Goal: Task Accomplishment & Management: Manage account settings

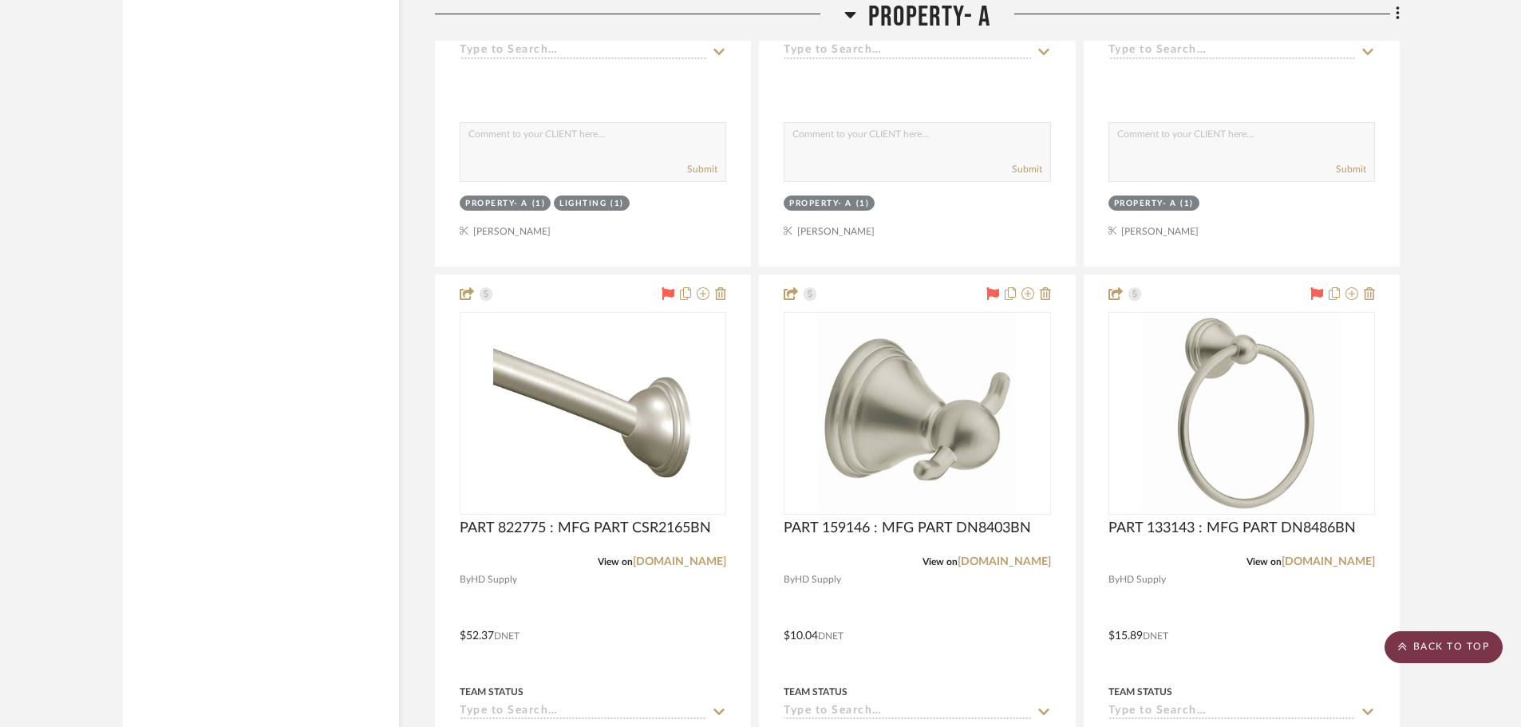
click at [1469, 642] on scroll-to-top-button "BACK TO TOP" at bounding box center [1444, 647] width 118 height 32
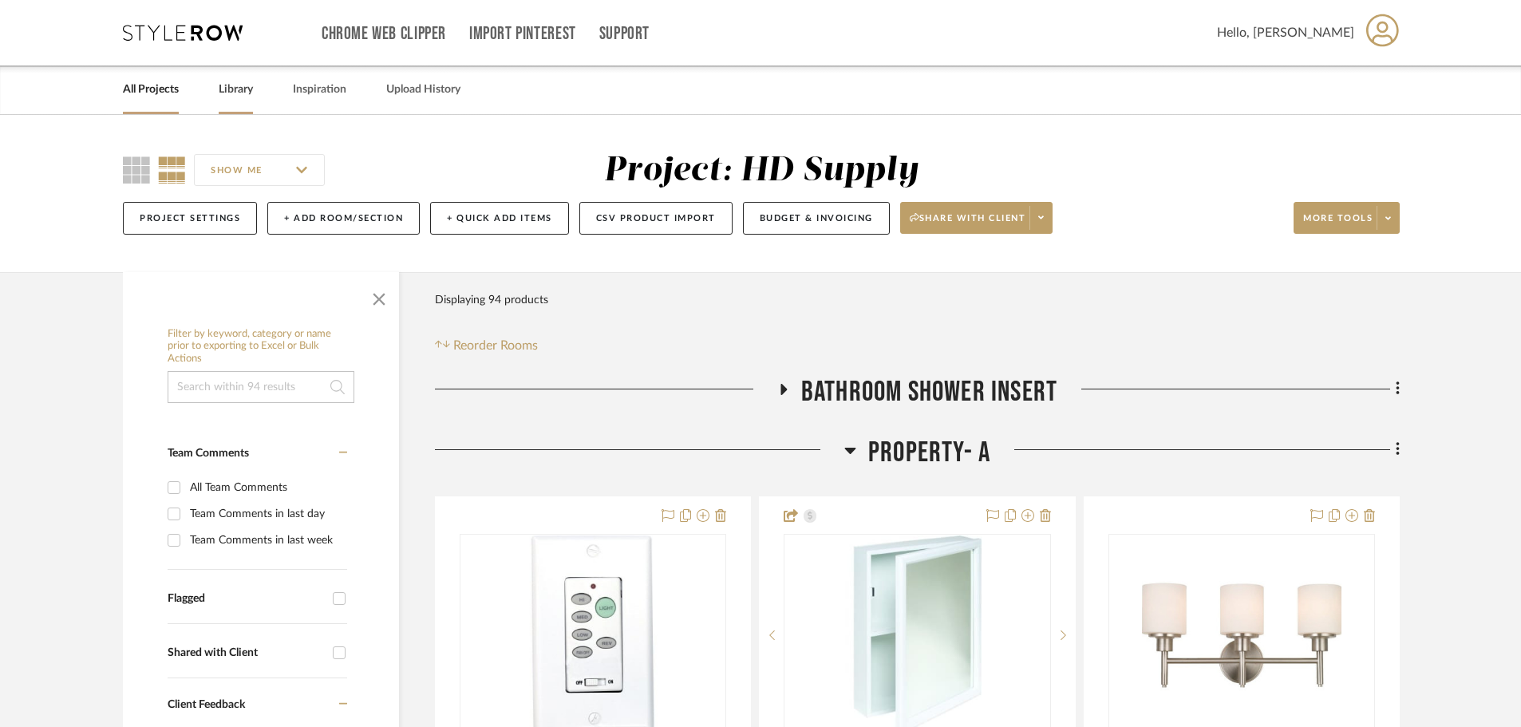
click at [234, 85] on link "Library" at bounding box center [236, 90] width 34 height 22
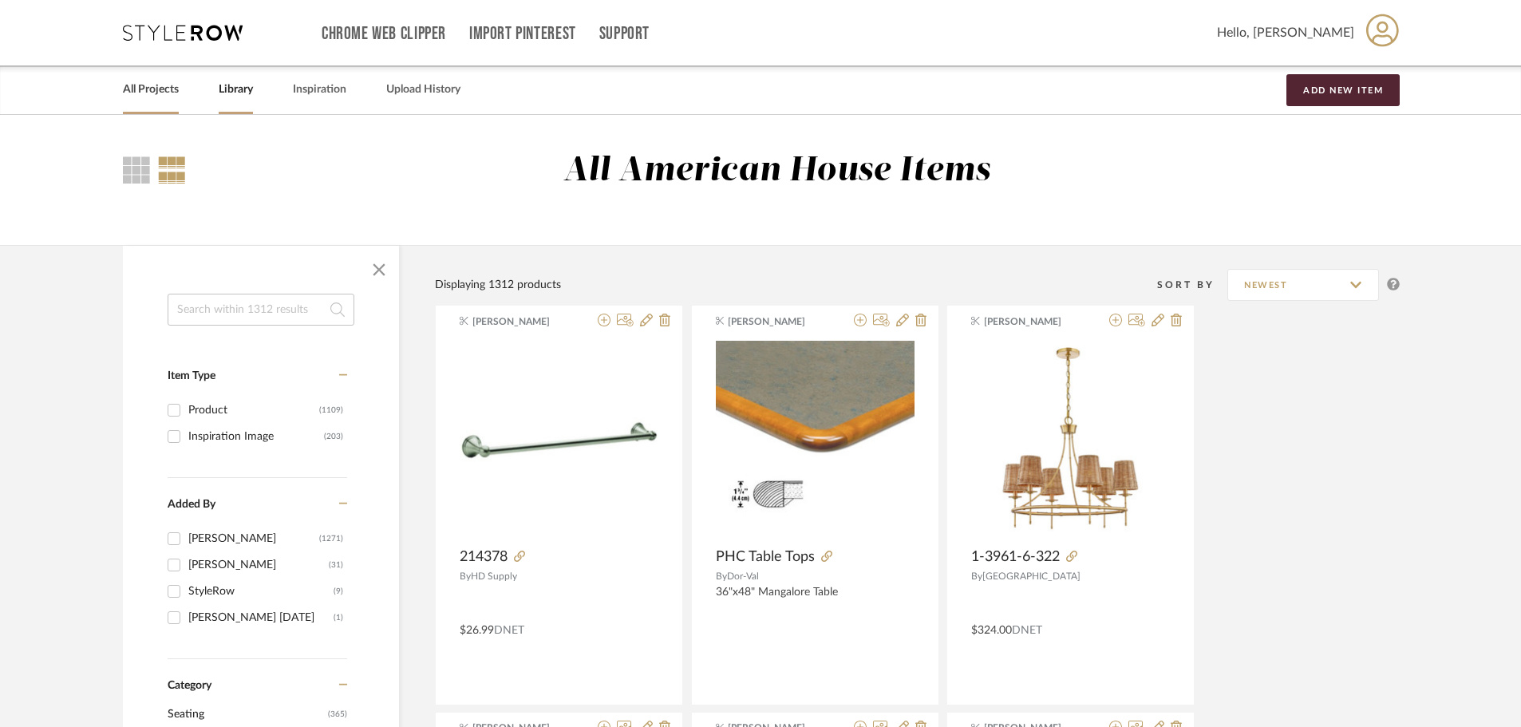
click at [139, 89] on link "All Projects" at bounding box center [151, 90] width 56 height 22
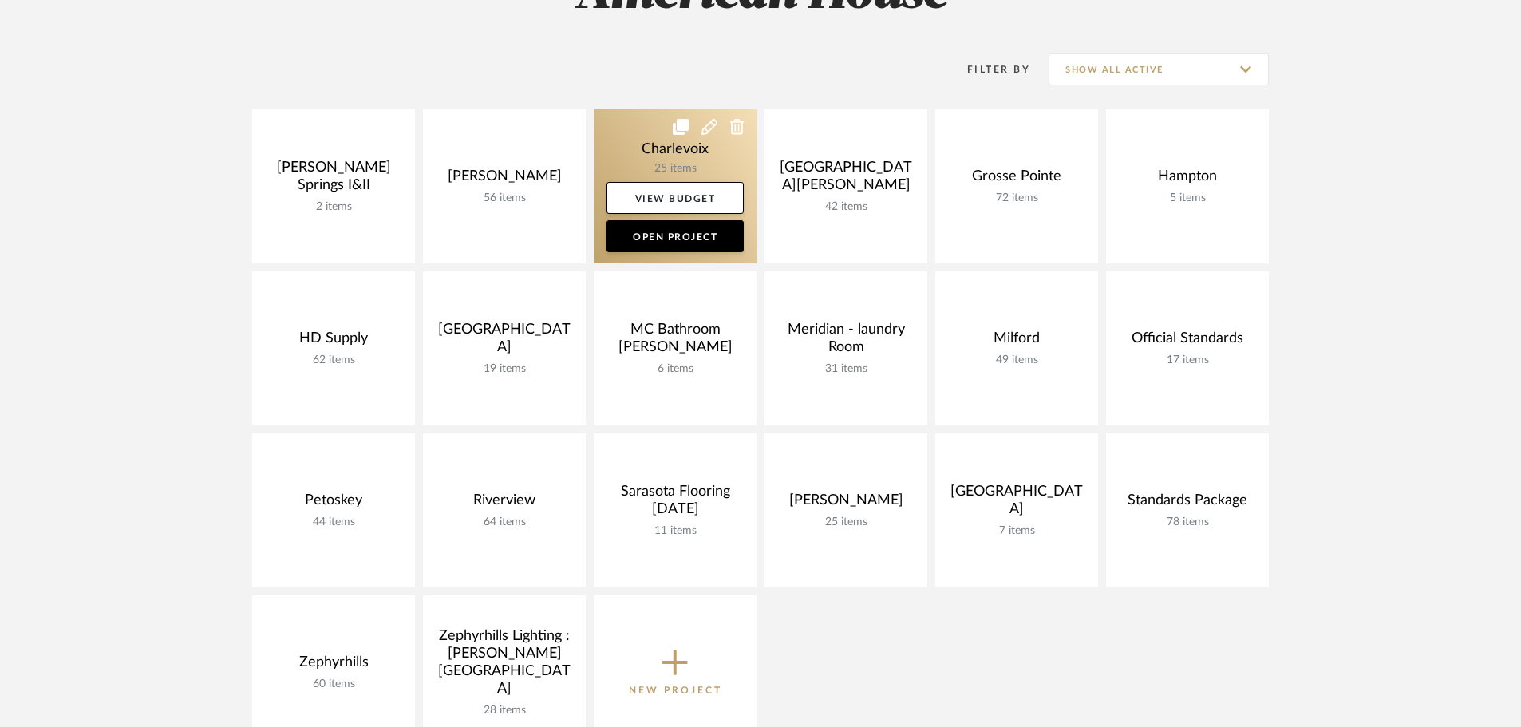
scroll to position [319, 0]
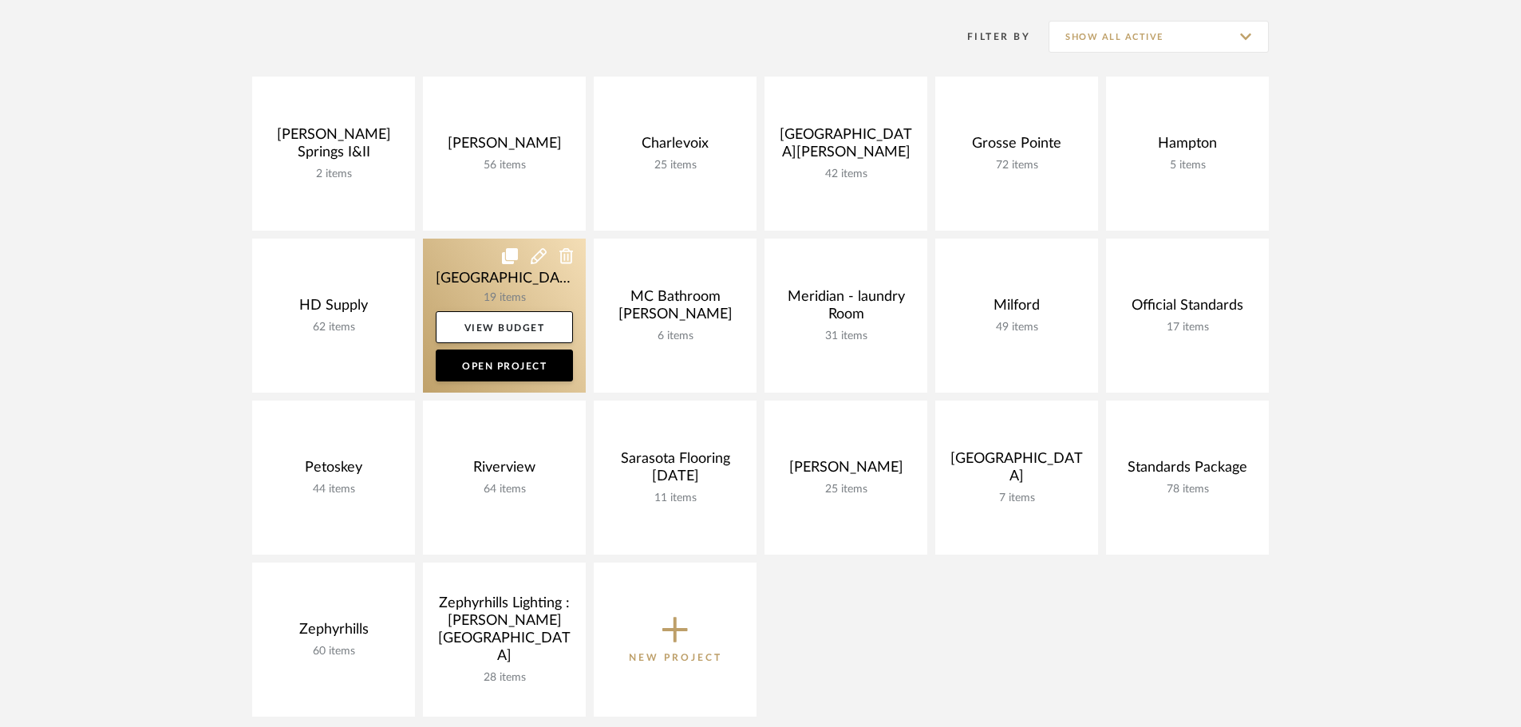
click at [457, 277] on link at bounding box center [504, 316] width 163 height 154
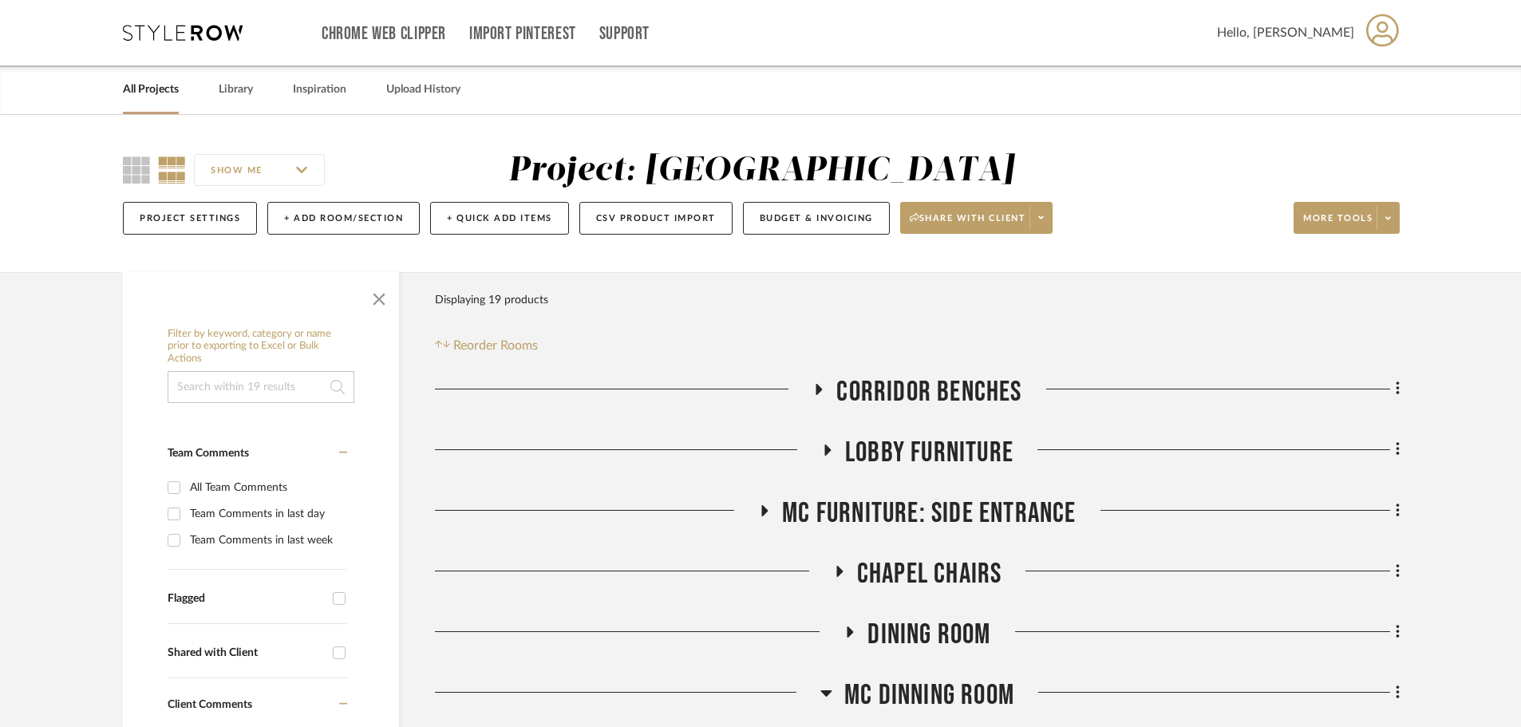
click at [823, 448] on icon at bounding box center [827, 450] width 19 height 12
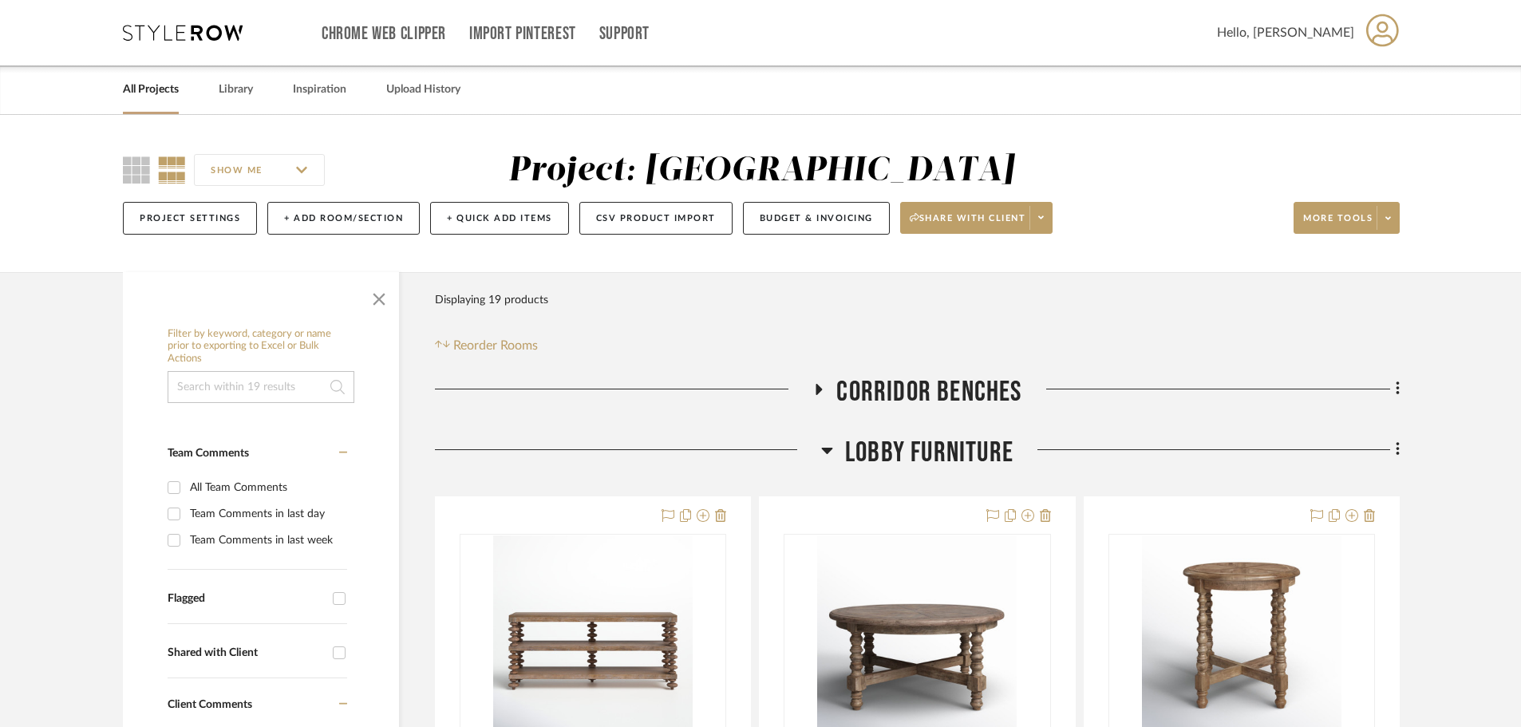
click at [823, 448] on icon at bounding box center [827, 451] width 11 height 6
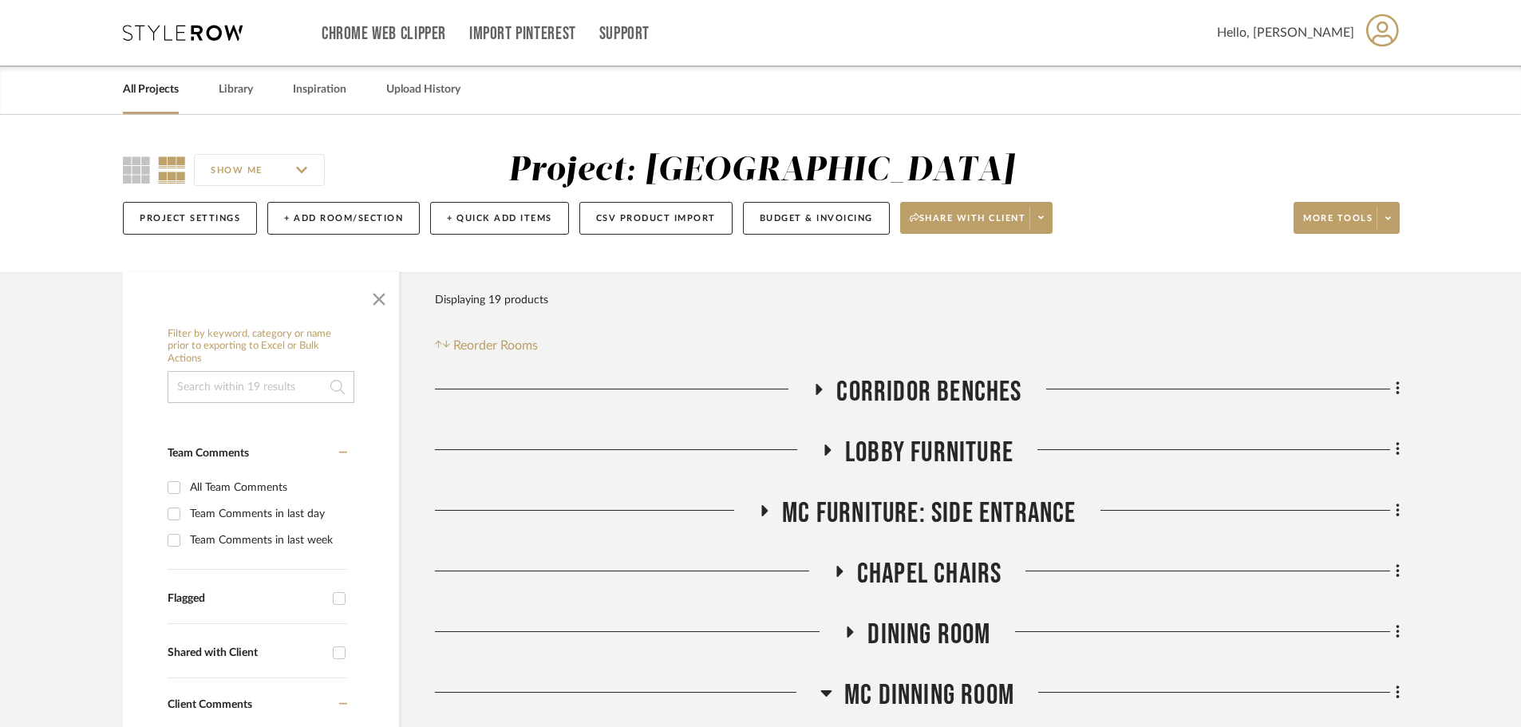
click at [823, 448] on icon at bounding box center [827, 450] width 19 height 12
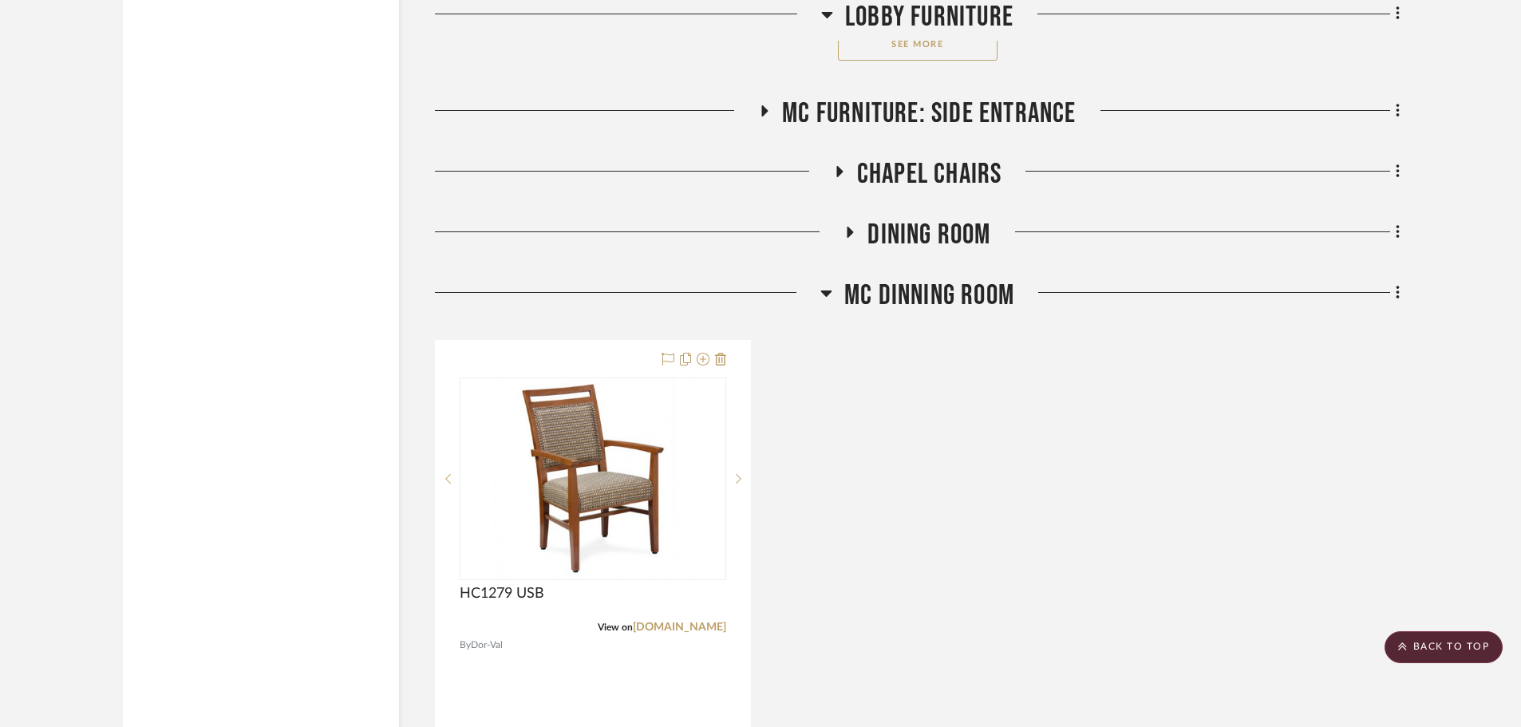
scroll to position [2634, 0]
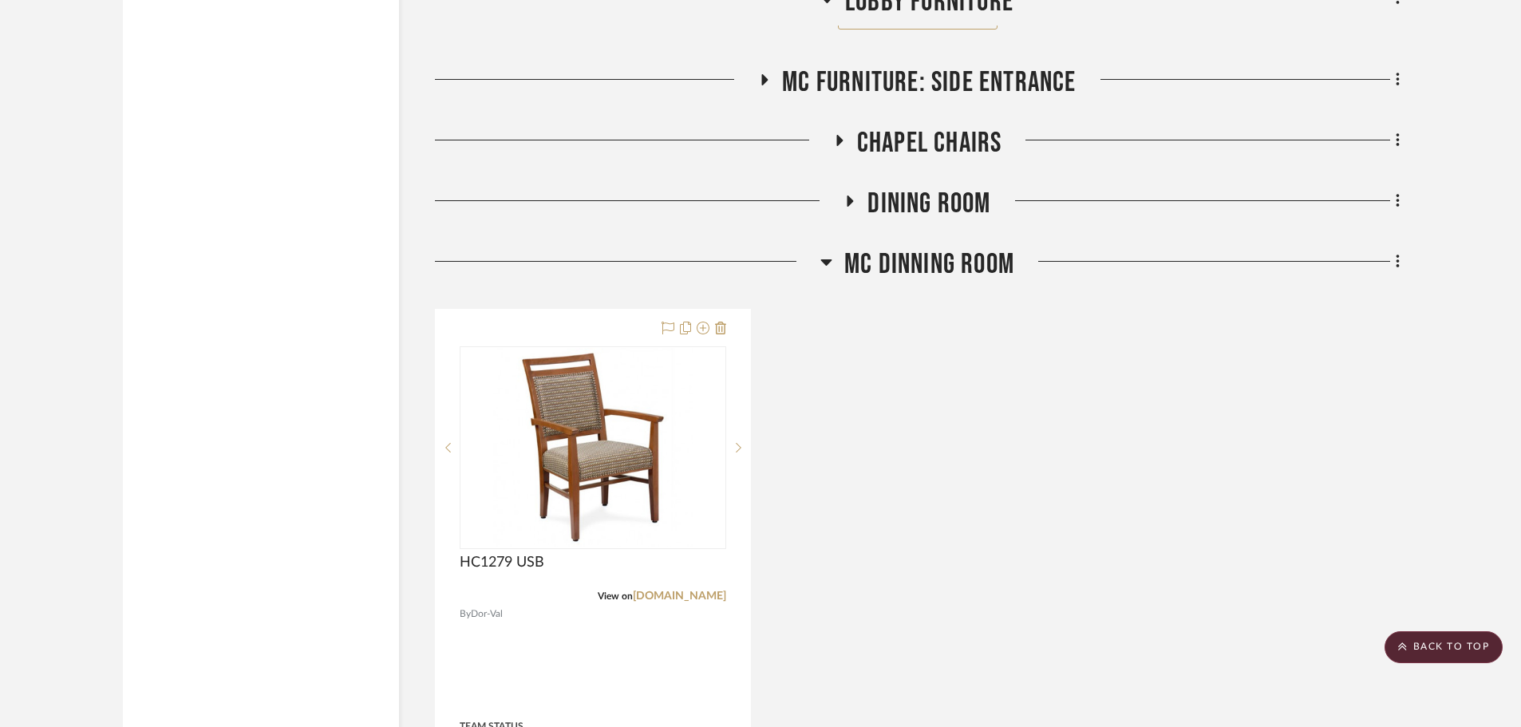
click at [855, 200] on icon at bounding box center [849, 202] width 19 height 12
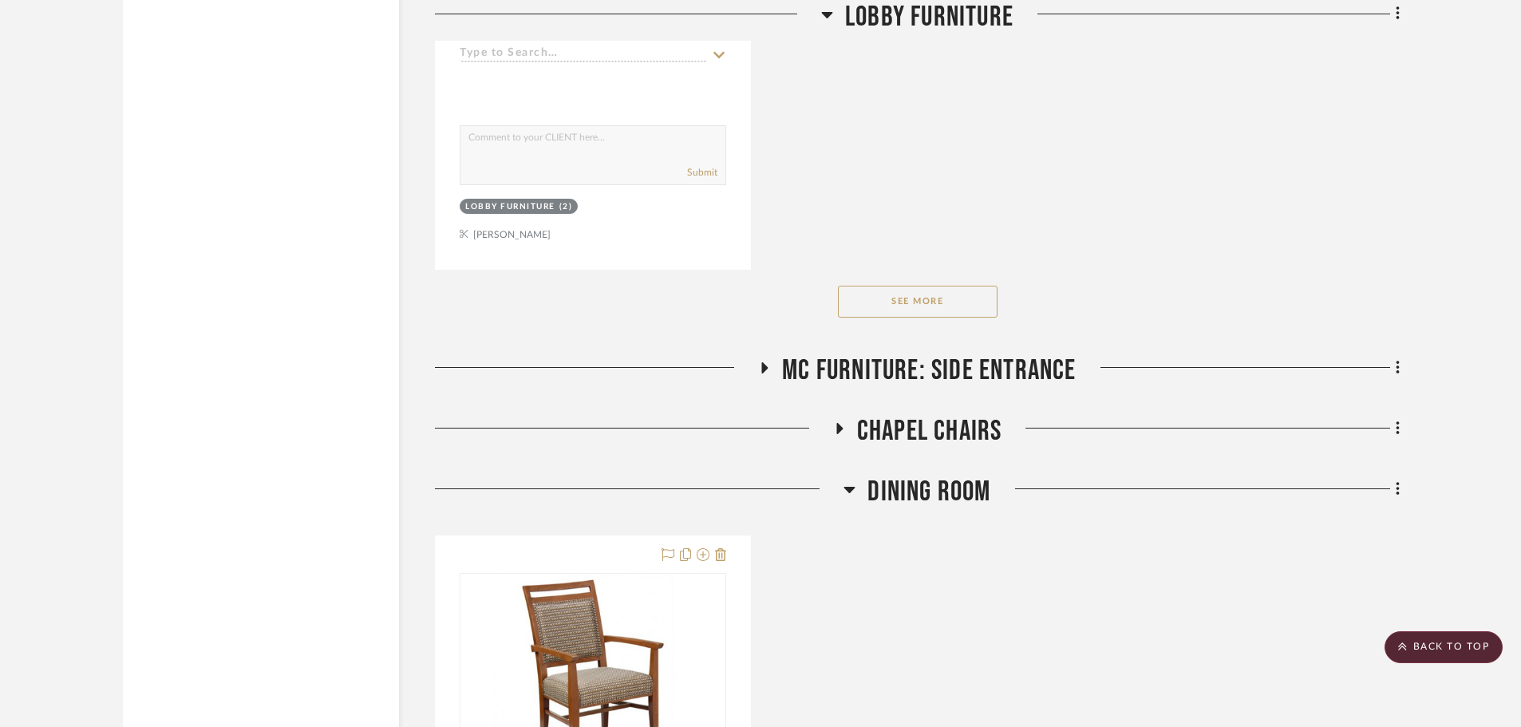
scroll to position [2315, 0]
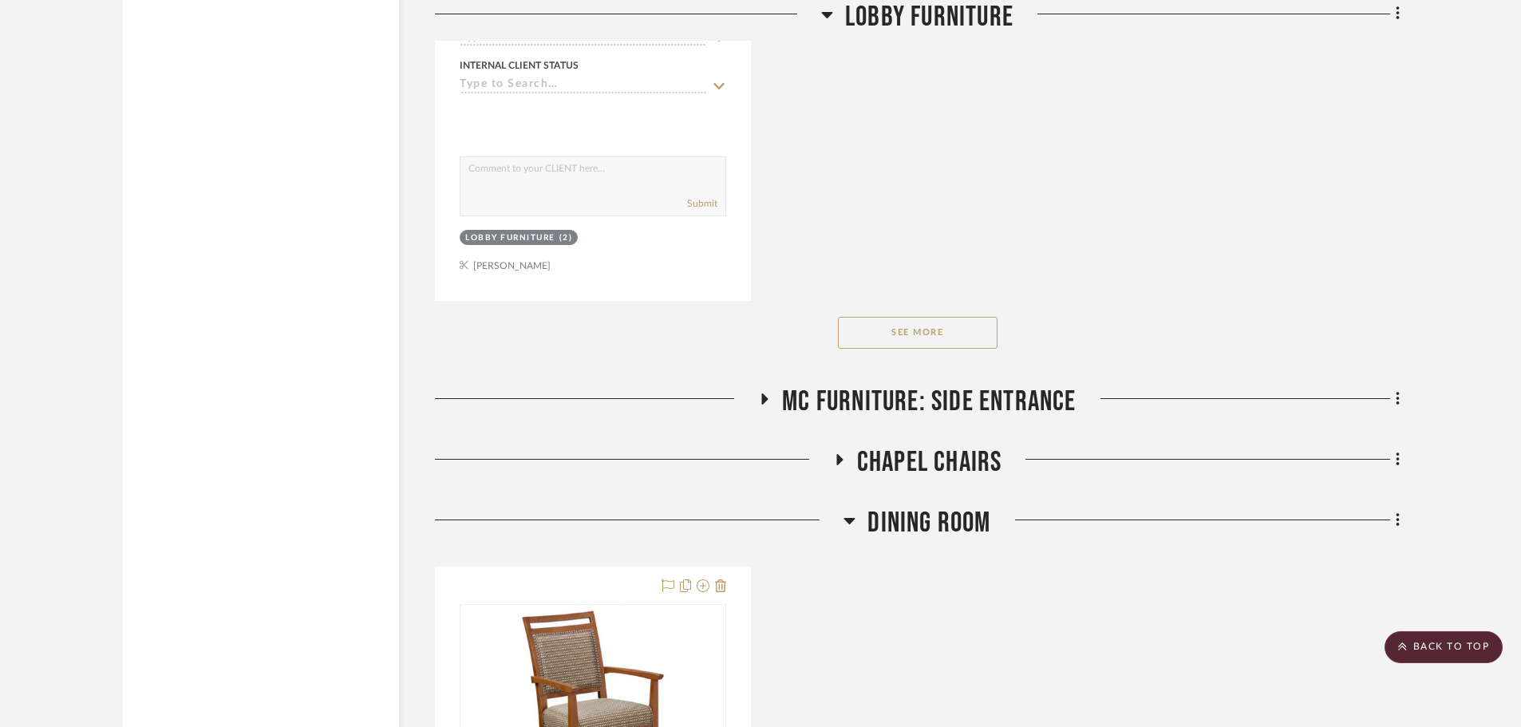
click at [840, 454] on icon at bounding box center [838, 460] width 19 height 12
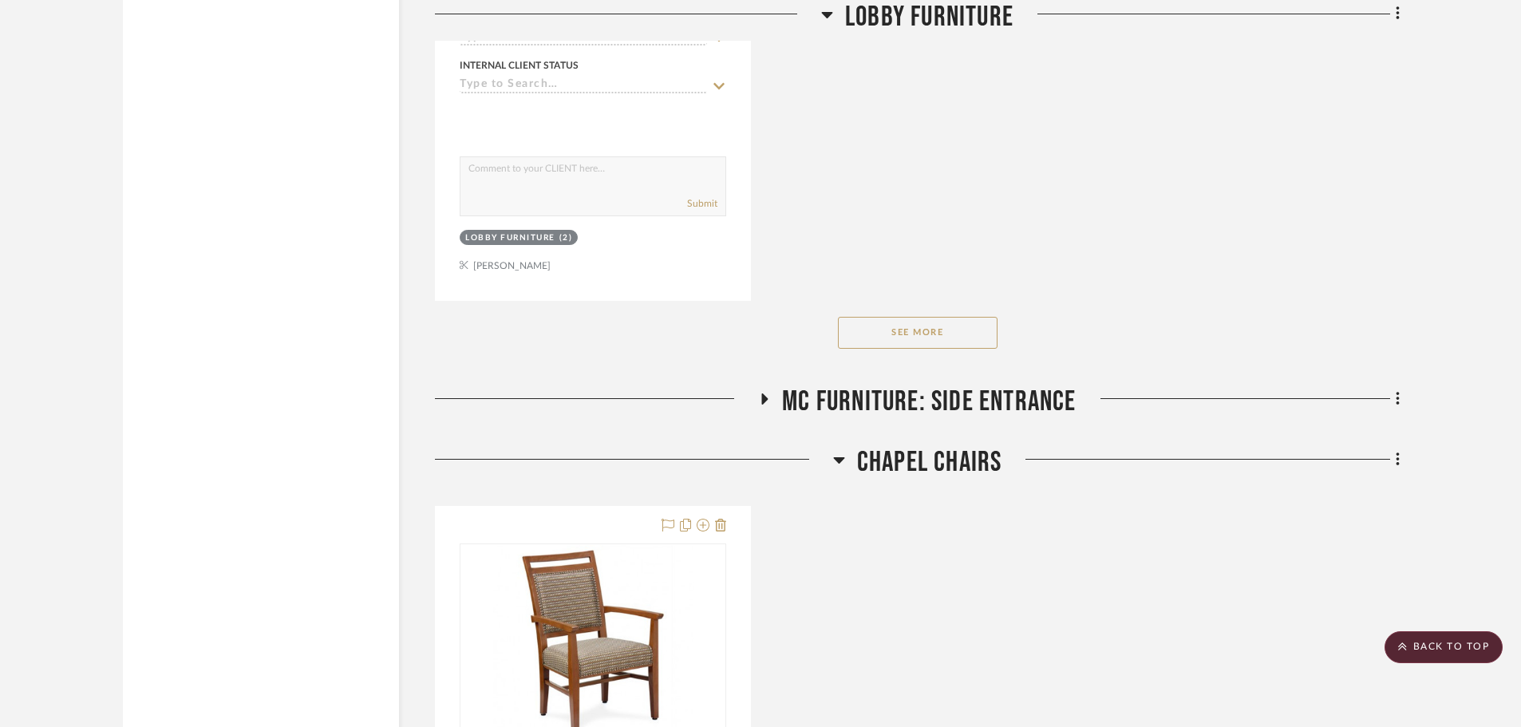
click at [832, 449] on div at bounding box center [634, 465] width 398 height 41
click at [833, 459] on icon at bounding box center [839, 459] width 12 height 19
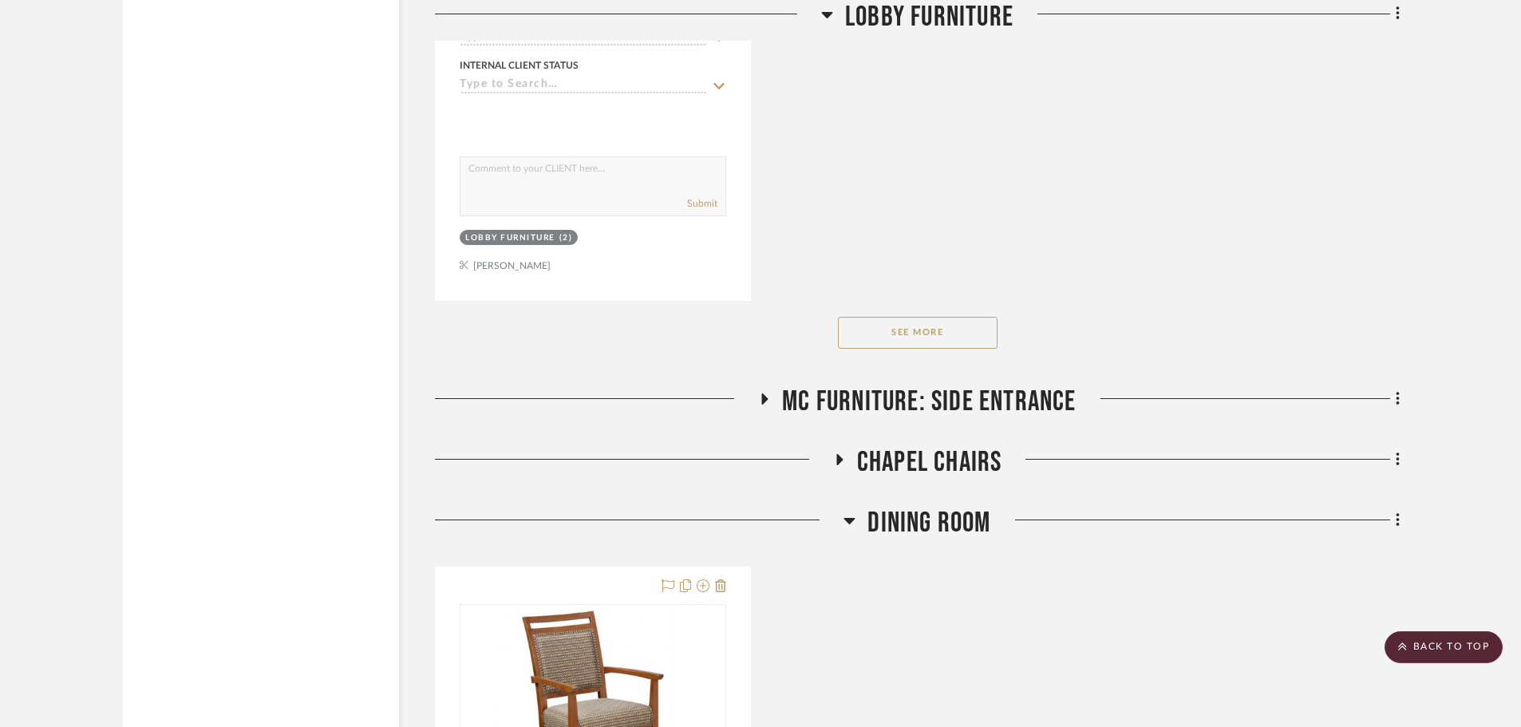
click at [761, 401] on icon at bounding box center [764, 399] width 19 height 12
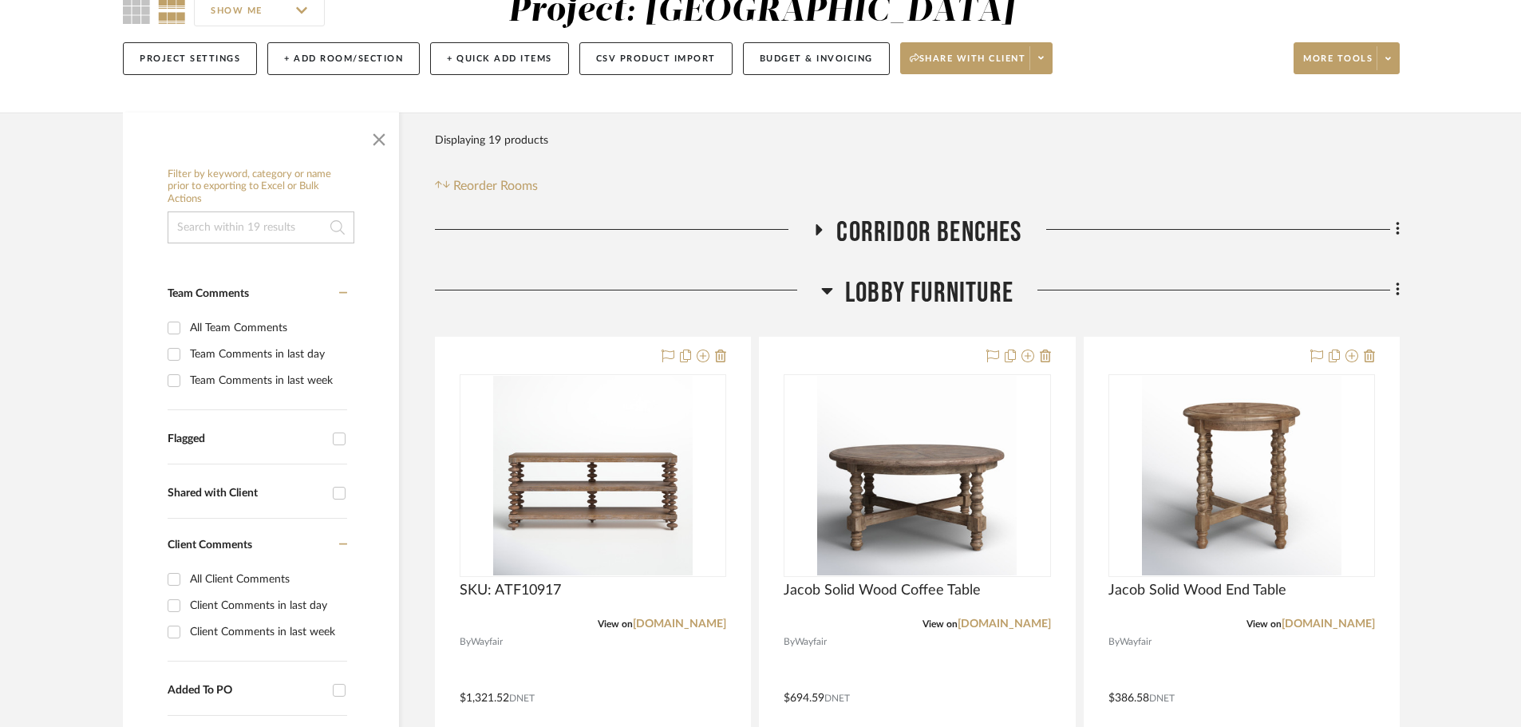
scroll to position [0, 0]
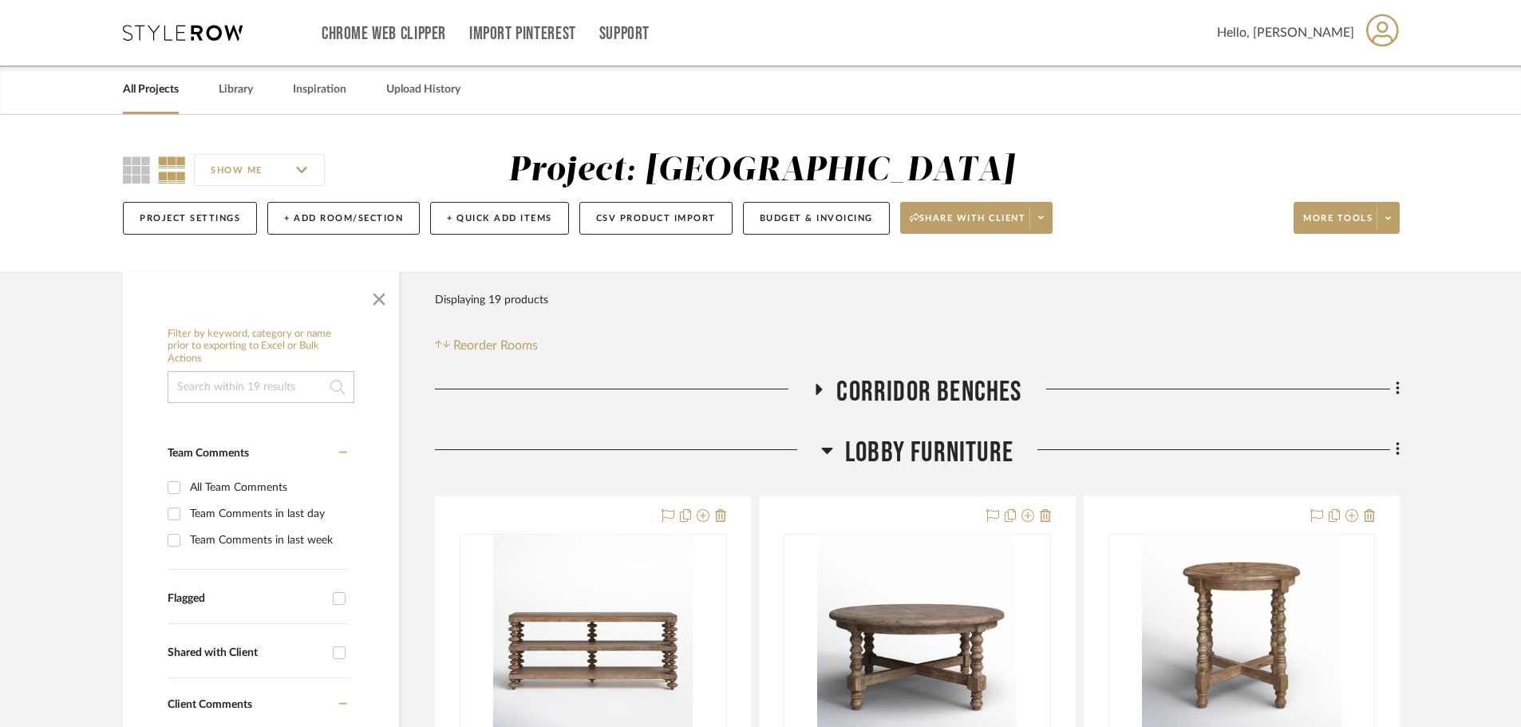
drag, startPoint x: 1395, startPoint y: 102, endPoint x: 1381, endPoint y: 105, distance: 14.6
click at [1395, 102] on div "All Projects Library Inspiration Upload History" at bounding box center [760, 89] width 1323 height 49
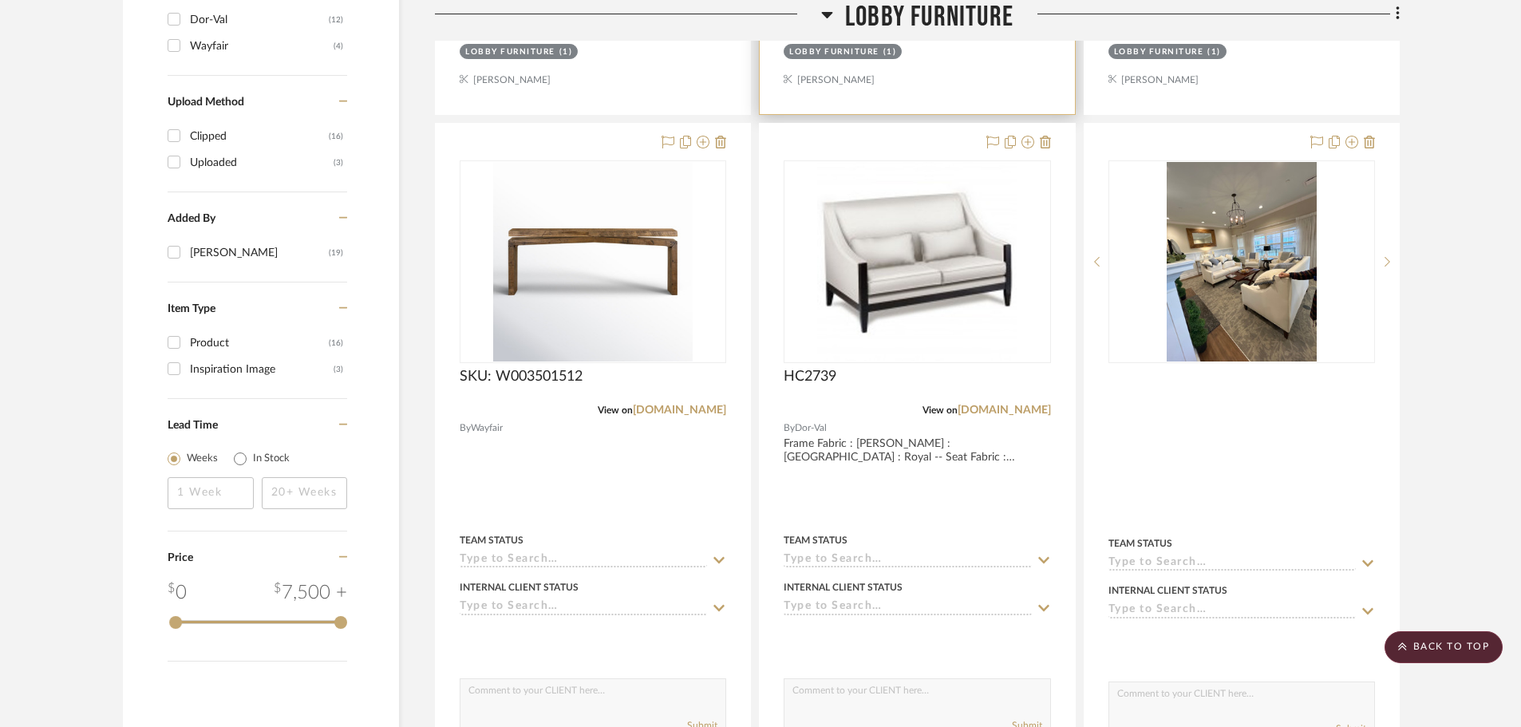
scroll to position [1117, 0]
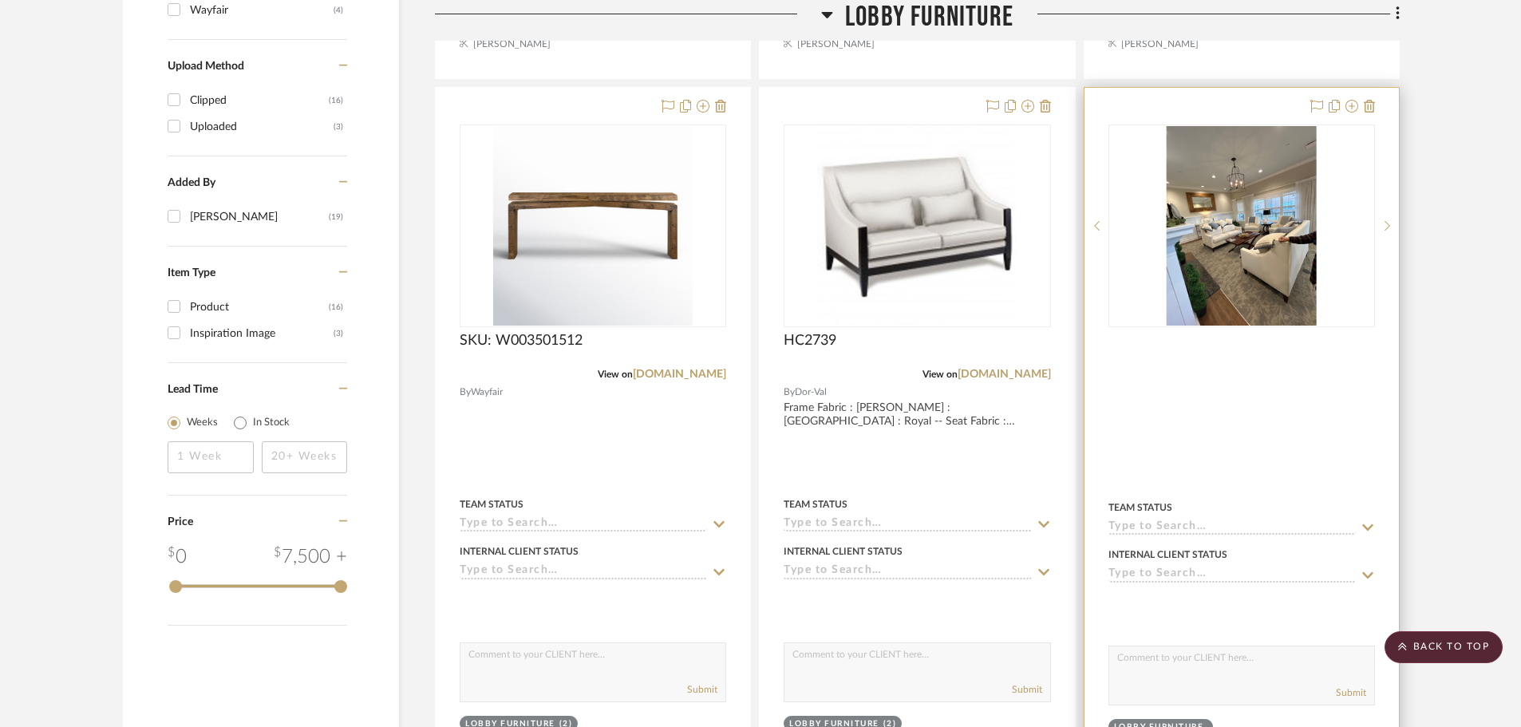
click at [1244, 236] on div at bounding box center [1242, 226] width 267 height 203
click at [1255, 250] on img "0" at bounding box center [1242, 226] width 150 height 200
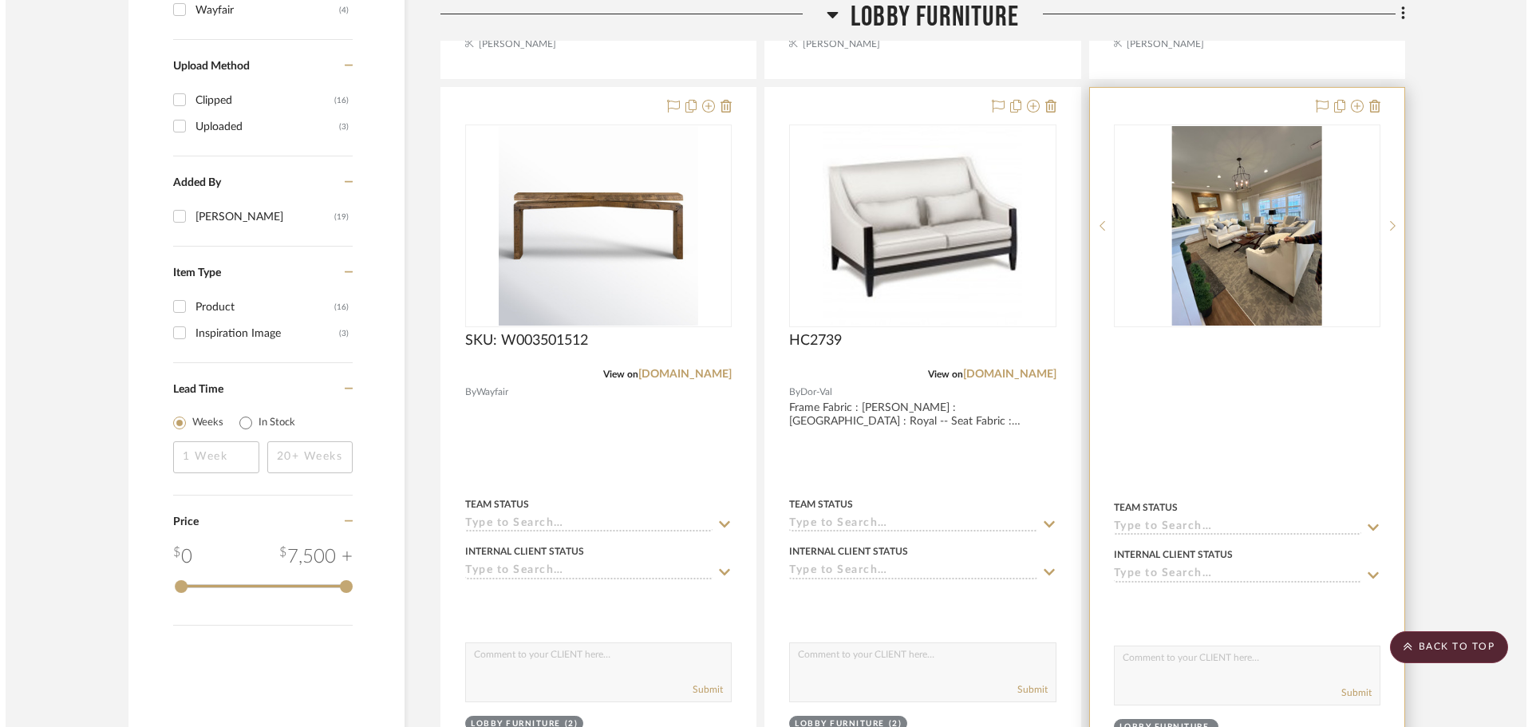
scroll to position [0, 0]
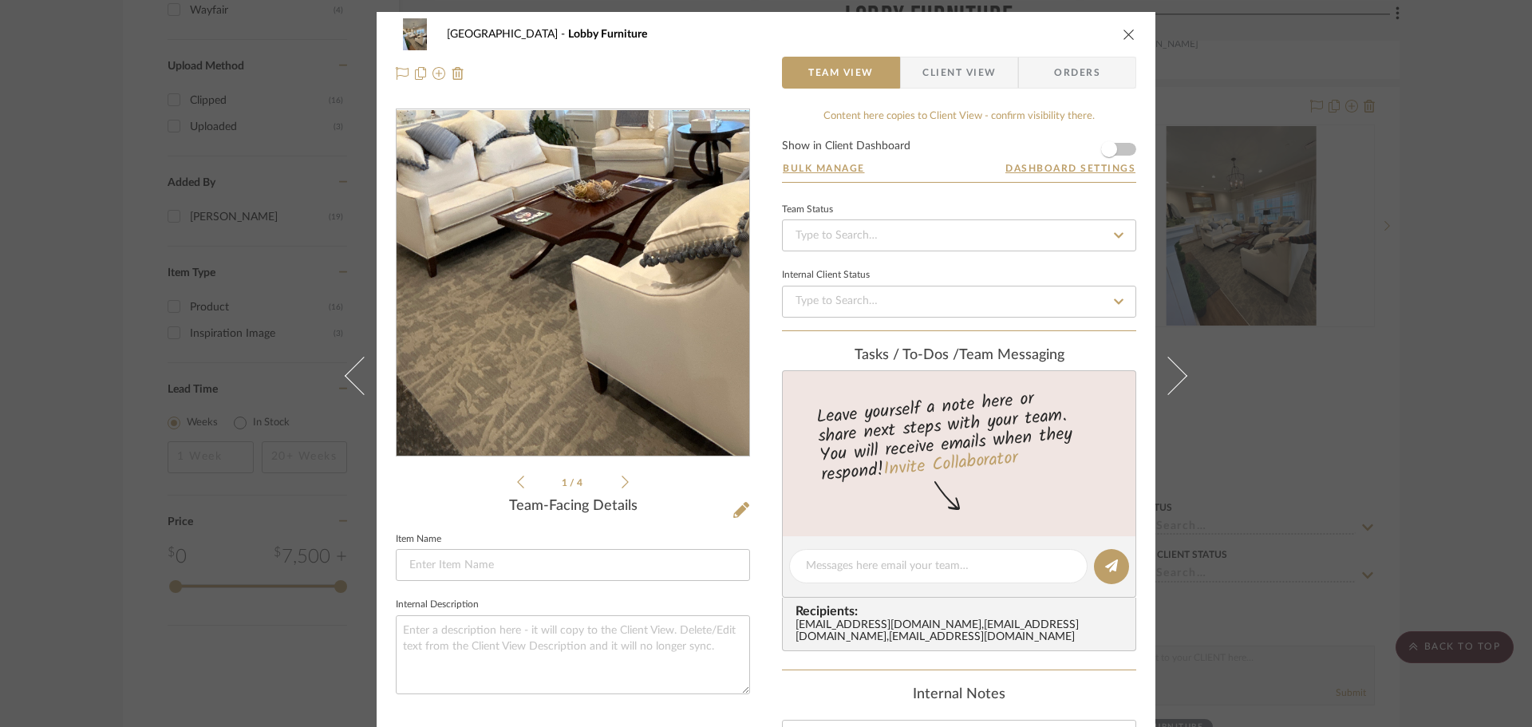
click at [566, 330] on img "0" at bounding box center [572, 283] width 259 height 346
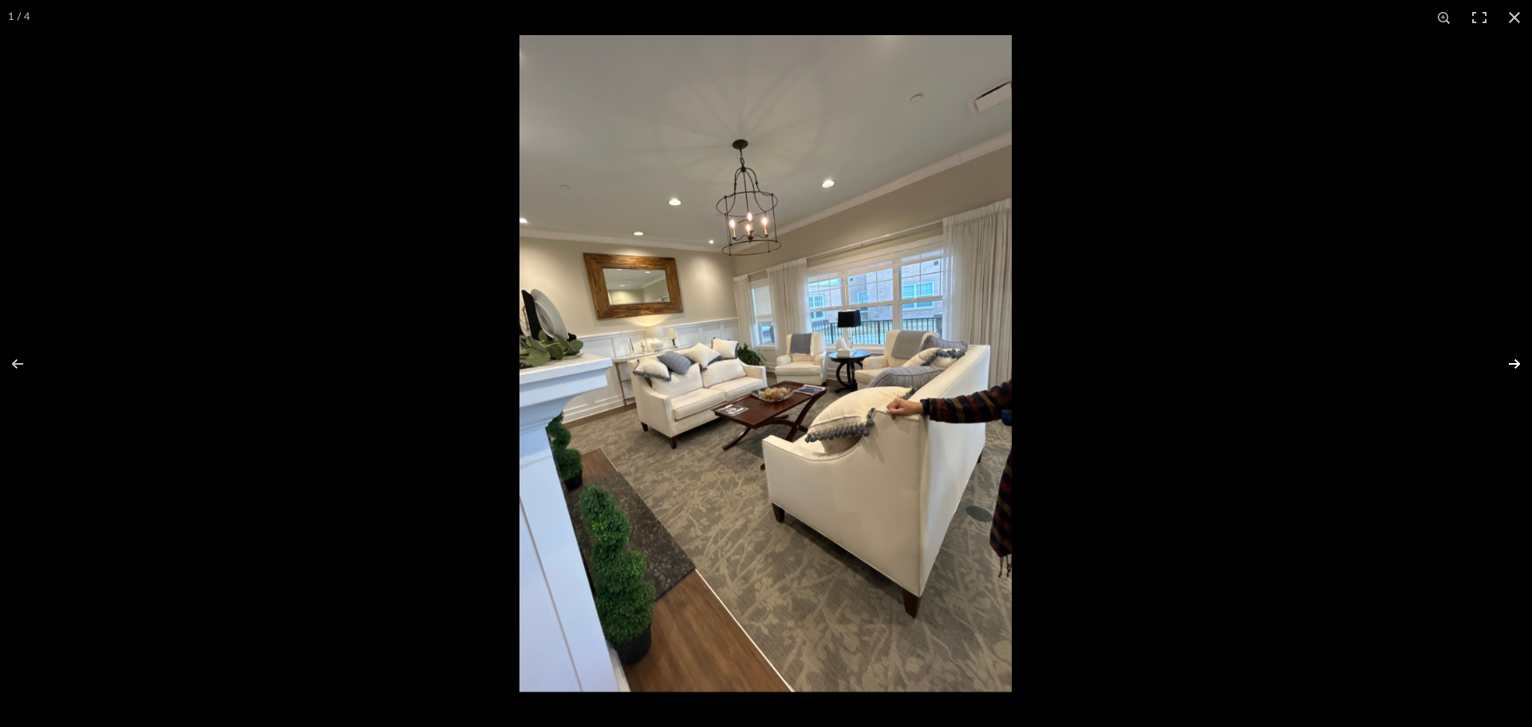
click at [1507, 361] on button at bounding box center [1505, 364] width 56 height 80
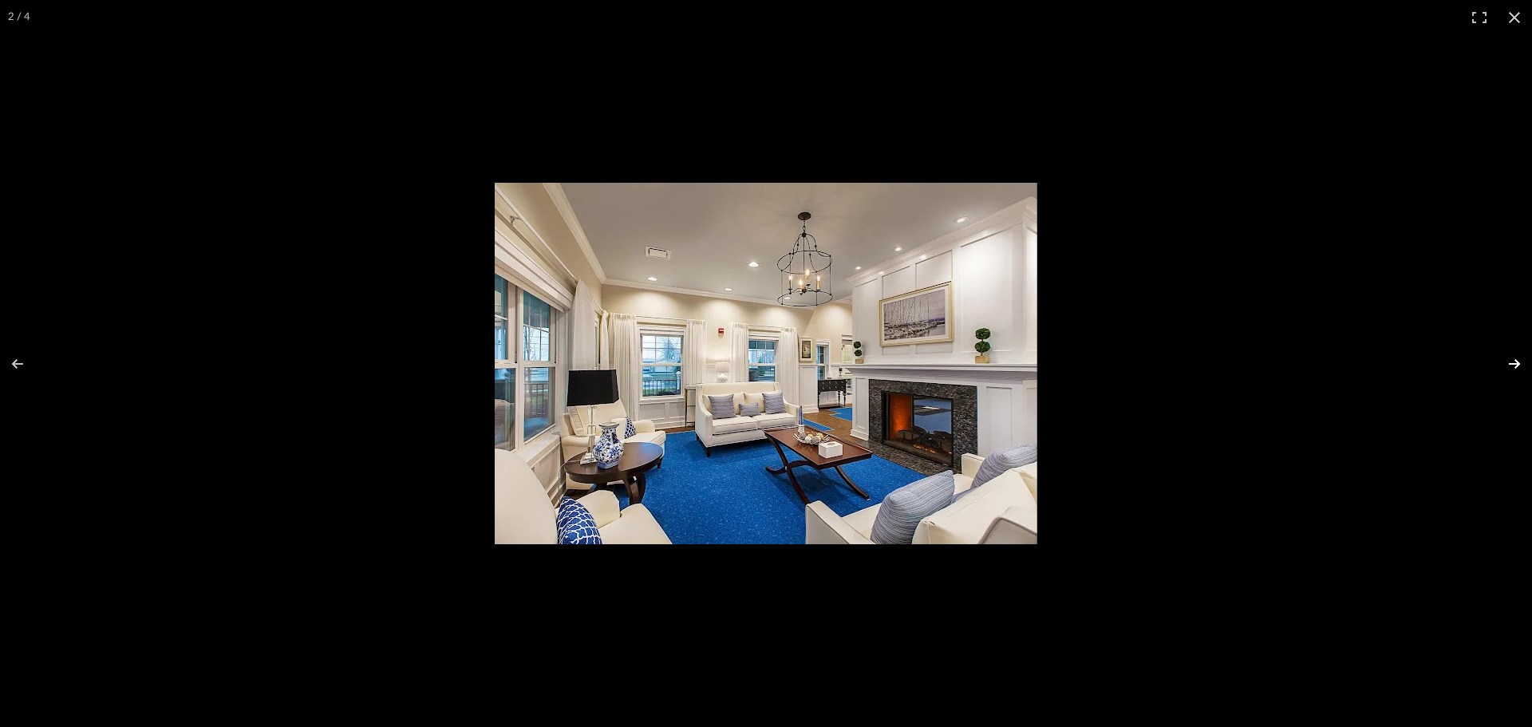
click at [1507, 361] on button at bounding box center [1505, 364] width 56 height 80
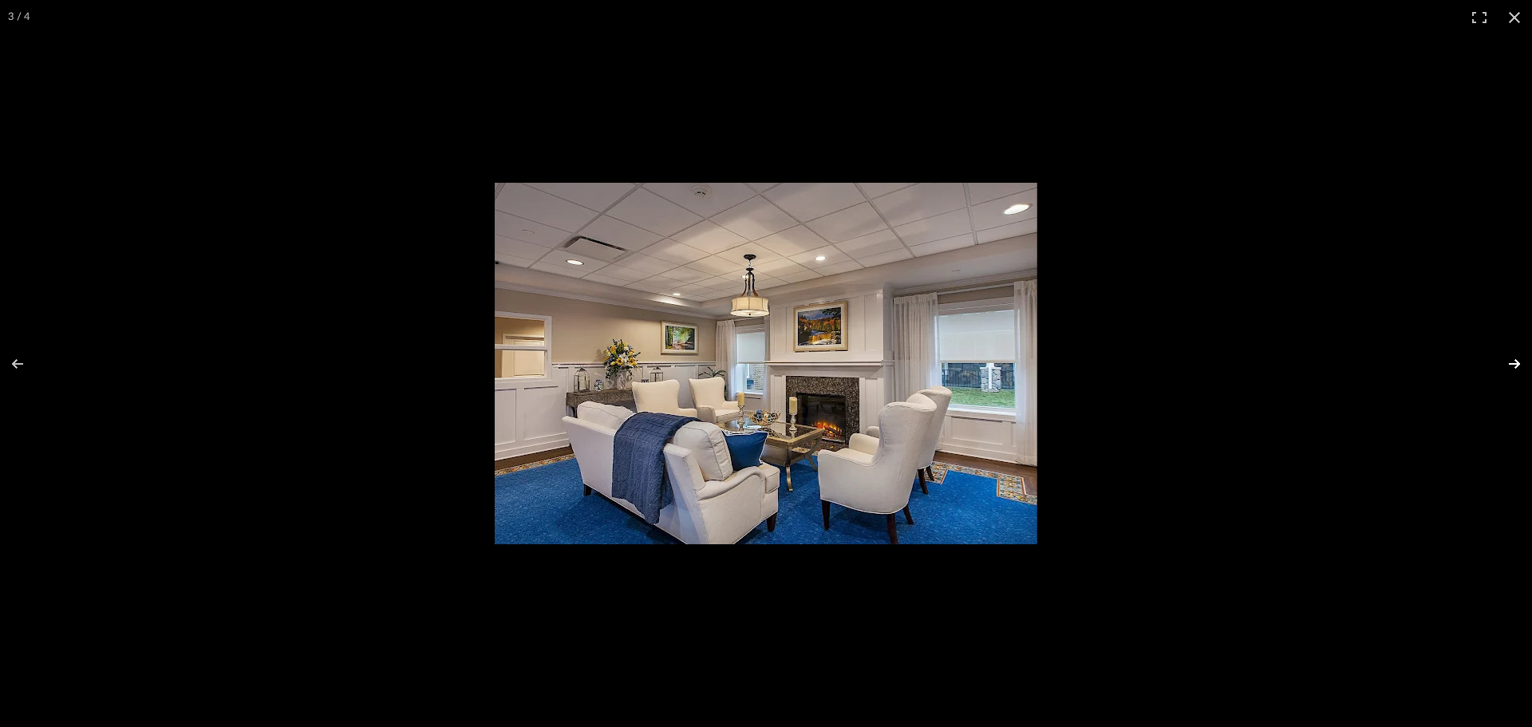
click at [1507, 361] on button at bounding box center [1505, 364] width 56 height 80
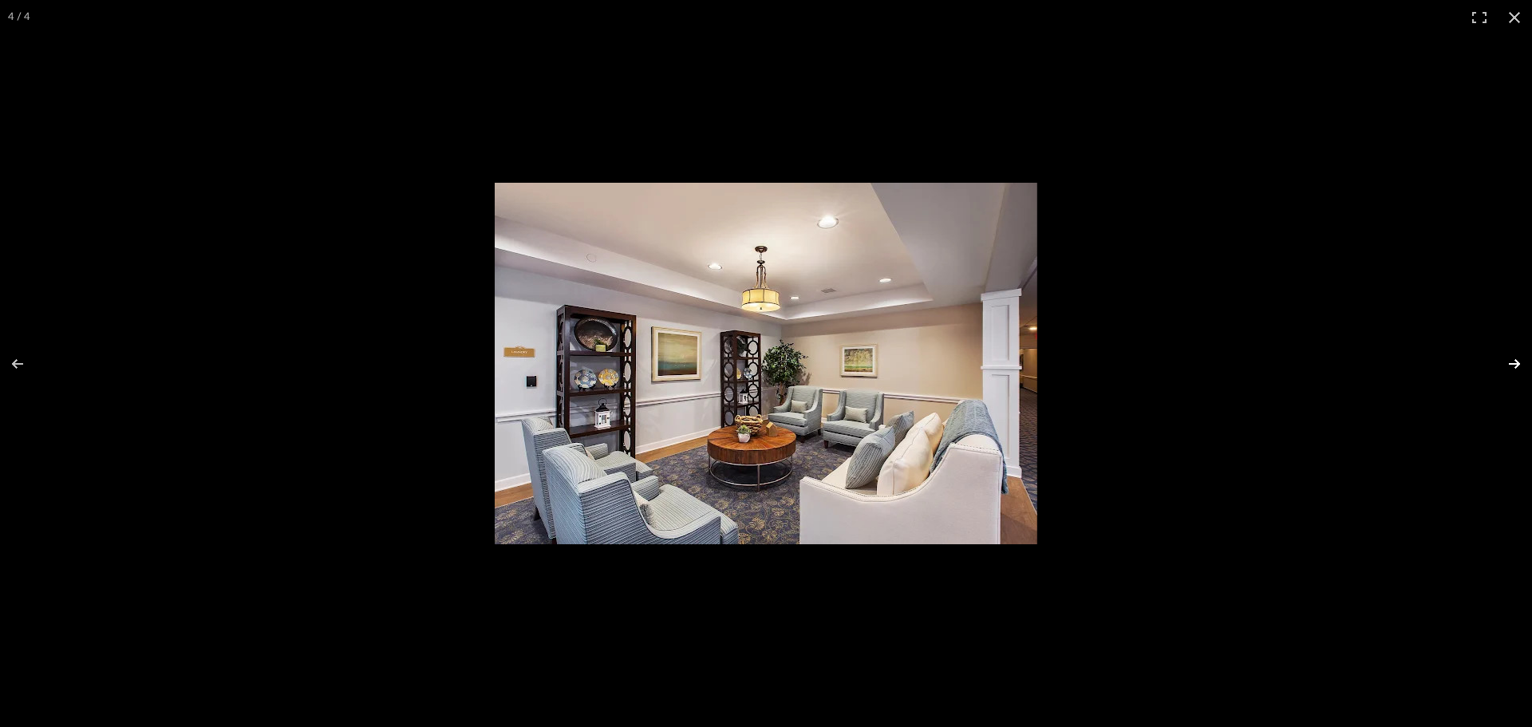
click at [1507, 361] on button at bounding box center [1505, 364] width 56 height 80
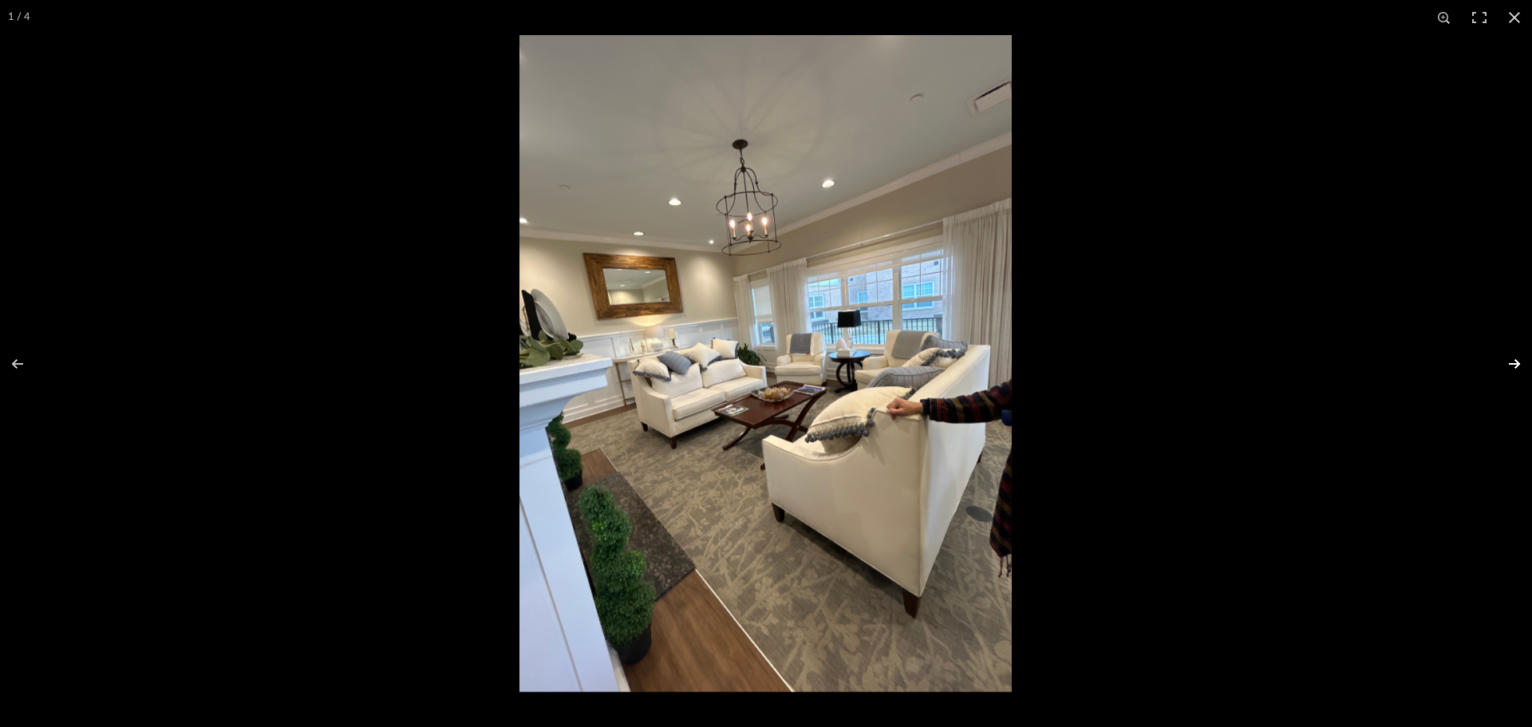
click at [1507, 361] on button at bounding box center [1505, 364] width 56 height 80
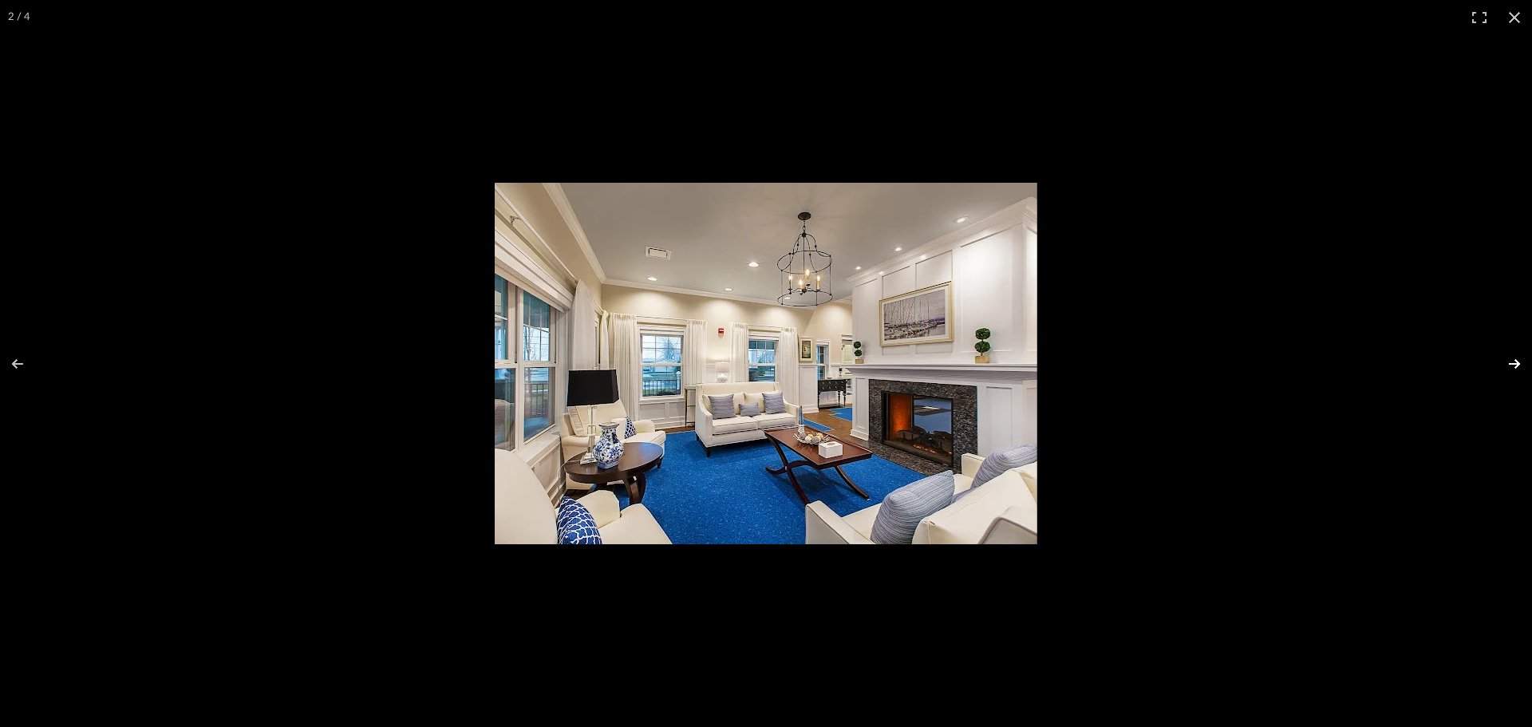
click at [1507, 361] on button at bounding box center [1505, 364] width 56 height 80
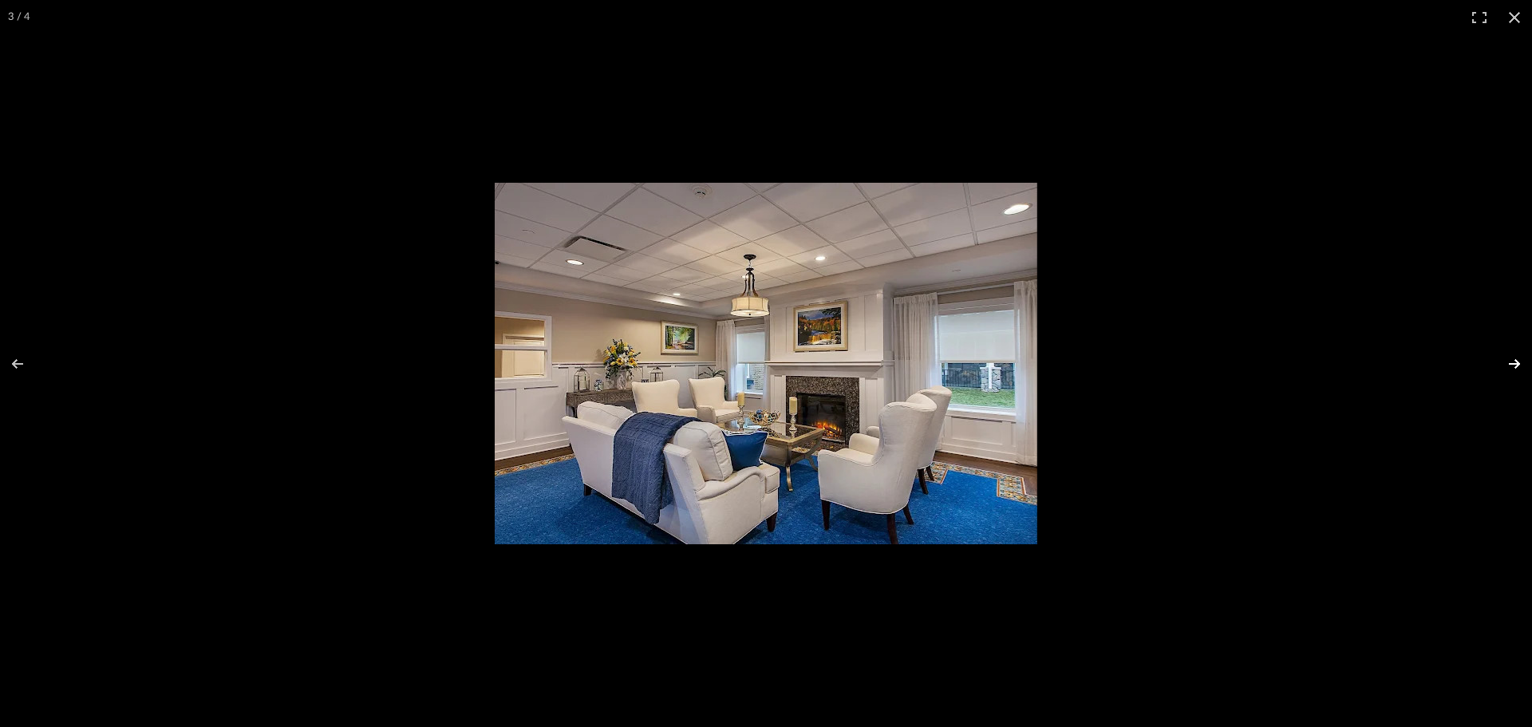
click at [1507, 361] on button at bounding box center [1505, 364] width 56 height 80
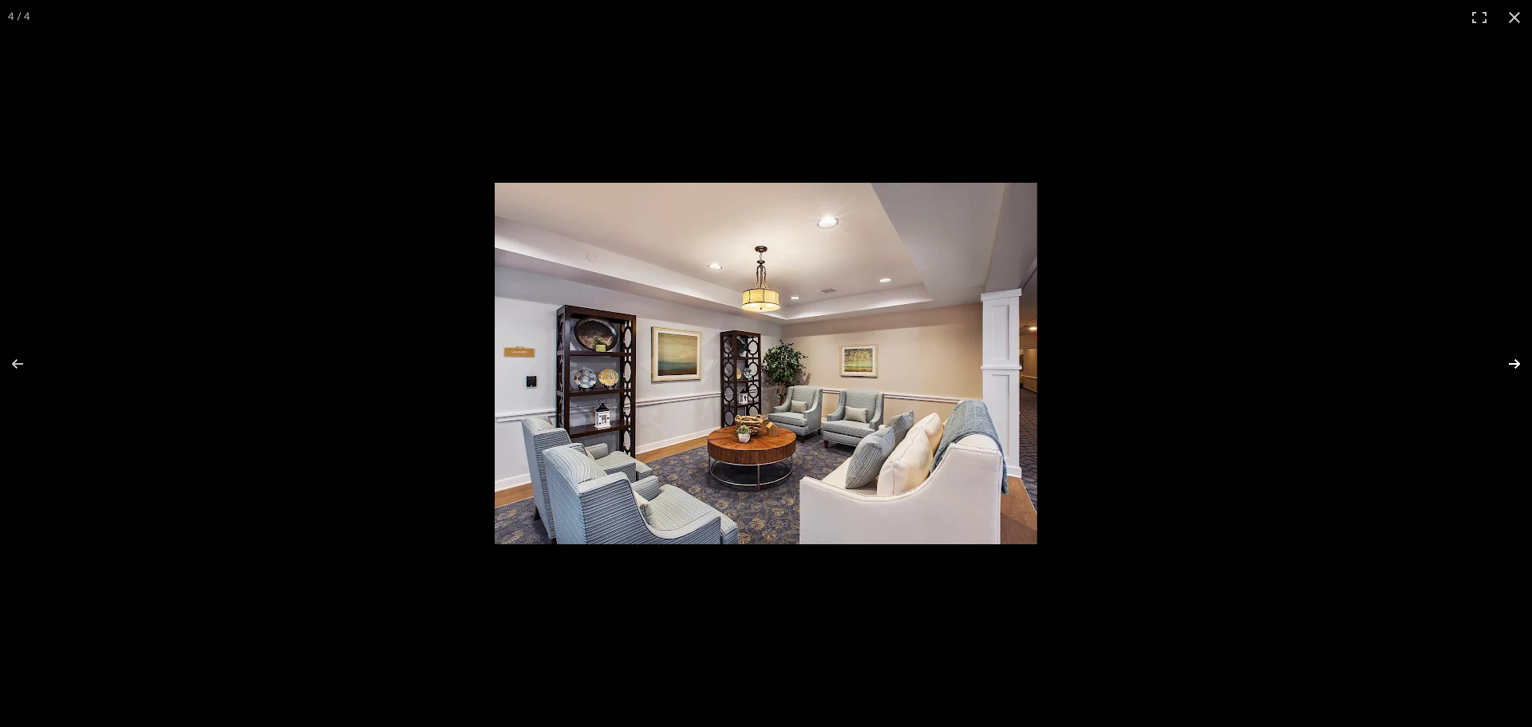
click at [1507, 361] on button at bounding box center [1505, 364] width 56 height 80
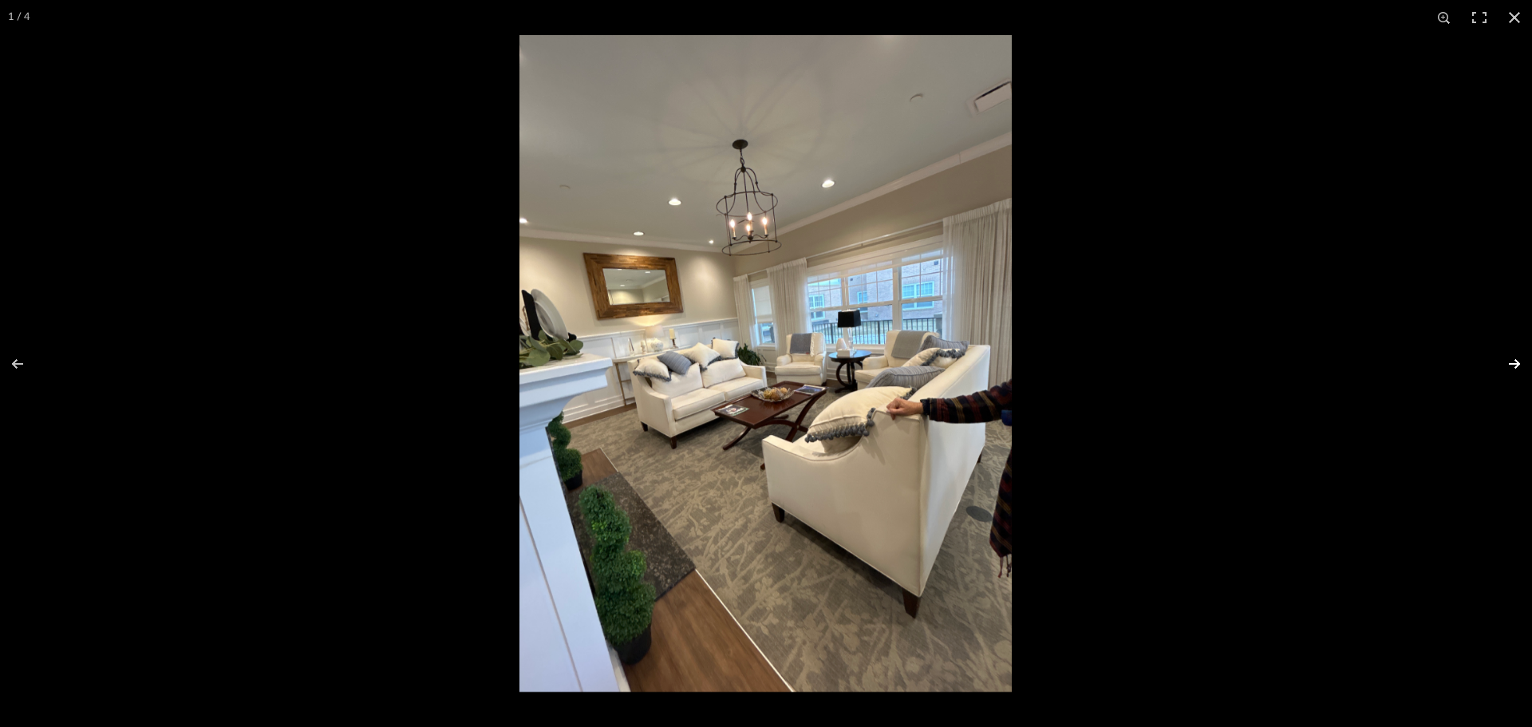
click at [1507, 361] on button at bounding box center [1505, 364] width 56 height 80
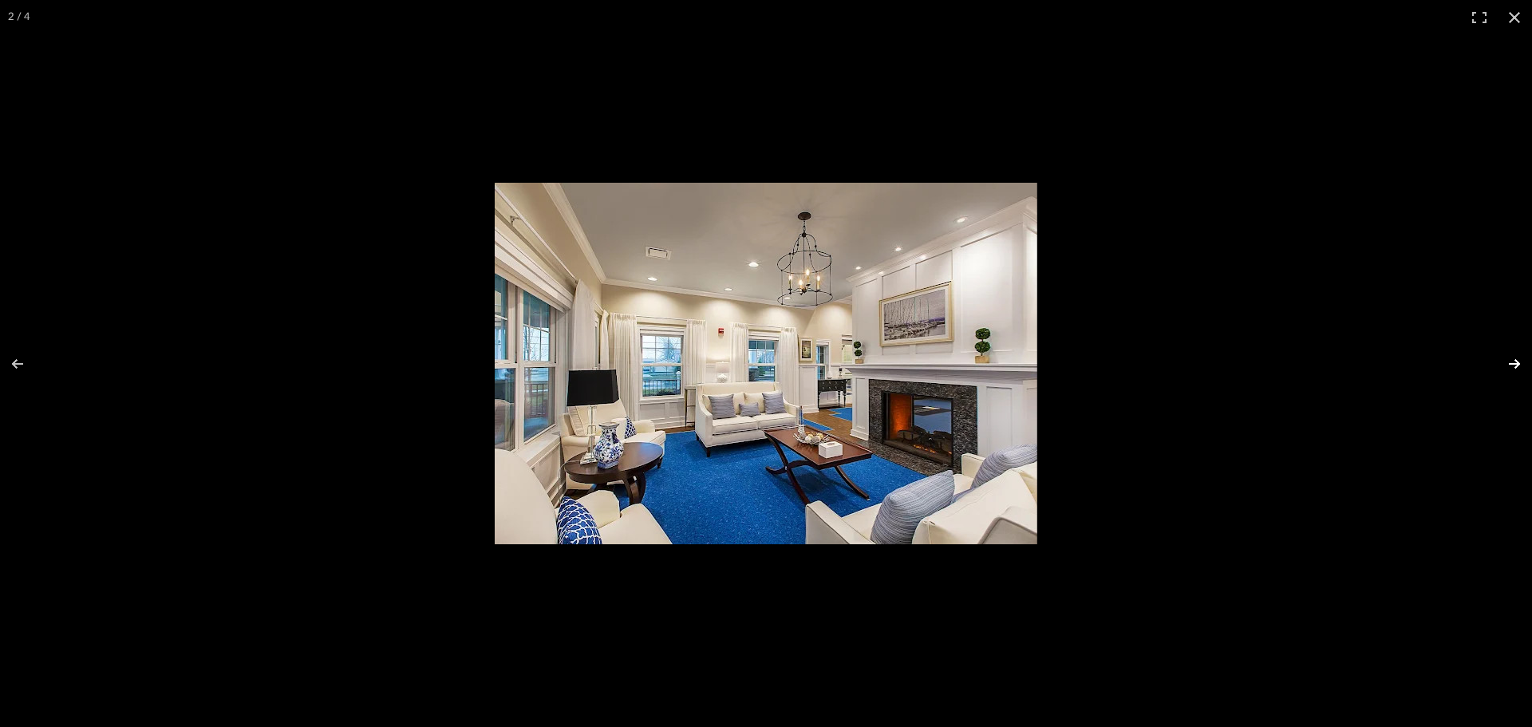
click at [1507, 361] on button at bounding box center [1505, 364] width 56 height 80
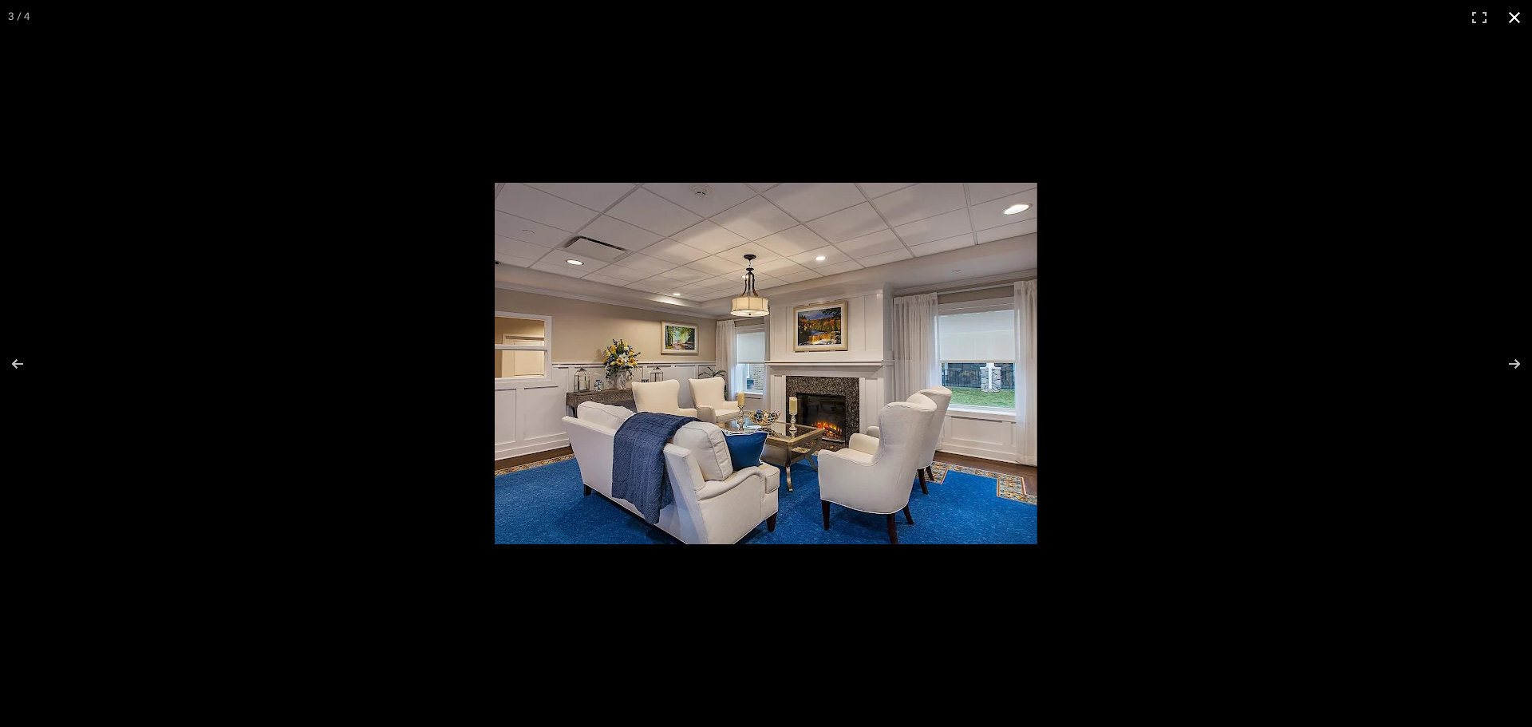
click at [1509, 17] on button at bounding box center [1514, 17] width 35 height 35
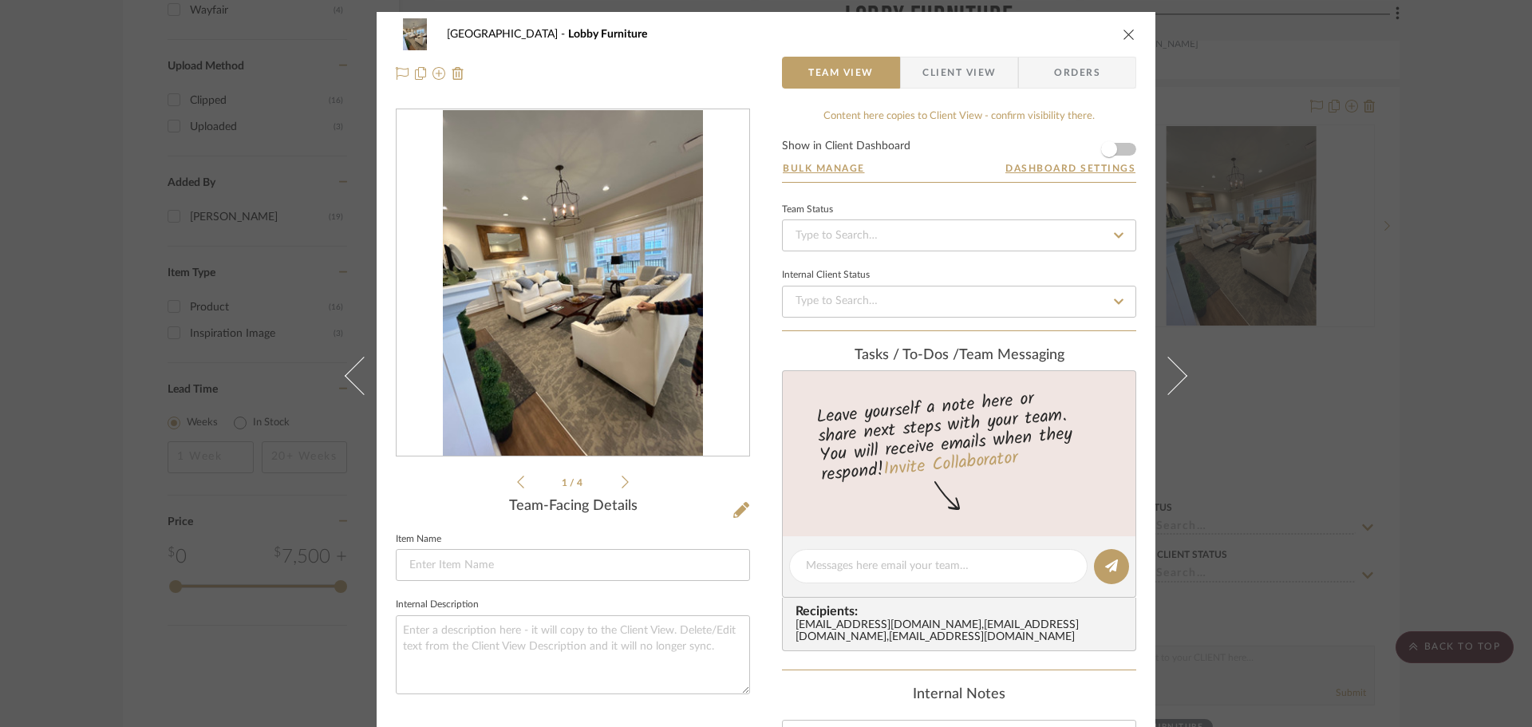
click at [1124, 42] on div "Lake Shore Lobby Furniture" at bounding box center [766, 34] width 741 height 32
click at [1123, 35] on icon "close" at bounding box center [1129, 34] width 13 height 13
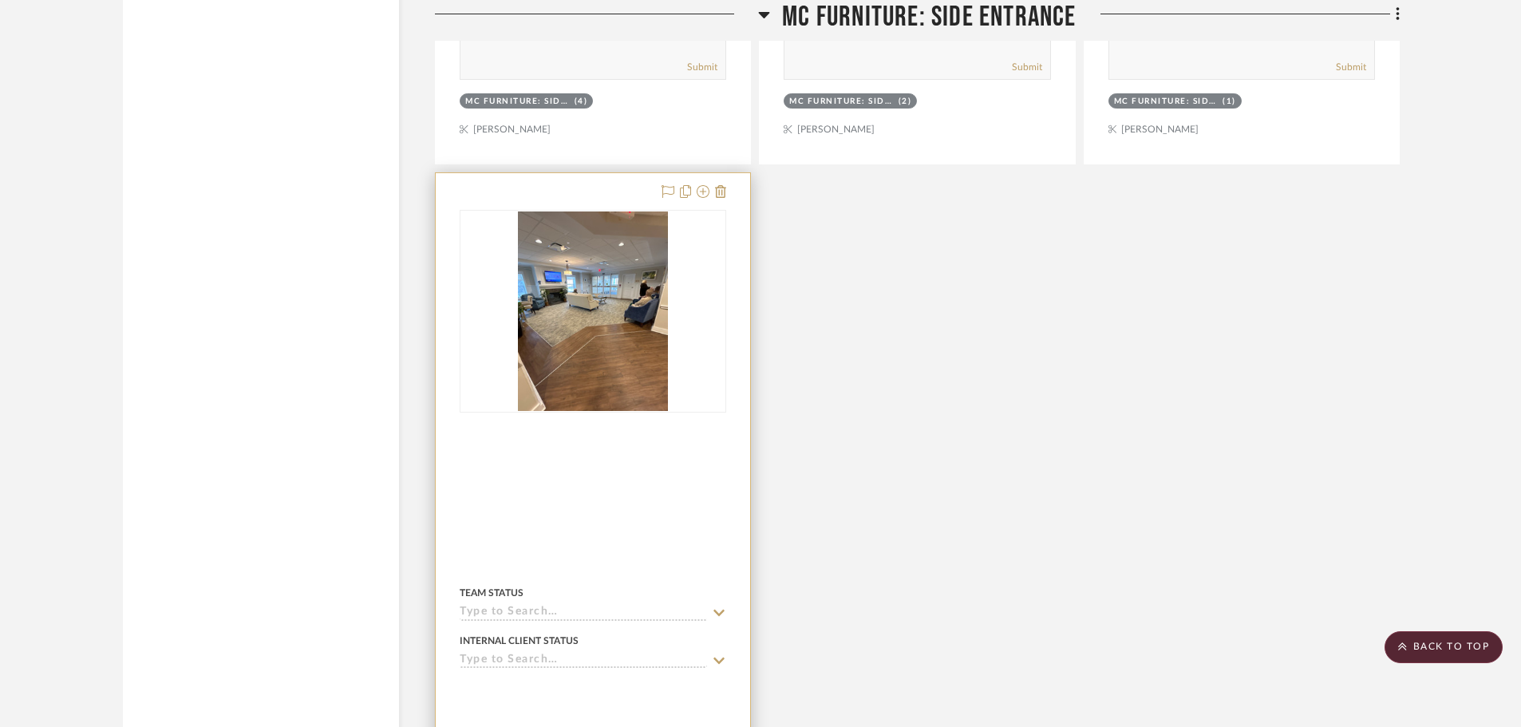
scroll to position [3193, 0]
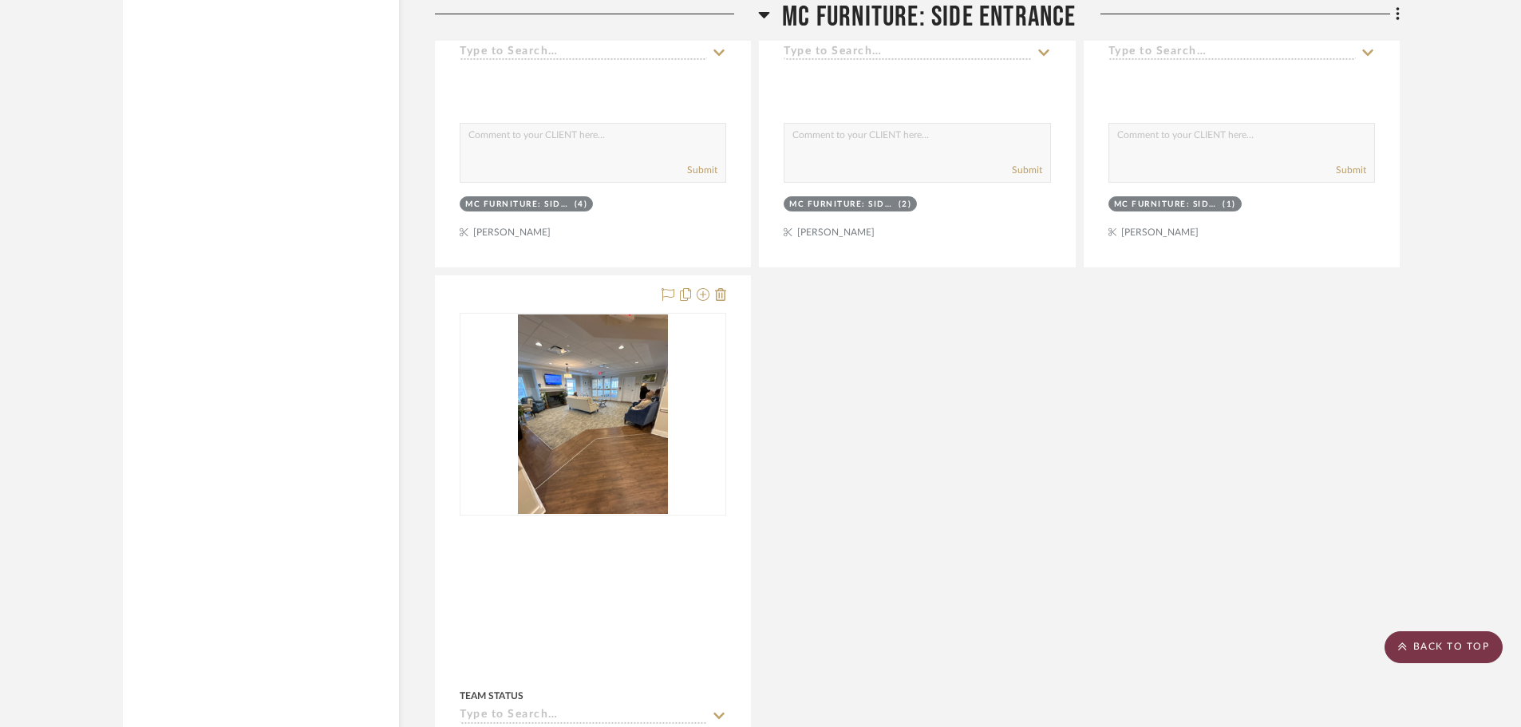
click at [1442, 643] on scroll-to-top-button "BACK TO TOP" at bounding box center [1444, 647] width 118 height 32
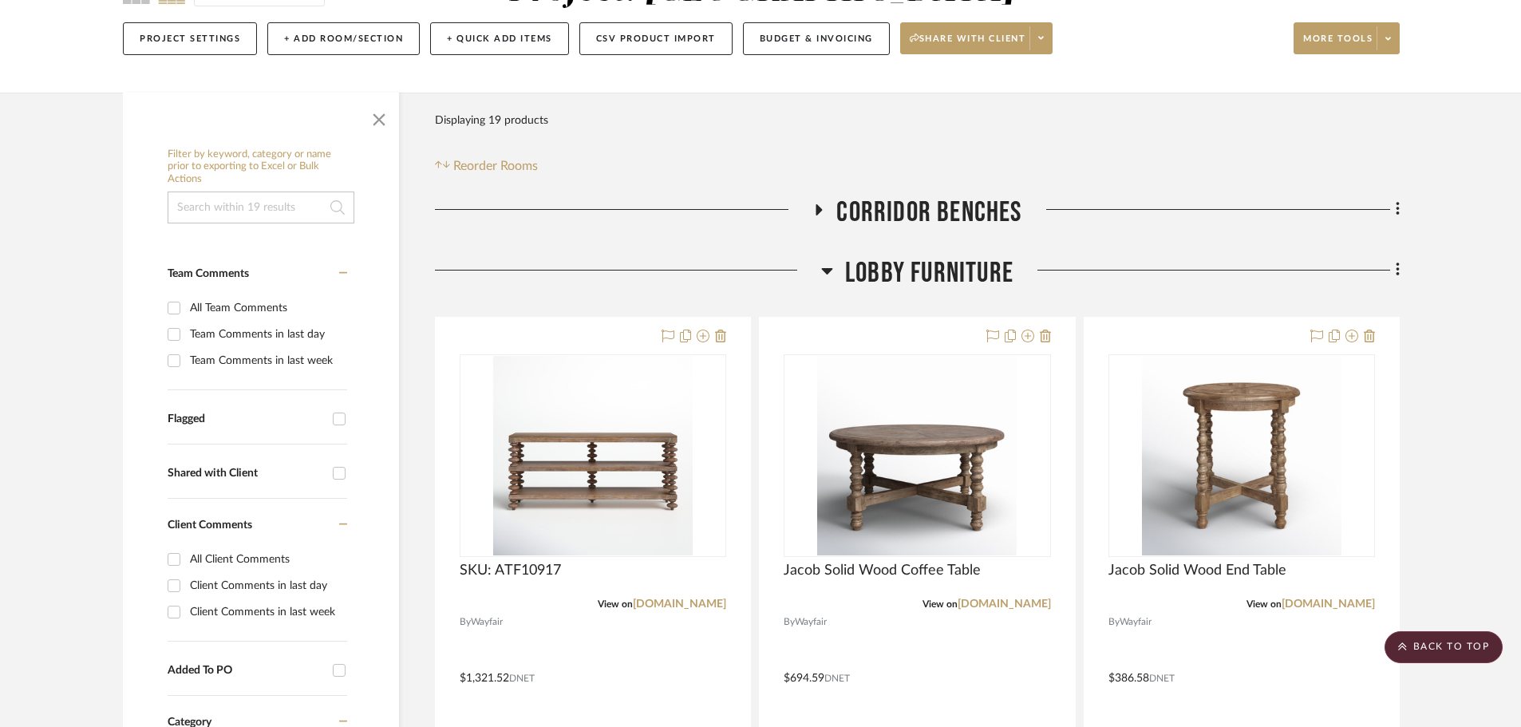
scroll to position [0, 0]
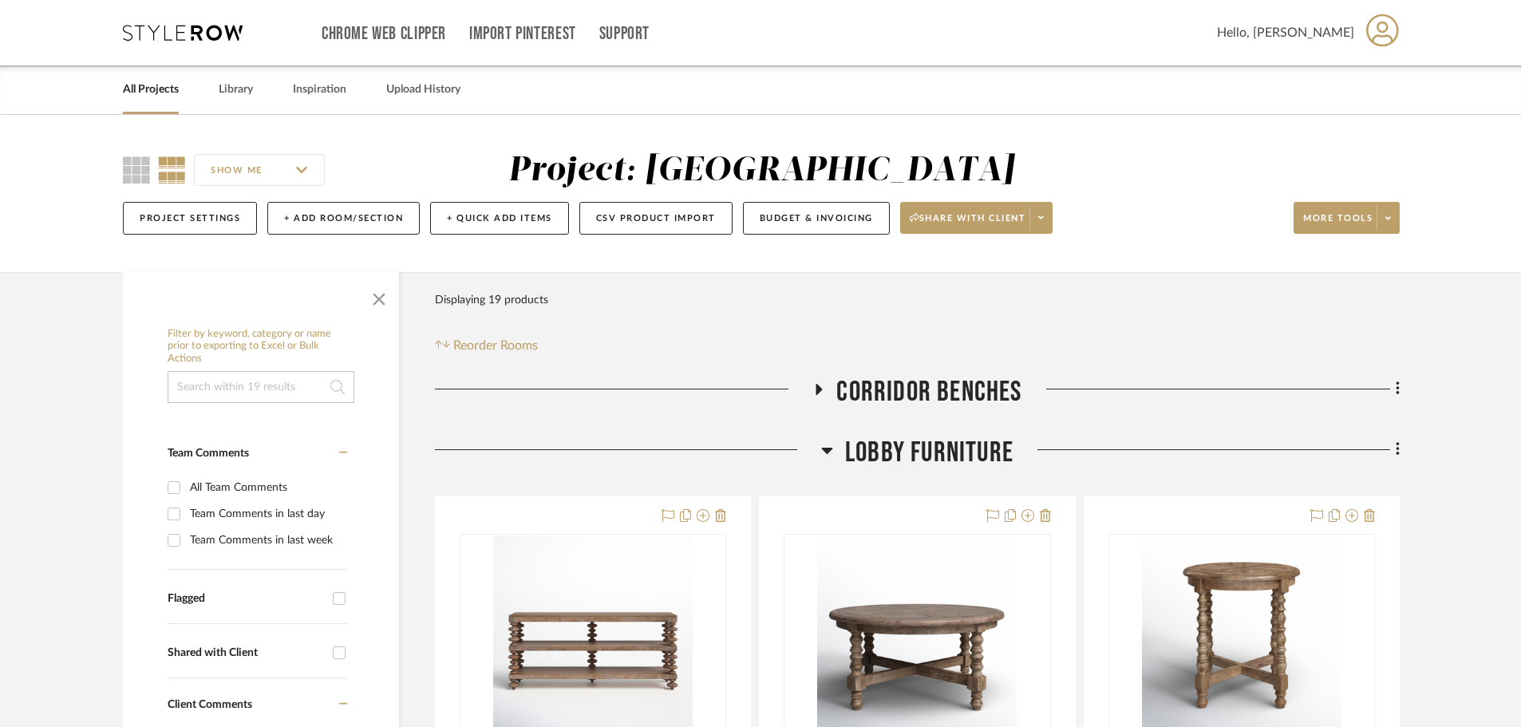
click at [819, 452] on div at bounding box center [628, 456] width 386 height 41
click at [829, 448] on icon at bounding box center [827, 451] width 11 height 6
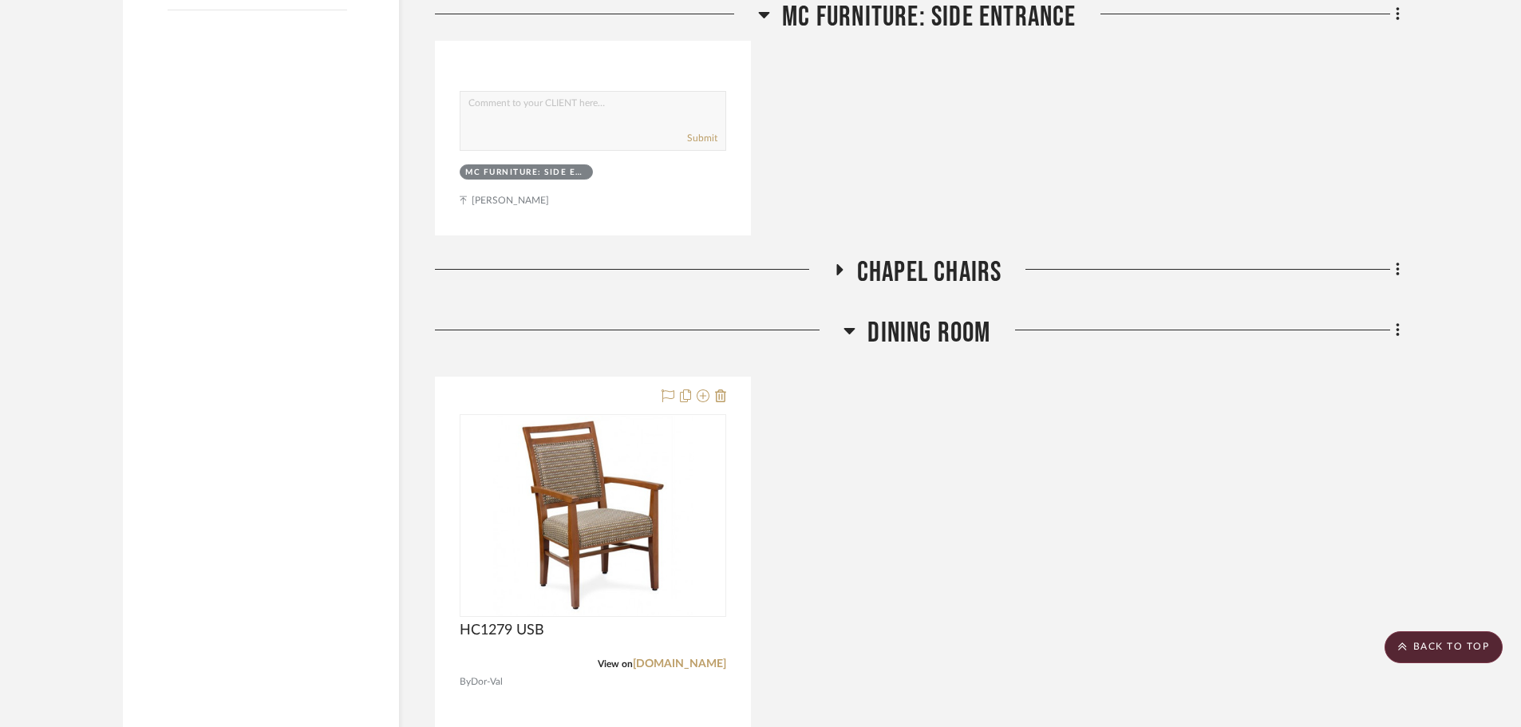
scroll to position [1756, 0]
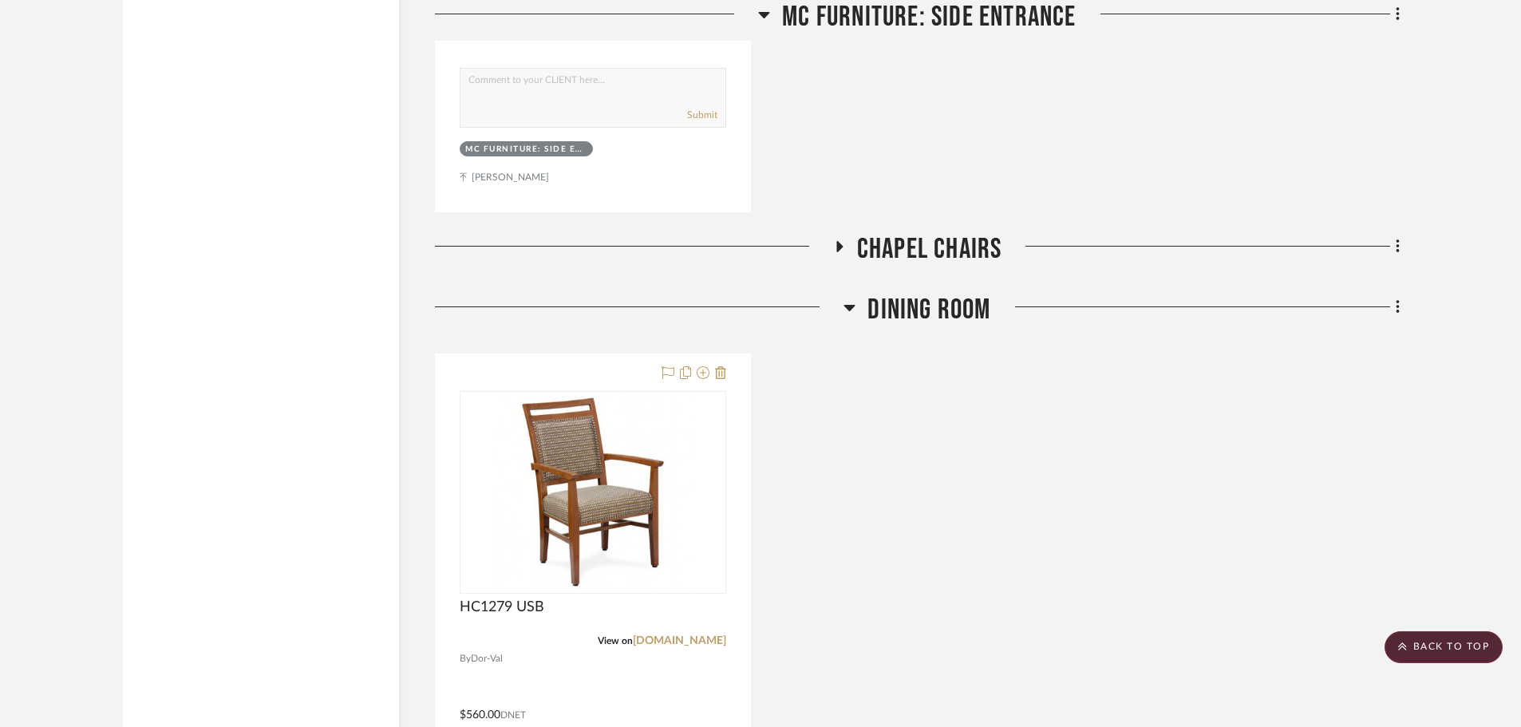
click at [853, 305] on icon at bounding box center [850, 307] width 12 height 19
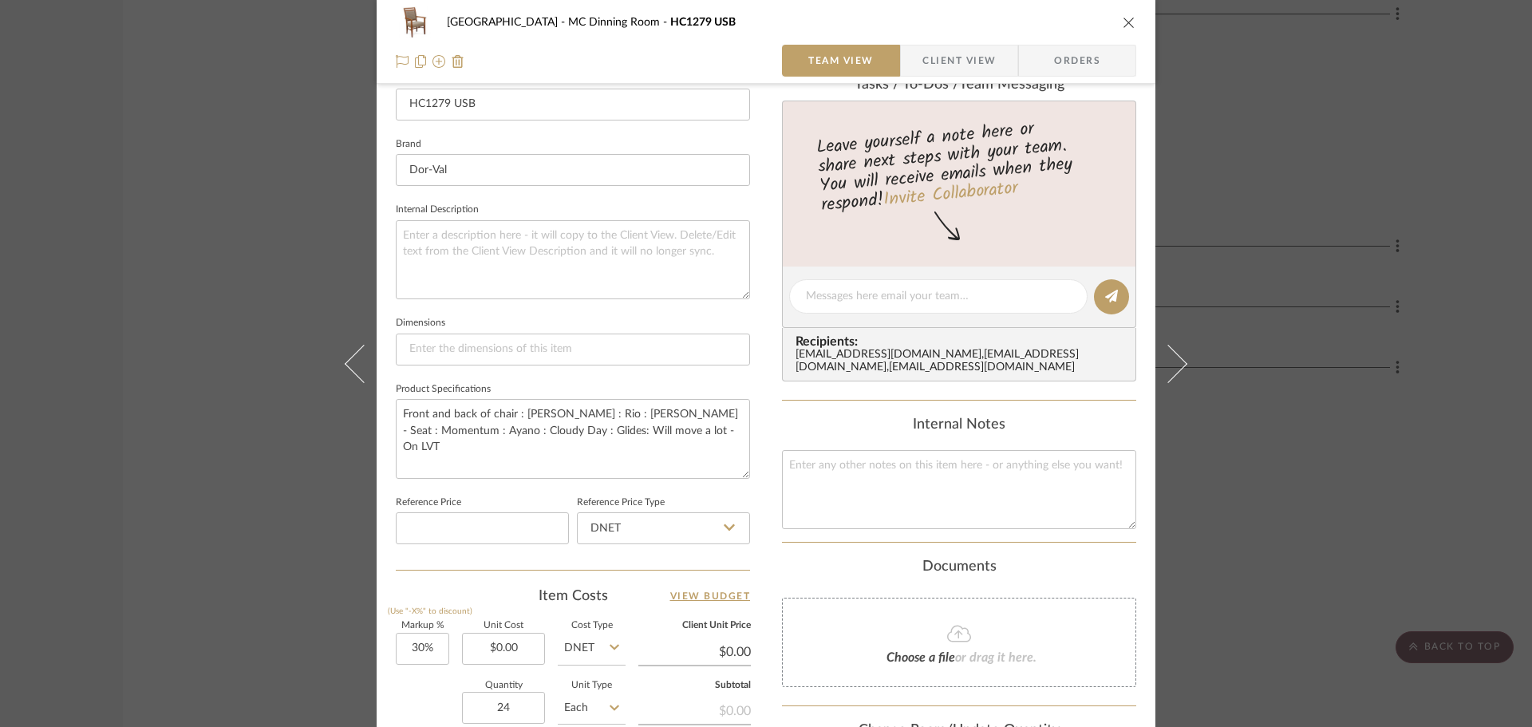
scroll to position [559, 0]
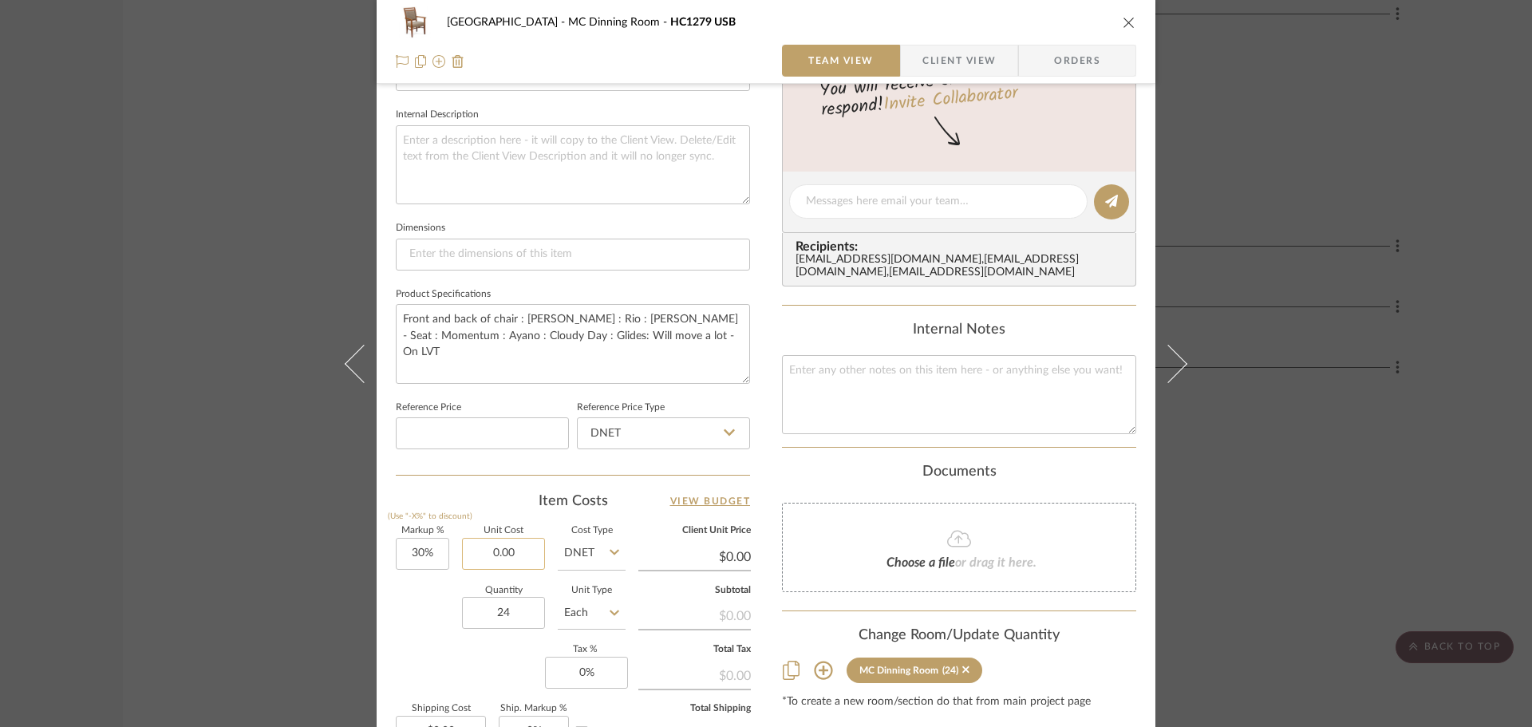
click at [524, 564] on input "0.00" at bounding box center [503, 554] width 83 height 32
type input "$579.00"
click at [377, 592] on div "Lake Shore MC Dinning Room HC1279 USB Team View Client View Orders 1 / 3 Team-F…" at bounding box center [766, 190] width 779 height 1474
type input "$752.70"
click at [419, 555] on input "30" at bounding box center [422, 554] width 53 height 32
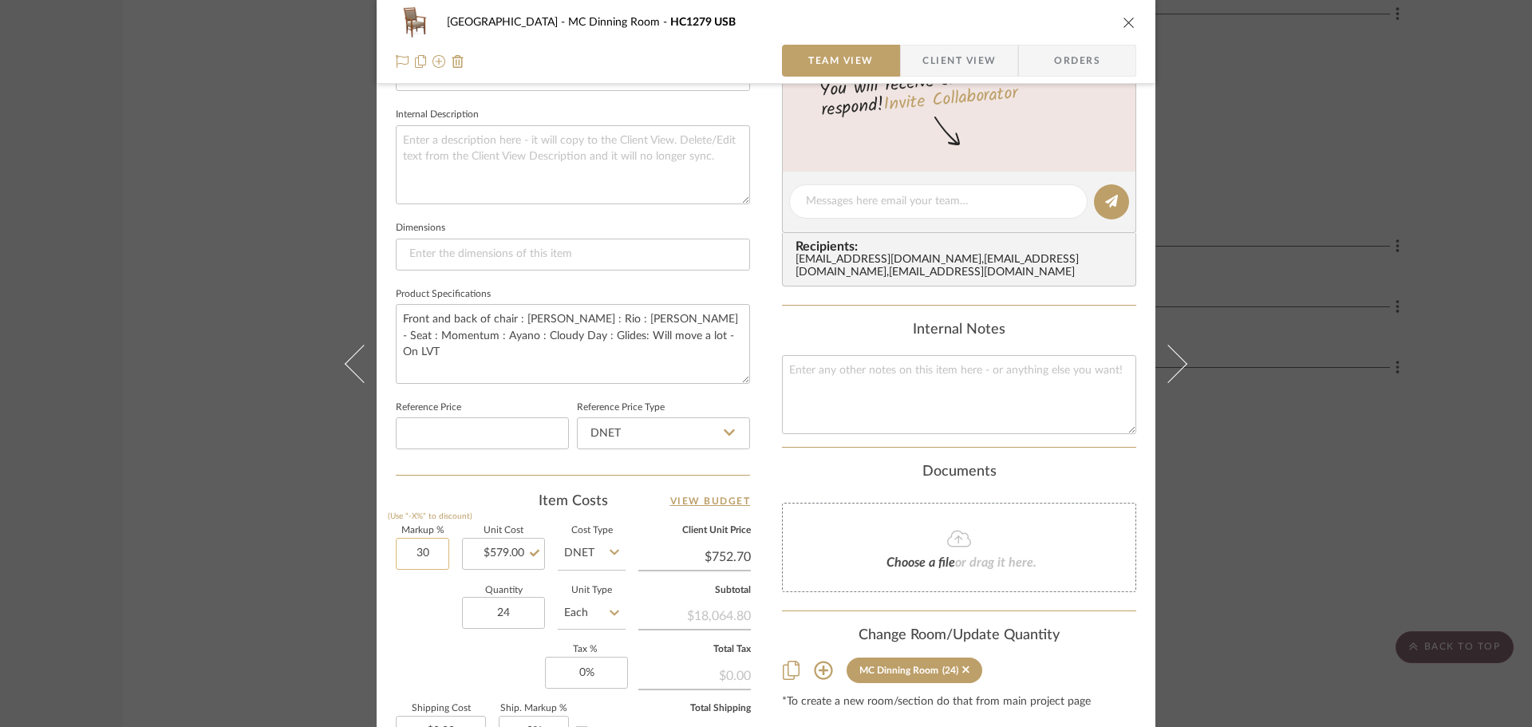
click at [419, 555] on input "30" at bounding box center [422, 554] width 53 height 32
type input "0%"
click at [417, 613] on div "Quantity 24 Unit Type Each" at bounding box center [511, 615] width 230 height 57
type input "$579.00"
click at [1123, 24] on icon "close" at bounding box center [1129, 22] width 13 height 13
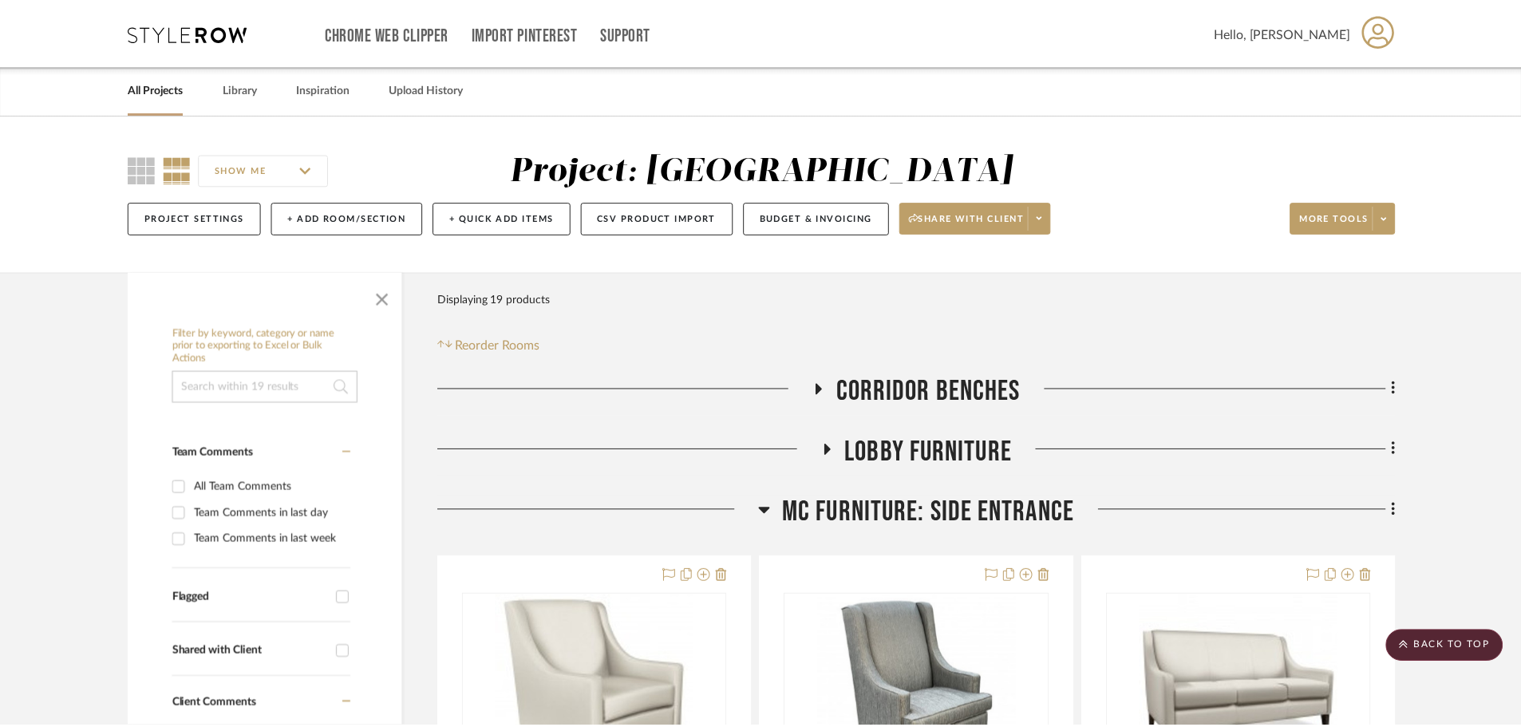
scroll to position [1756, 0]
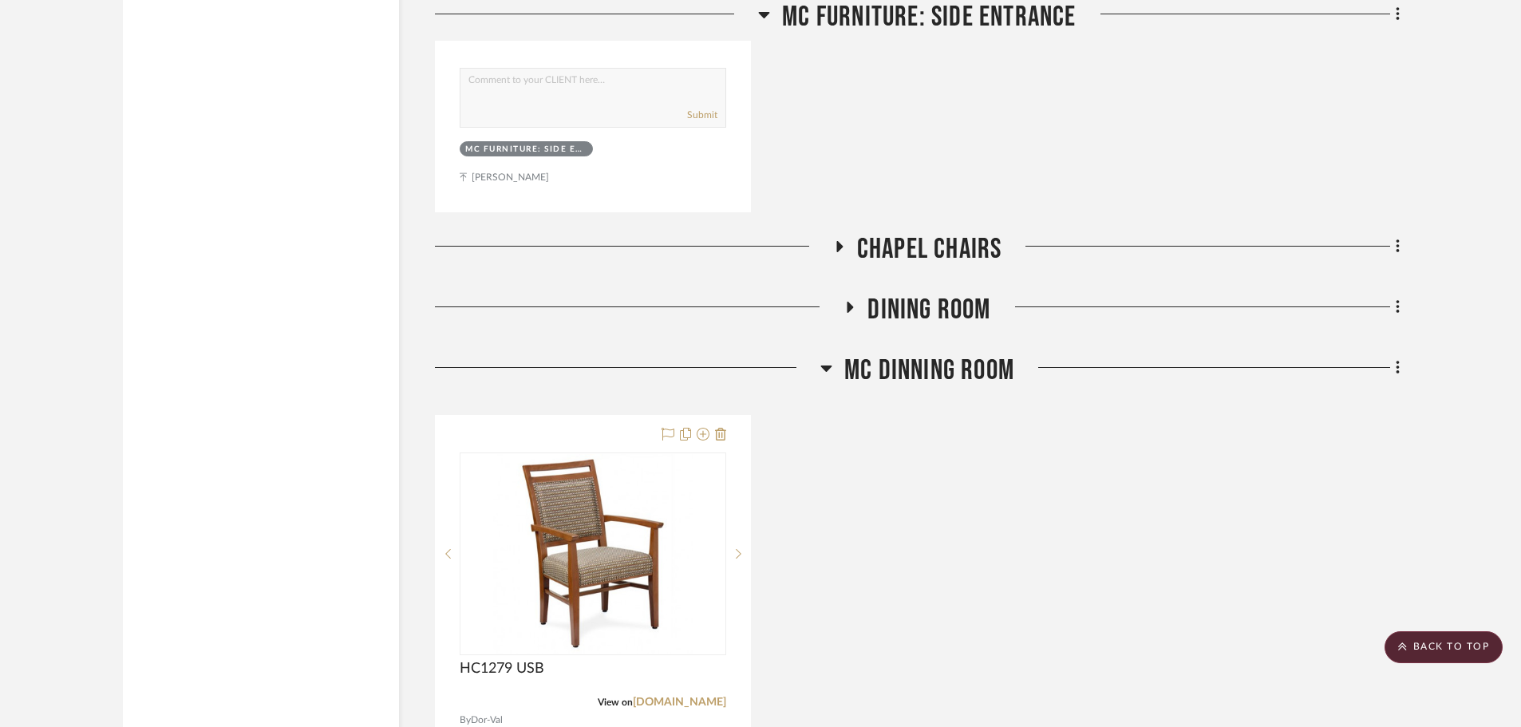
click at [828, 365] on icon at bounding box center [827, 367] width 12 height 19
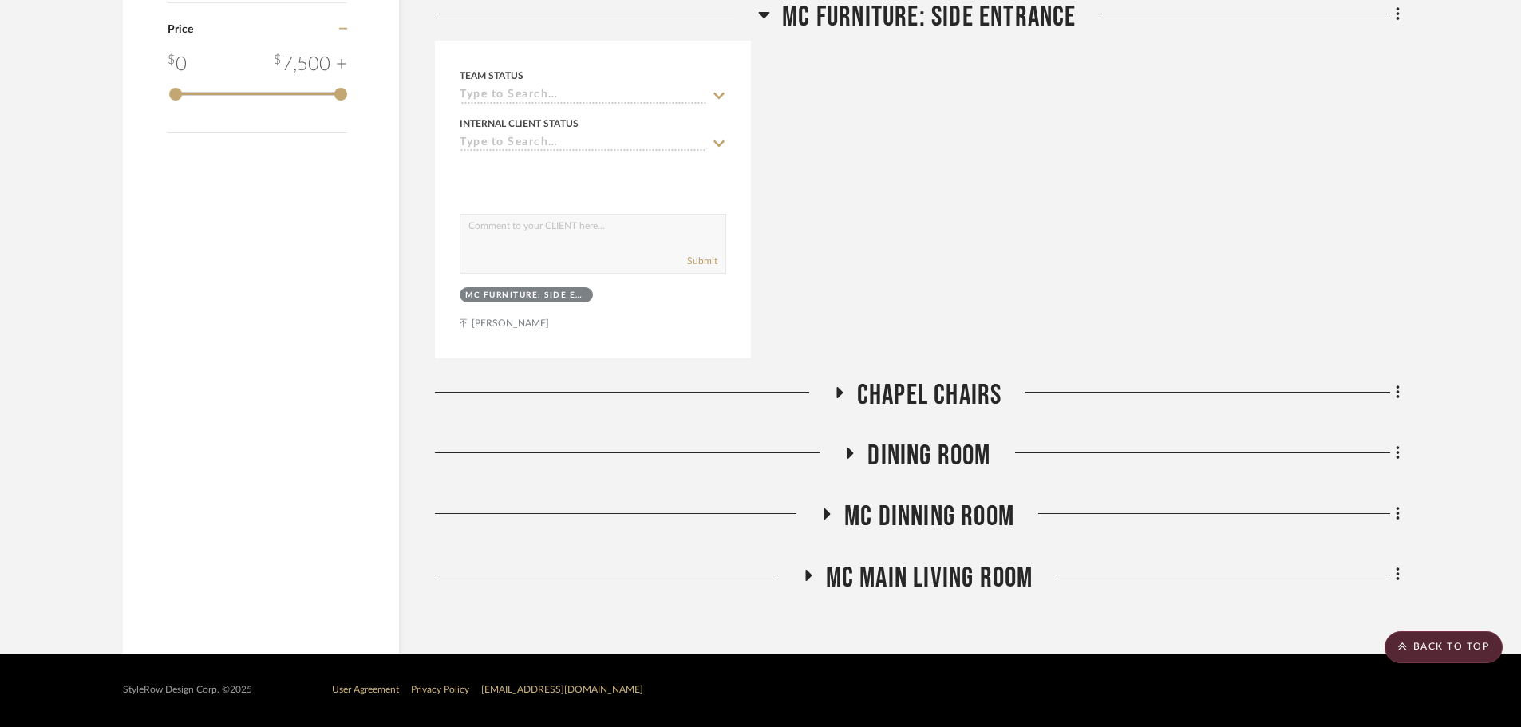
click at [810, 576] on icon at bounding box center [808, 575] width 6 height 11
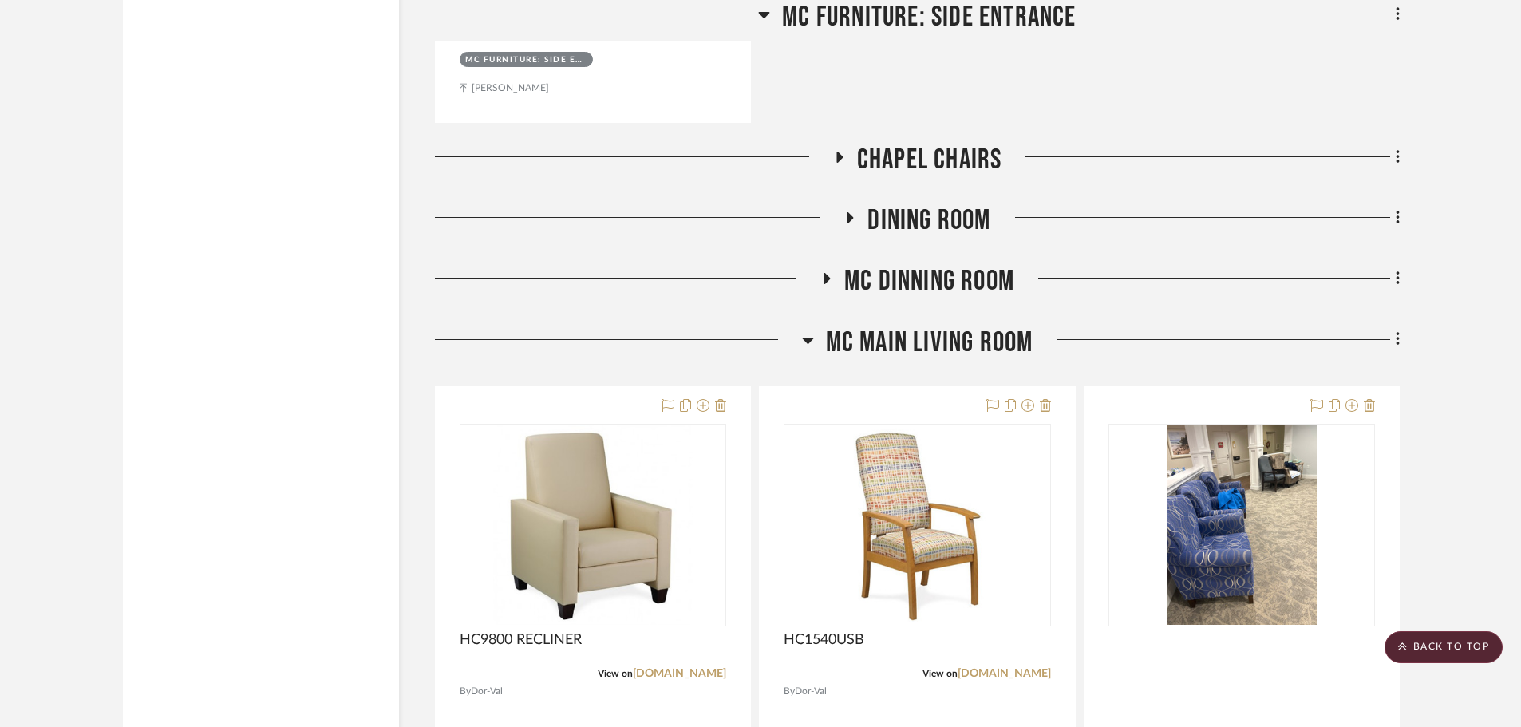
scroll to position [1995, 0]
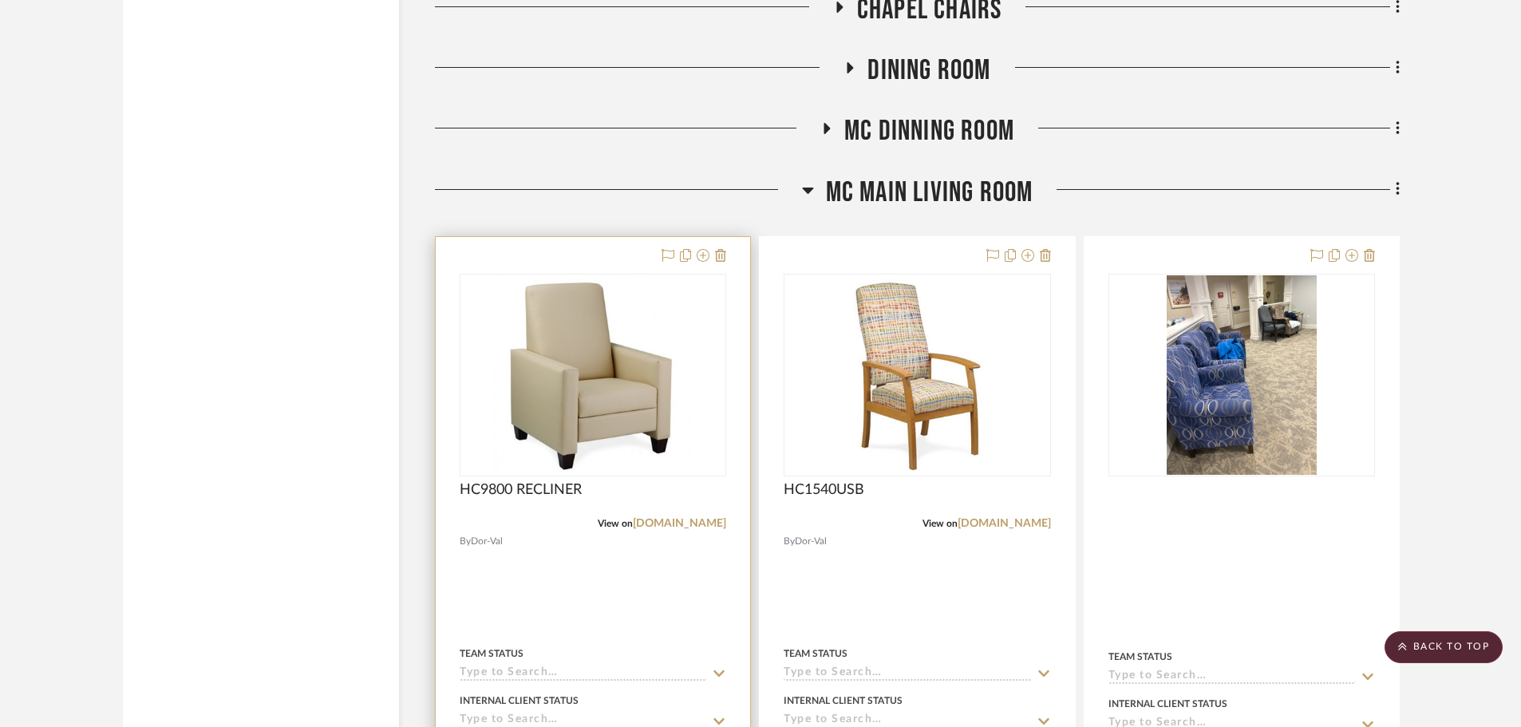
click at [0, 0] on img at bounding box center [0, 0] width 0 height 0
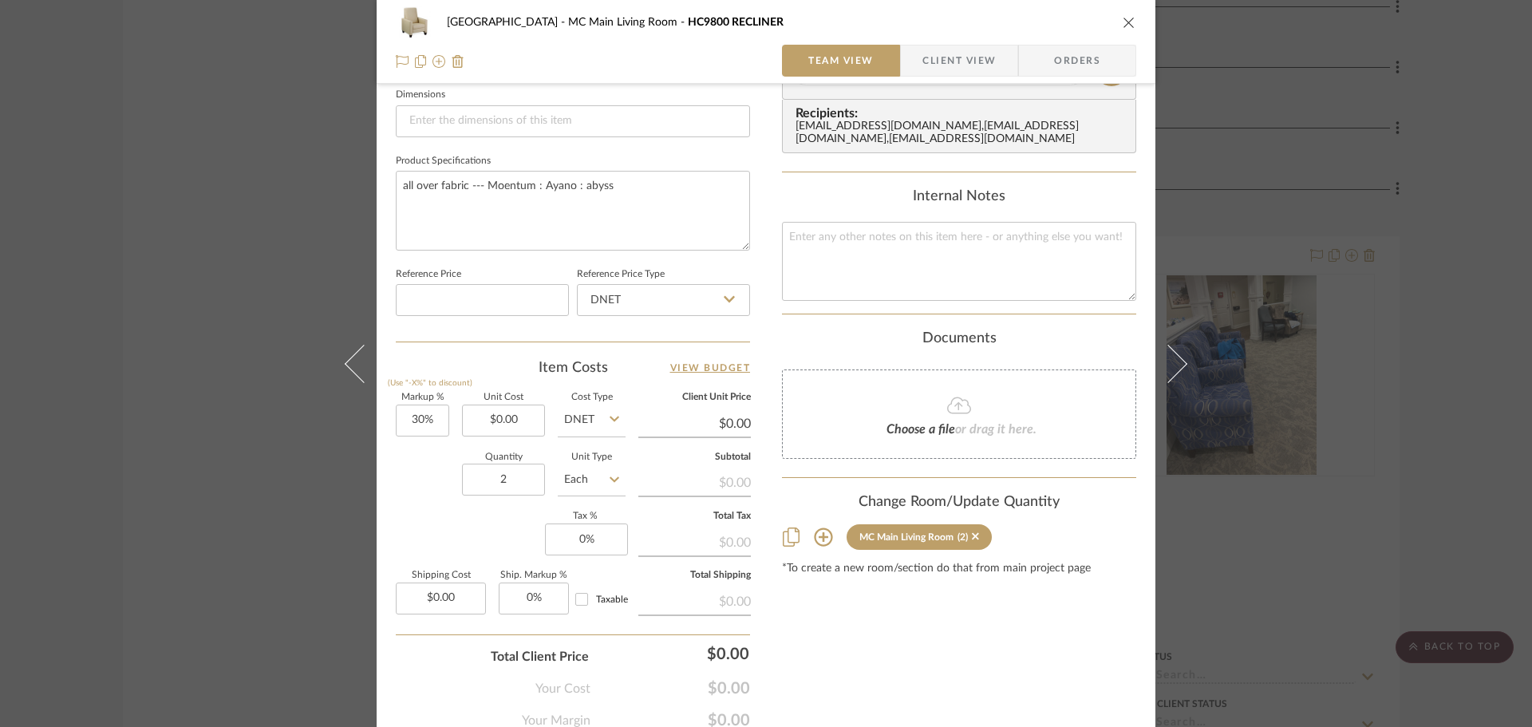
scroll to position [718, 0]
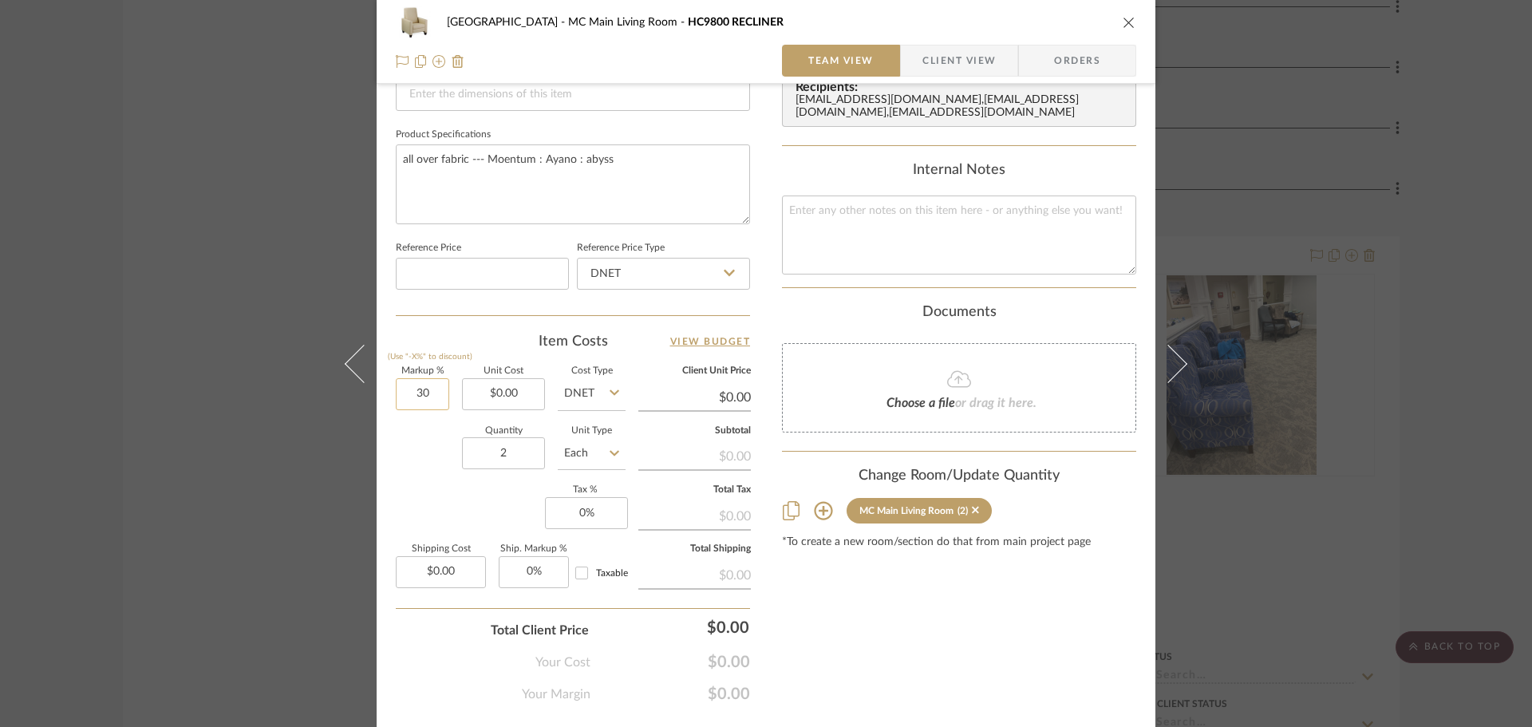
click at [427, 398] on input "30" at bounding box center [422, 394] width 53 height 32
type input "0%"
type input "0.00"
click at [513, 399] on input "0.00" at bounding box center [503, 394] width 83 height 32
type input "$1,985.00"
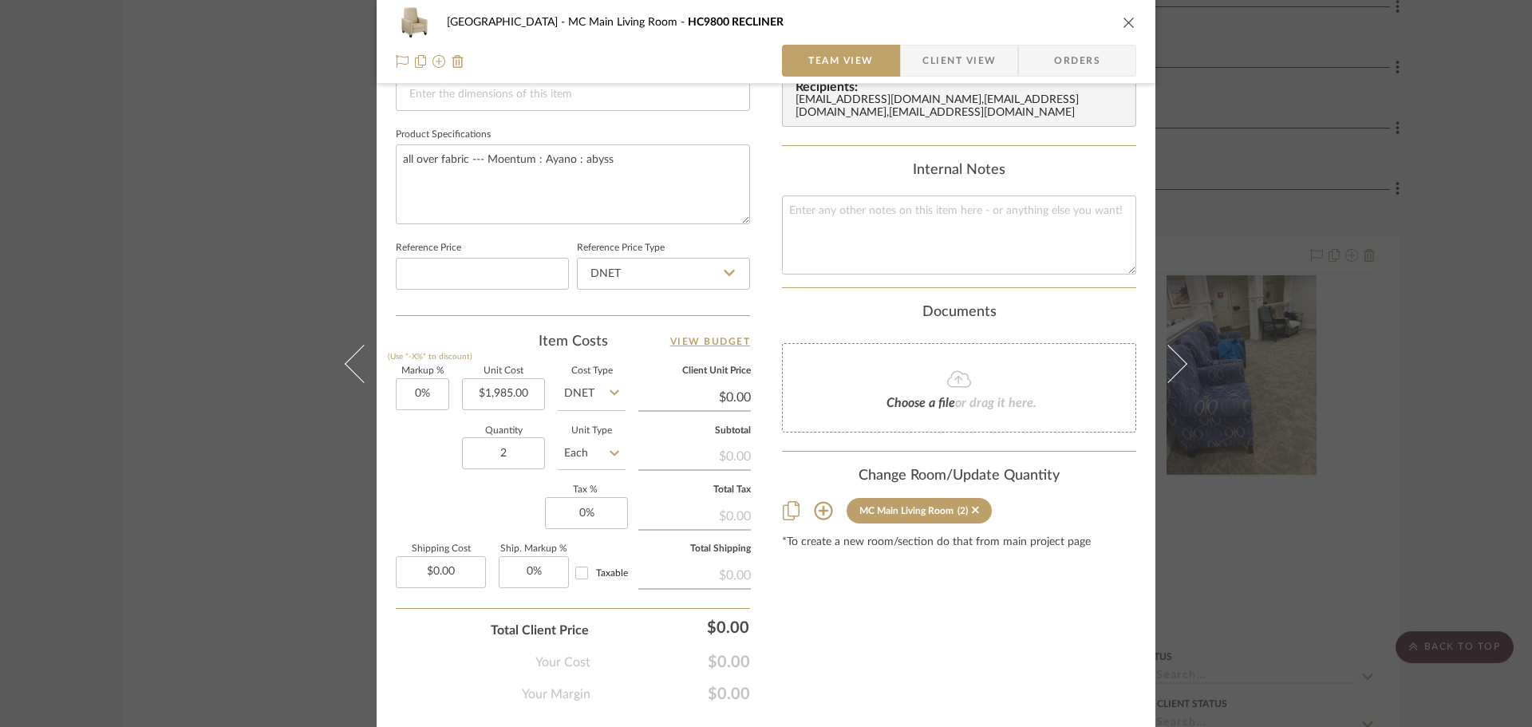
click at [440, 474] on div "Quantity 2 Unit Type Each" at bounding box center [511, 455] width 230 height 57
type input "$1,985.00"
click at [518, 386] on input "1985.00" at bounding box center [503, 394] width 83 height 32
type input "$1,479.00"
click at [435, 471] on div "Quantity 2 Unit Type Each" at bounding box center [511, 455] width 230 height 57
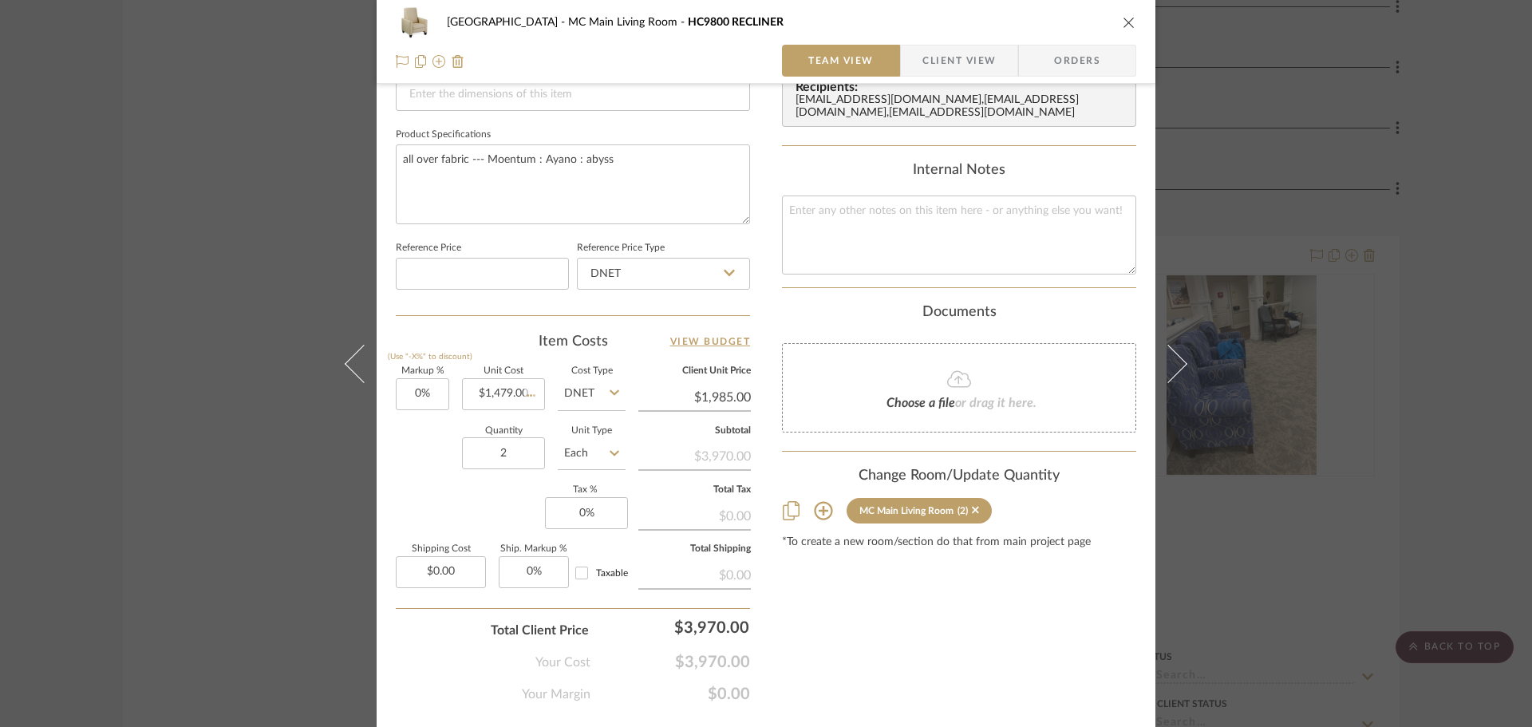
type input "$1,479.00"
click at [1123, 17] on icon "close" at bounding box center [1129, 22] width 13 height 13
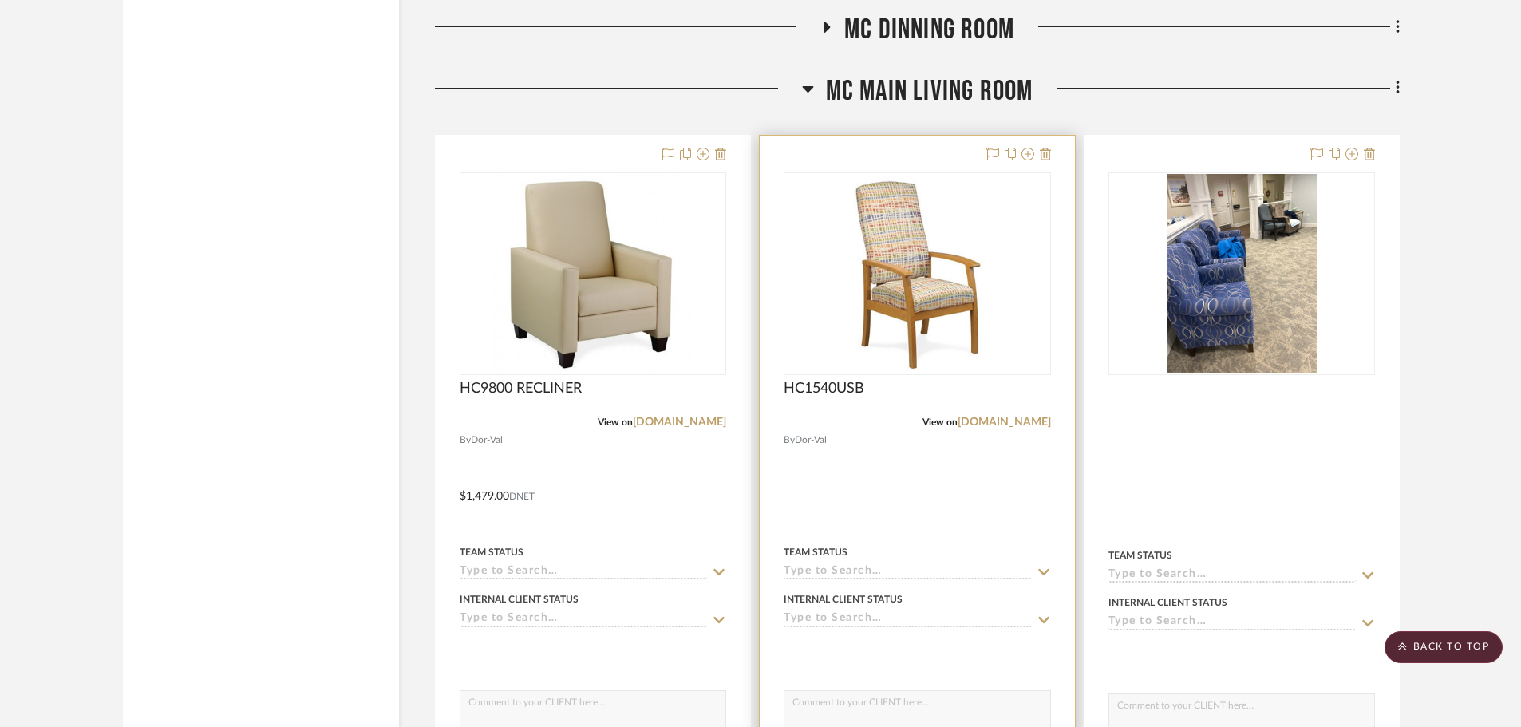
scroll to position [2063, 0]
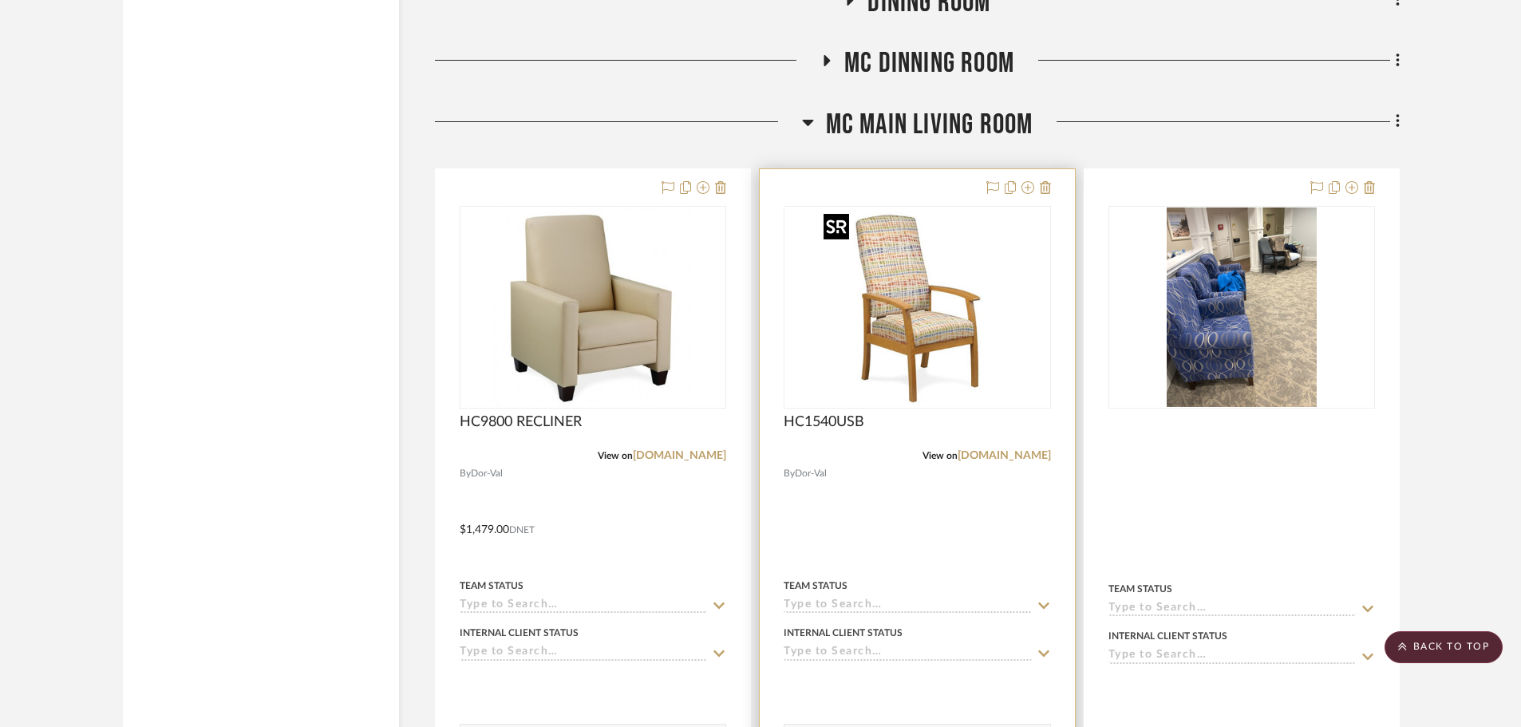
click at [923, 305] on img "0" at bounding box center [917, 308] width 200 height 200
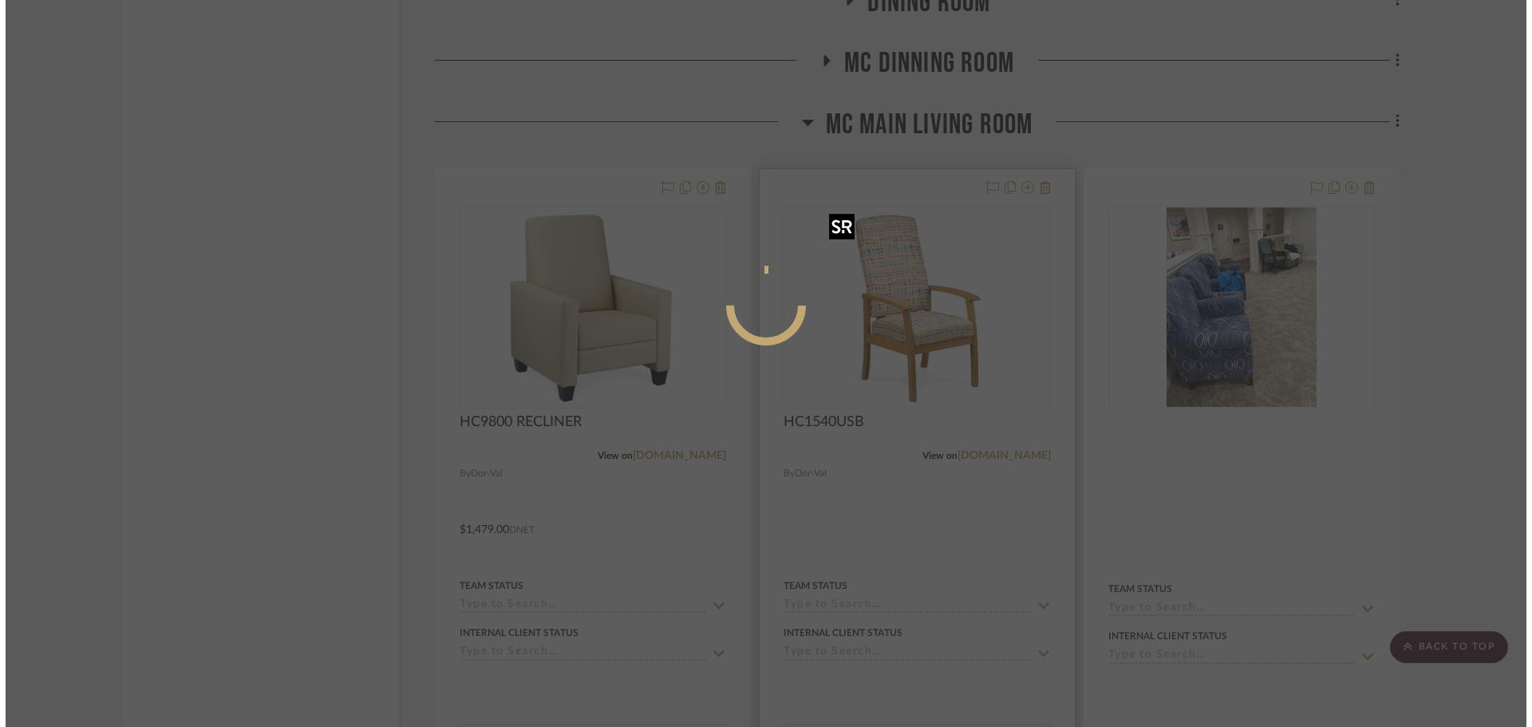
scroll to position [0, 0]
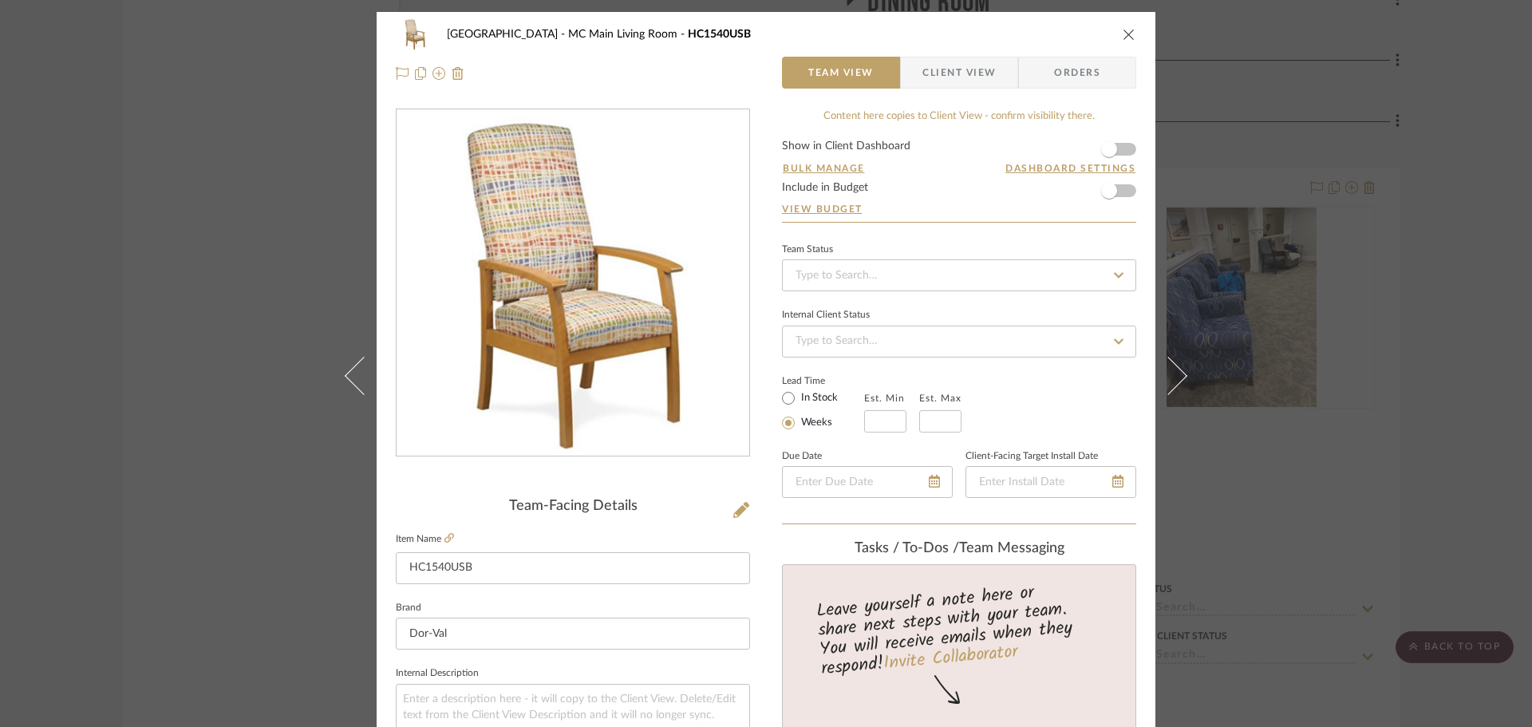
click at [1115, 27] on div "[GEOGRAPHIC_DATA] HC1540USB" at bounding box center [766, 34] width 741 height 32
click at [1123, 34] on icon "close" at bounding box center [1129, 34] width 13 height 13
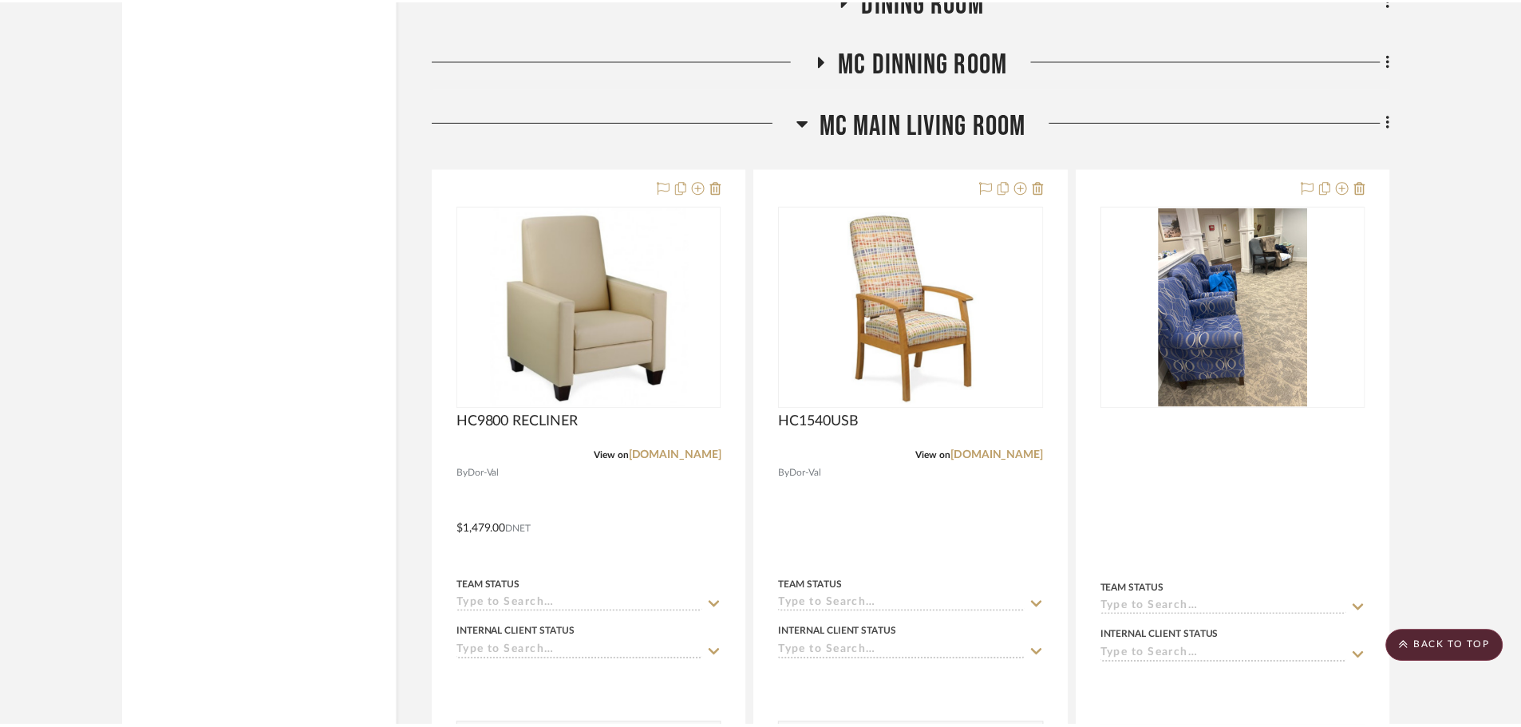
scroll to position [2063, 0]
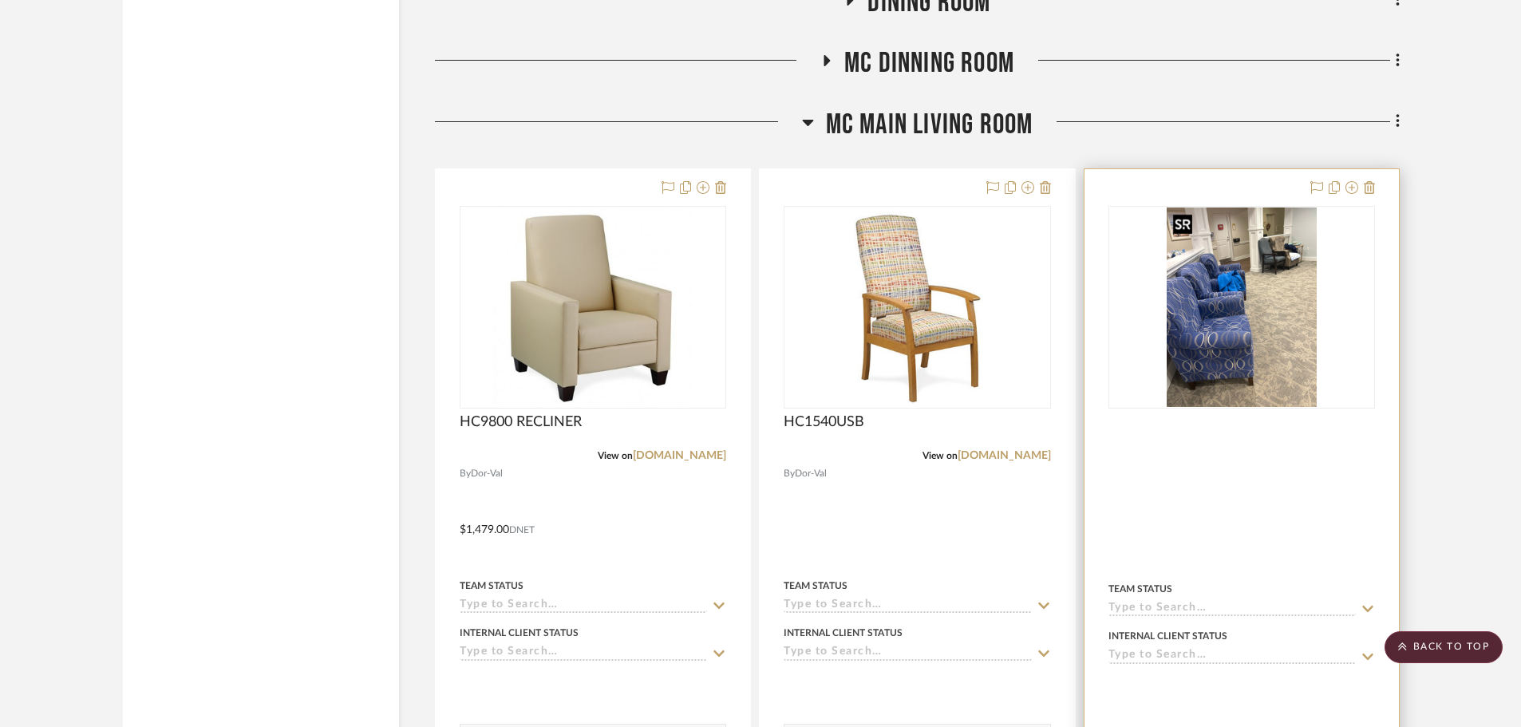
click at [0, 0] on img at bounding box center [0, 0] width 0 height 0
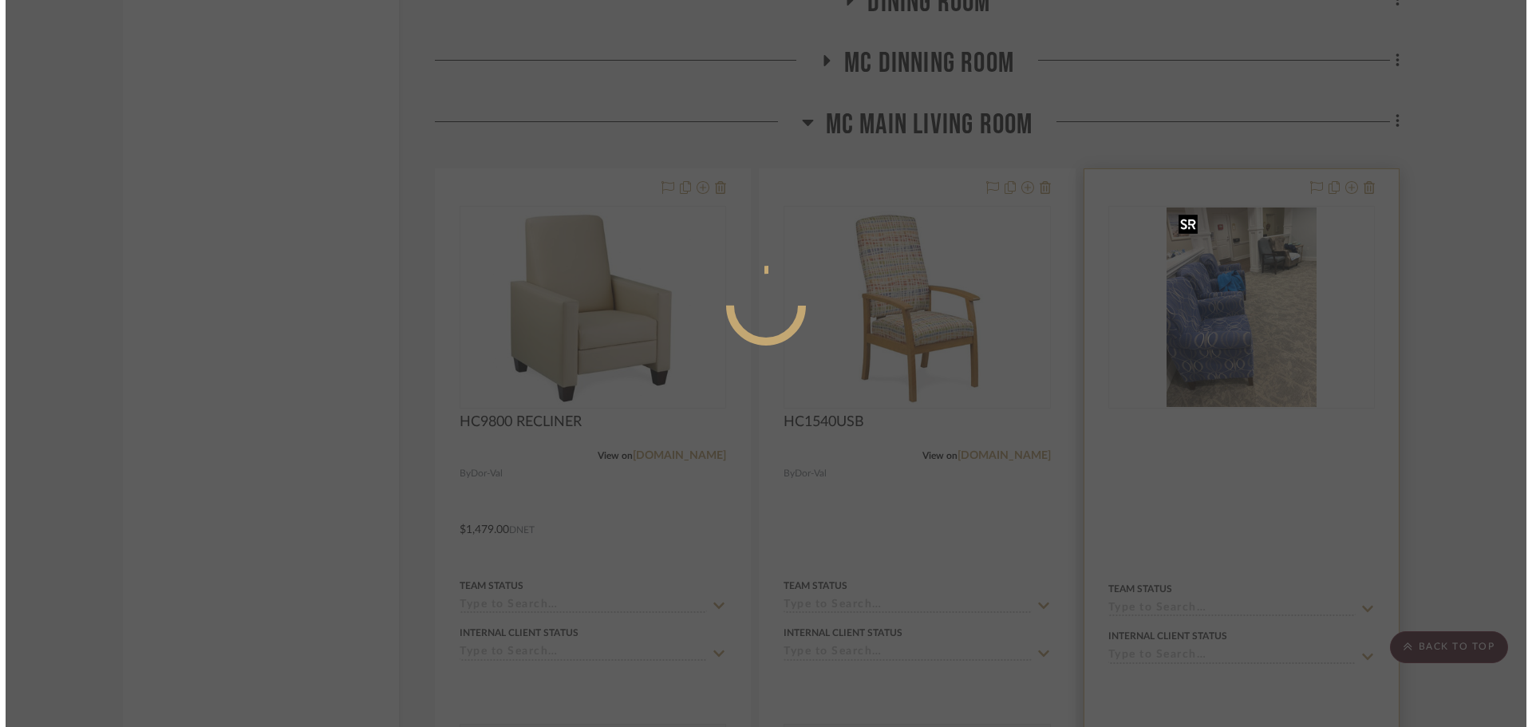
scroll to position [0, 0]
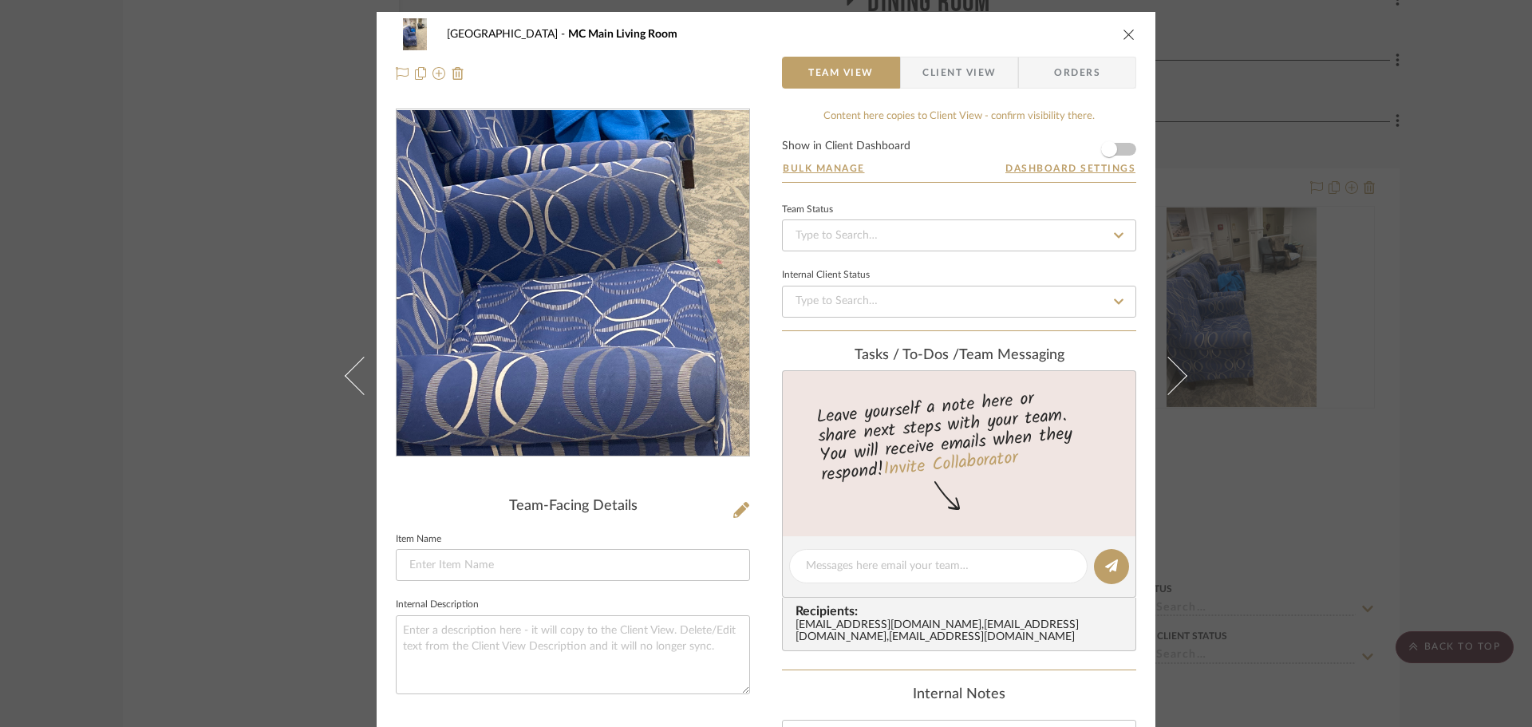
click at [535, 303] on img "0" at bounding box center [572, 283] width 259 height 346
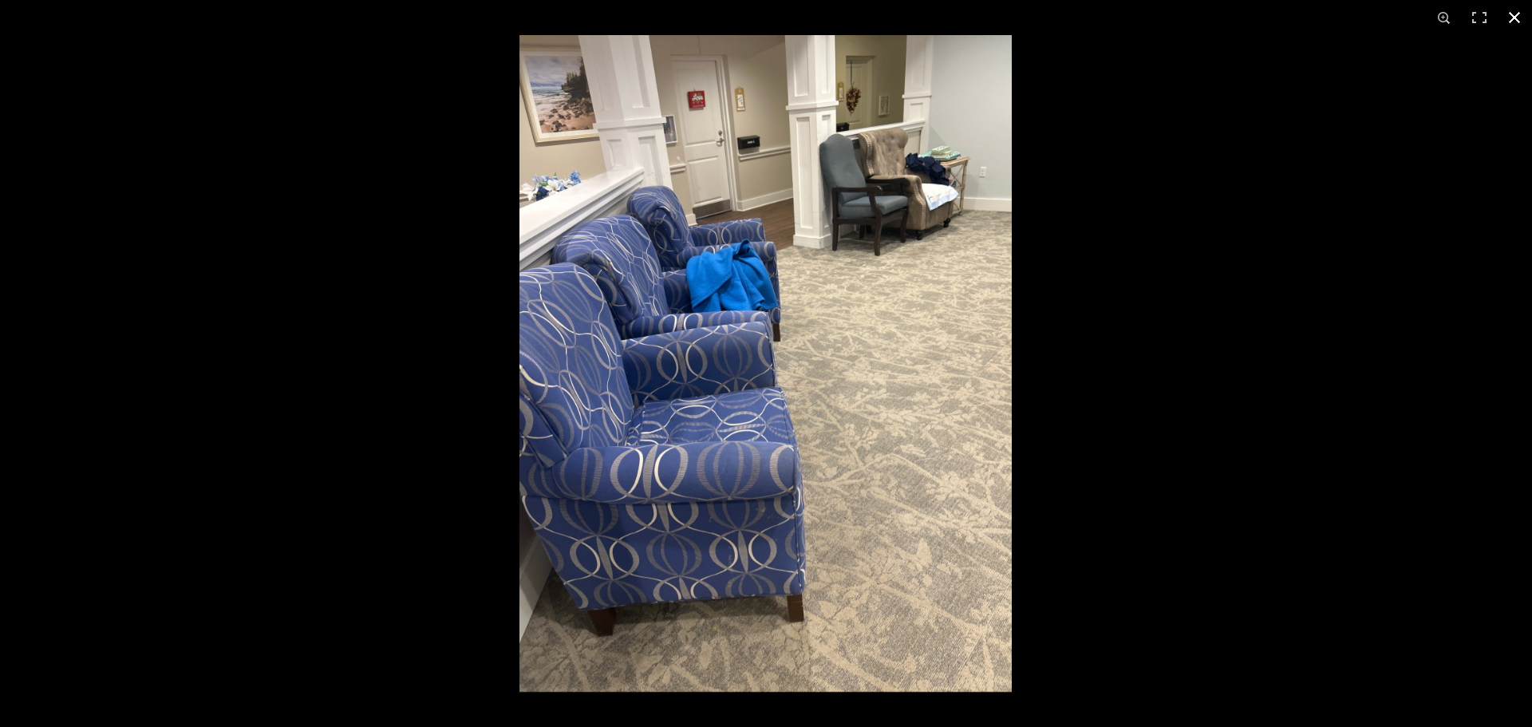
click at [1509, 20] on button at bounding box center [1514, 17] width 35 height 35
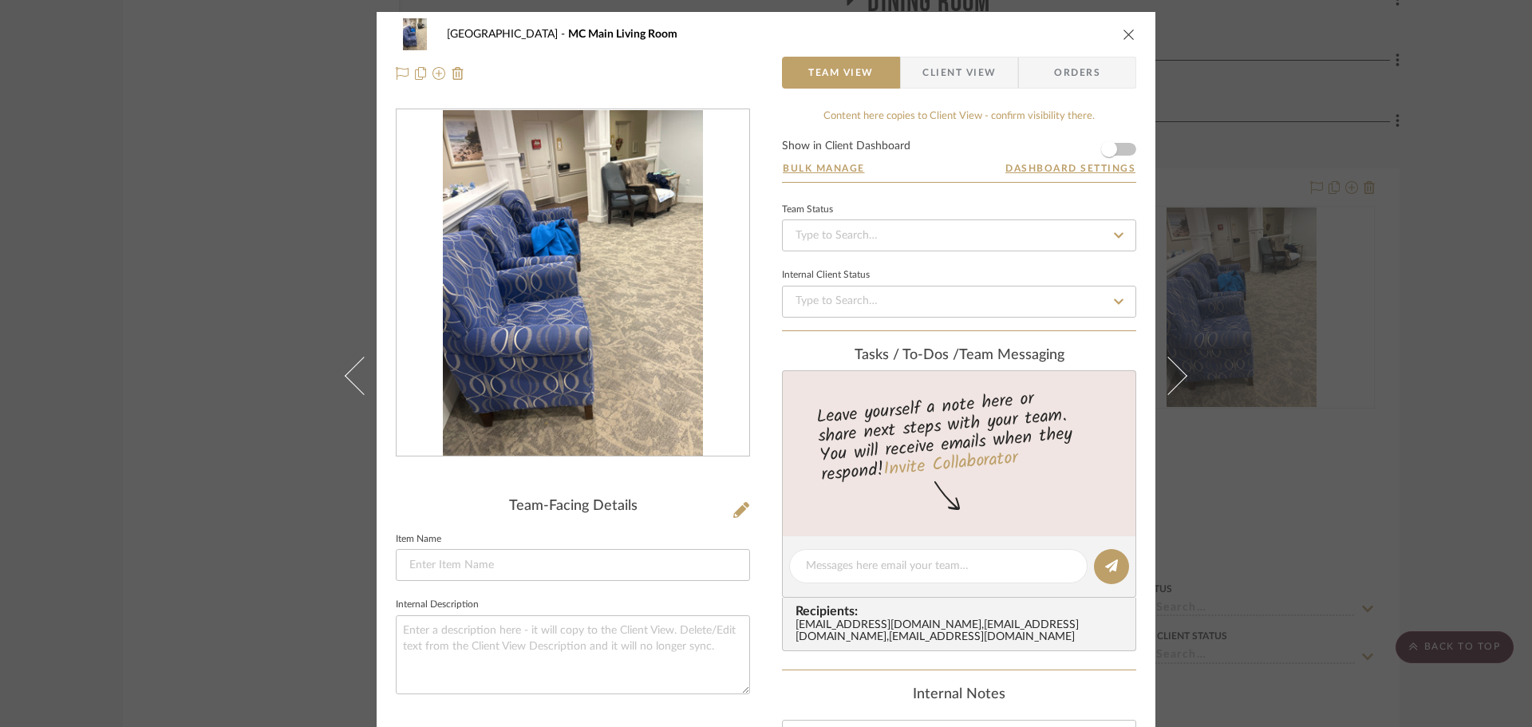
click at [1125, 38] on icon "close" at bounding box center [1129, 34] width 13 height 13
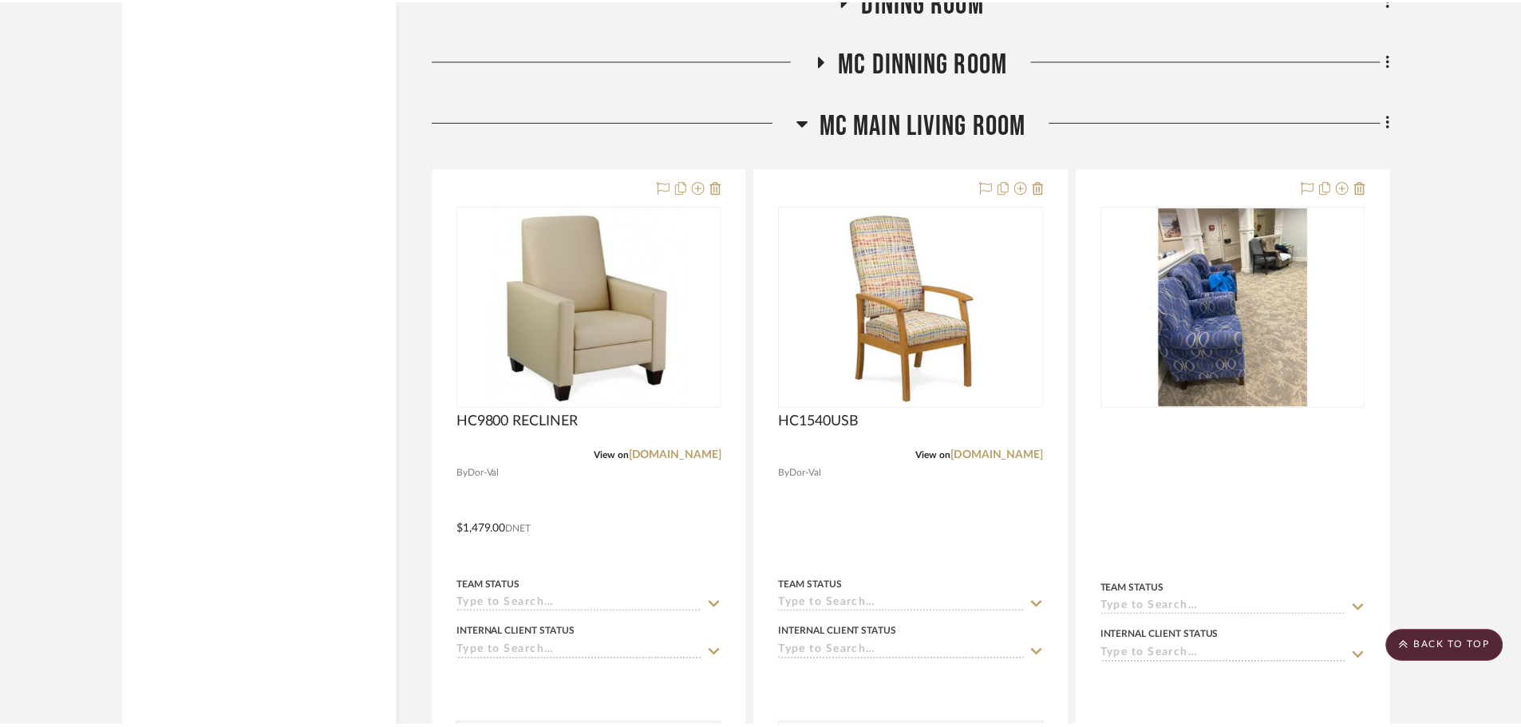
scroll to position [2063, 0]
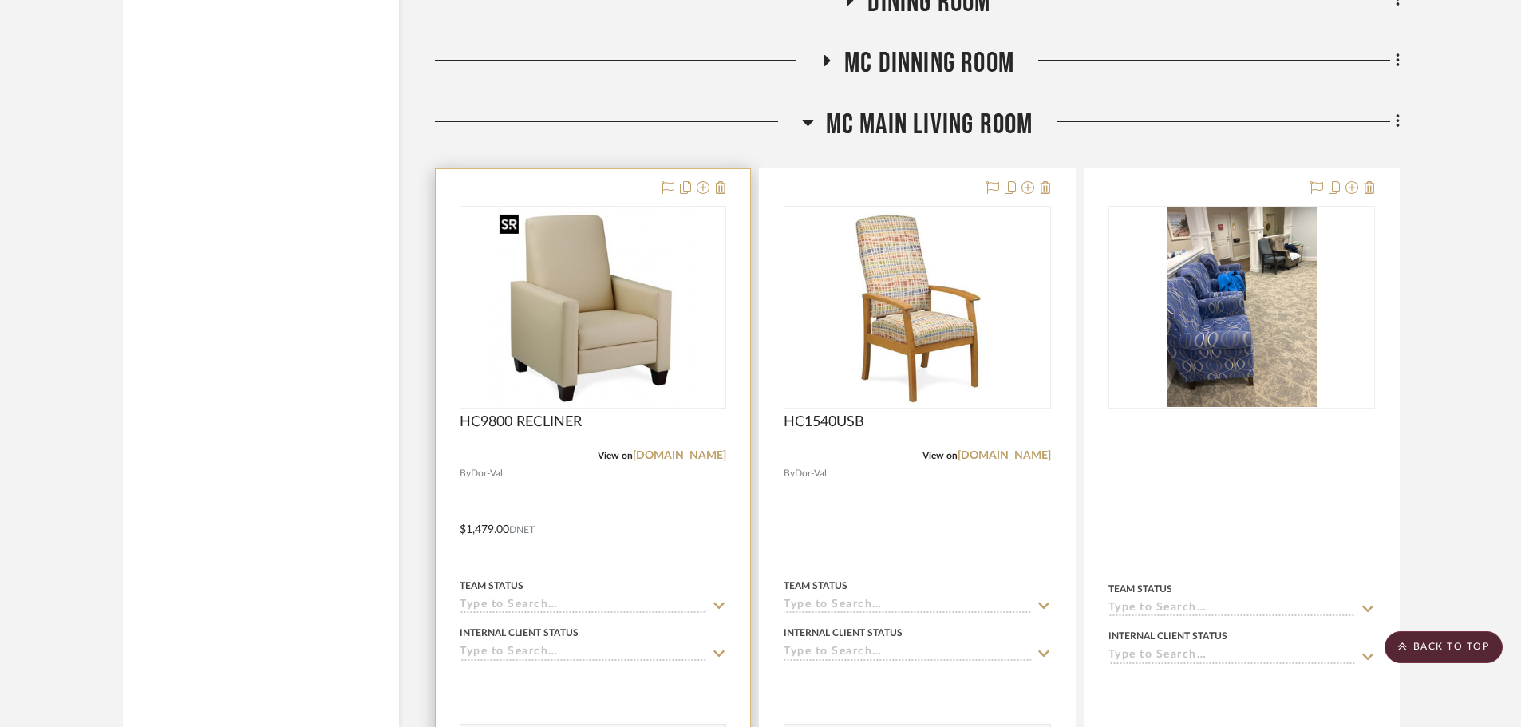
click at [609, 341] on img "0" at bounding box center [593, 308] width 200 height 200
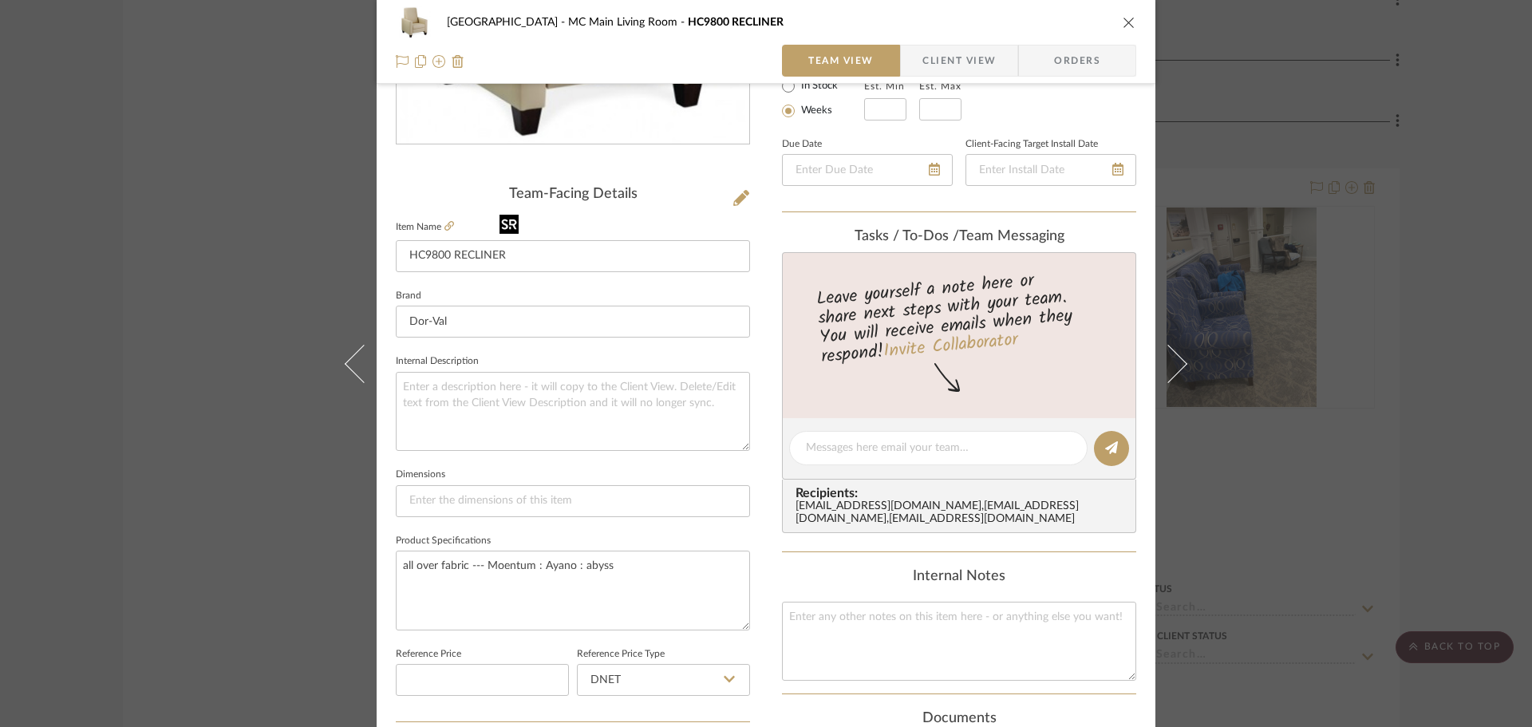
scroll to position [399, 0]
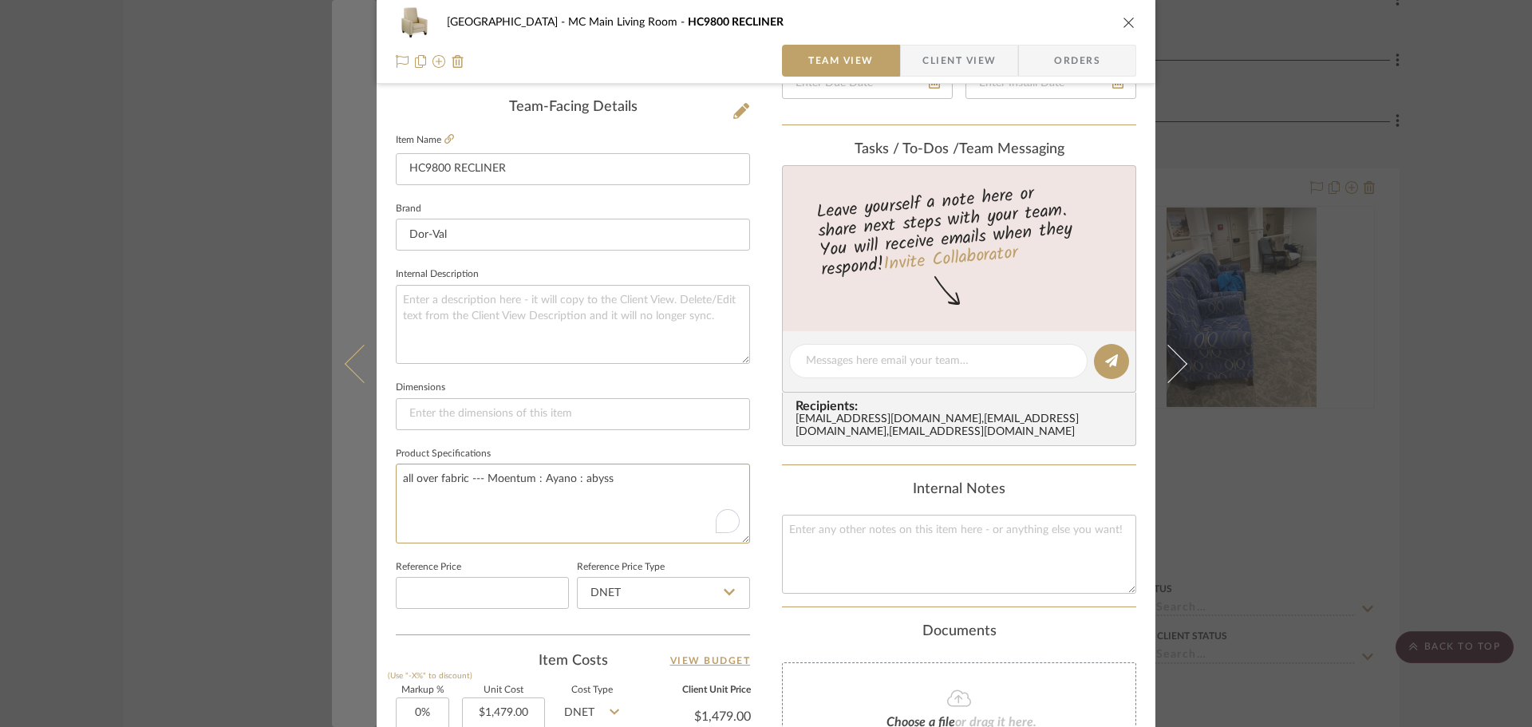
drag, startPoint x: 626, startPoint y: 472, endPoint x: 337, endPoint y: 484, distance: 289.2
click at [337, 484] on mat-dialog-content "Lake Shore MC Main Living Room HC9800 RECLINER Team View Client View Orders Tea…" at bounding box center [766, 350] width 868 height 1474
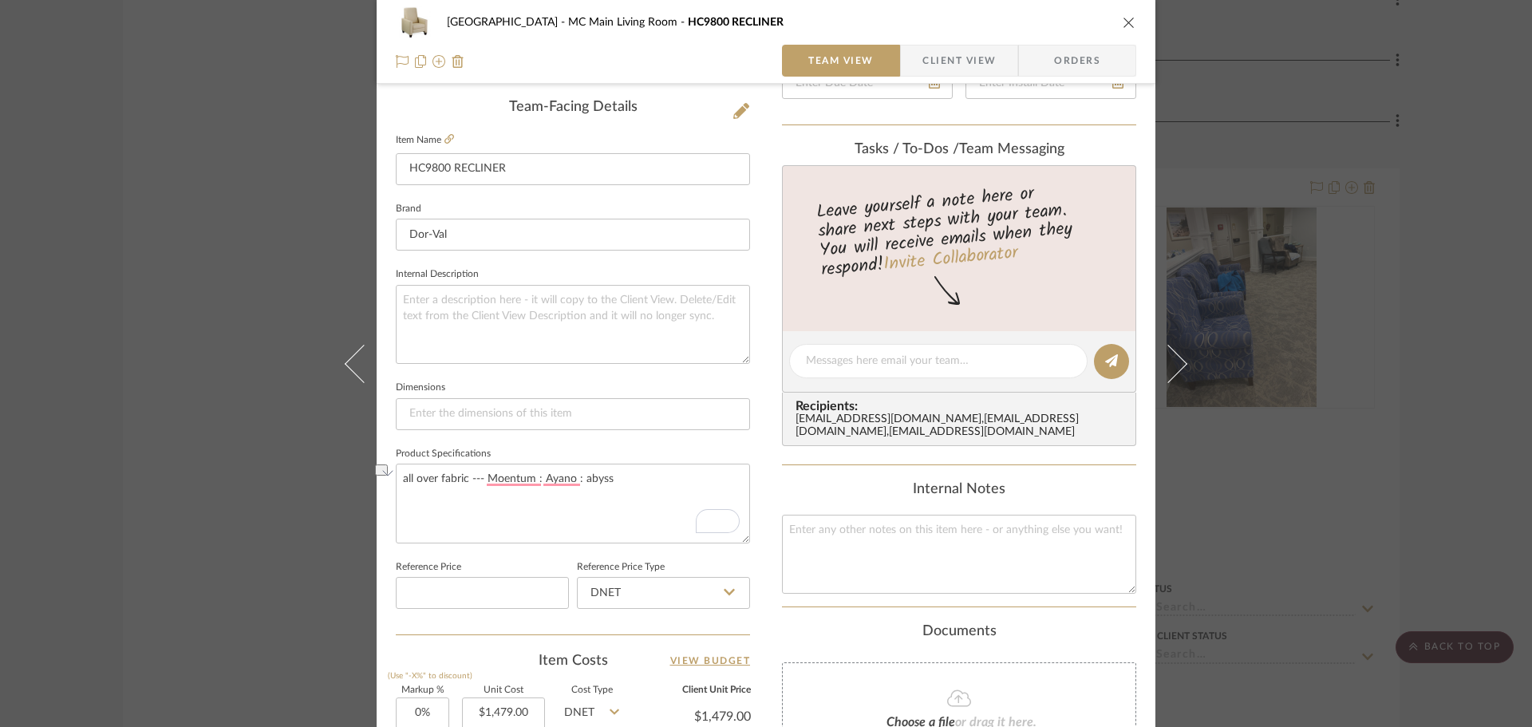
click at [1126, 22] on icon "close" at bounding box center [1129, 22] width 13 height 13
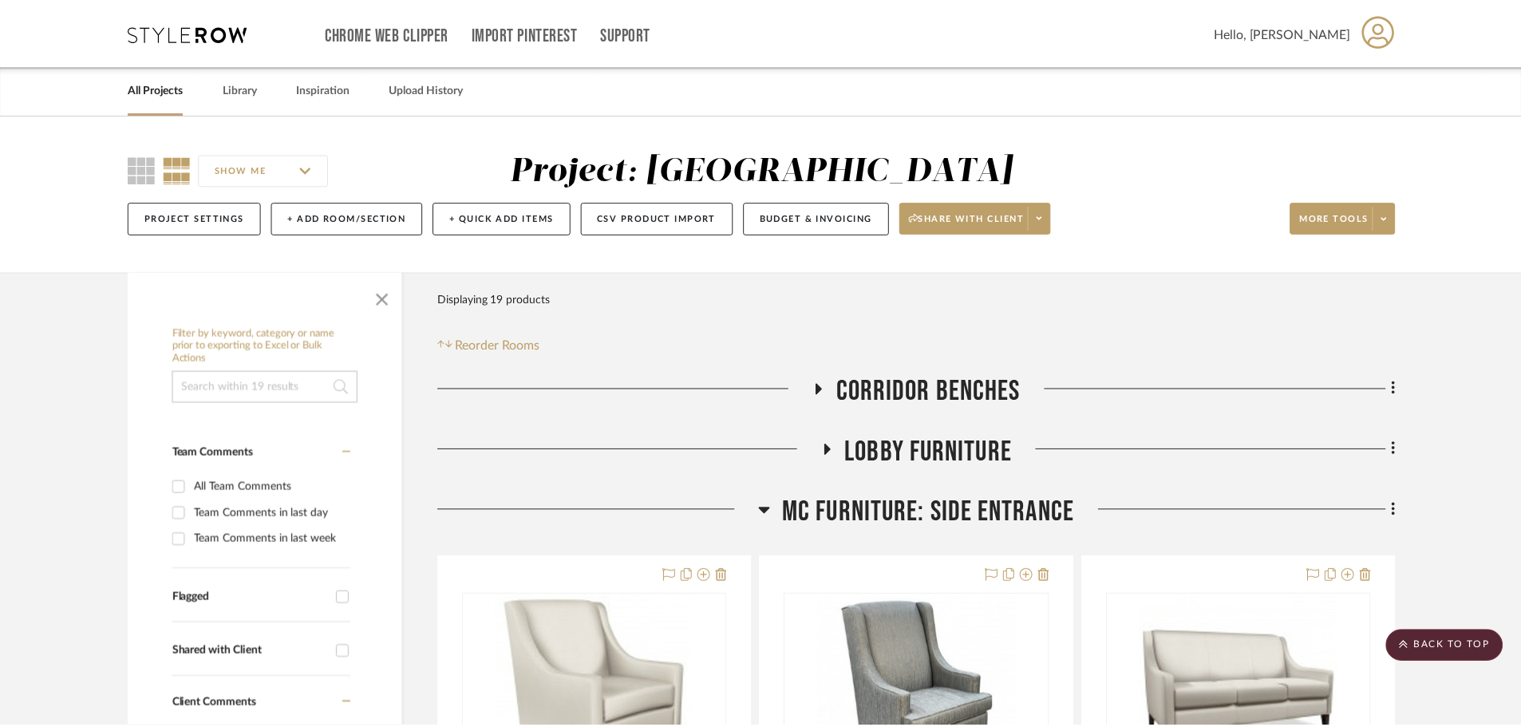
scroll to position [2063, 0]
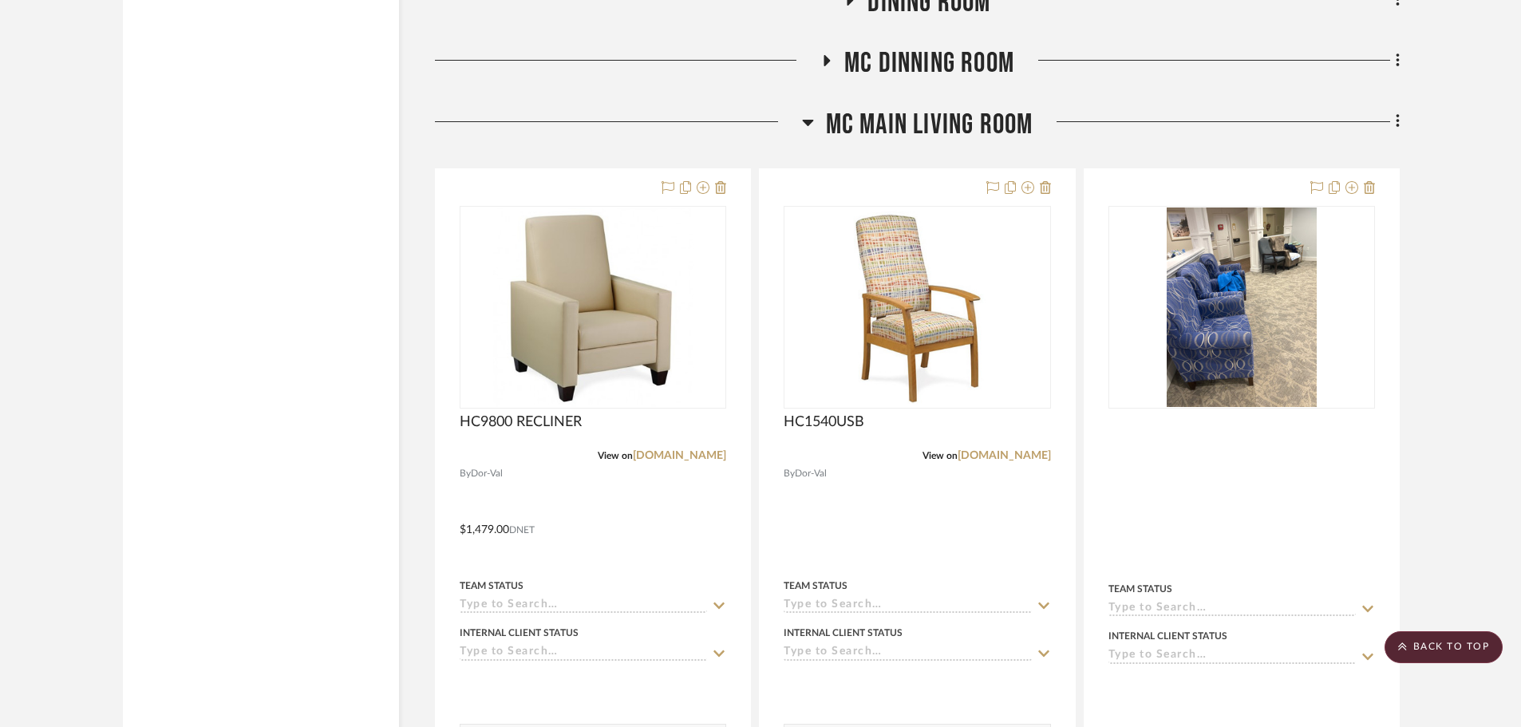
click at [813, 124] on icon at bounding box center [808, 122] width 12 height 19
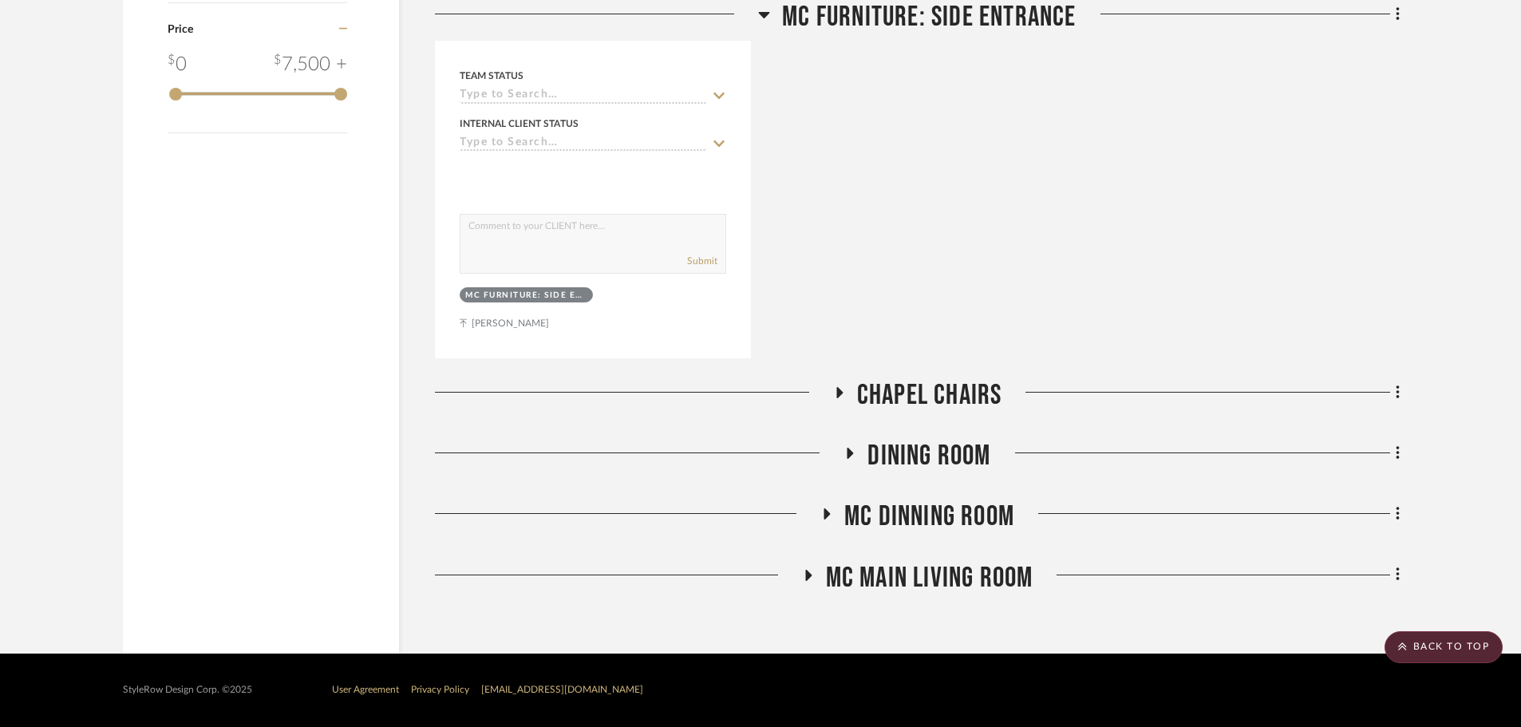
click at [766, 15] on icon at bounding box center [764, 15] width 11 height 6
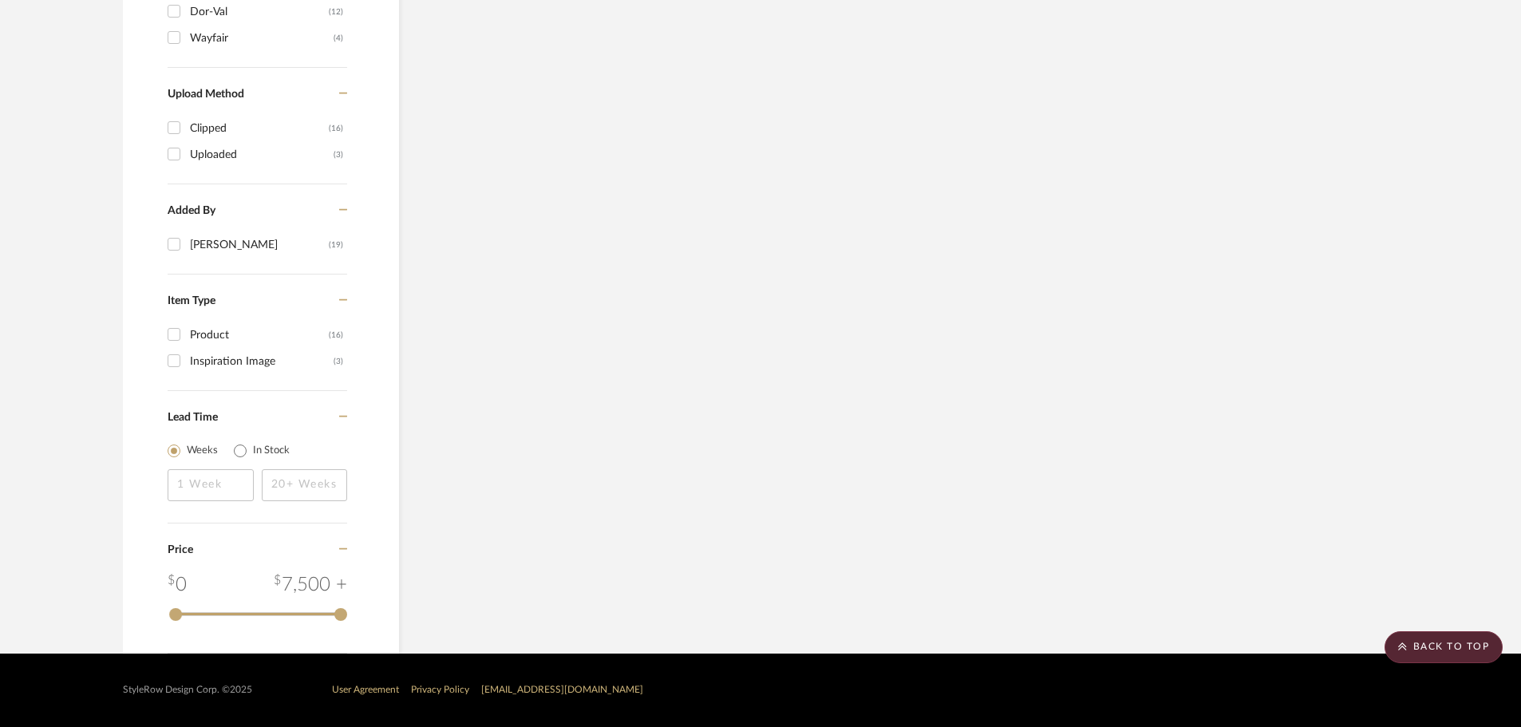
scroll to position [1089, 0]
click at [1439, 654] on scroll-to-top-button "BACK TO TOP" at bounding box center [1444, 647] width 118 height 32
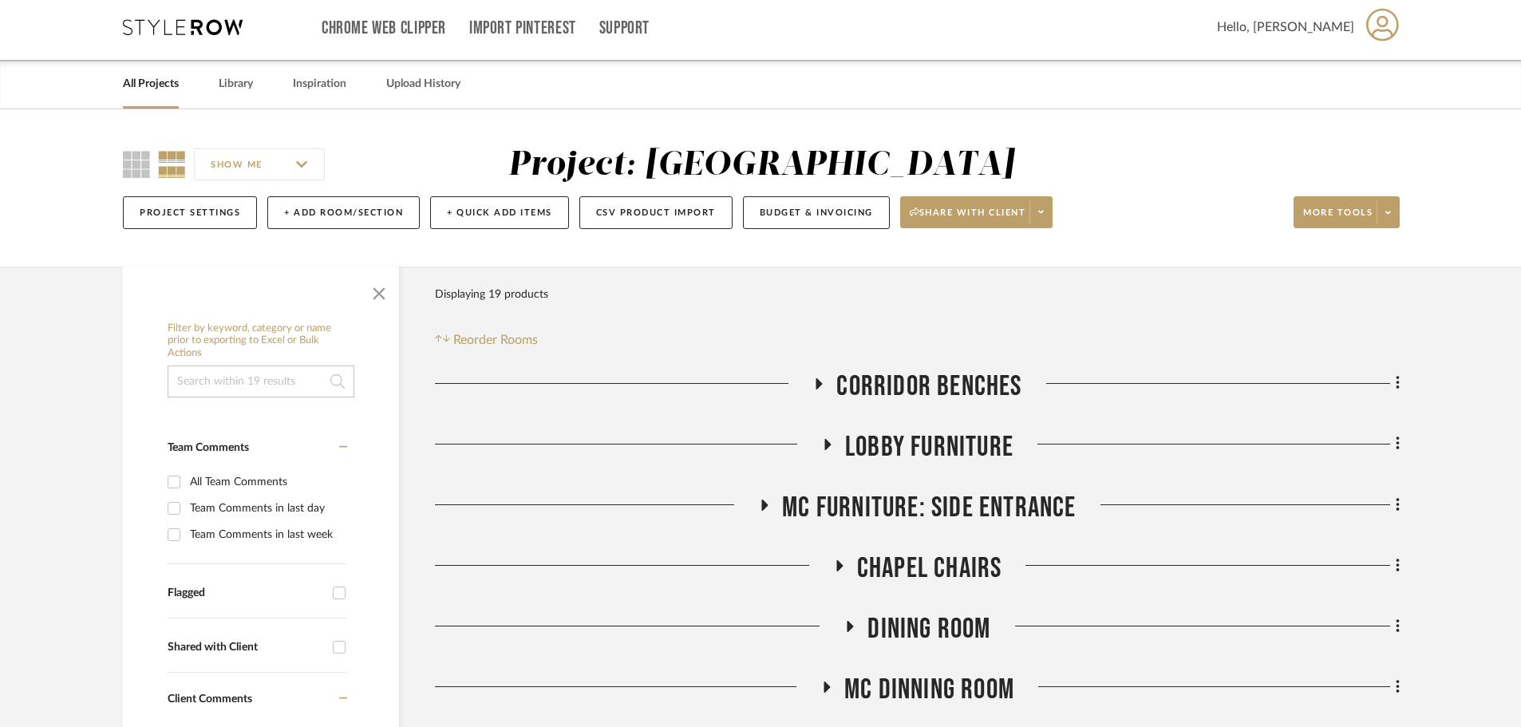
scroll to position [0, 0]
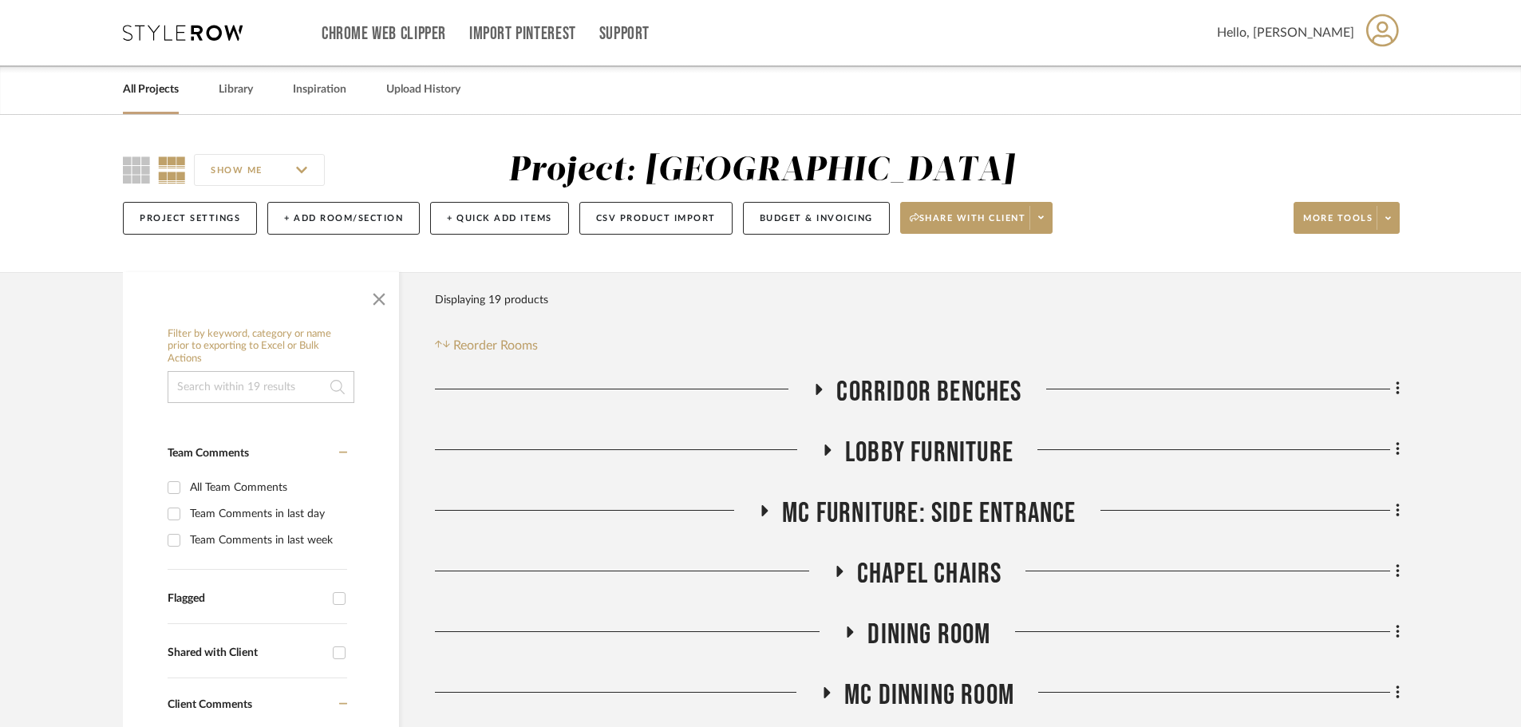
click at [130, 34] on icon at bounding box center [183, 33] width 120 height 16
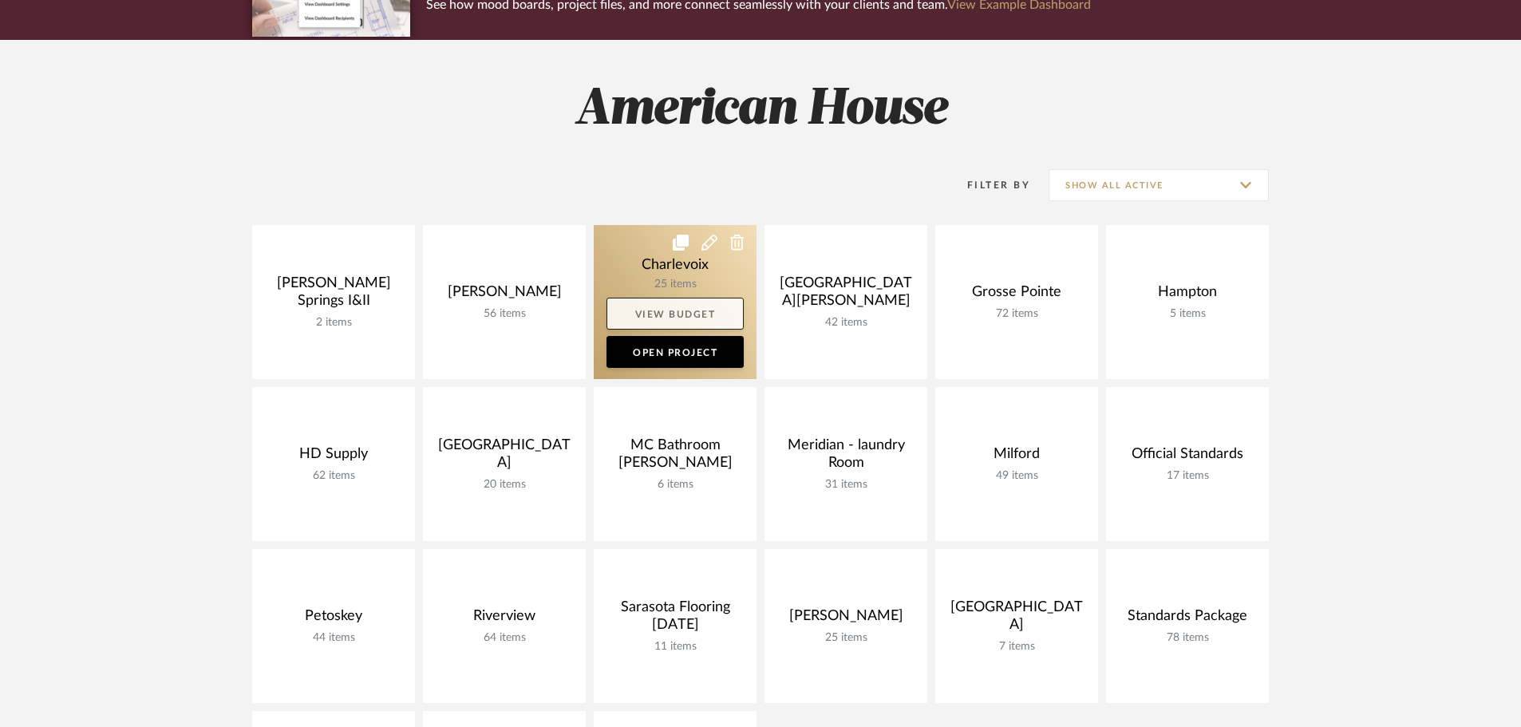
scroll to position [319, 0]
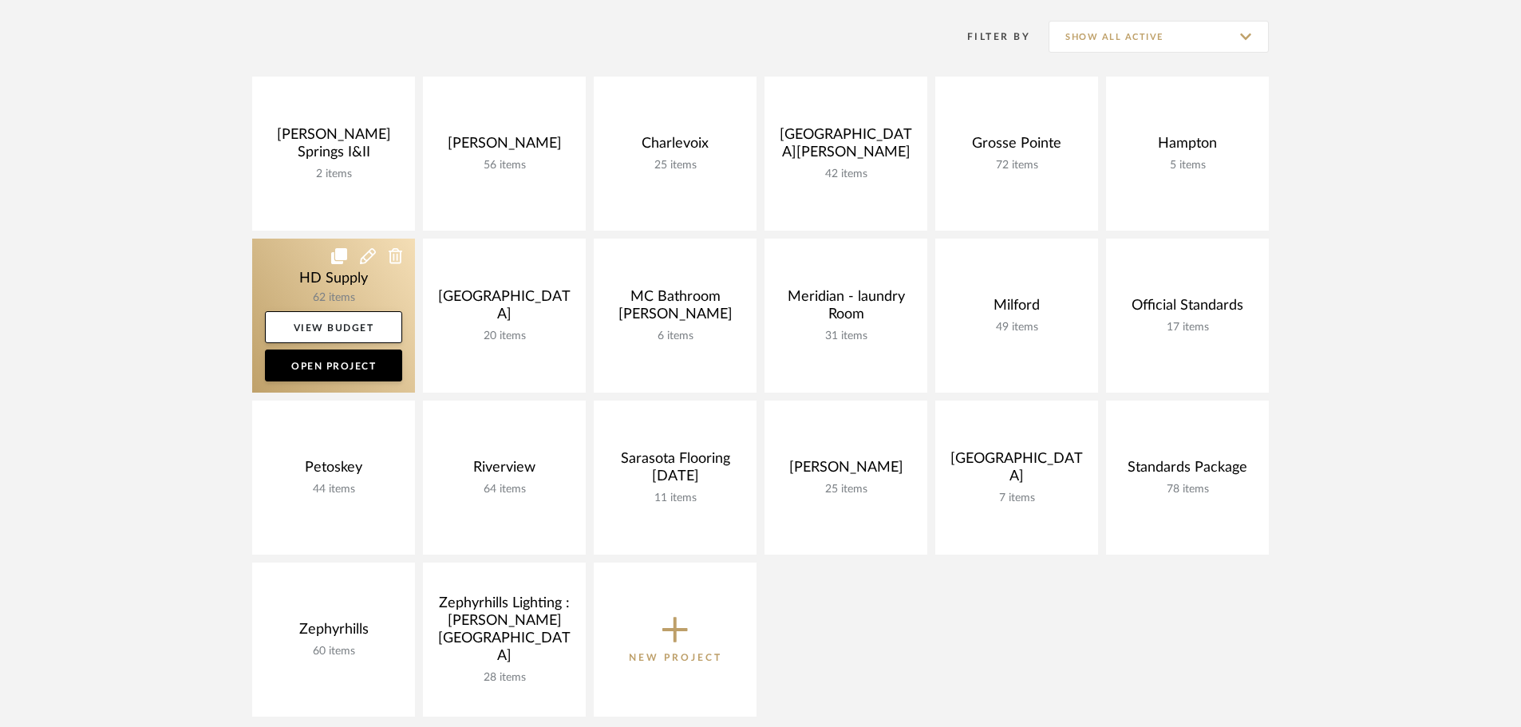
click at [273, 255] on link at bounding box center [333, 316] width 163 height 154
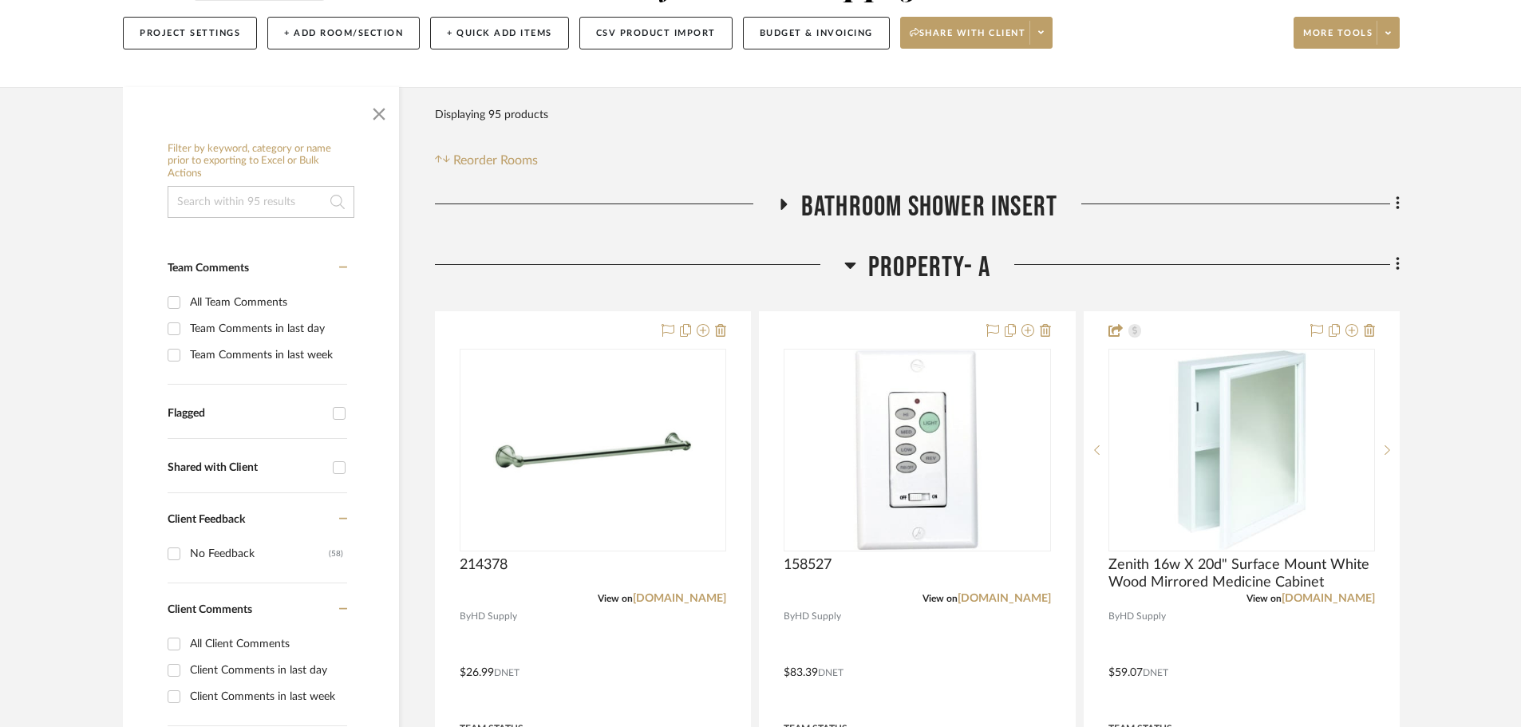
scroll to position [239, 0]
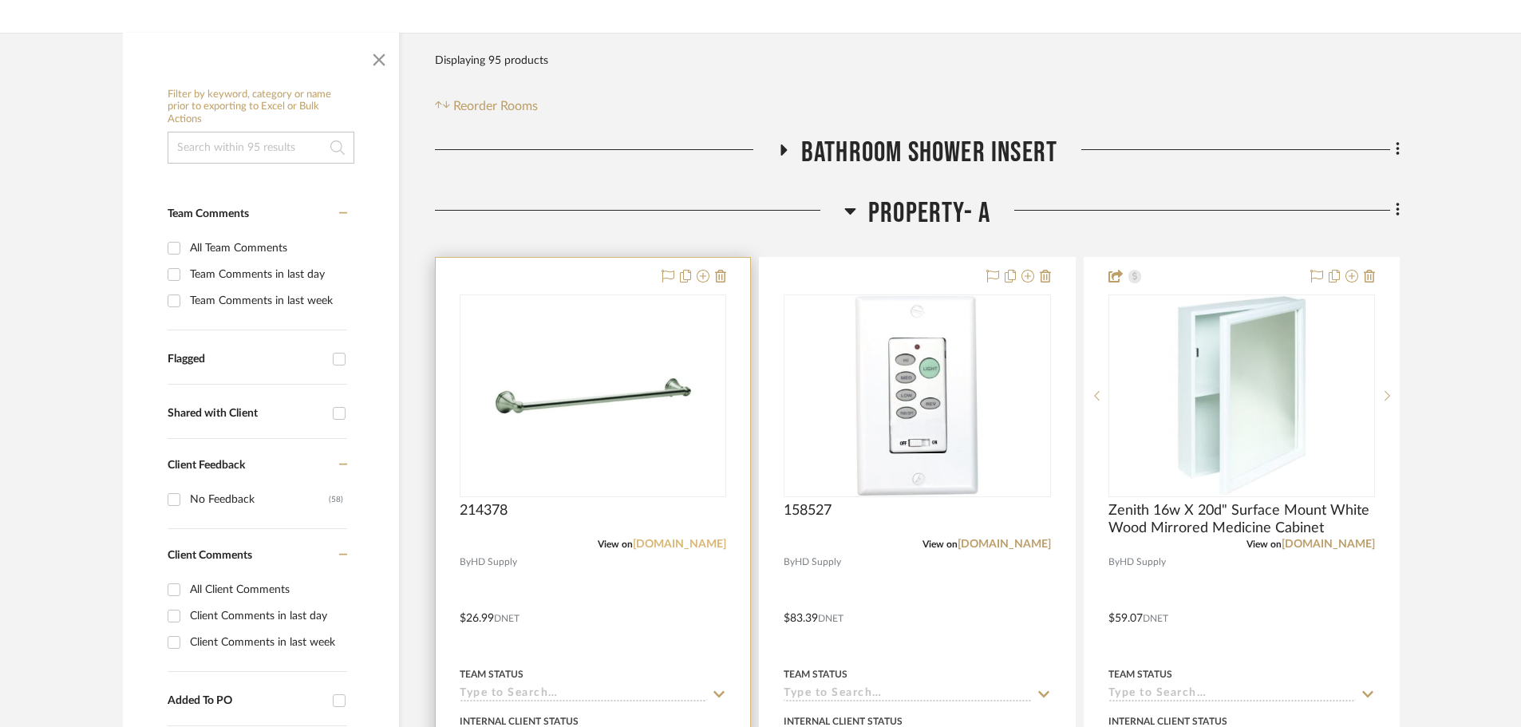
click at [660, 544] on link "[DOMAIN_NAME]" at bounding box center [679, 544] width 93 height 11
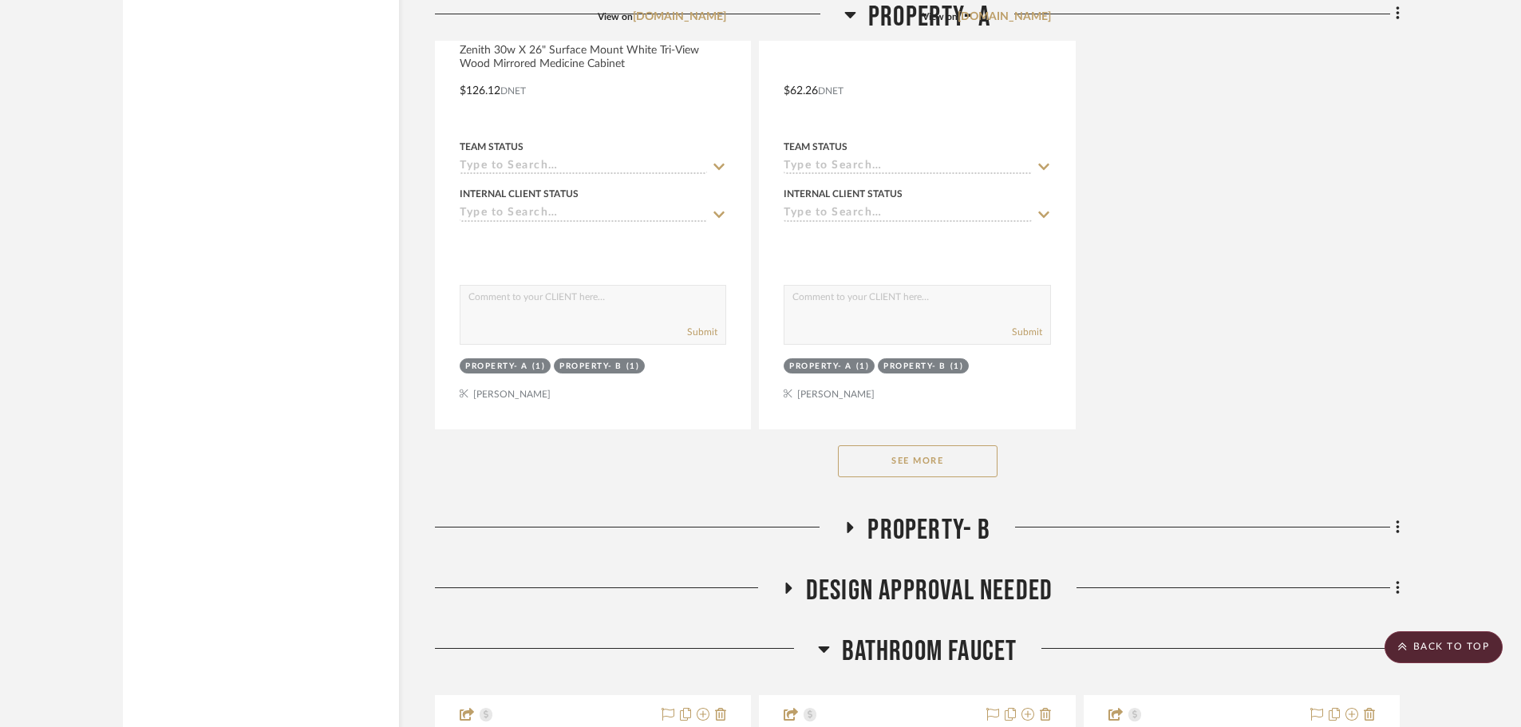
scroll to position [2155, 0]
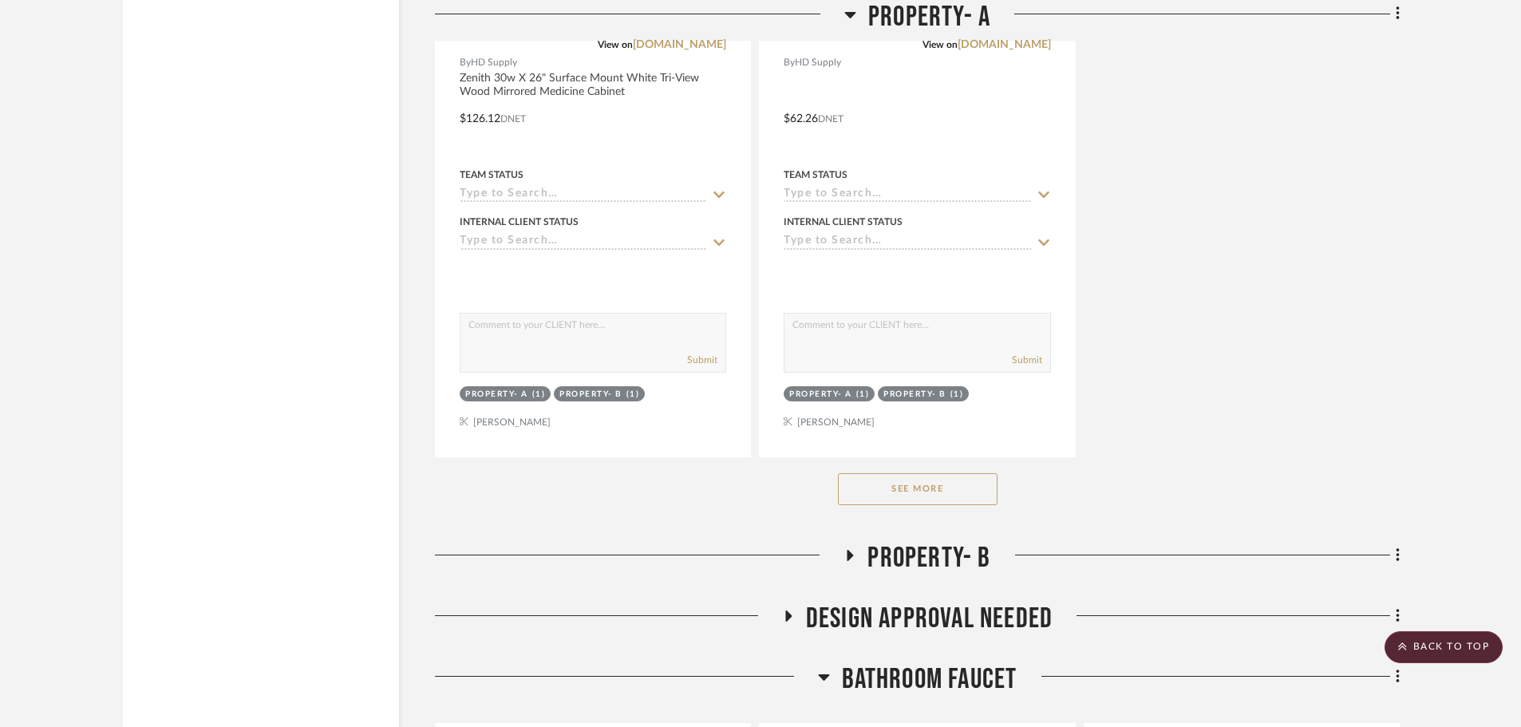
click at [908, 502] on button "See More" at bounding box center [918, 489] width 160 height 32
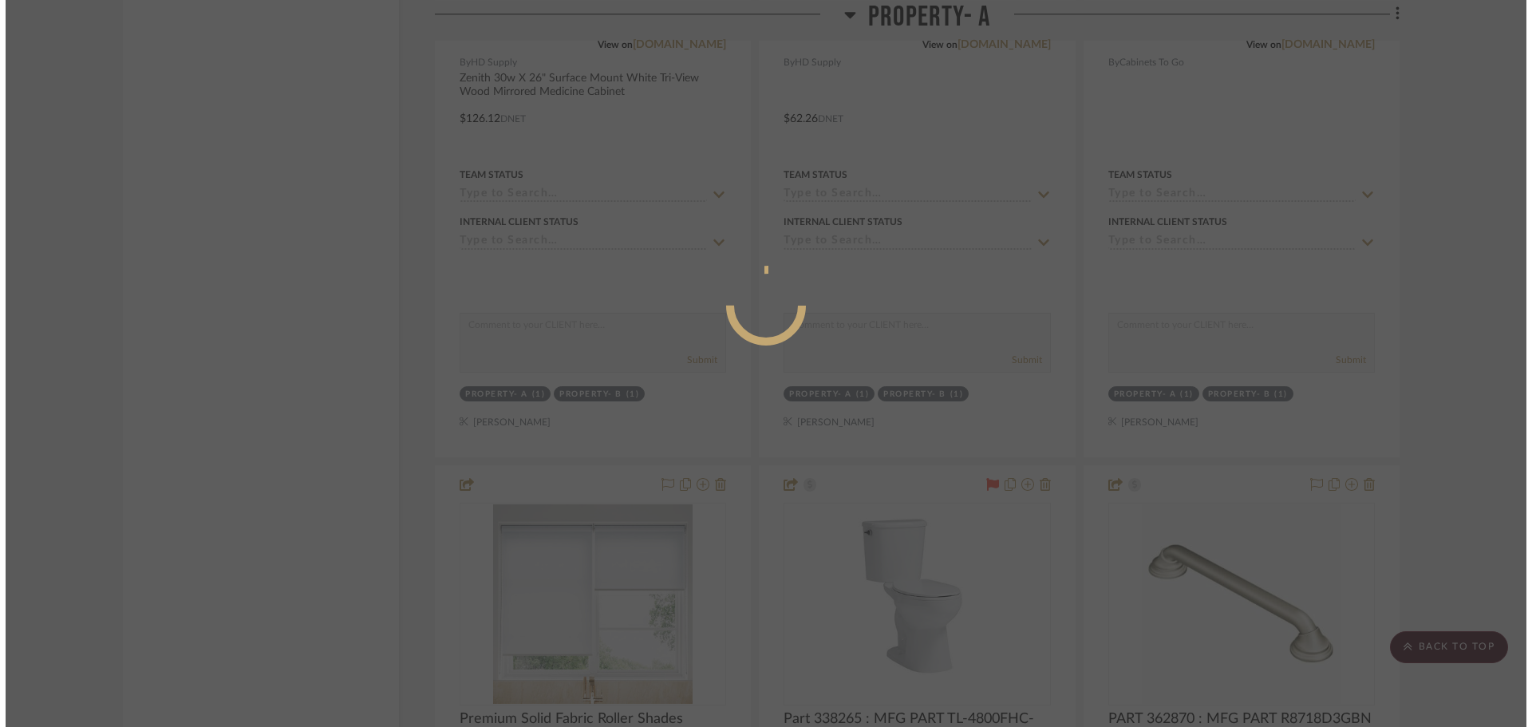
scroll to position [0, 0]
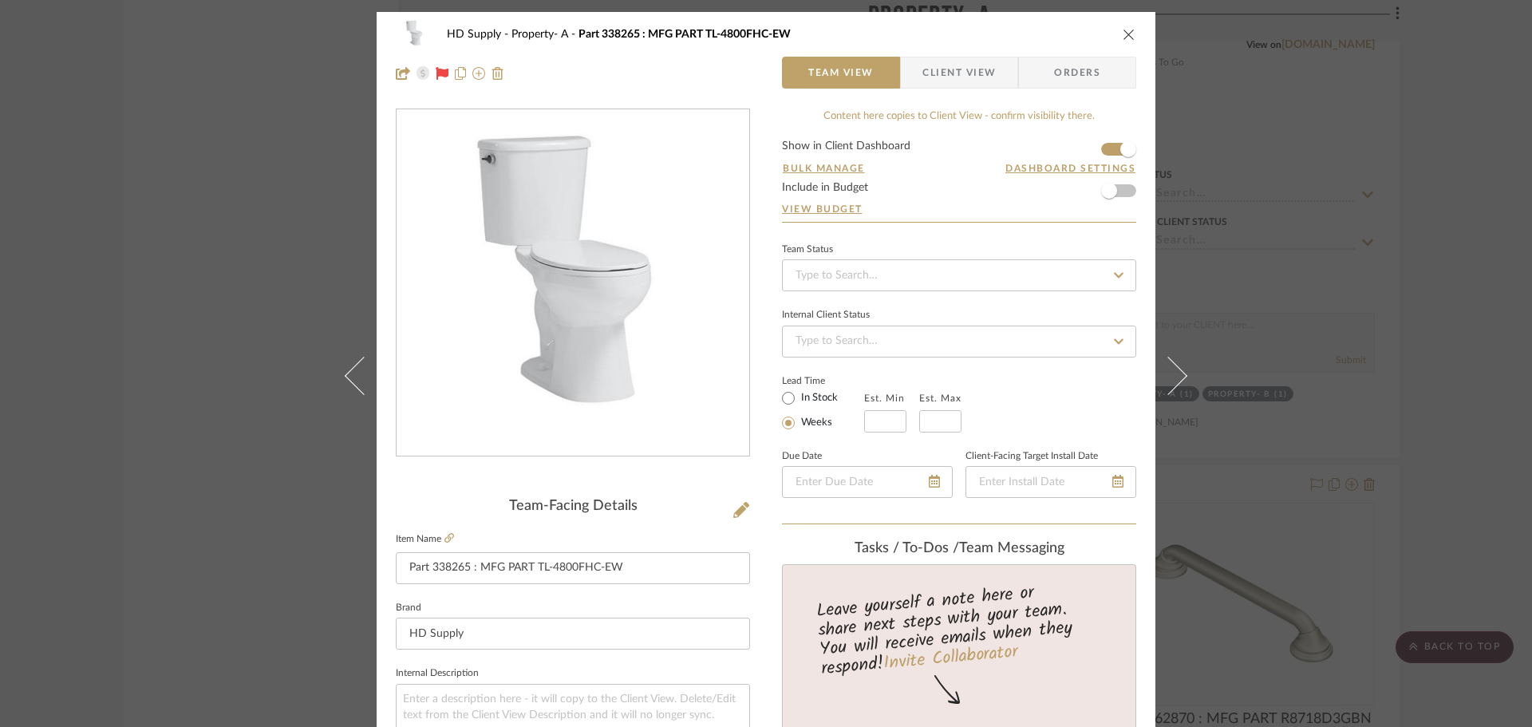
click at [1125, 30] on icon "close" at bounding box center [1129, 34] width 13 height 13
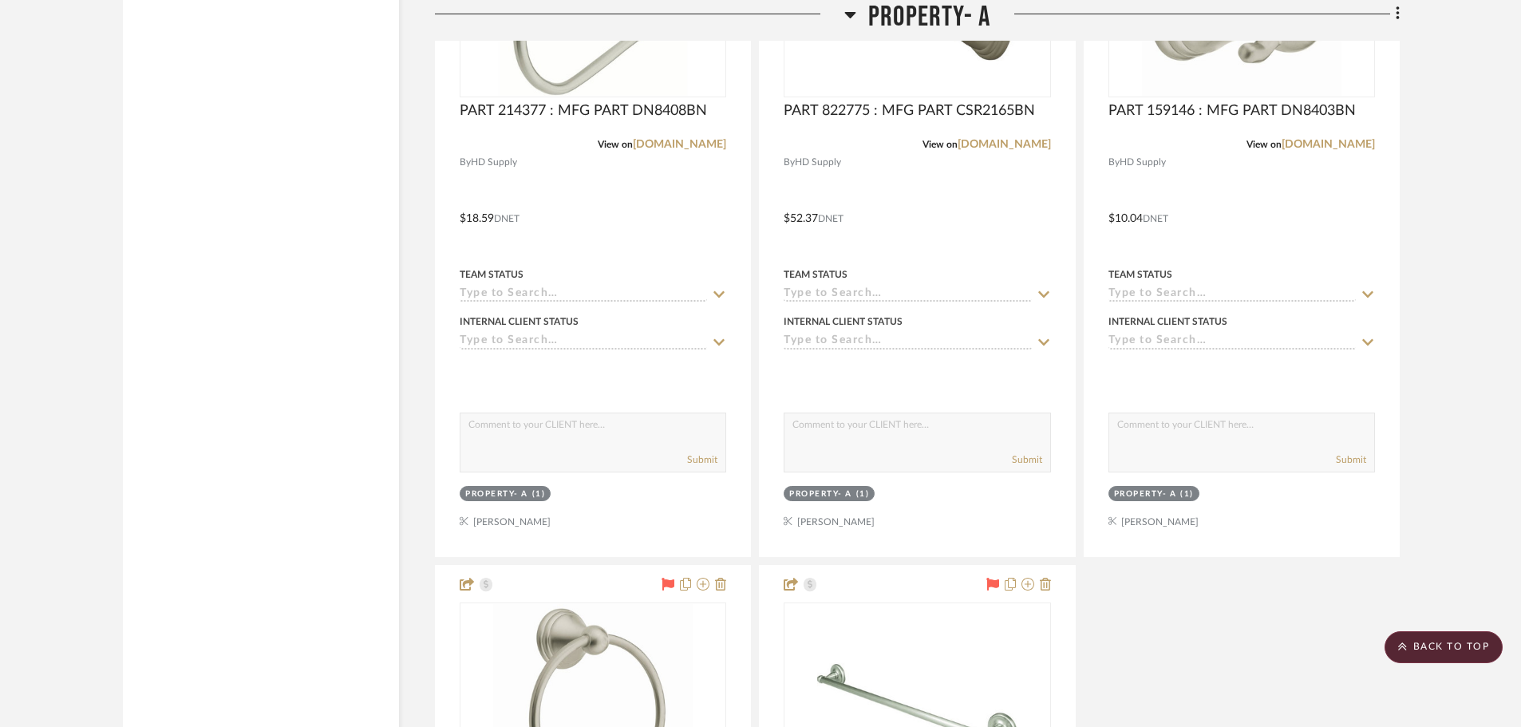
scroll to position [5108, 0]
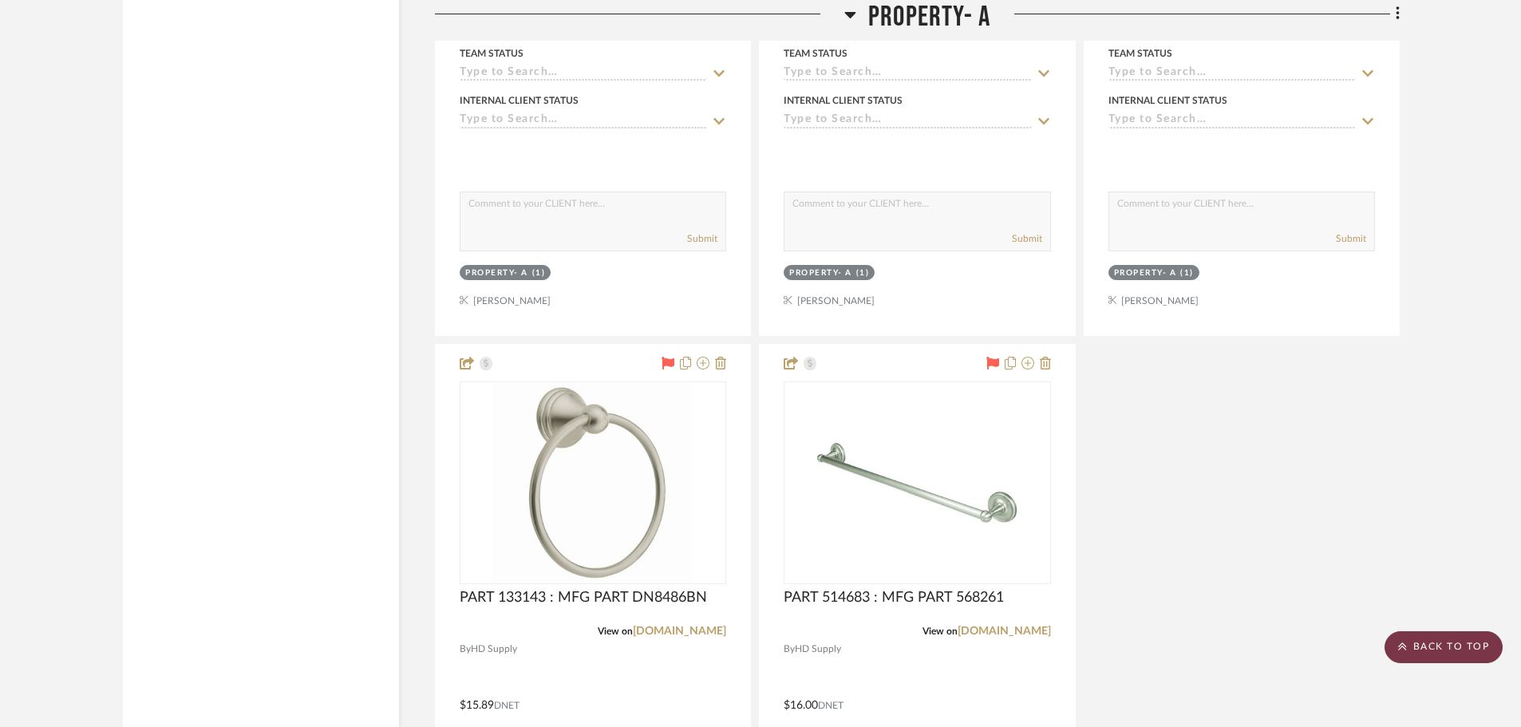
click at [1425, 650] on scroll-to-top-button "BACK TO TOP" at bounding box center [1444, 647] width 118 height 32
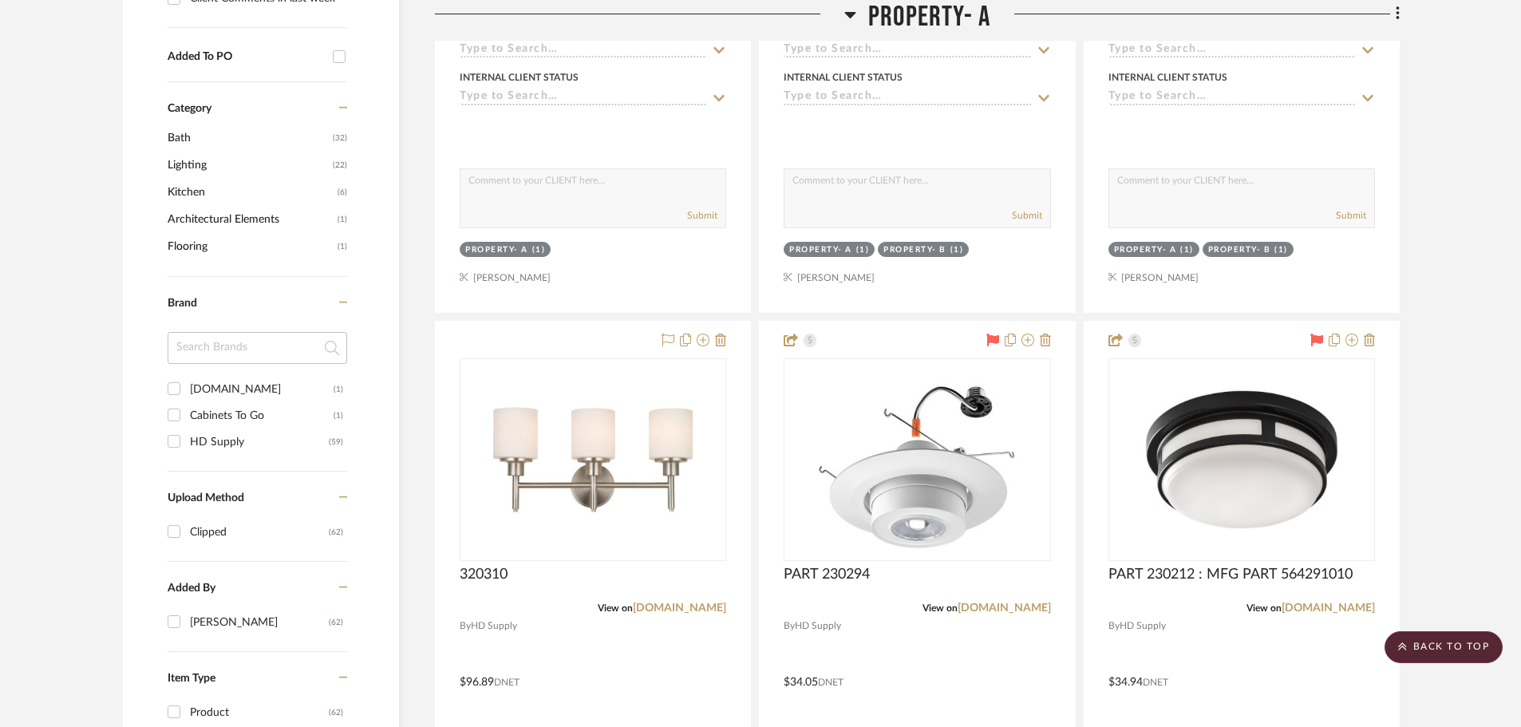
scroll to position [878, 0]
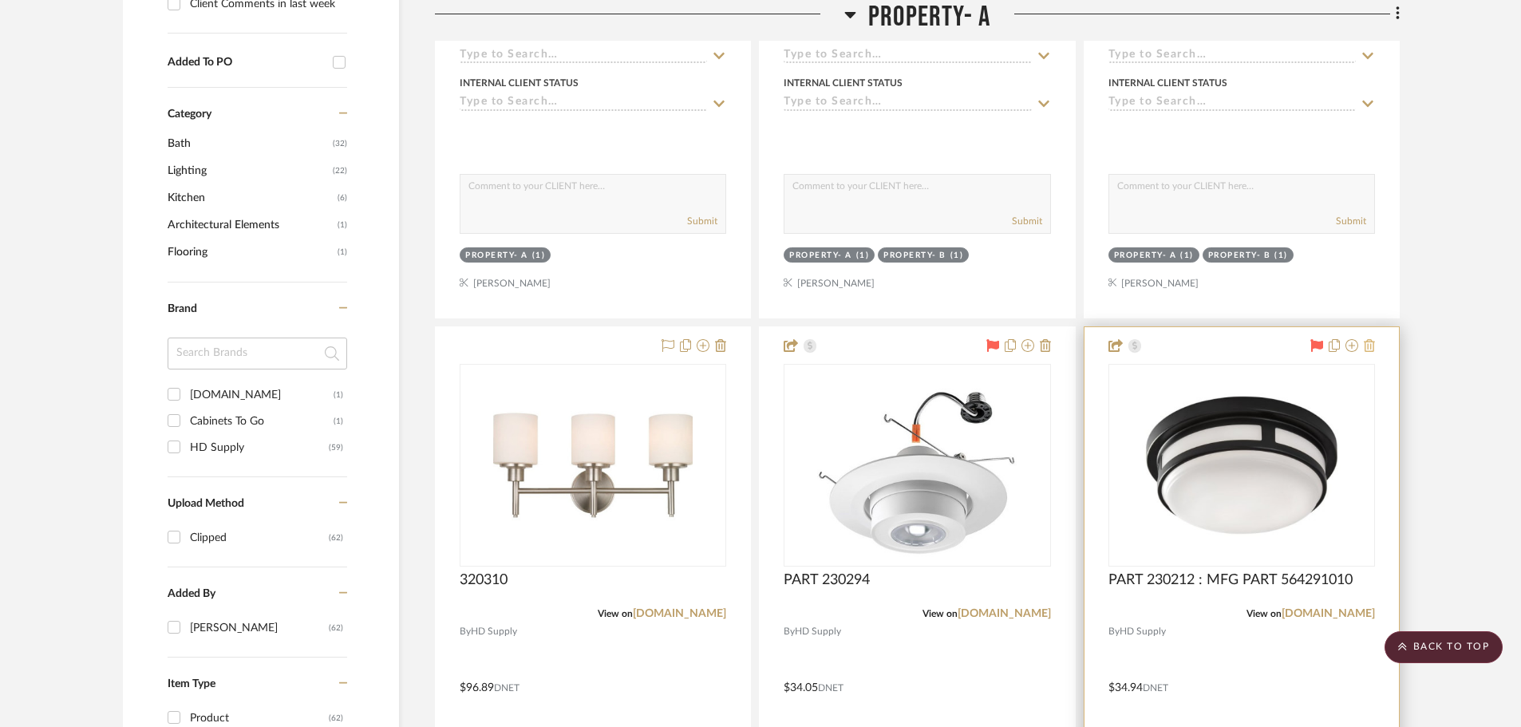
click at [1370, 344] on icon at bounding box center [1369, 345] width 11 height 13
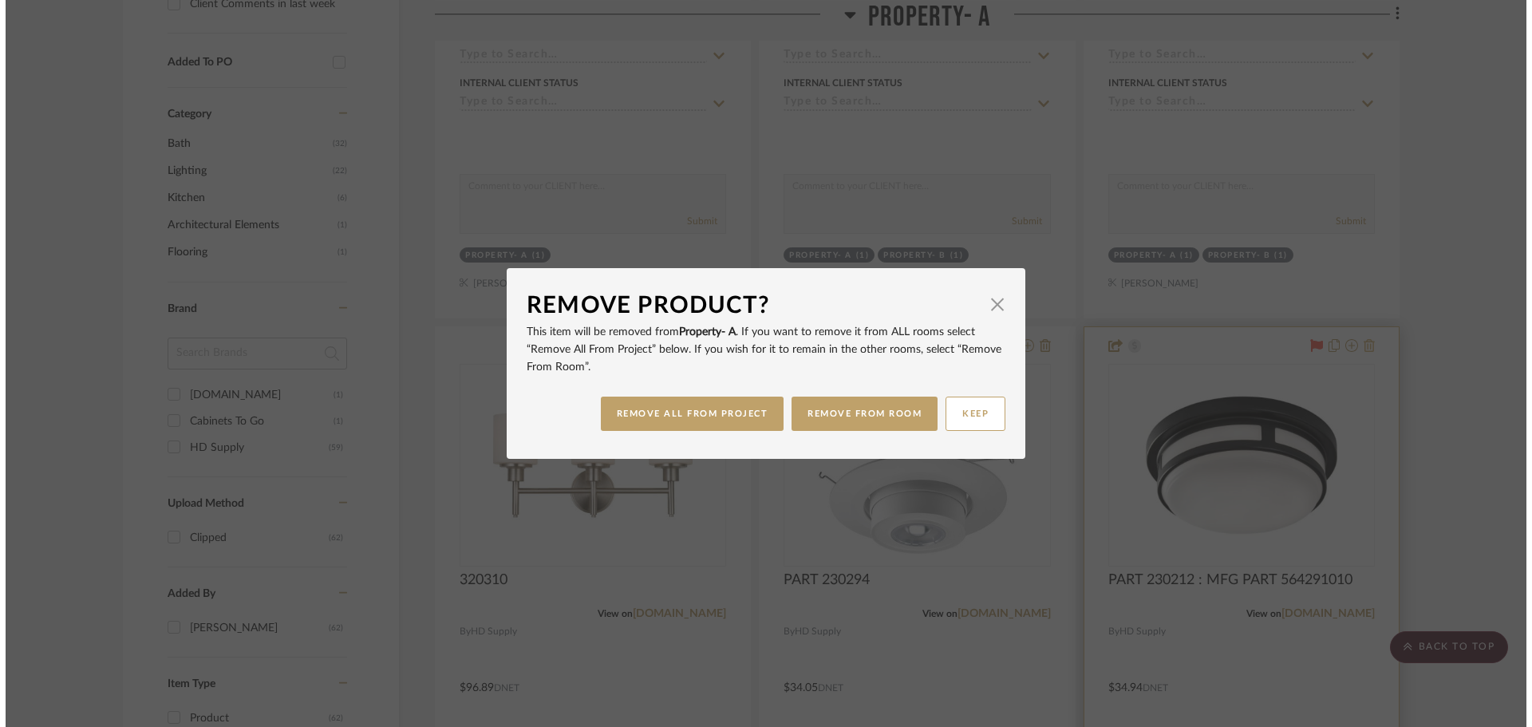
scroll to position [0, 0]
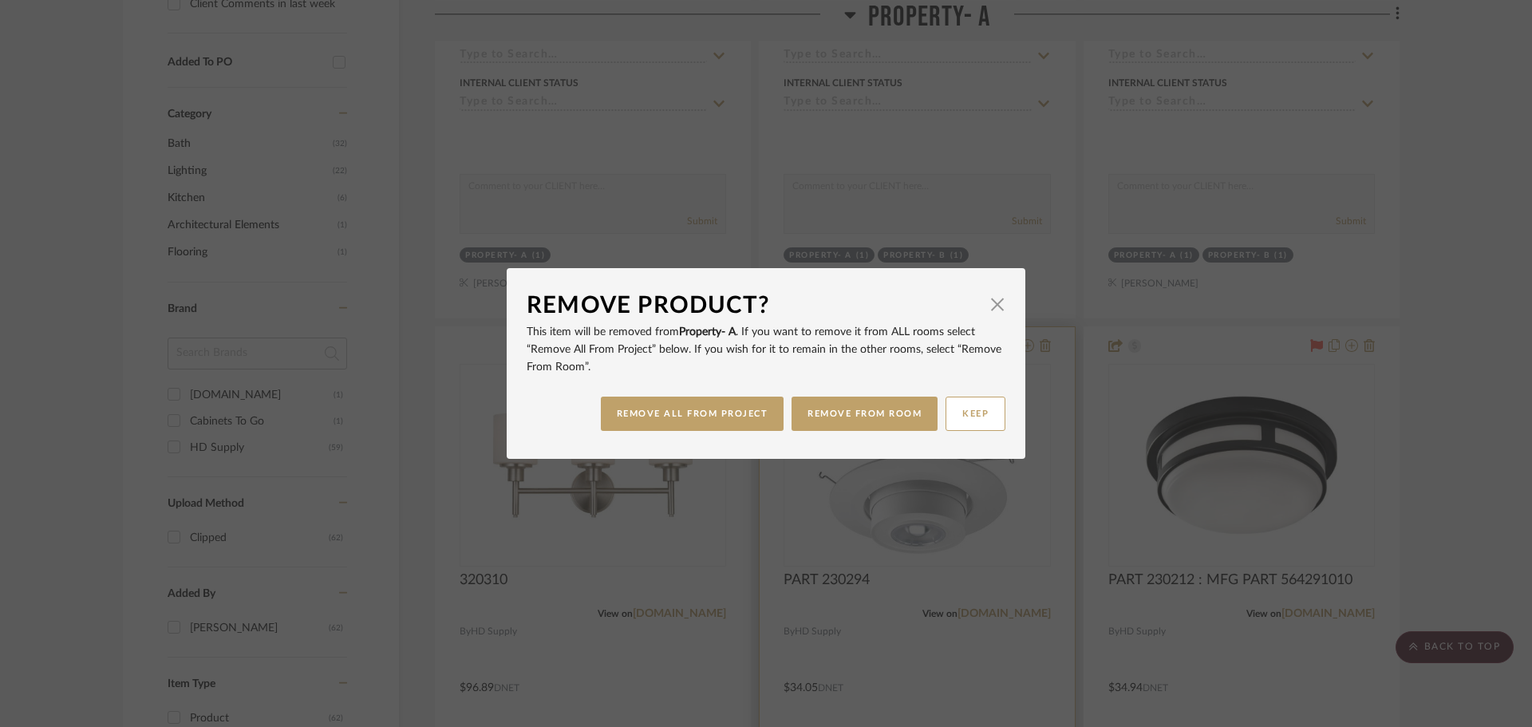
click at [860, 410] on button "REMOVE FROM ROOM" at bounding box center [865, 414] width 146 height 34
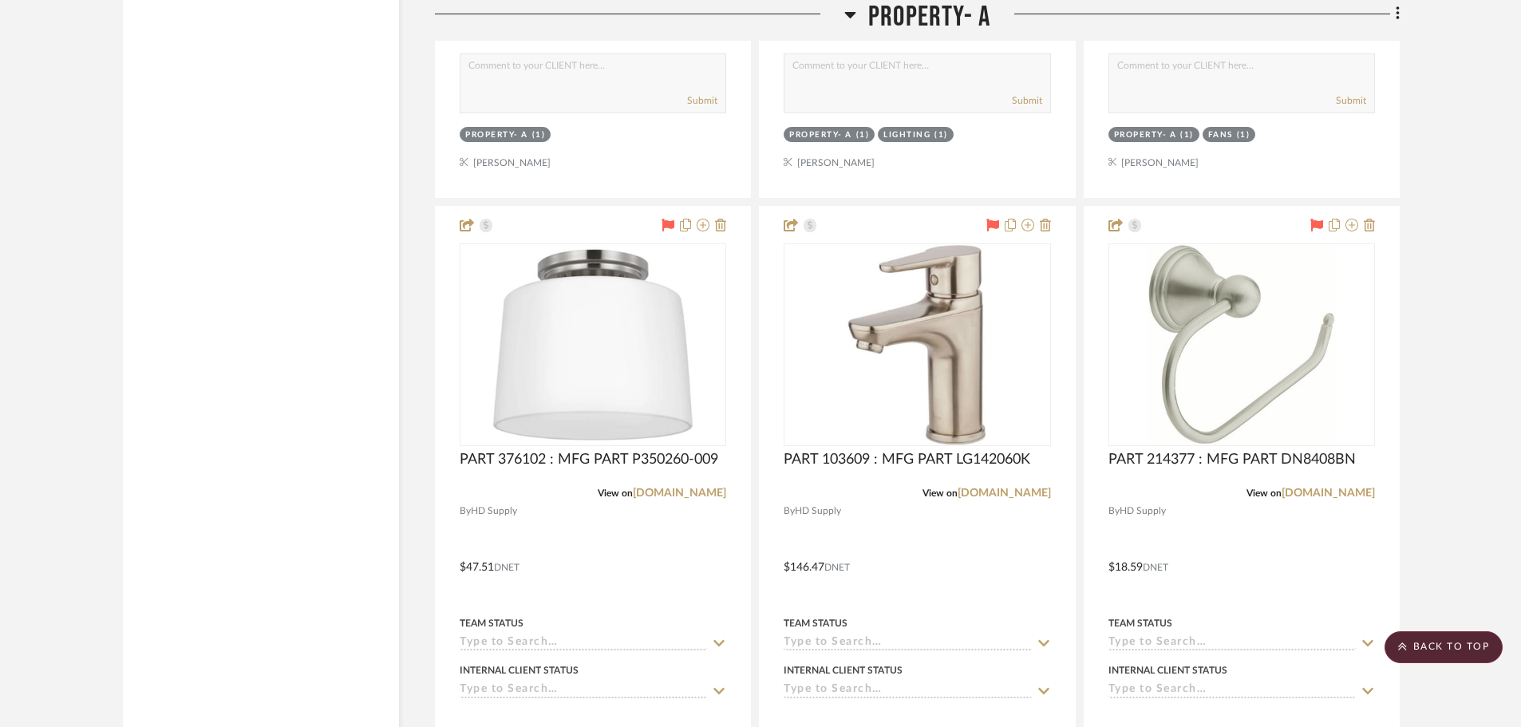
scroll to position [3831, 0]
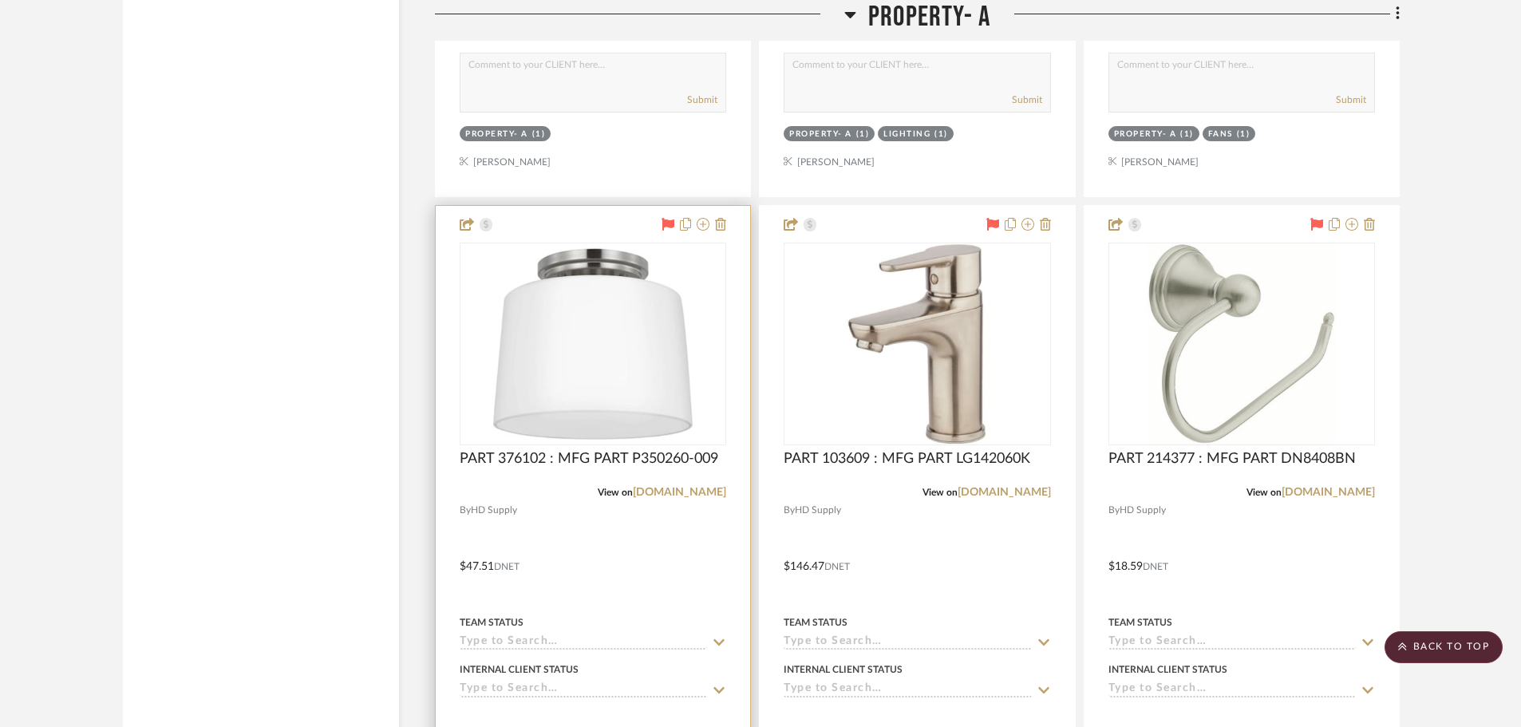
click at [727, 220] on div at bounding box center [593, 555] width 314 height 698
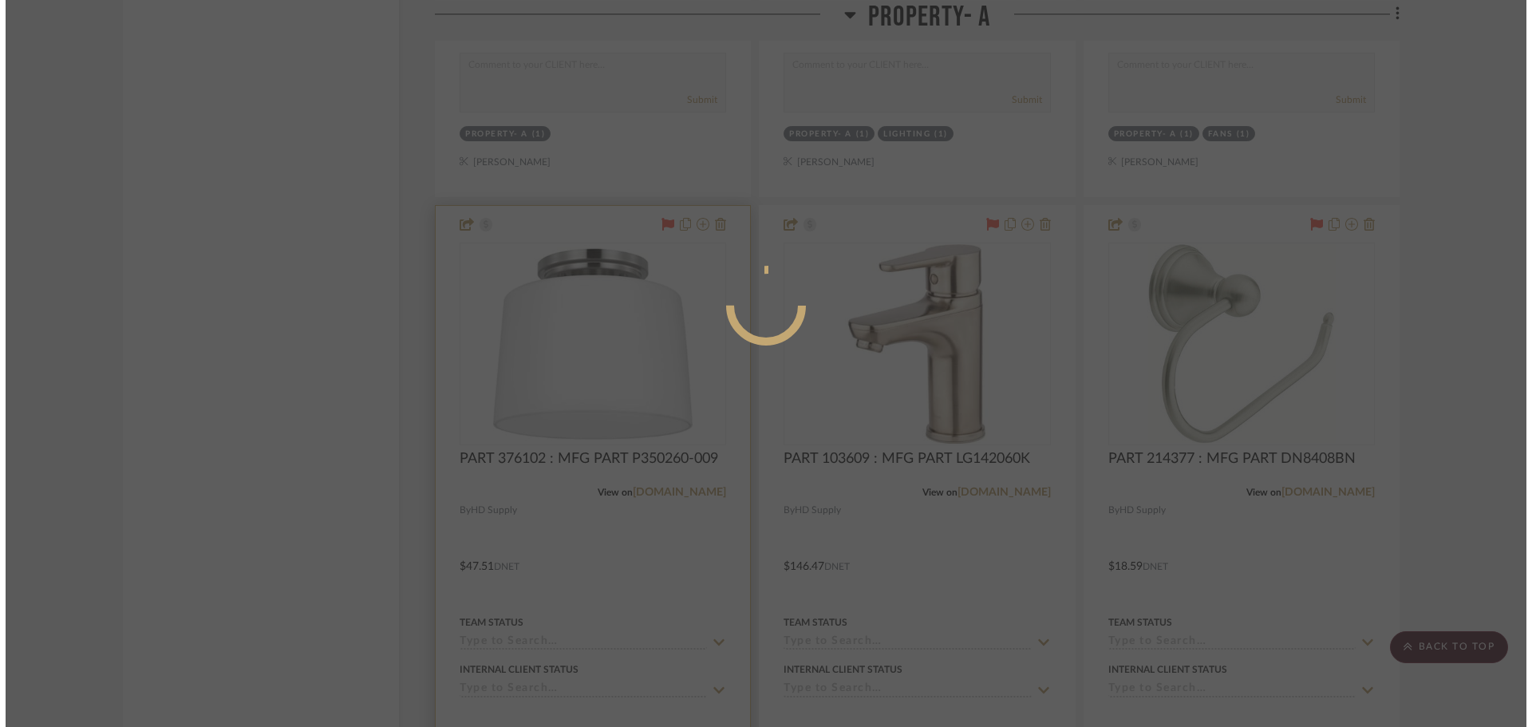
scroll to position [0, 0]
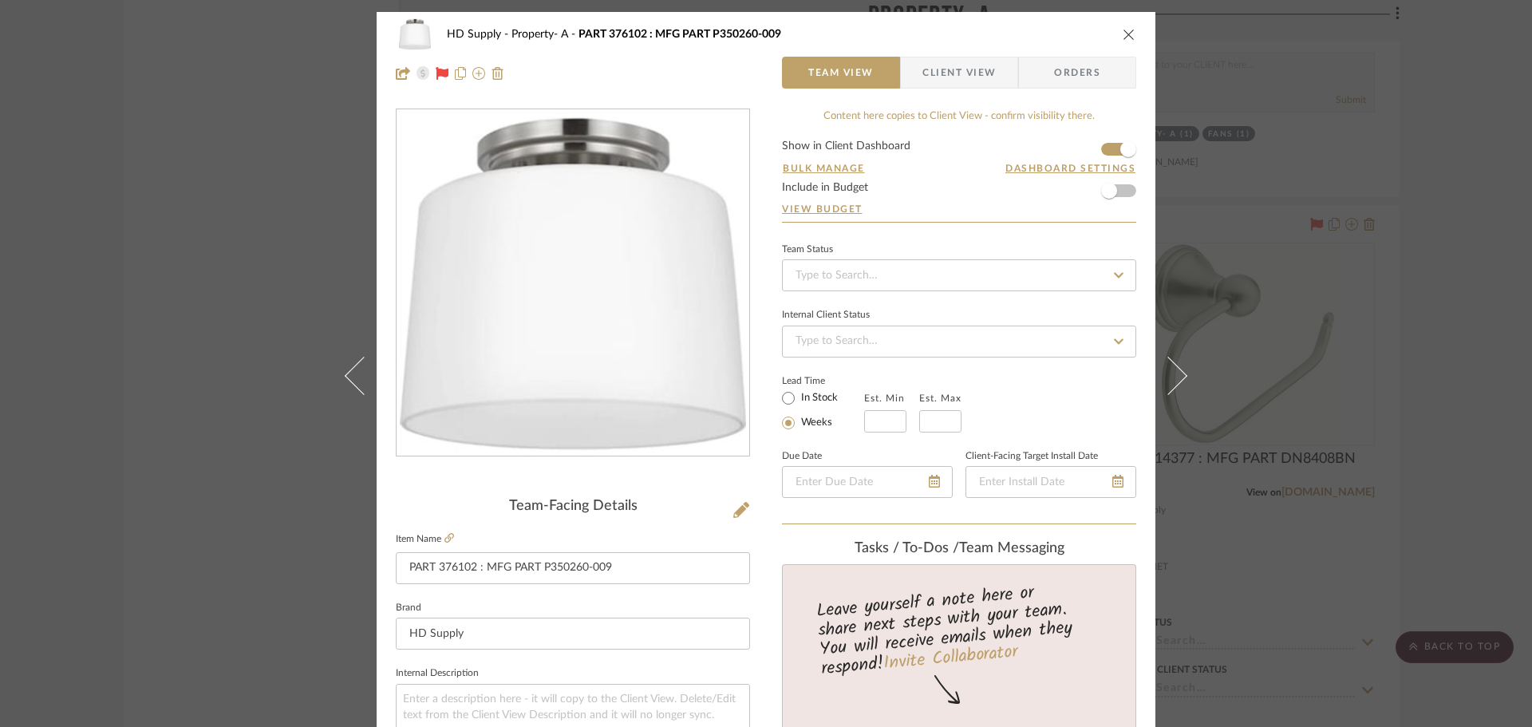
click at [1124, 34] on icon "close" at bounding box center [1129, 34] width 13 height 13
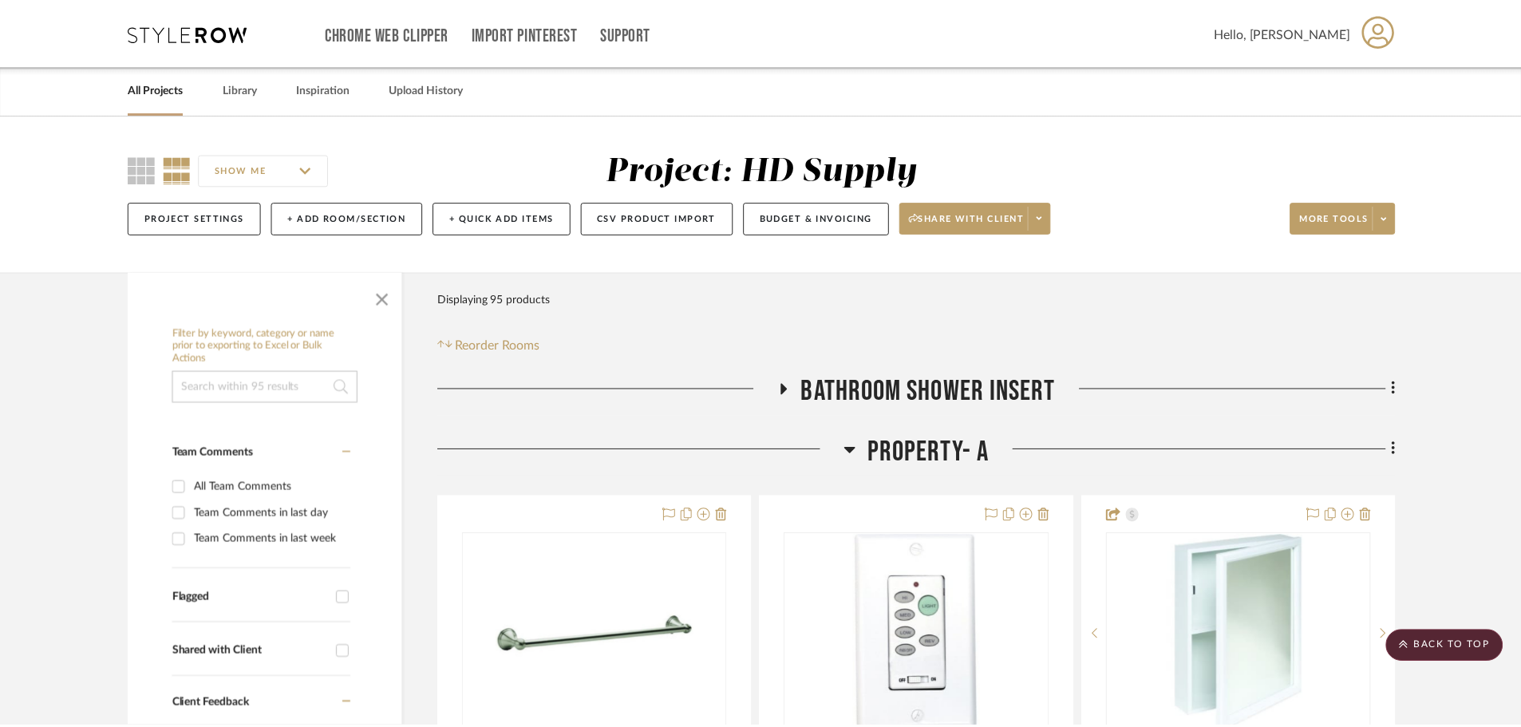
scroll to position [3831, 0]
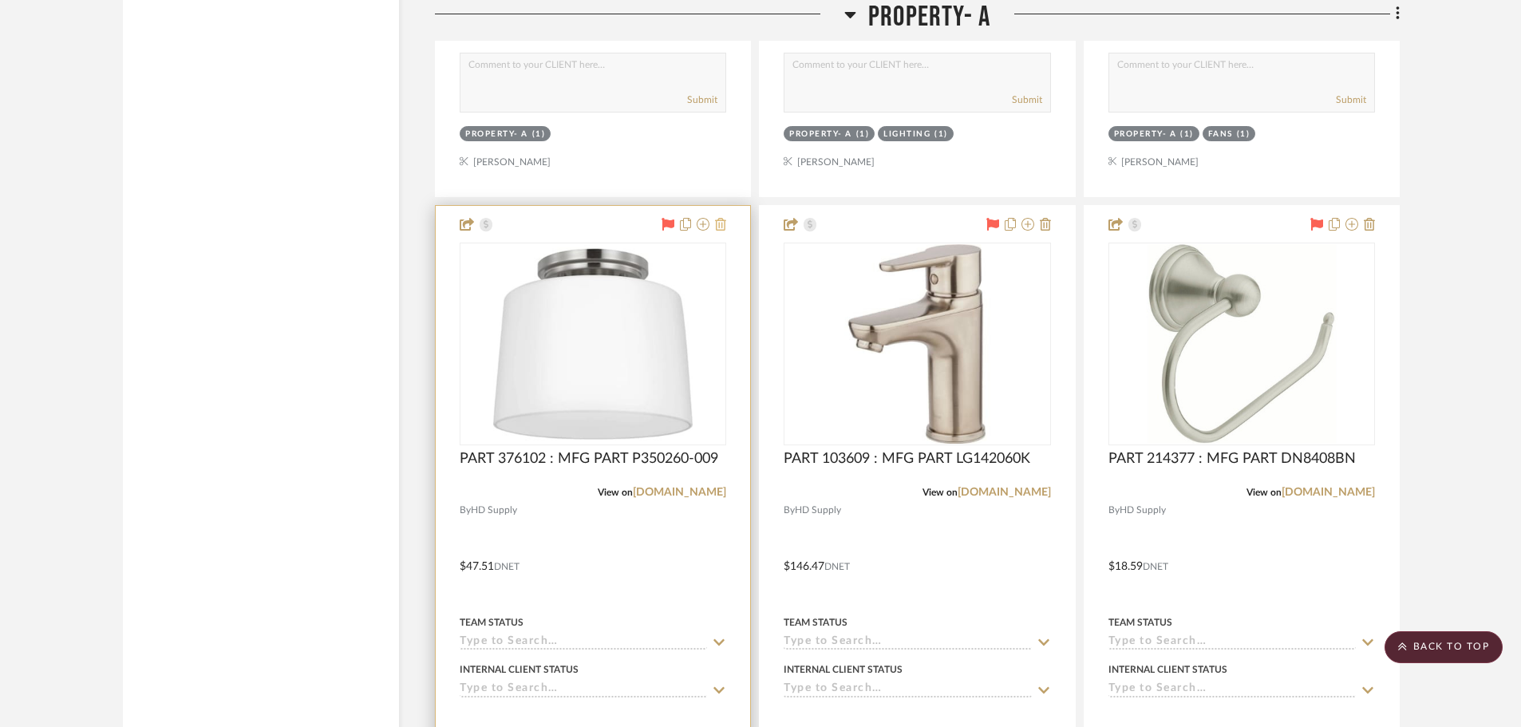
click at [720, 224] on icon at bounding box center [720, 224] width 11 height 13
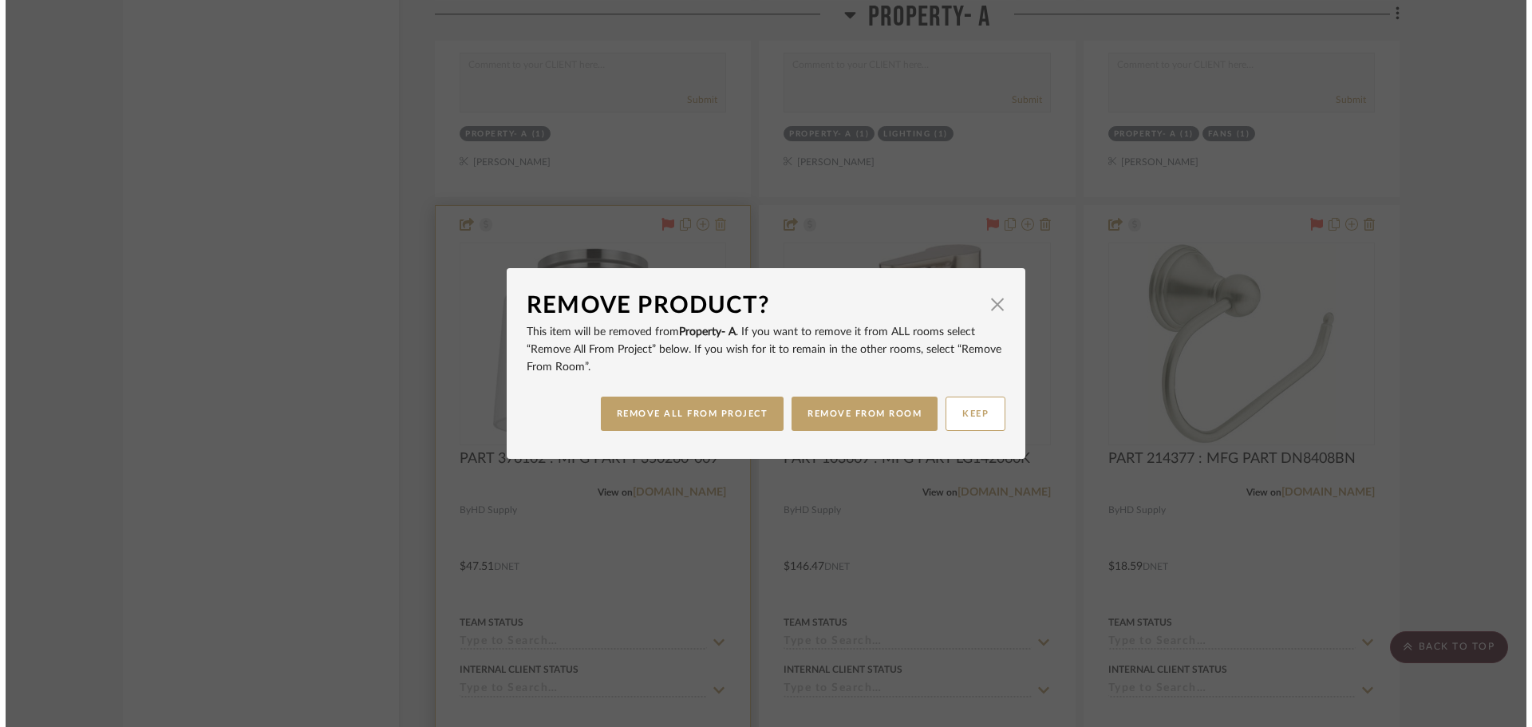
scroll to position [0, 0]
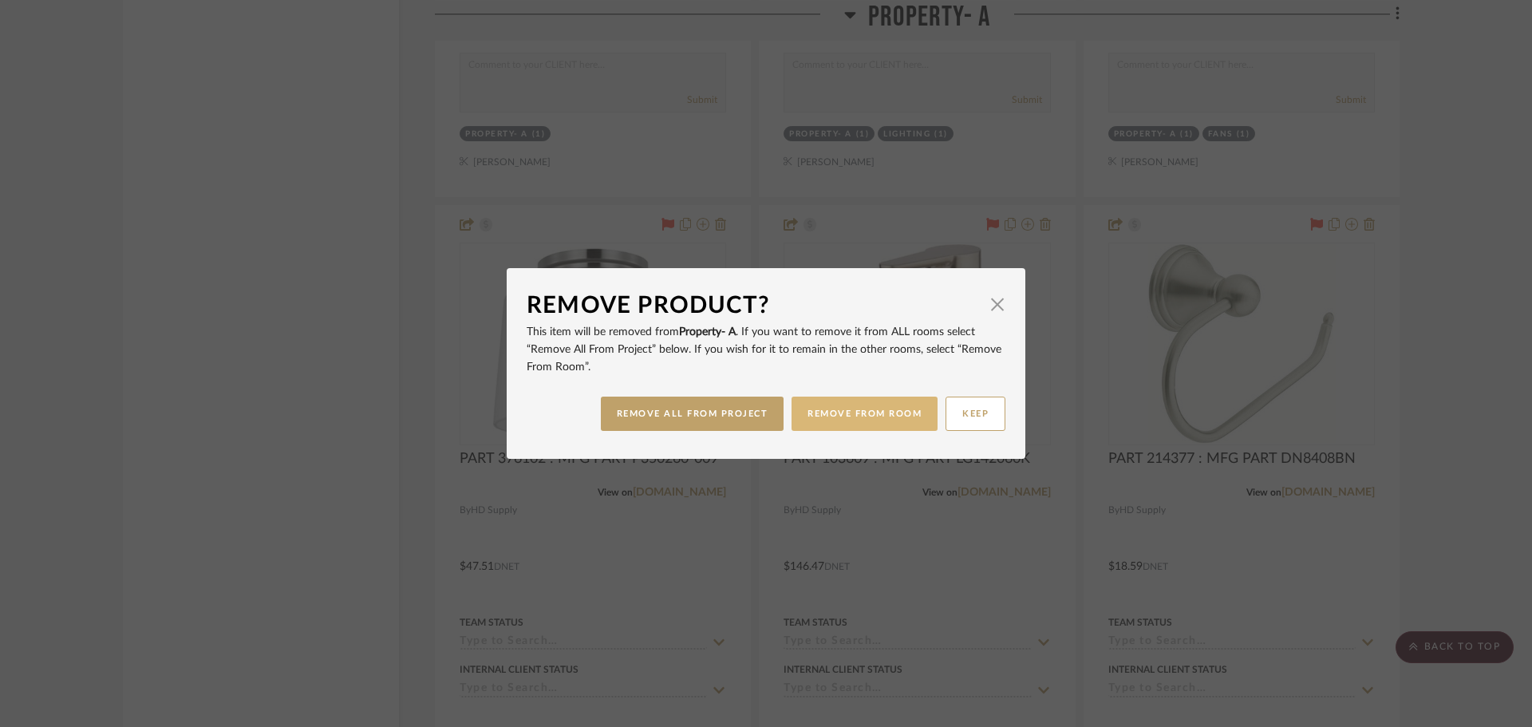
click at [834, 421] on button "REMOVE FROM ROOM" at bounding box center [865, 414] width 146 height 34
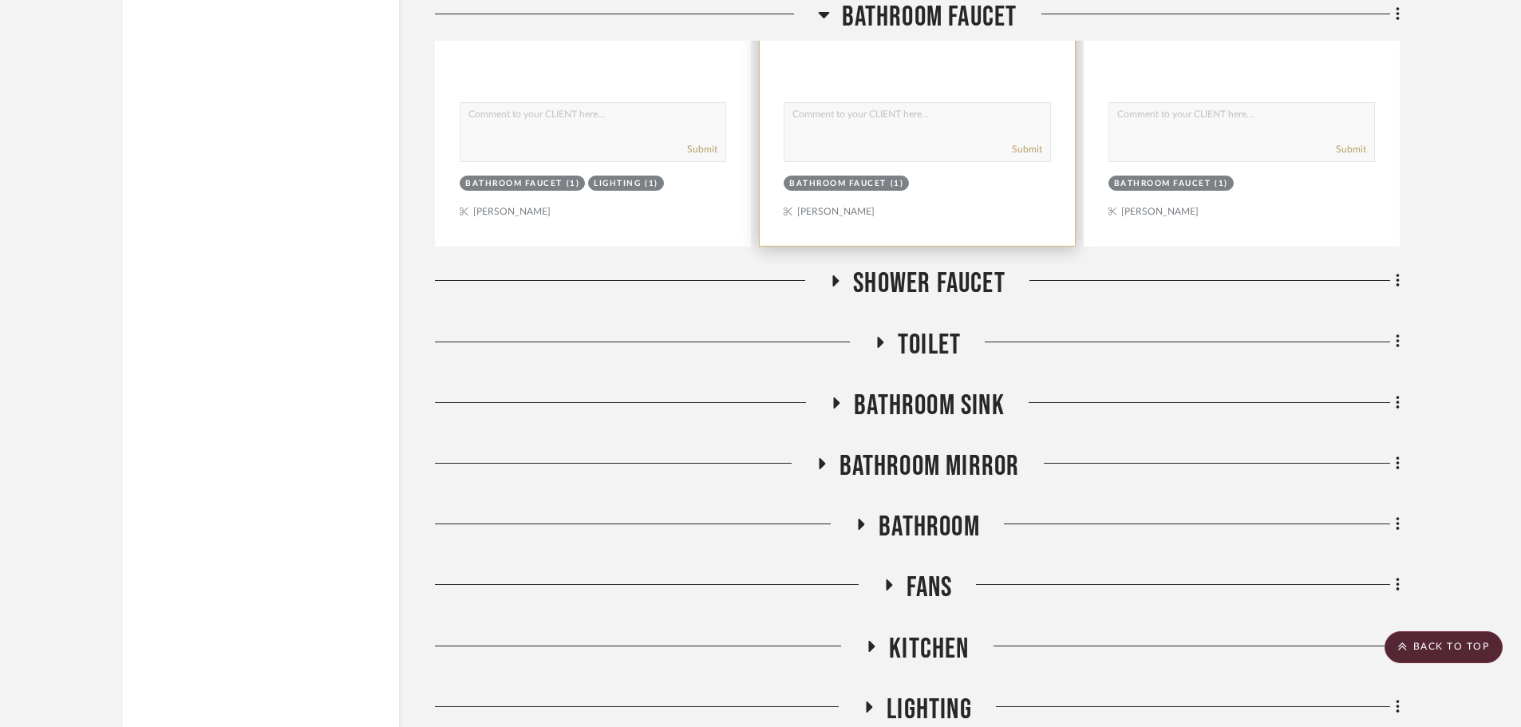
scroll to position [6306, 0]
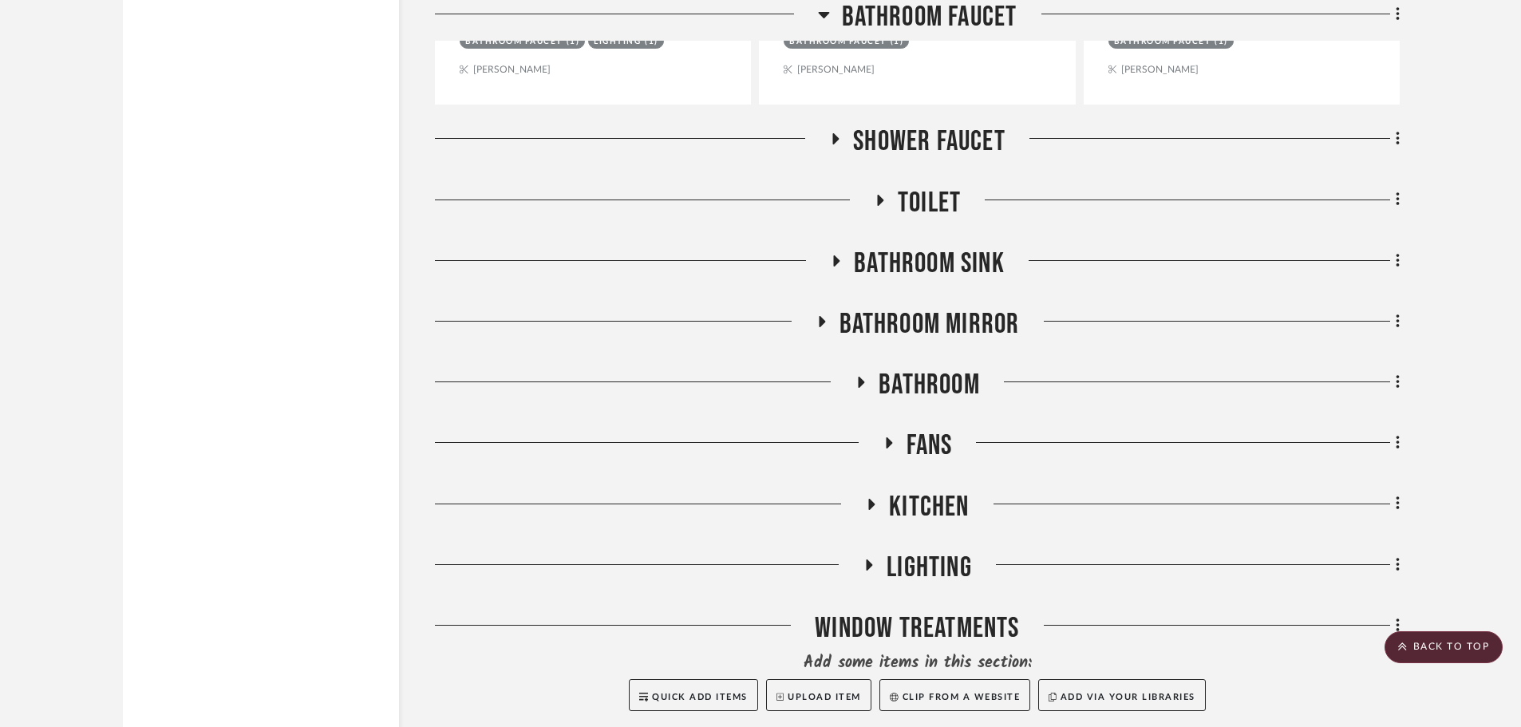
click at [870, 562] on icon at bounding box center [869, 565] width 19 height 12
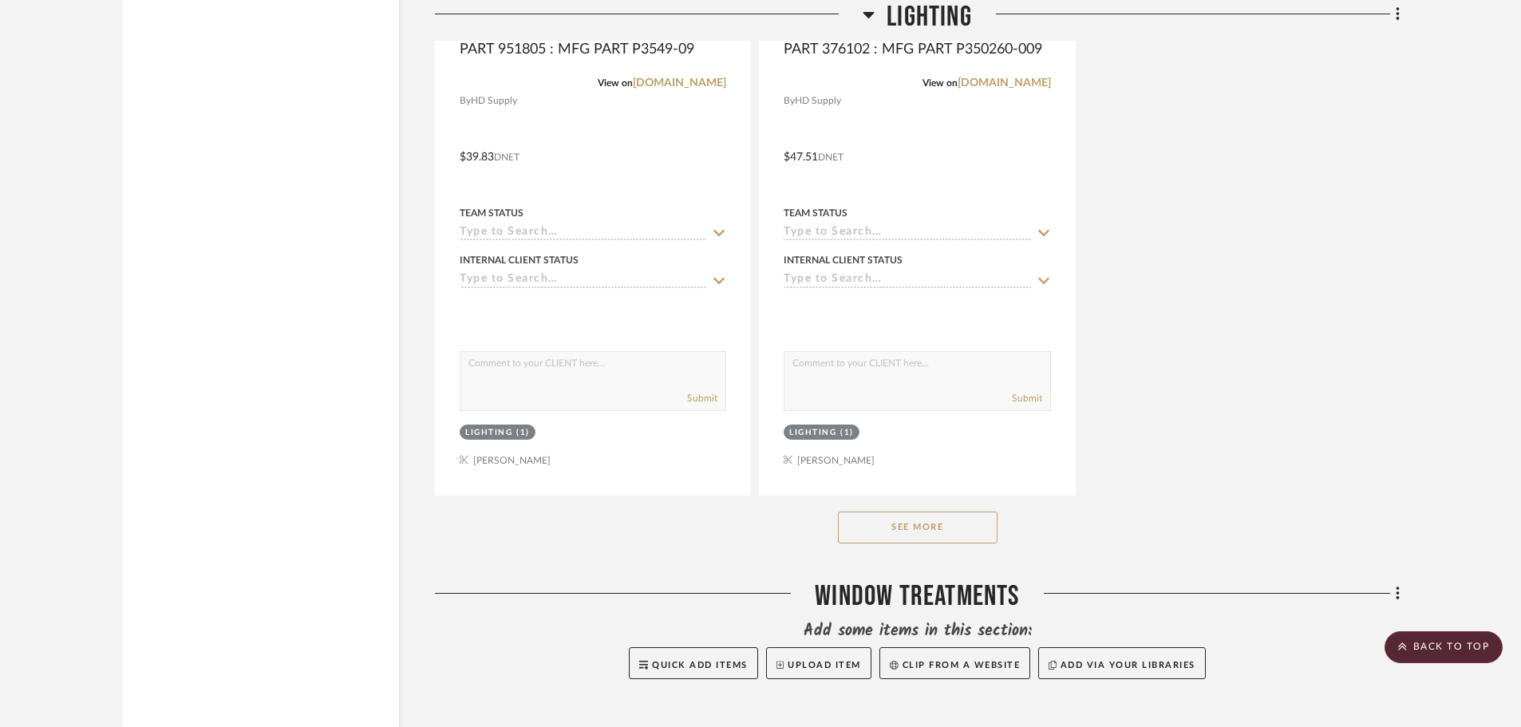
scroll to position [8540, 0]
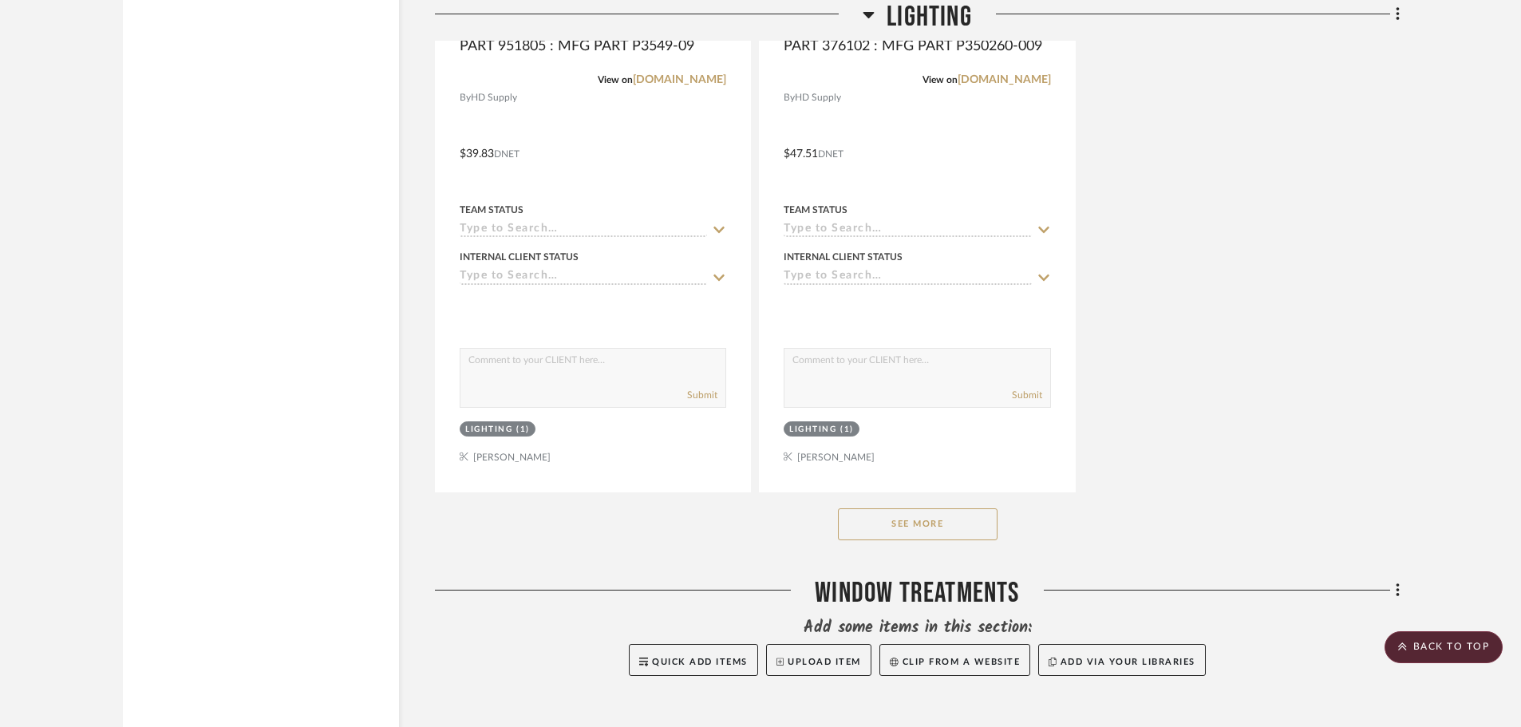
click at [861, 534] on button "See More" at bounding box center [918, 524] width 160 height 32
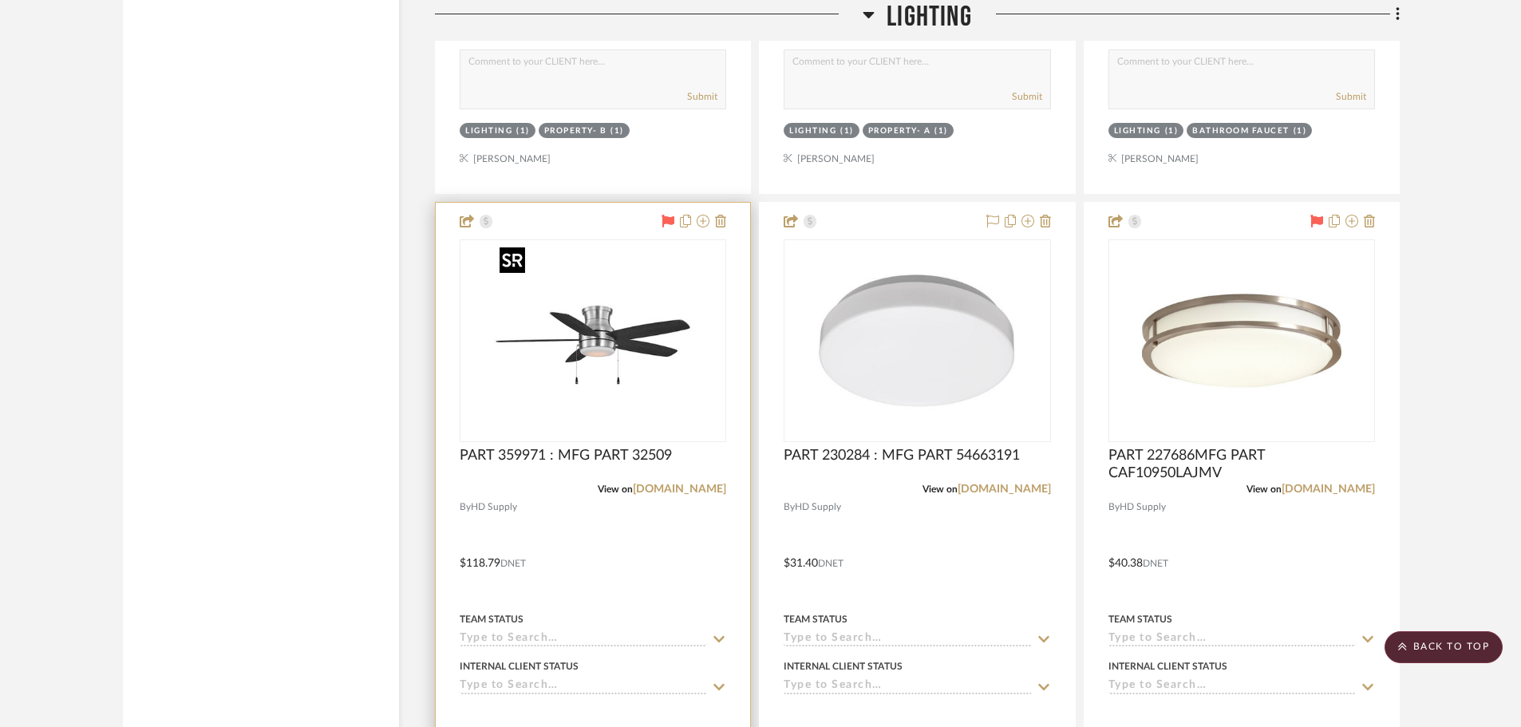
scroll to position [7343, 0]
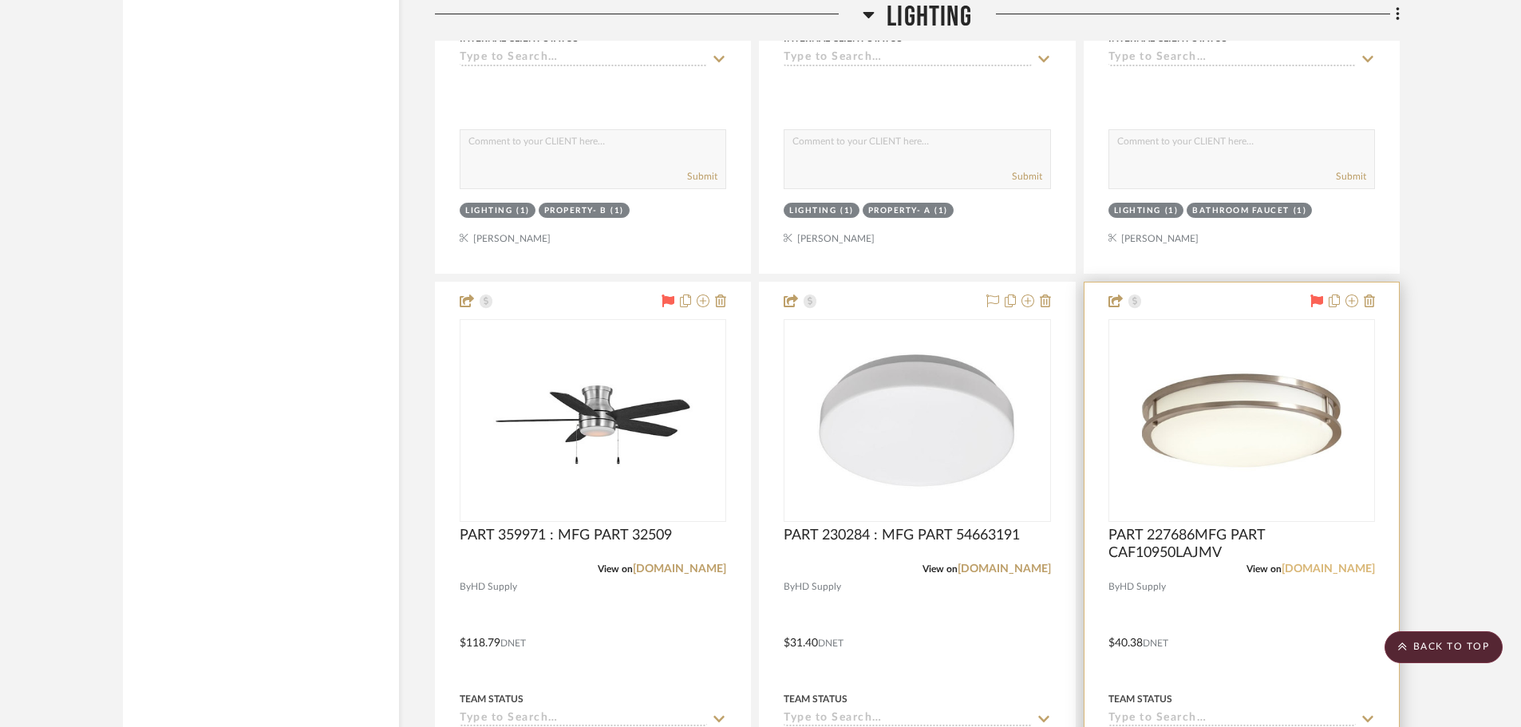
click at [1311, 567] on link "[DOMAIN_NAME]" at bounding box center [1328, 569] width 93 height 11
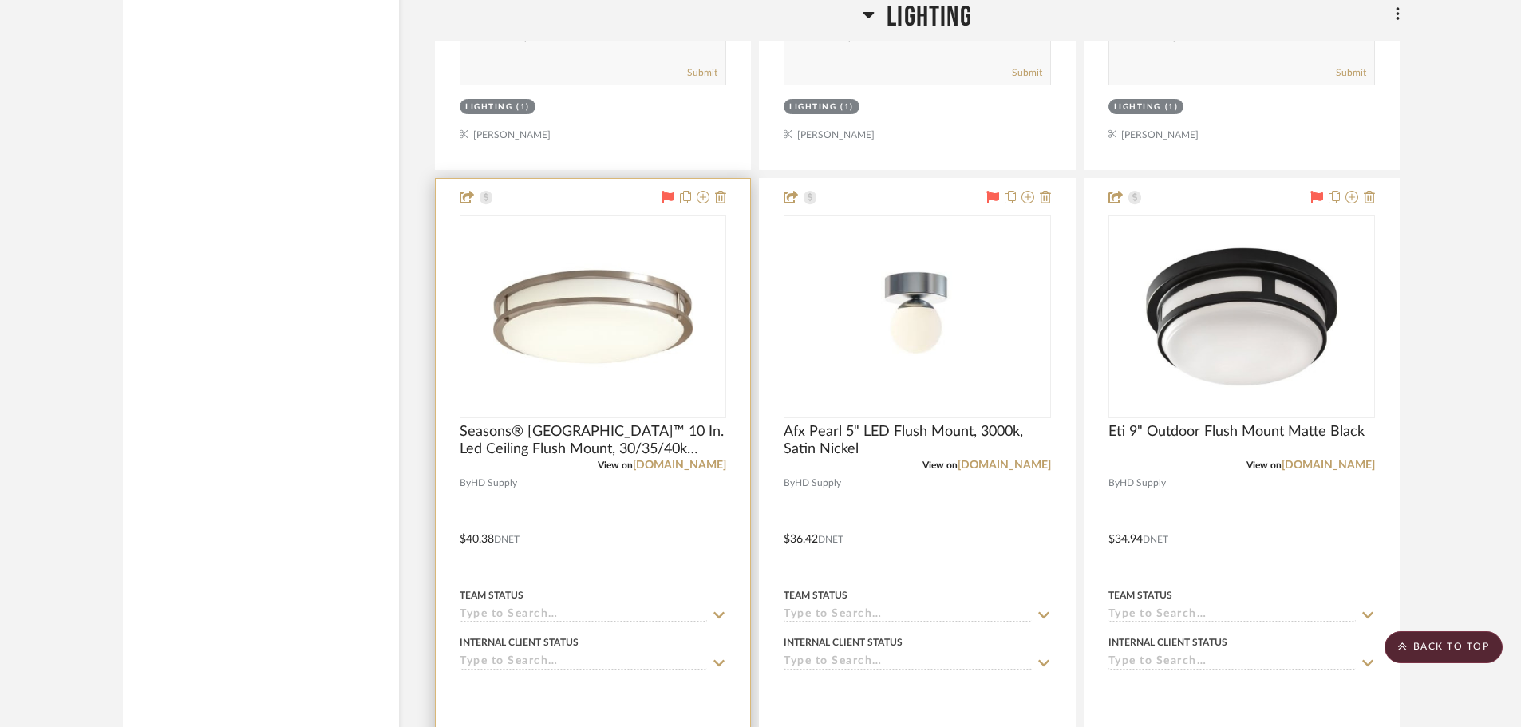
scroll to position [8860, 0]
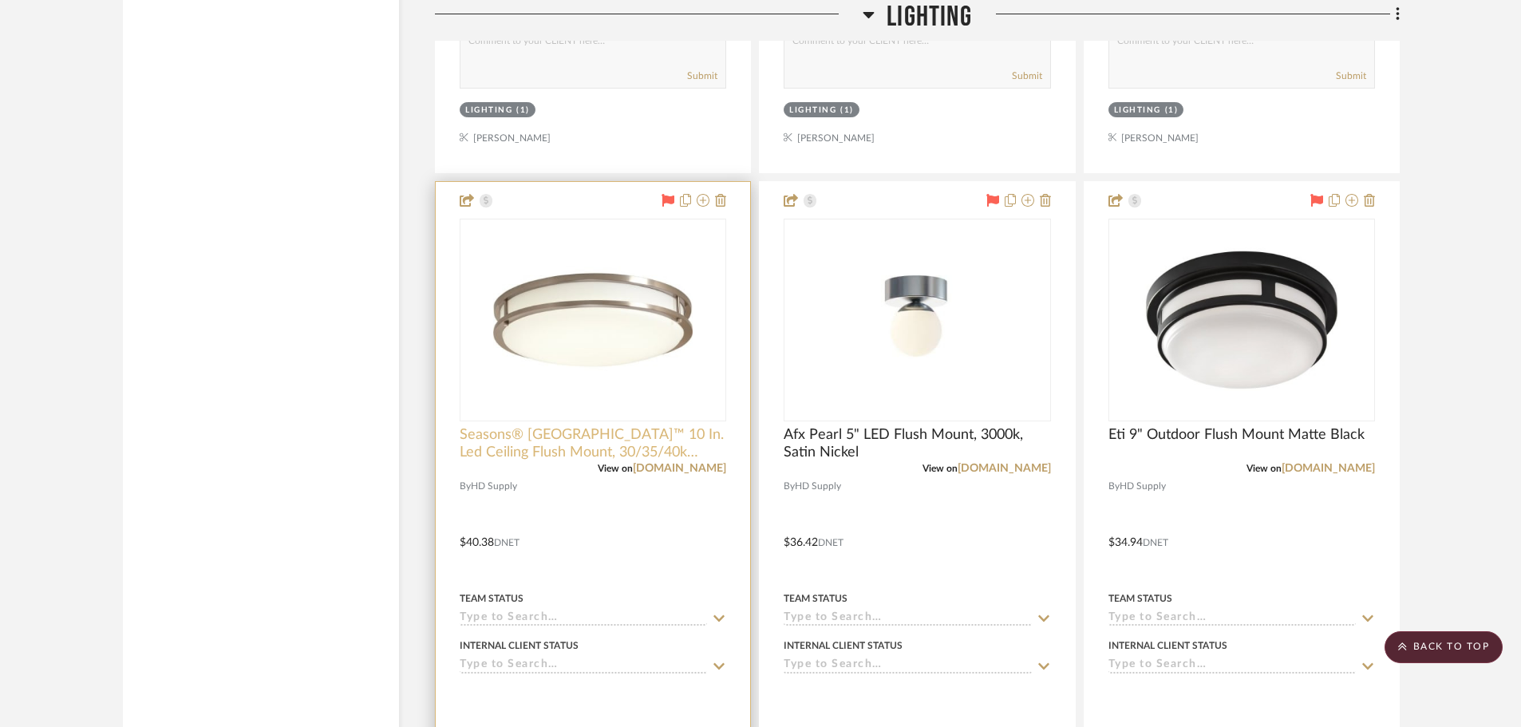
click at [626, 428] on span "Seasons® [GEOGRAPHIC_DATA]™ 10 In. Led Ceiling Flush Mount, 30/35/40k (Satin Ni…" at bounding box center [593, 443] width 267 height 35
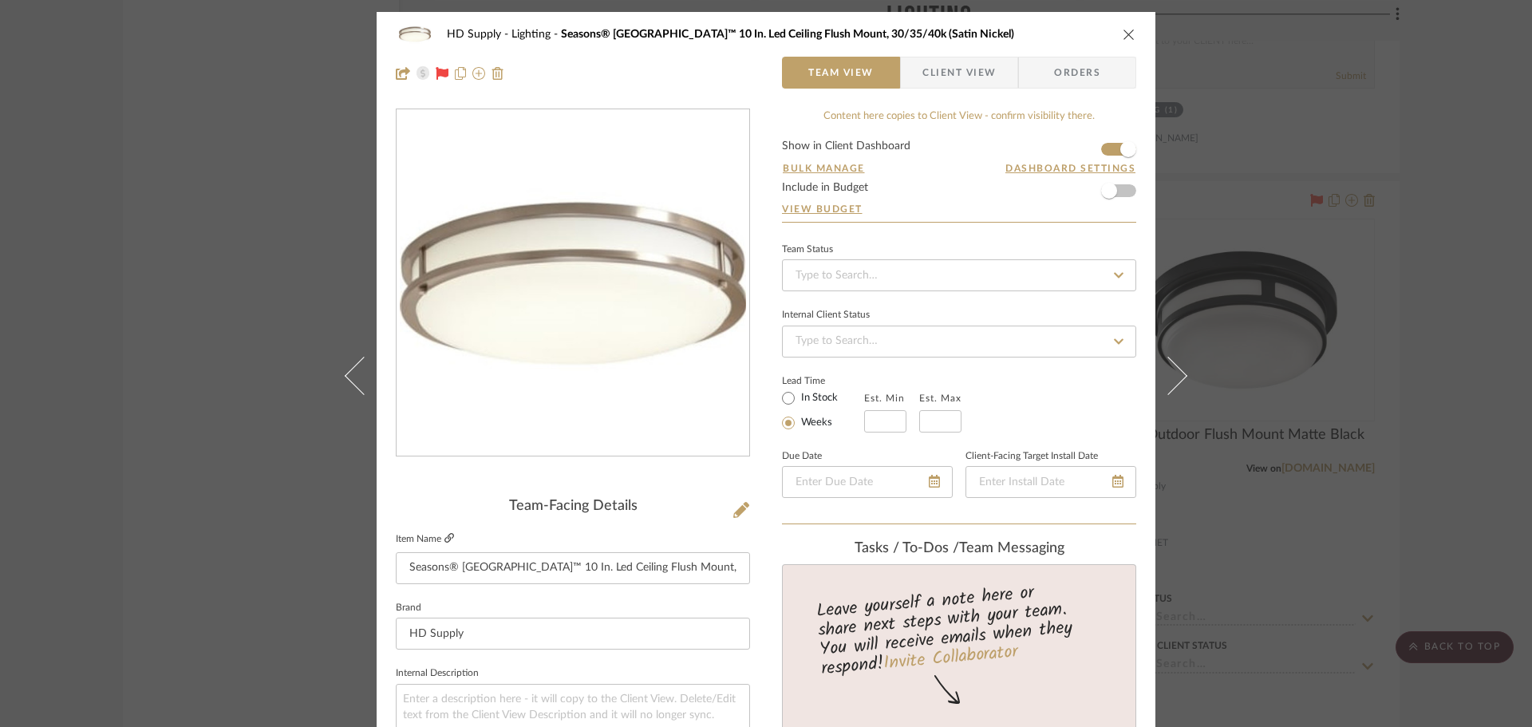
click at [445, 532] on link at bounding box center [450, 539] width 10 height 14
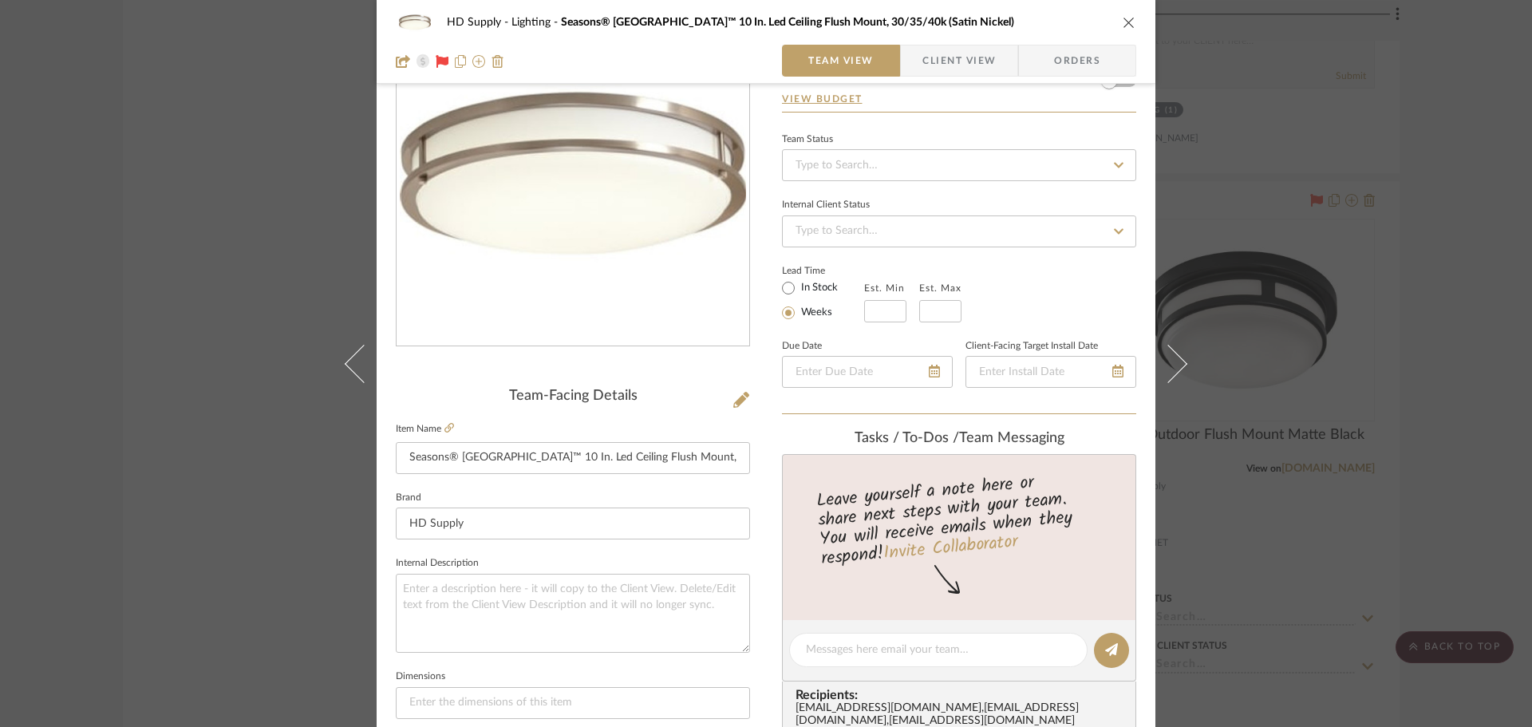
scroll to position [80, 0]
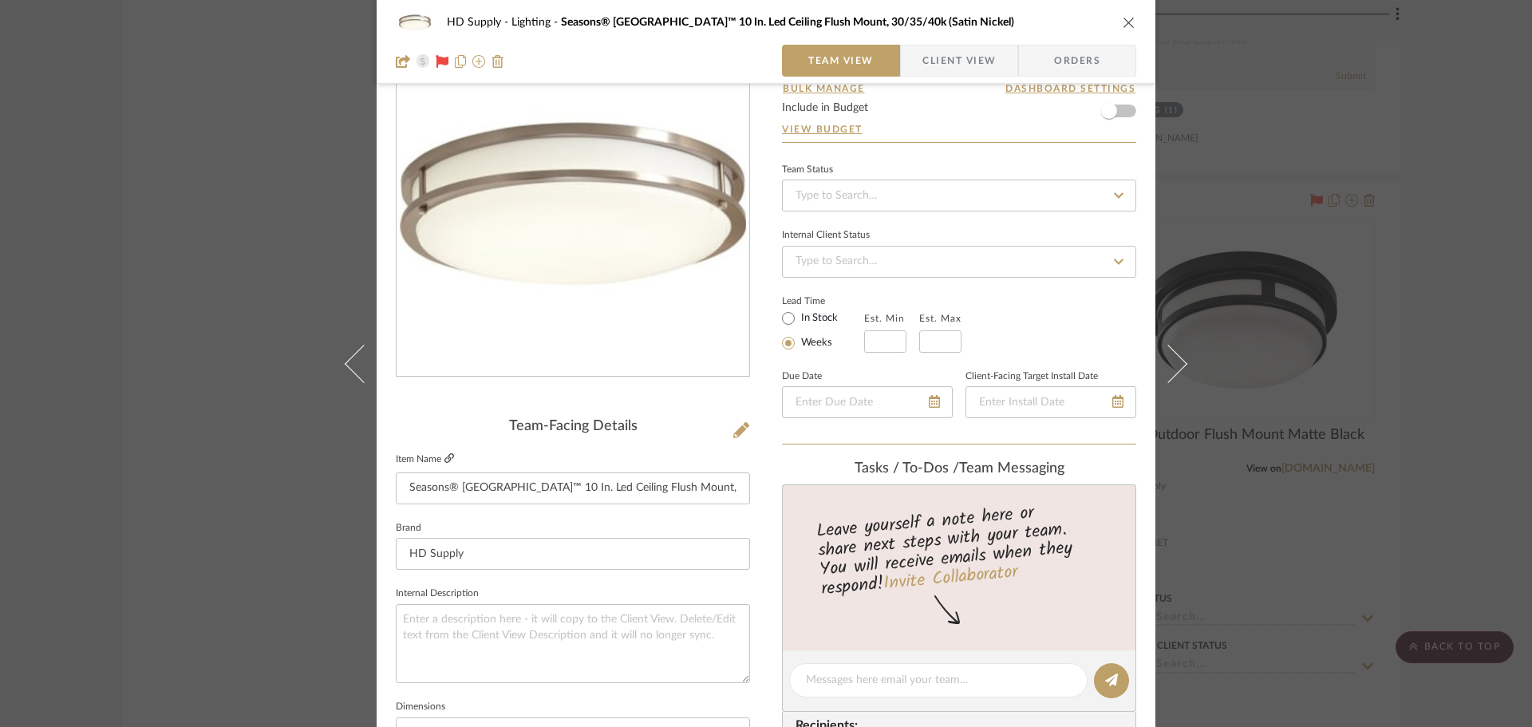
click at [449, 453] on link at bounding box center [450, 460] width 10 height 14
click at [1123, 25] on icon "close" at bounding box center [1129, 22] width 13 height 13
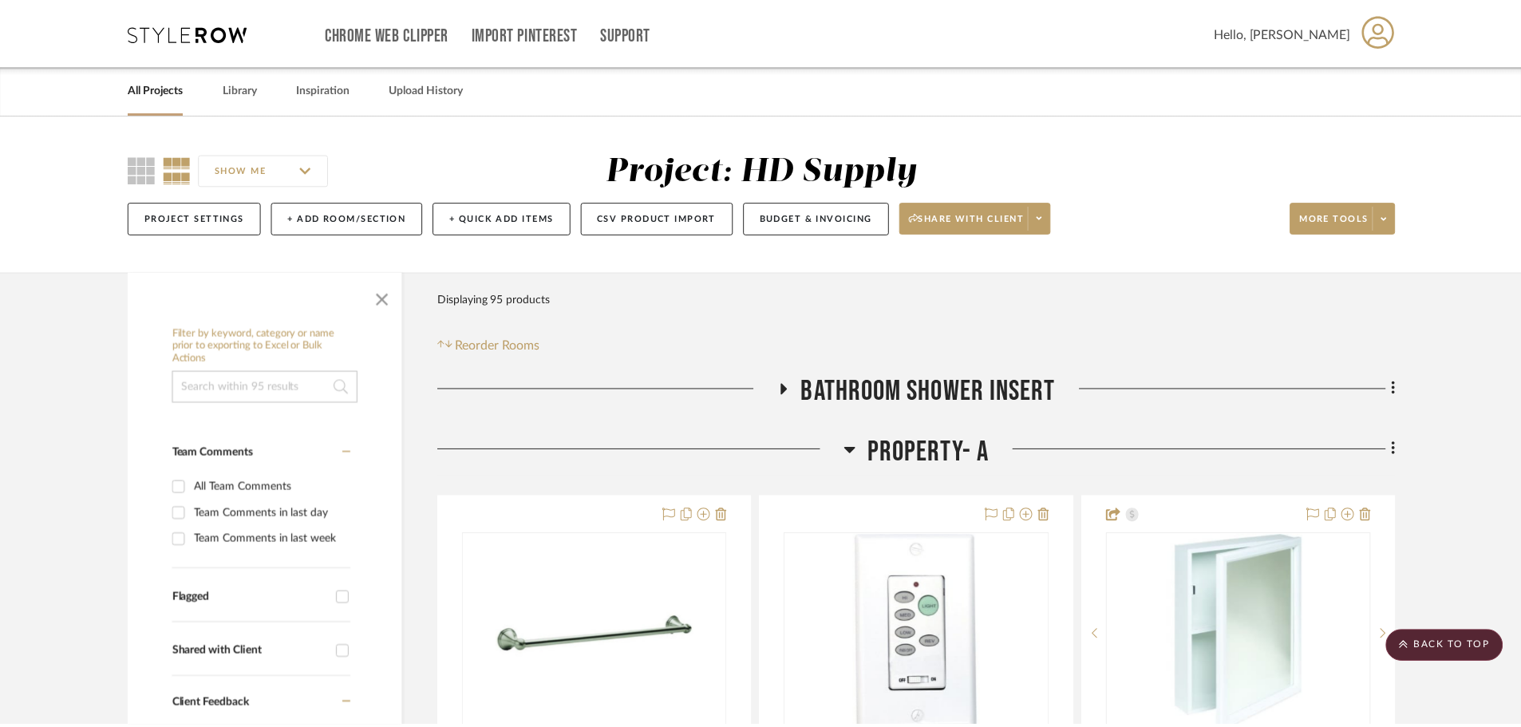
scroll to position [8860, 0]
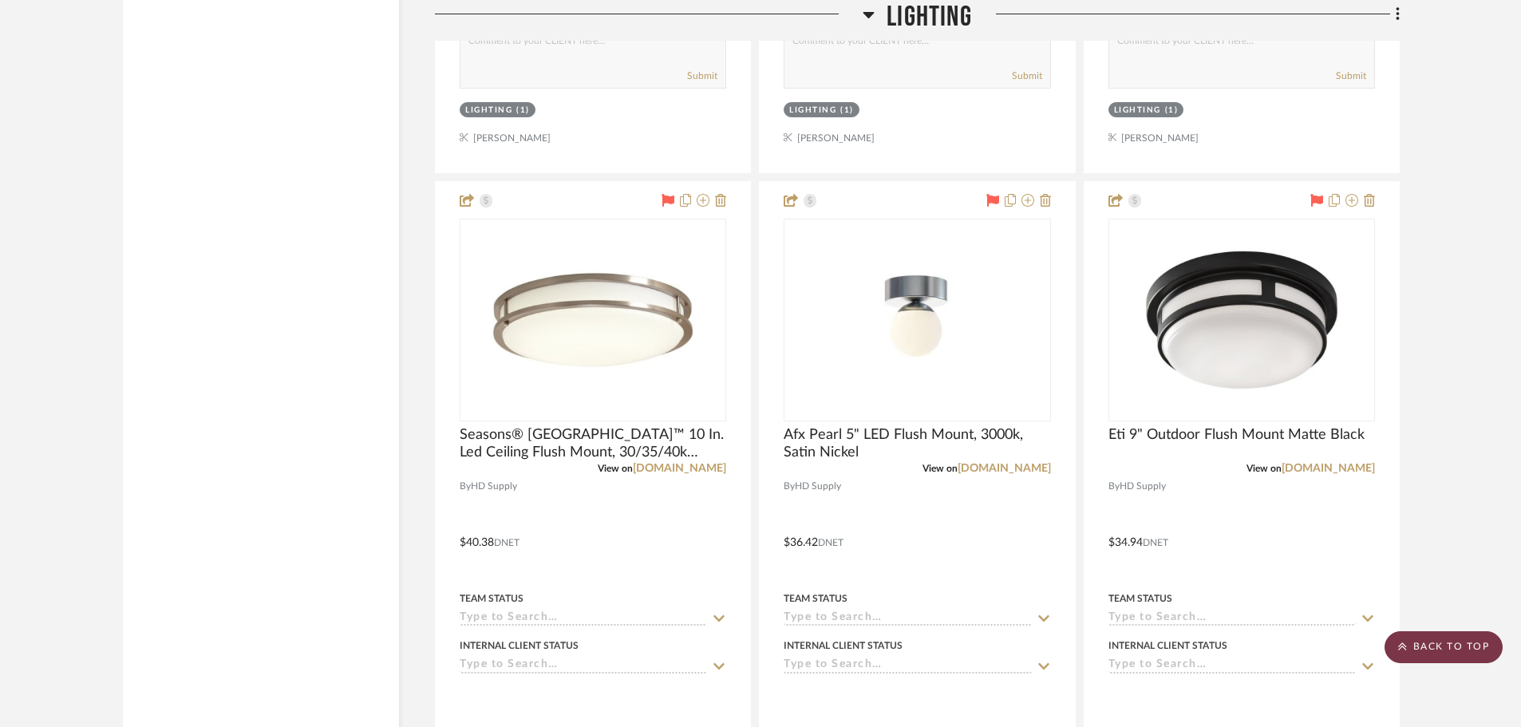
click at [1434, 639] on scroll-to-top-button "BACK TO TOP" at bounding box center [1444, 647] width 118 height 32
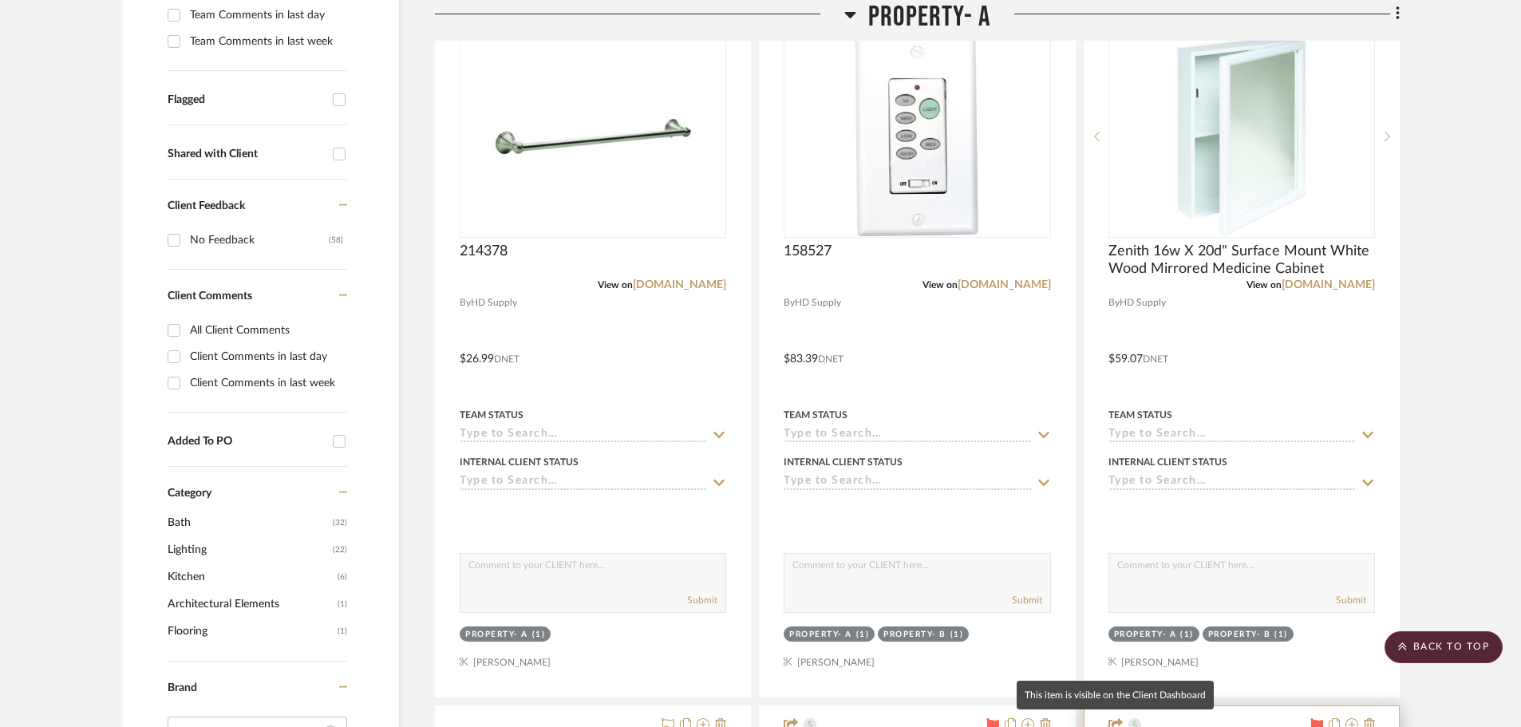
scroll to position [0, 0]
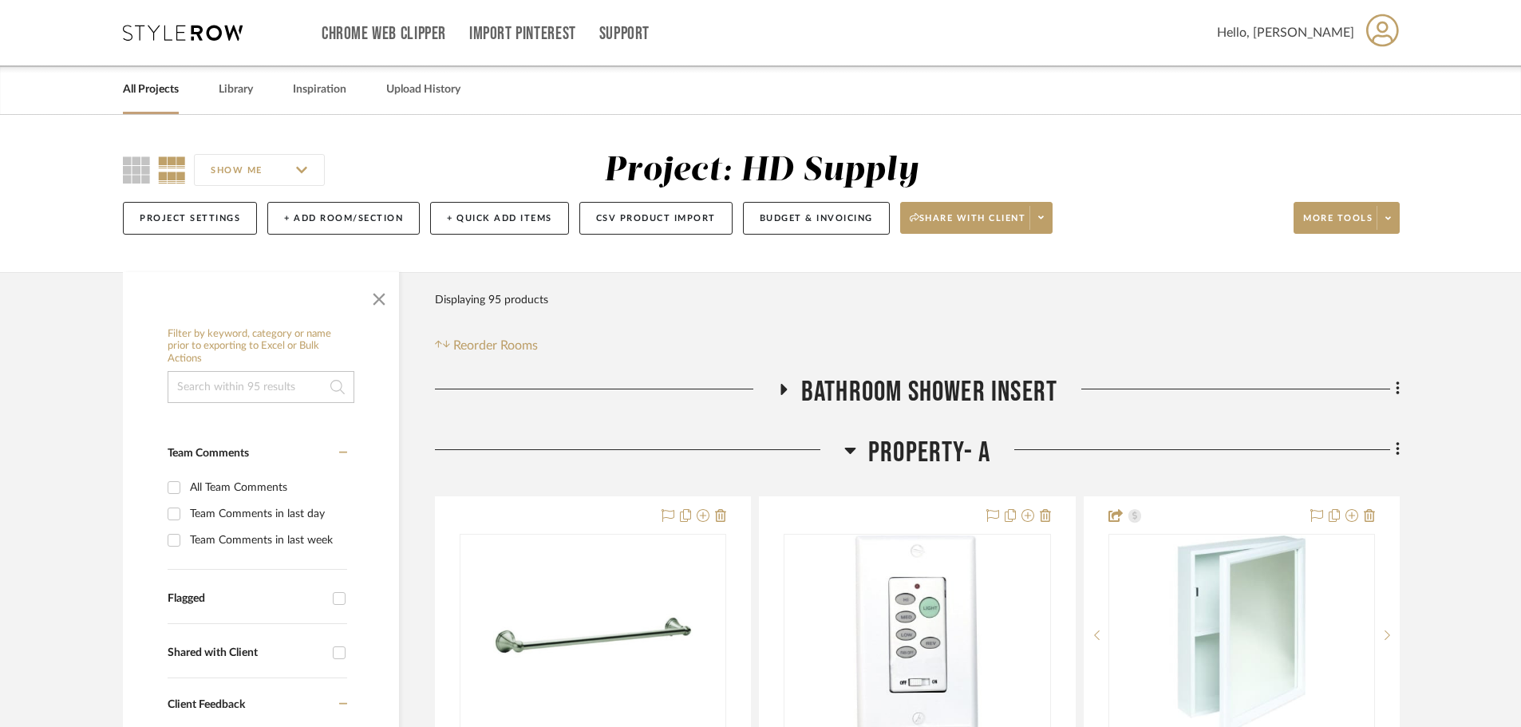
click at [168, 54] on div "Chrome Web Clipper Import Pinterest Support All Projects Library Inspiration Up…" at bounding box center [761, 32] width 1277 height 65
click at [160, 38] on icon at bounding box center [183, 33] width 120 height 16
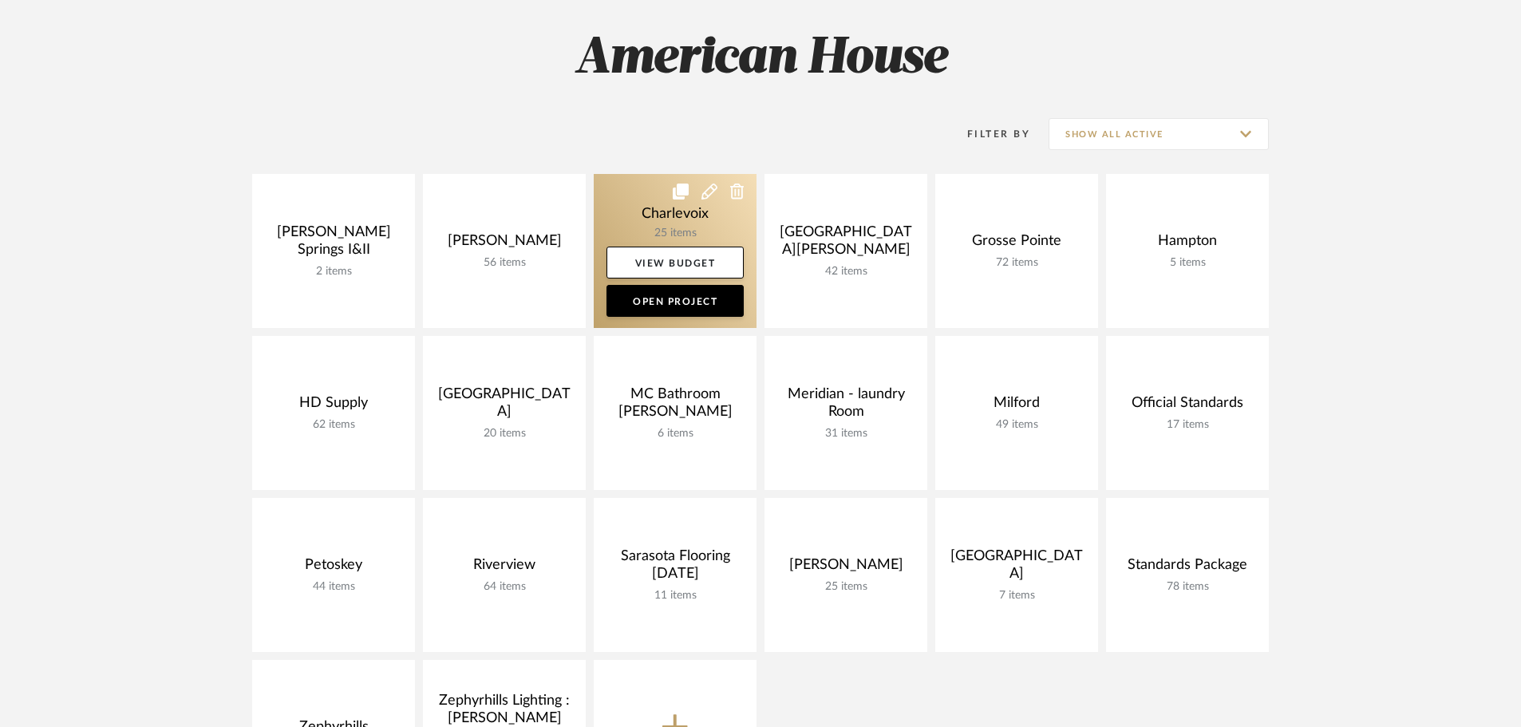
scroll to position [239, 0]
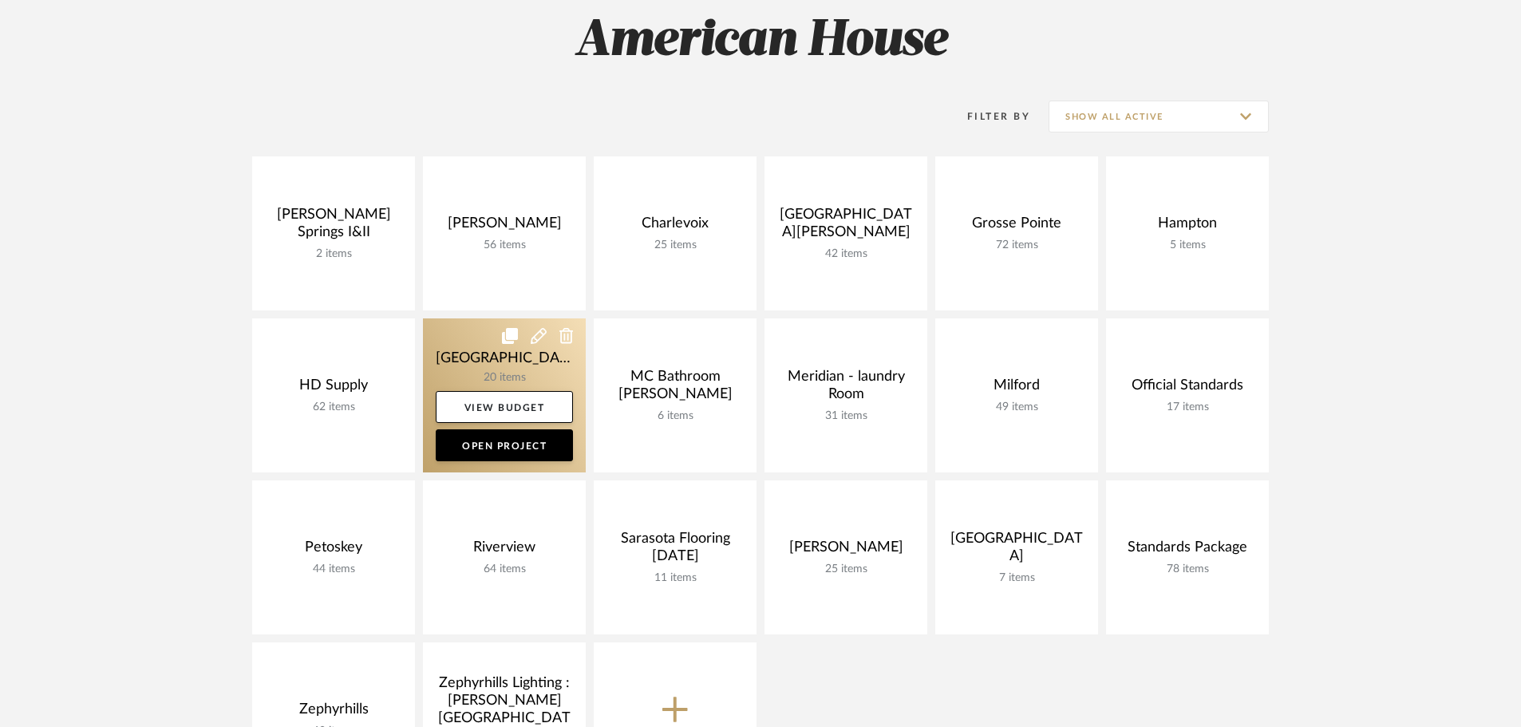
click at [478, 358] on link at bounding box center [504, 395] width 163 height 154
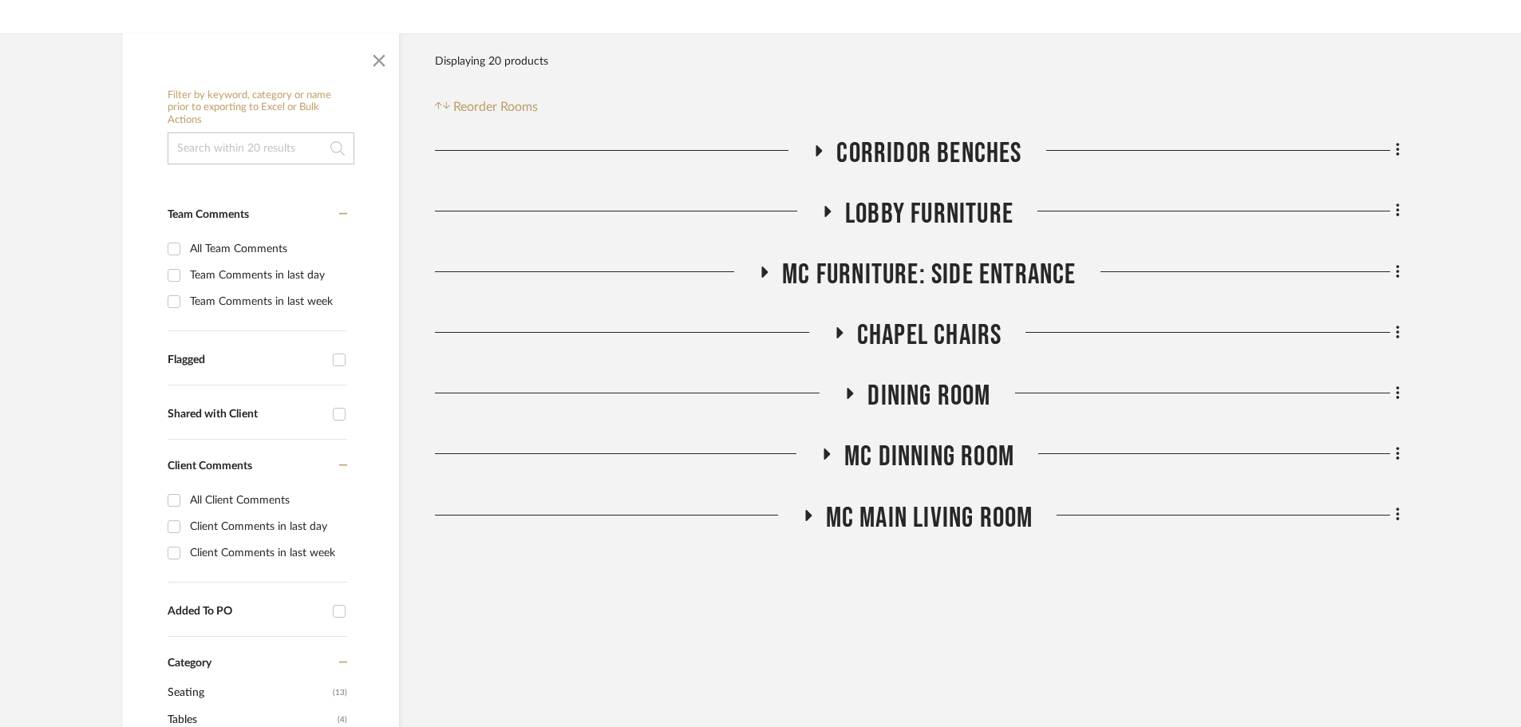
scroll to position [239, 0]
click at [801, 512] on icon at bounding box center [807, 514] width 19 height 12
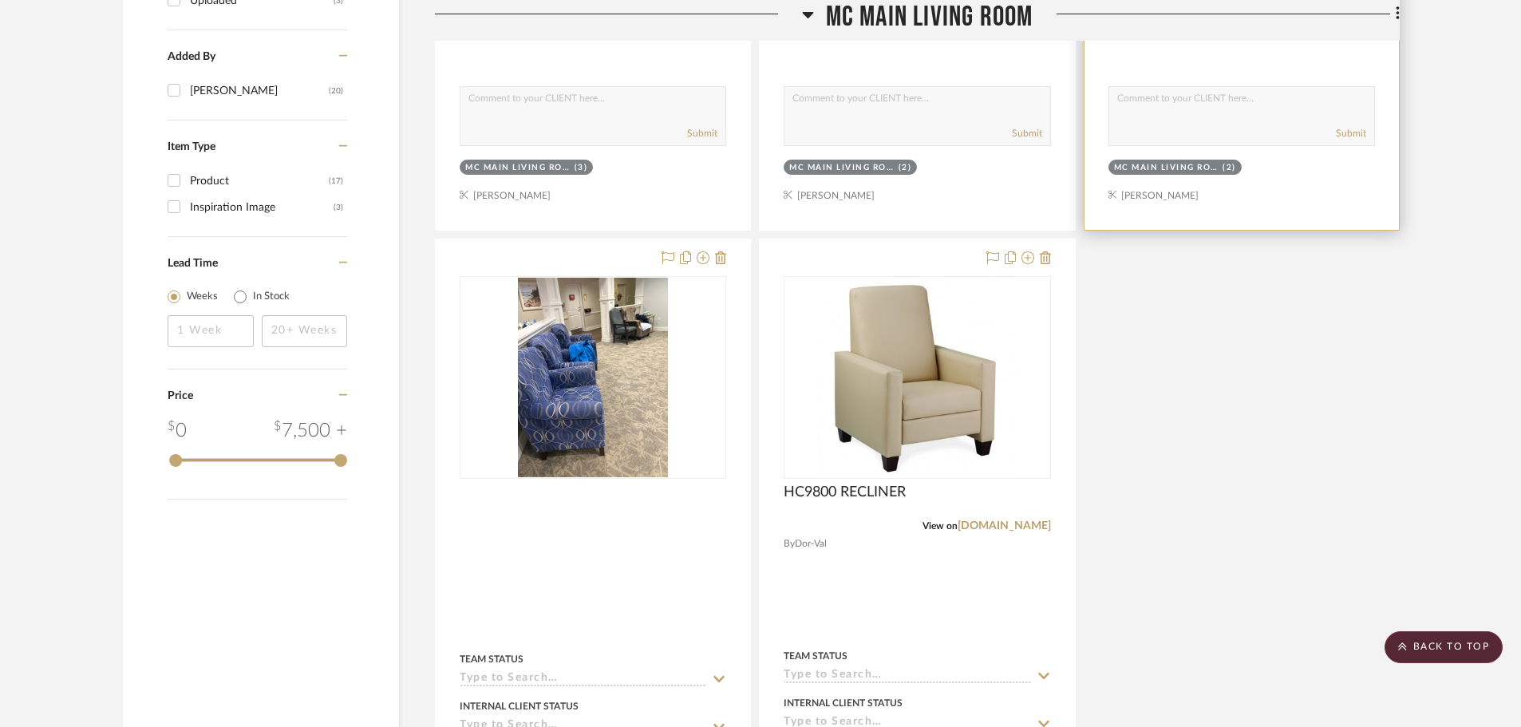
scroll to position [1277, 0]
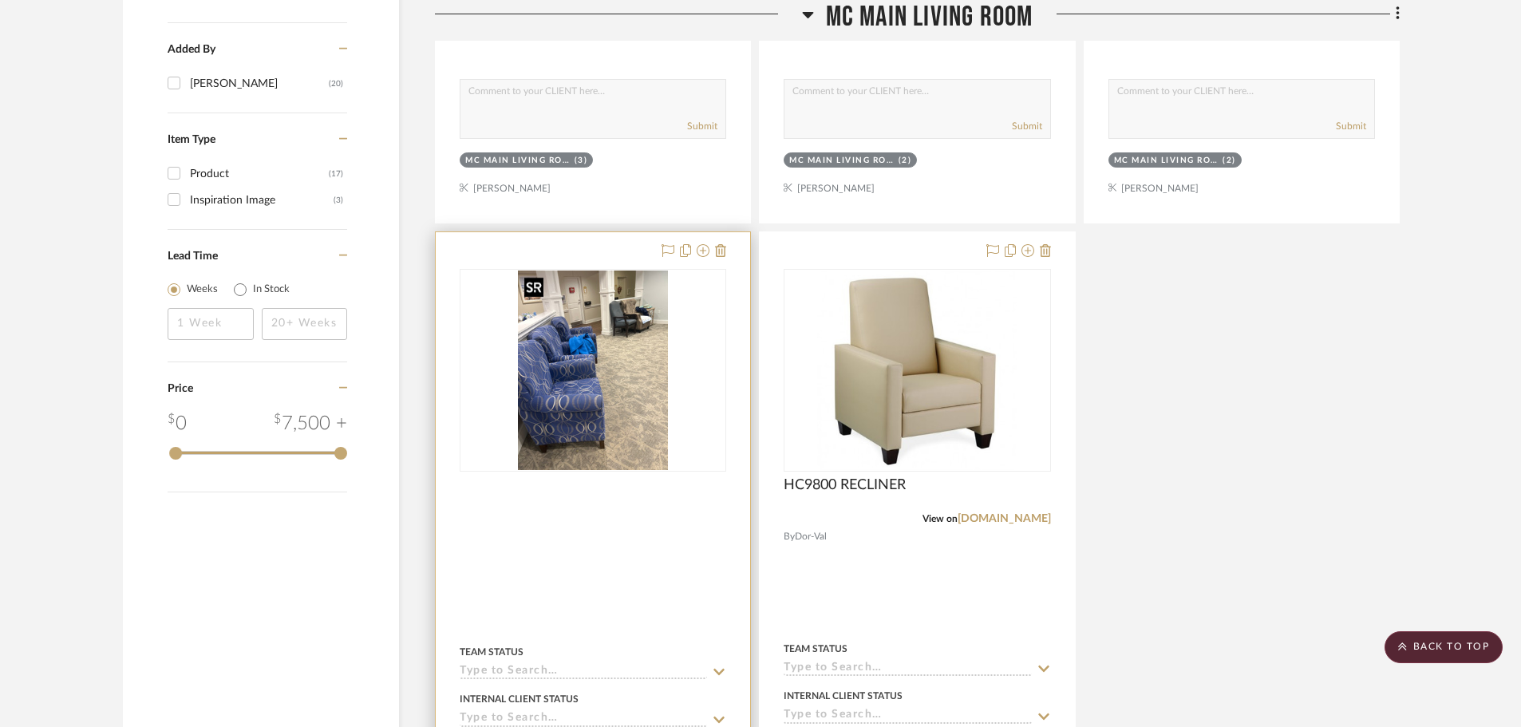
click at [635, 353] on img "0" at bounding box center [593, 371] width 150 height 200
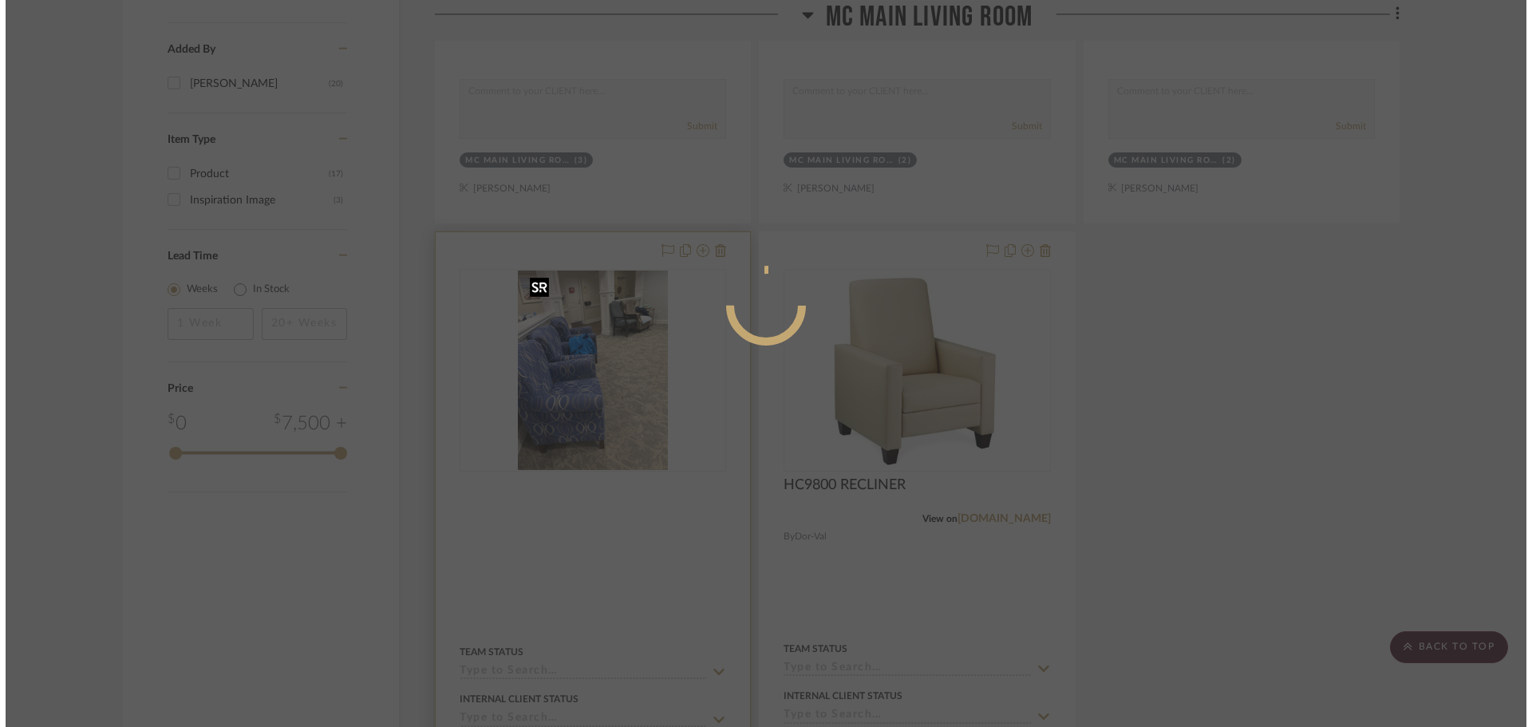
scroll to position [0, 0]
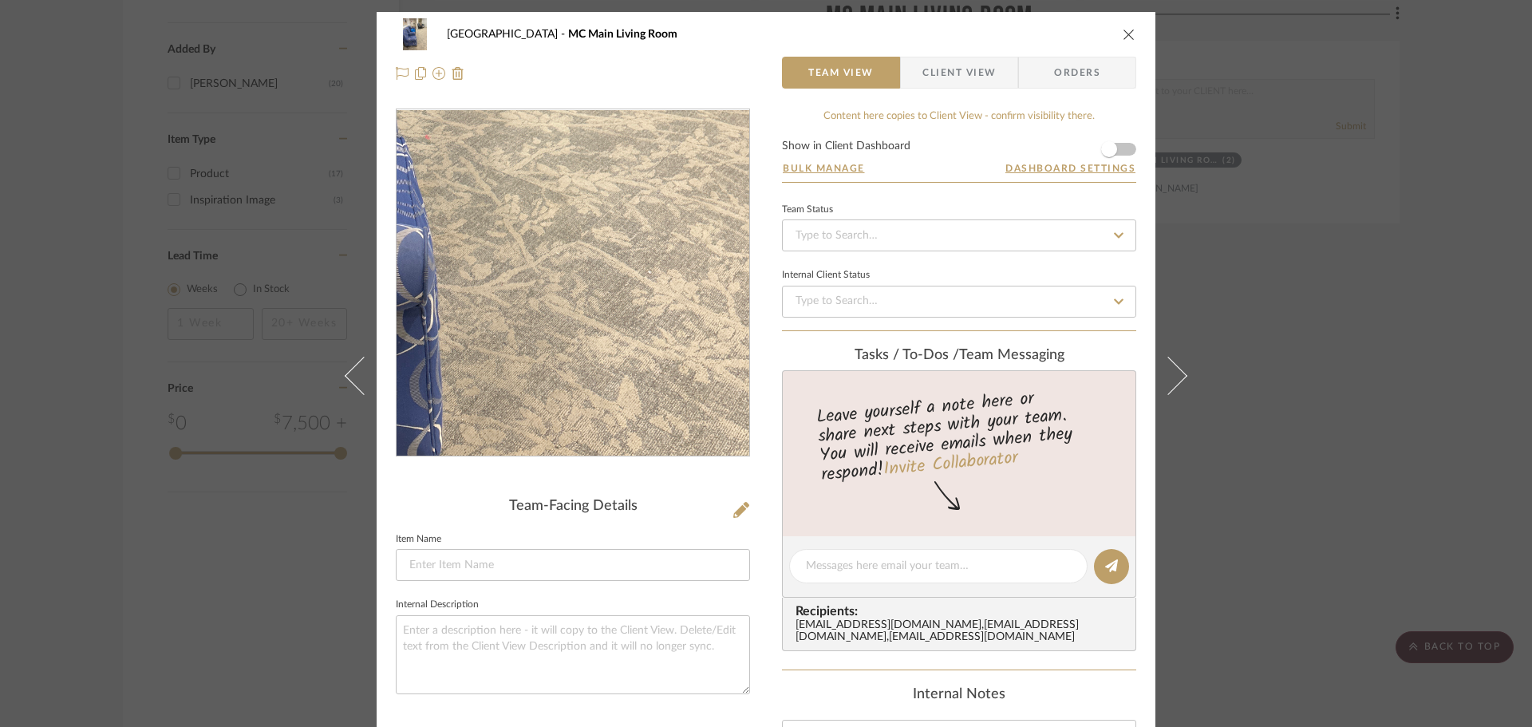
click at [632, 345] on img "0" at bounding box center [572, 283] width 259 height 346
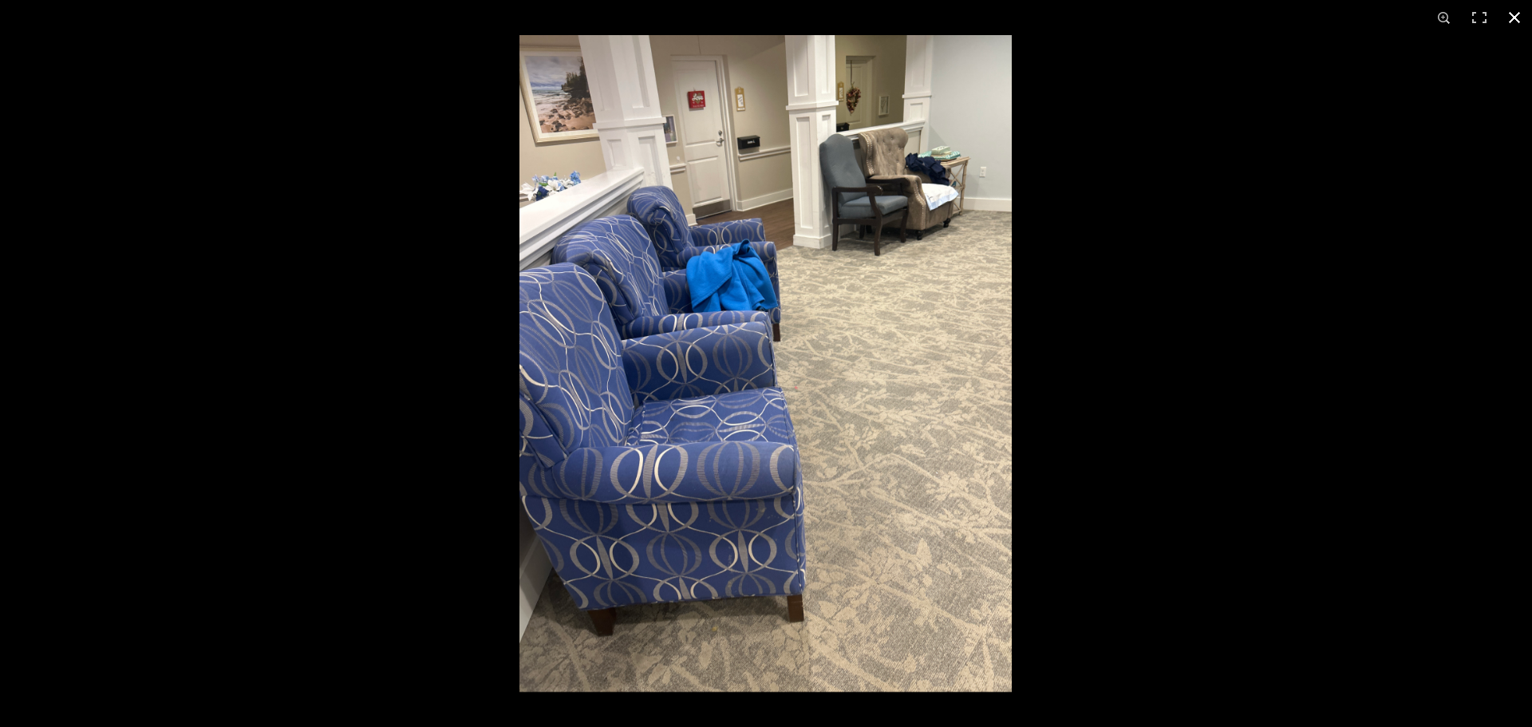
click at [1512, 19] on button at bounding box center [1514, 17] width 35 height 35
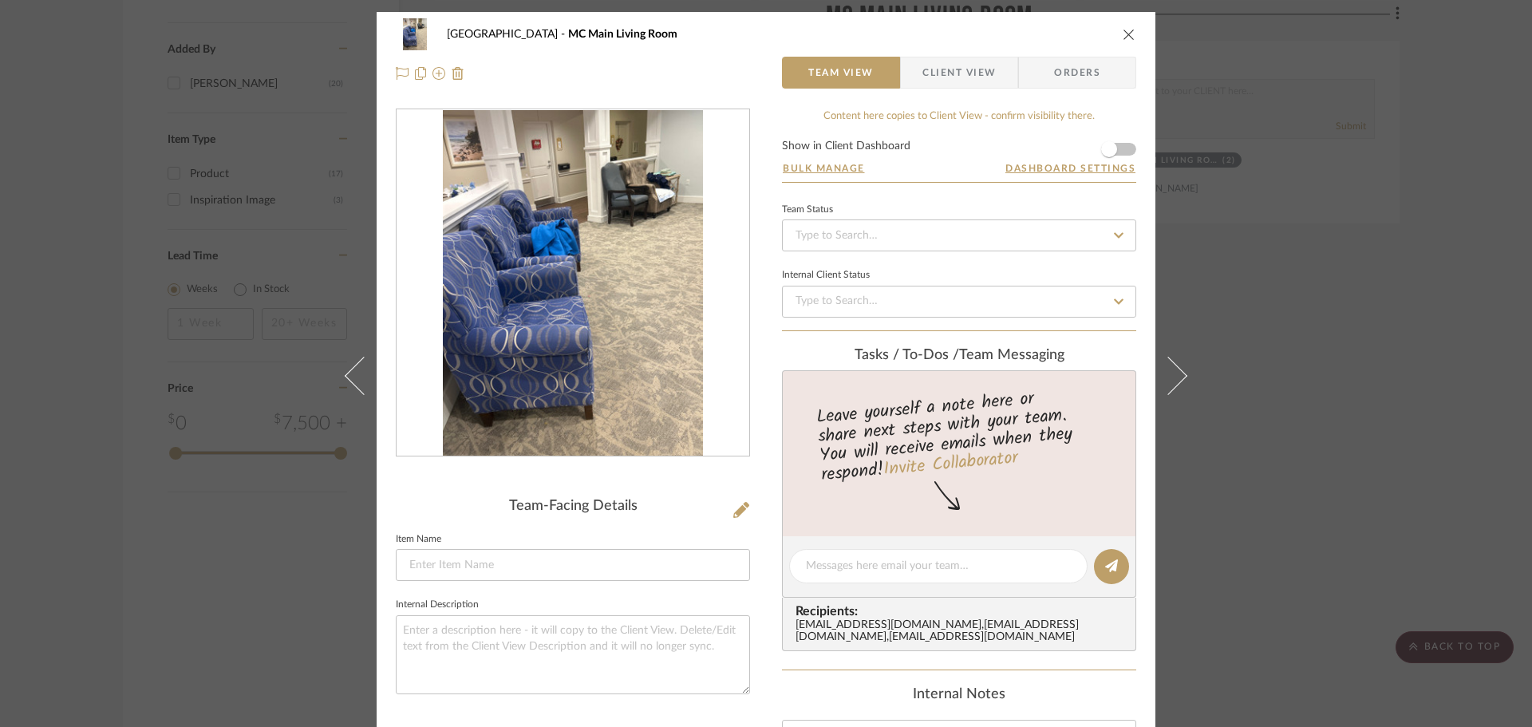
click at [1374, 402] on div "Lake Shore MC Main Living Room Team View Client View Orders Team-Facing Details…" at bounding box center [766, 363] width 1532 height 727
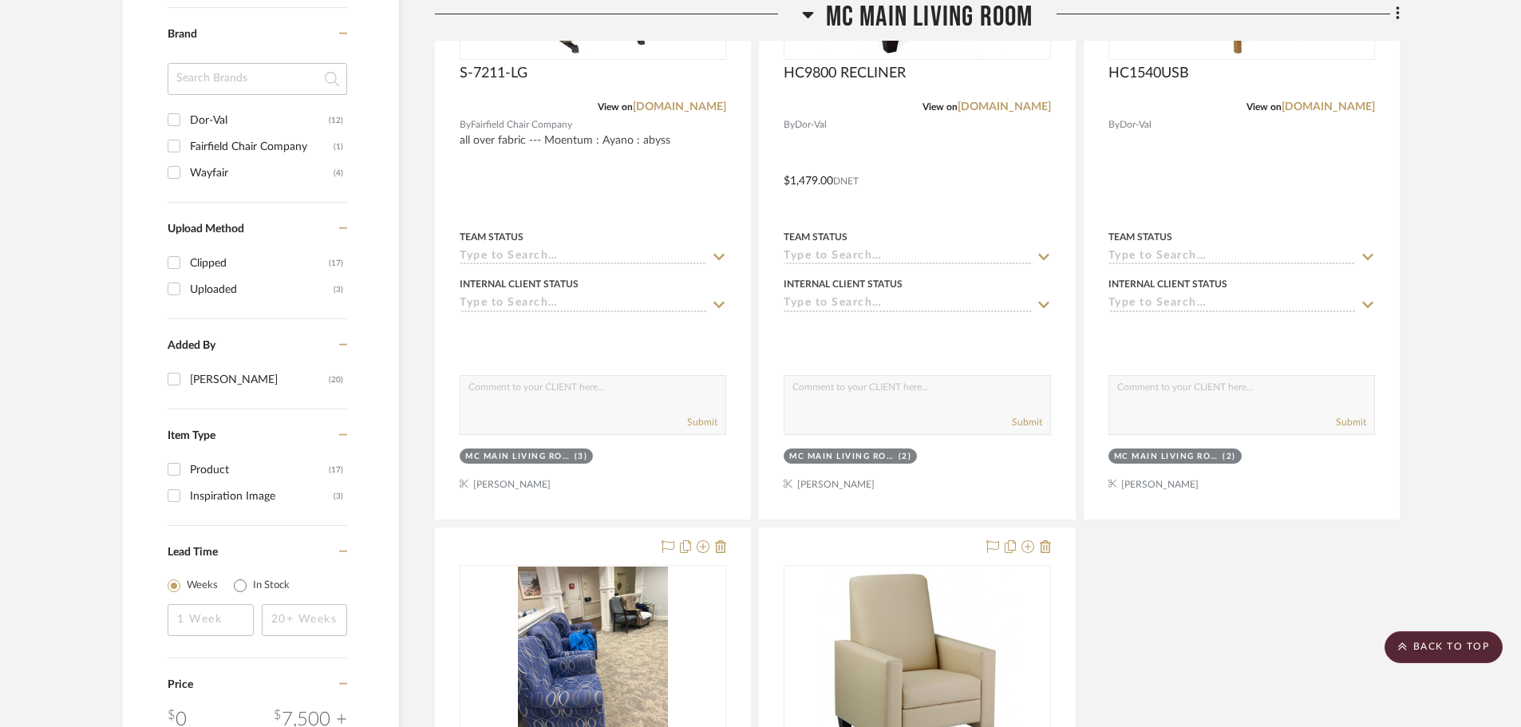
scroll to position [958, 0]
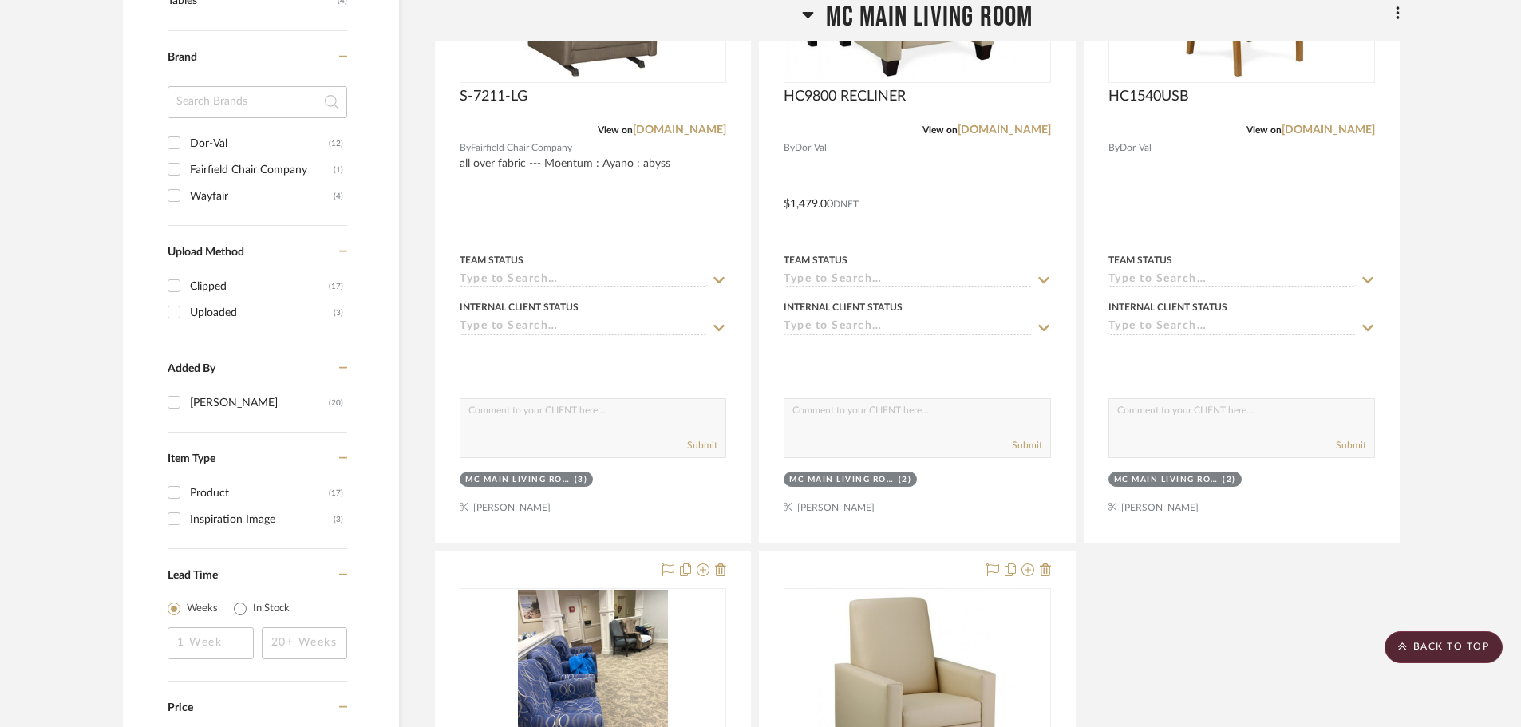
click at [803, 16] on icon at bounding box center [808, 14] width 12 height 19
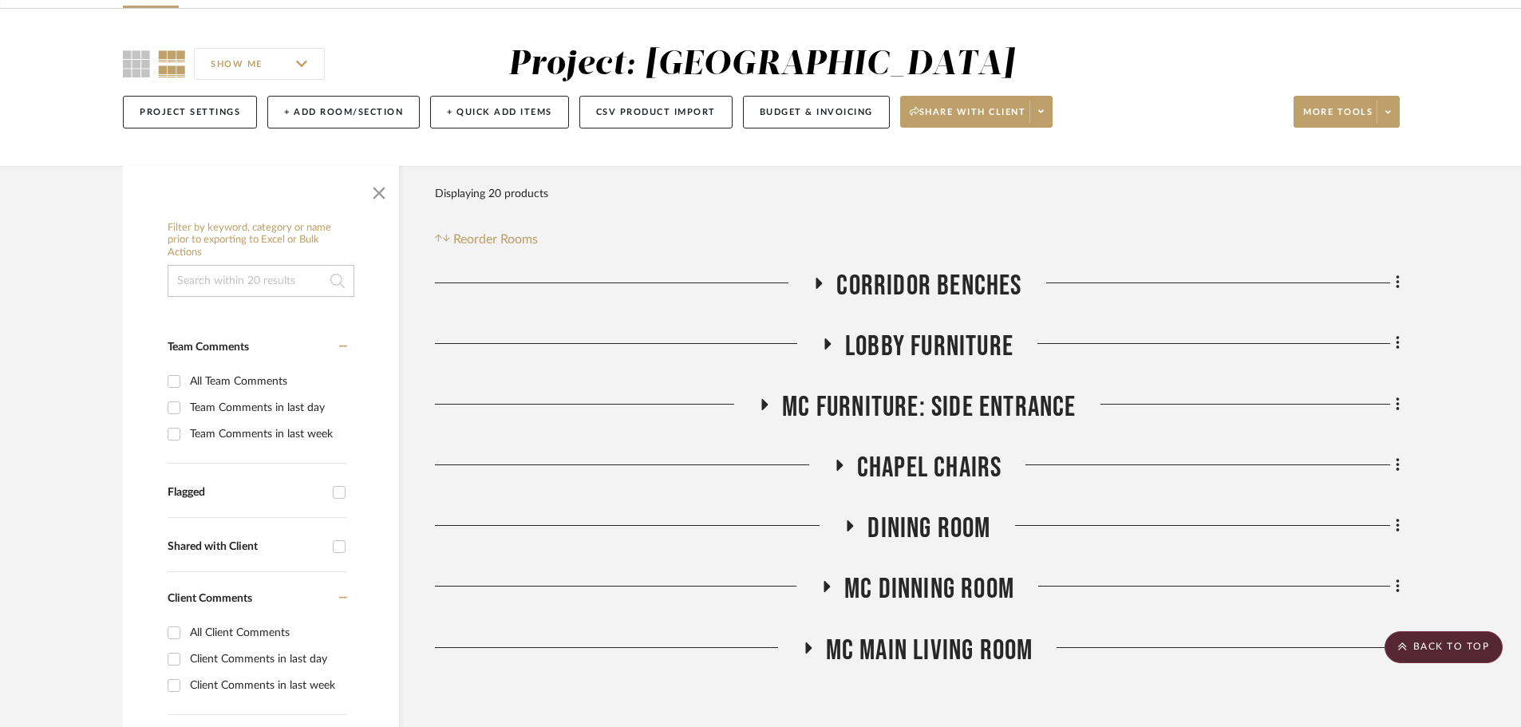
scroll to position [80, 0]
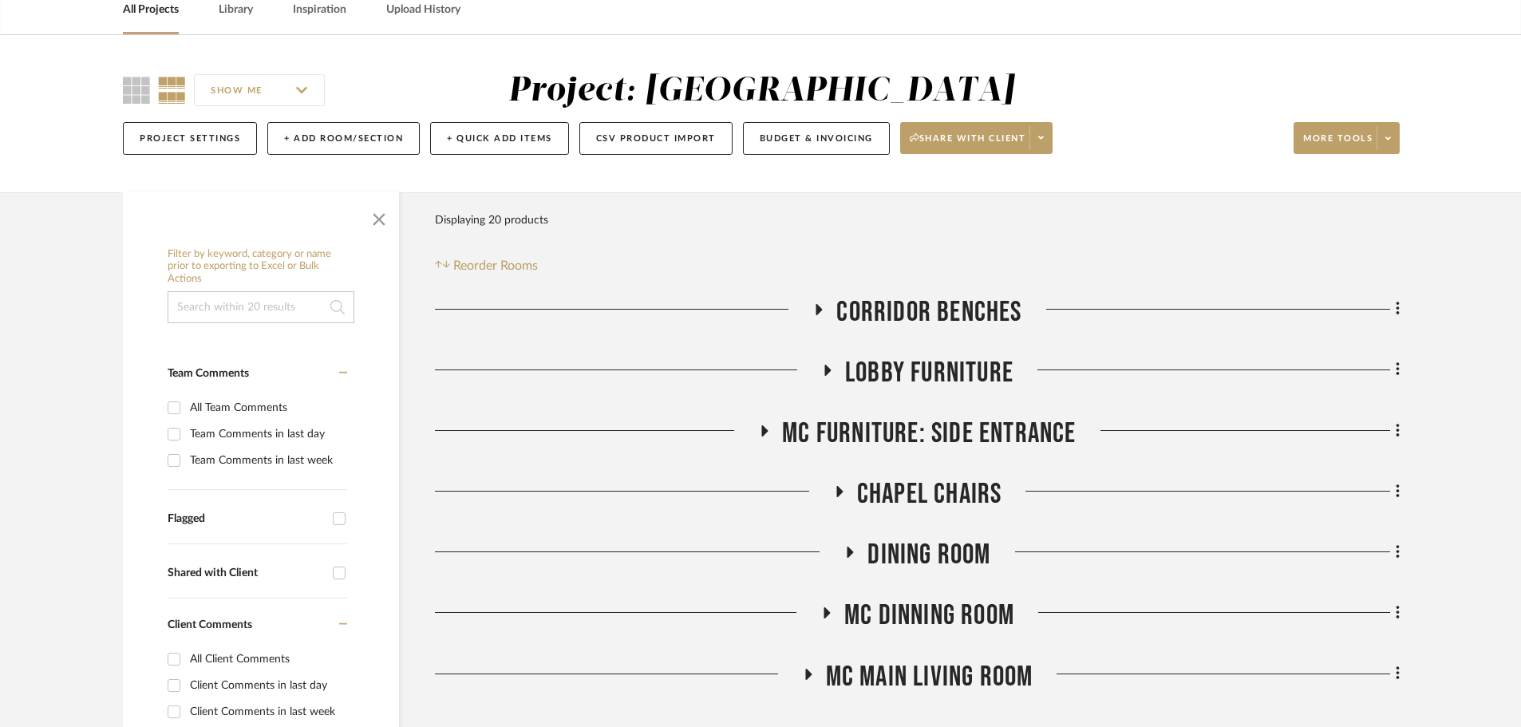
click at [851, 550] on icon at bounding box center [851, 552] width 6 height 11
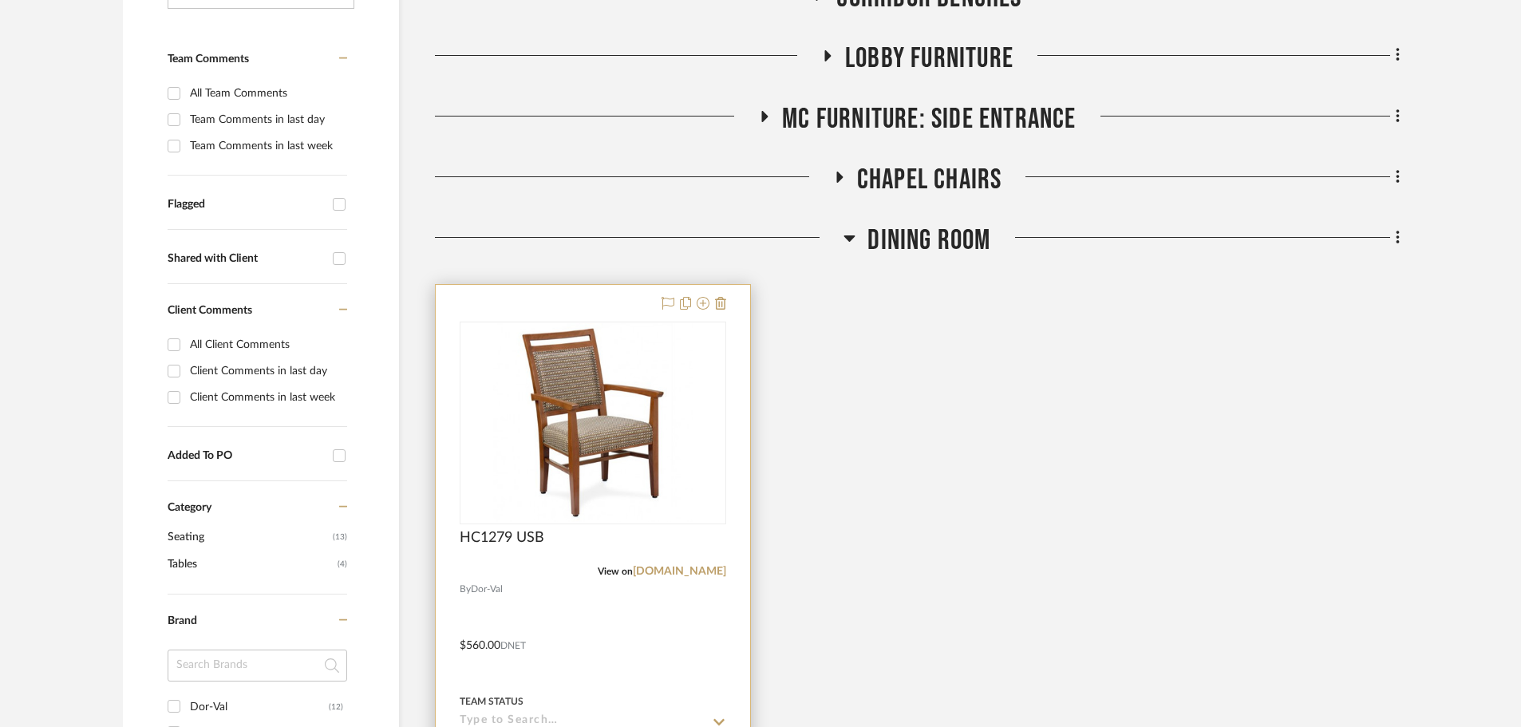
scroll to position [399, 0]
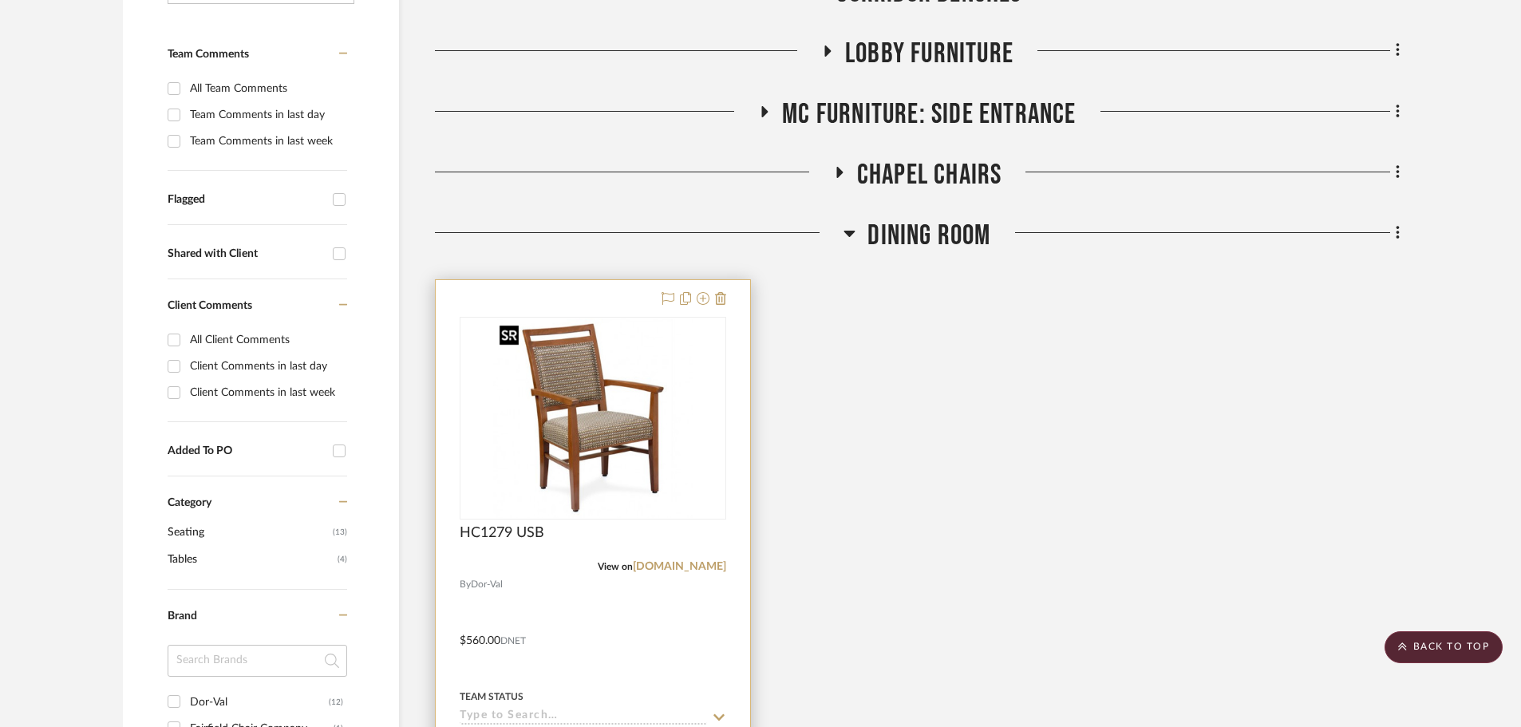
click at [0, 0] on img at bounding box center [0, 0] width 0 height 0
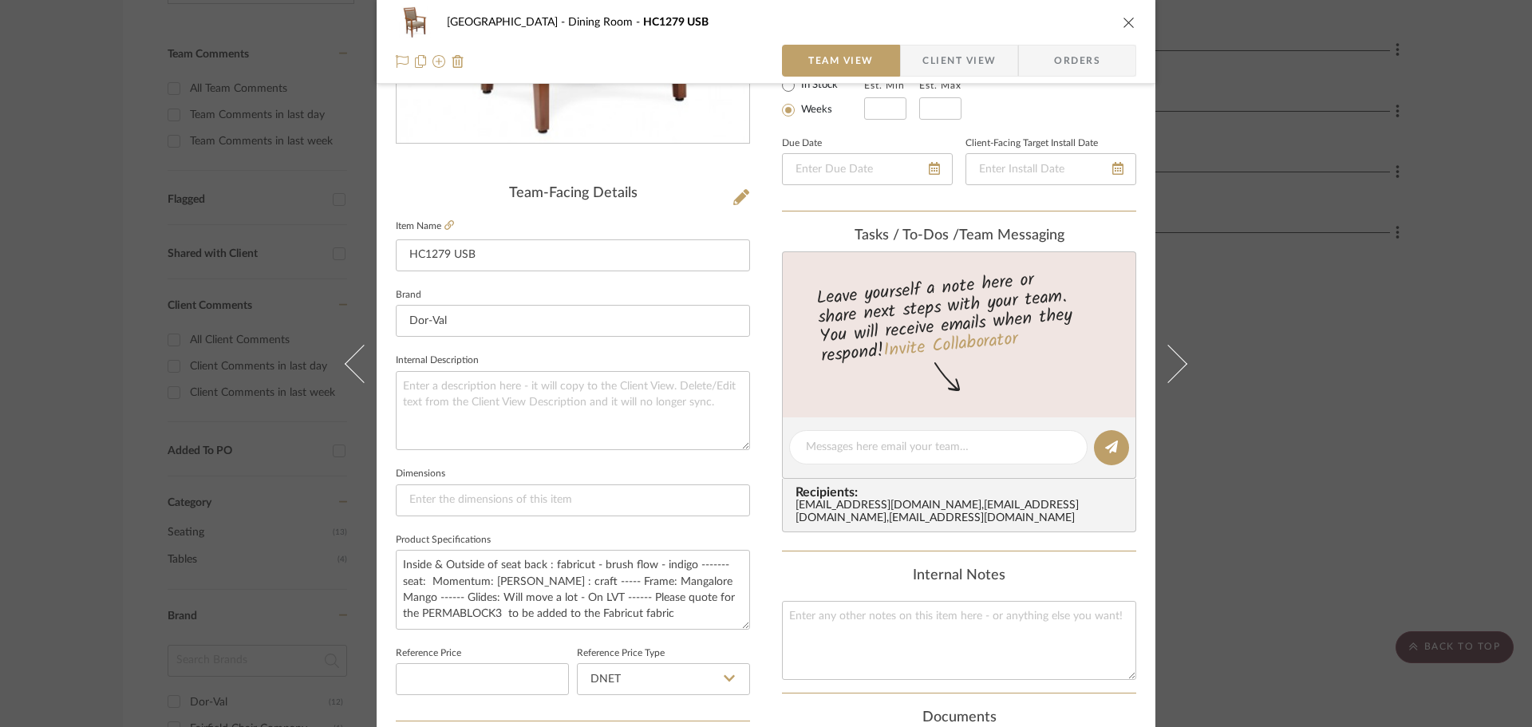
scroll to position [319, 0]
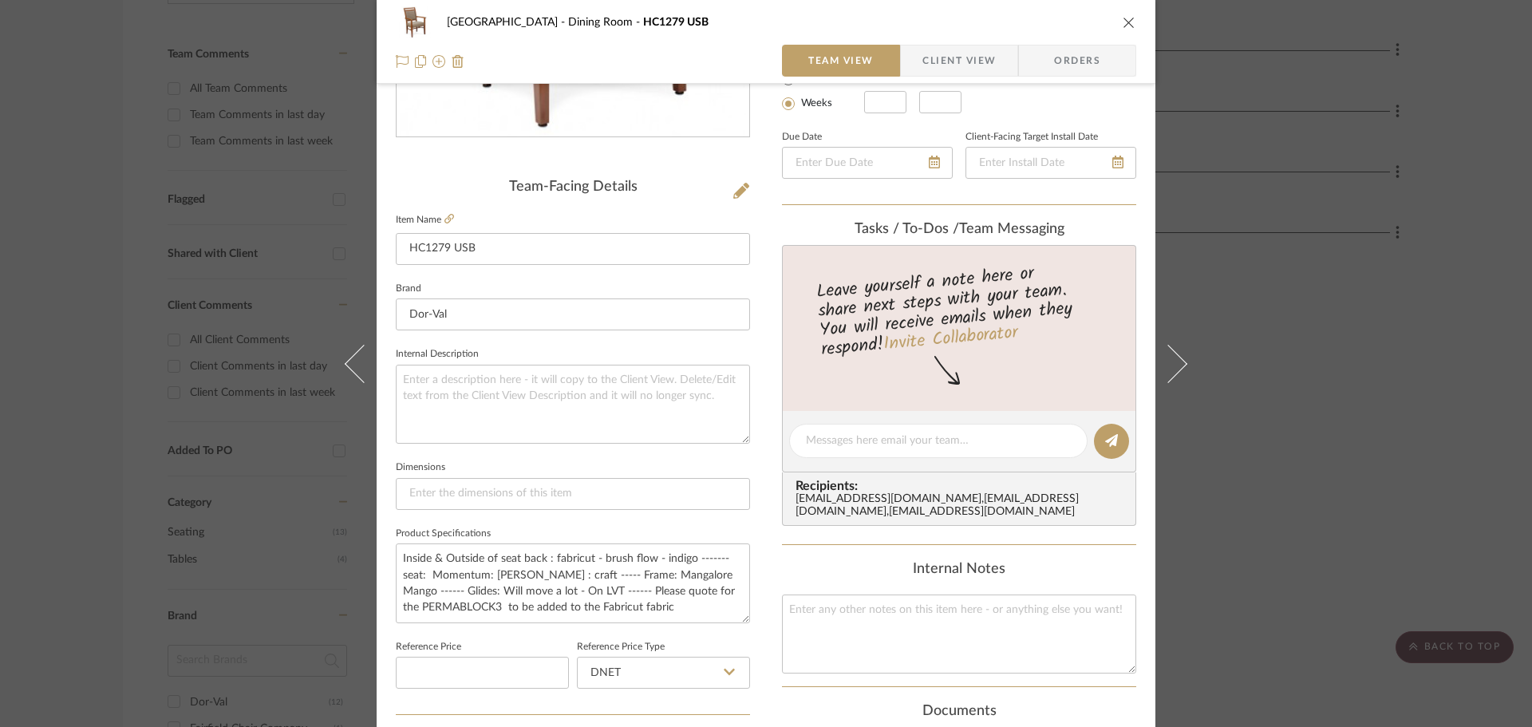
drag, startPoint x: 1120, startPoint y: 18, endPoint x: 1135, endPoint y: 218, distance: 200.1
click at [1123, 18] on icon "close" at bounding box center [1129, 22] width 13 height 13
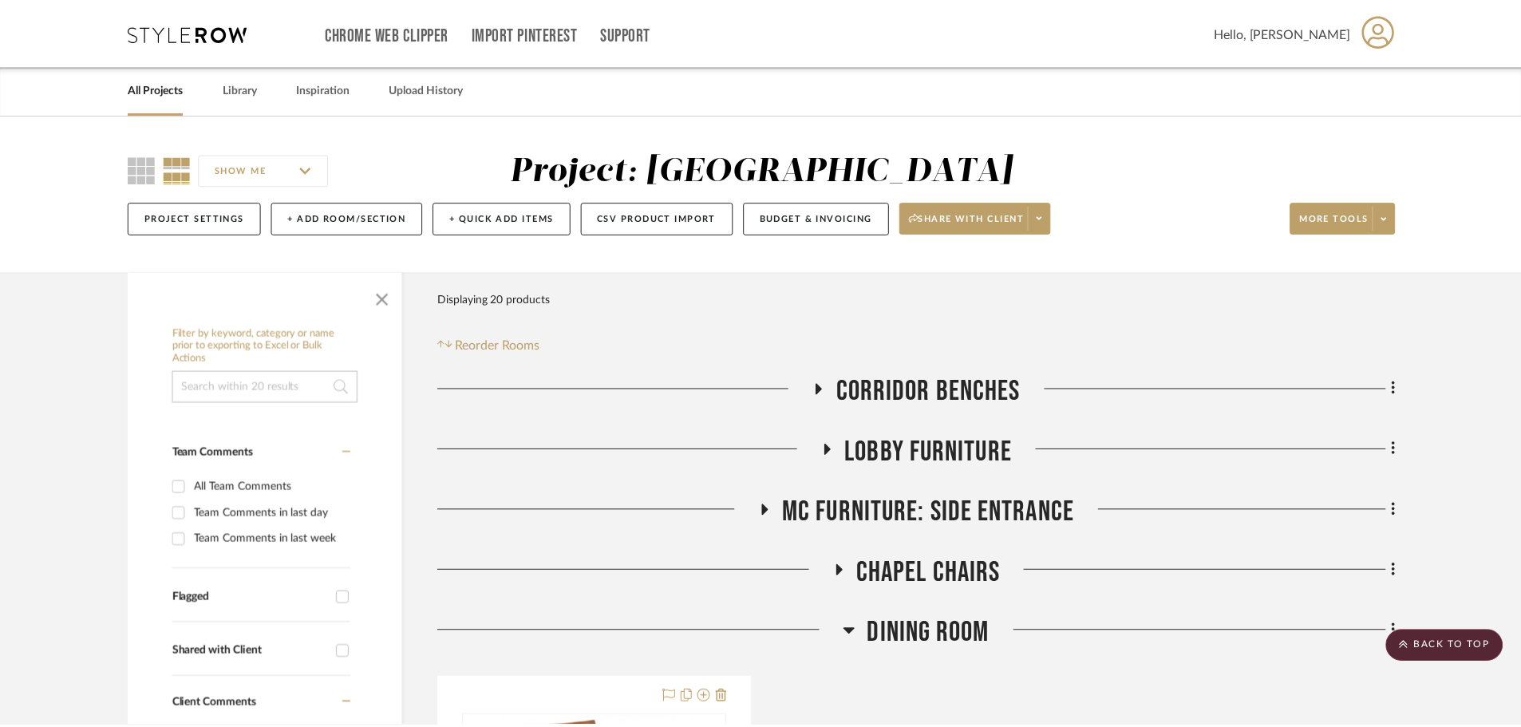
scroll to position [399, 0]
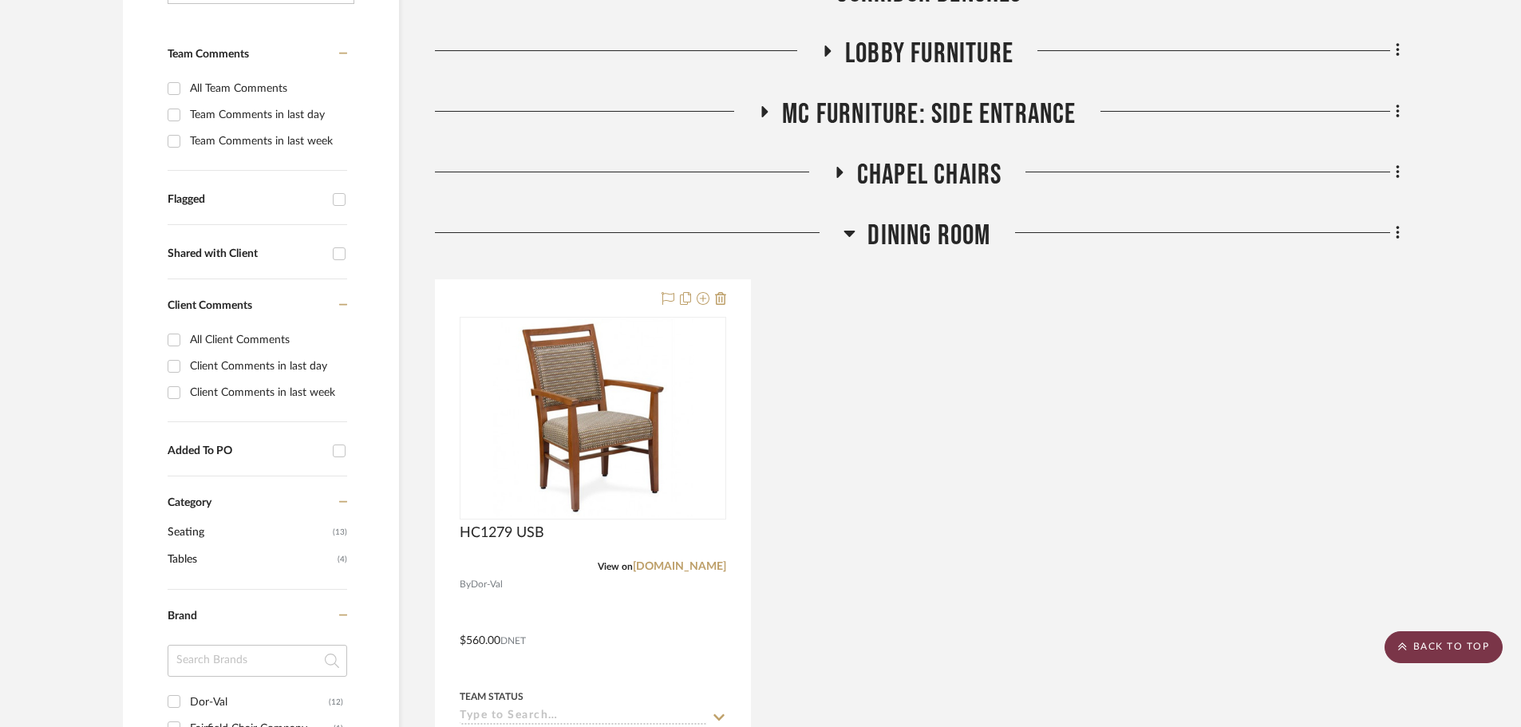
click at [1428, 641] on scroll-to-top-button "BACK TO TOP" at bounding box center [1444, 647] width 118 height 32
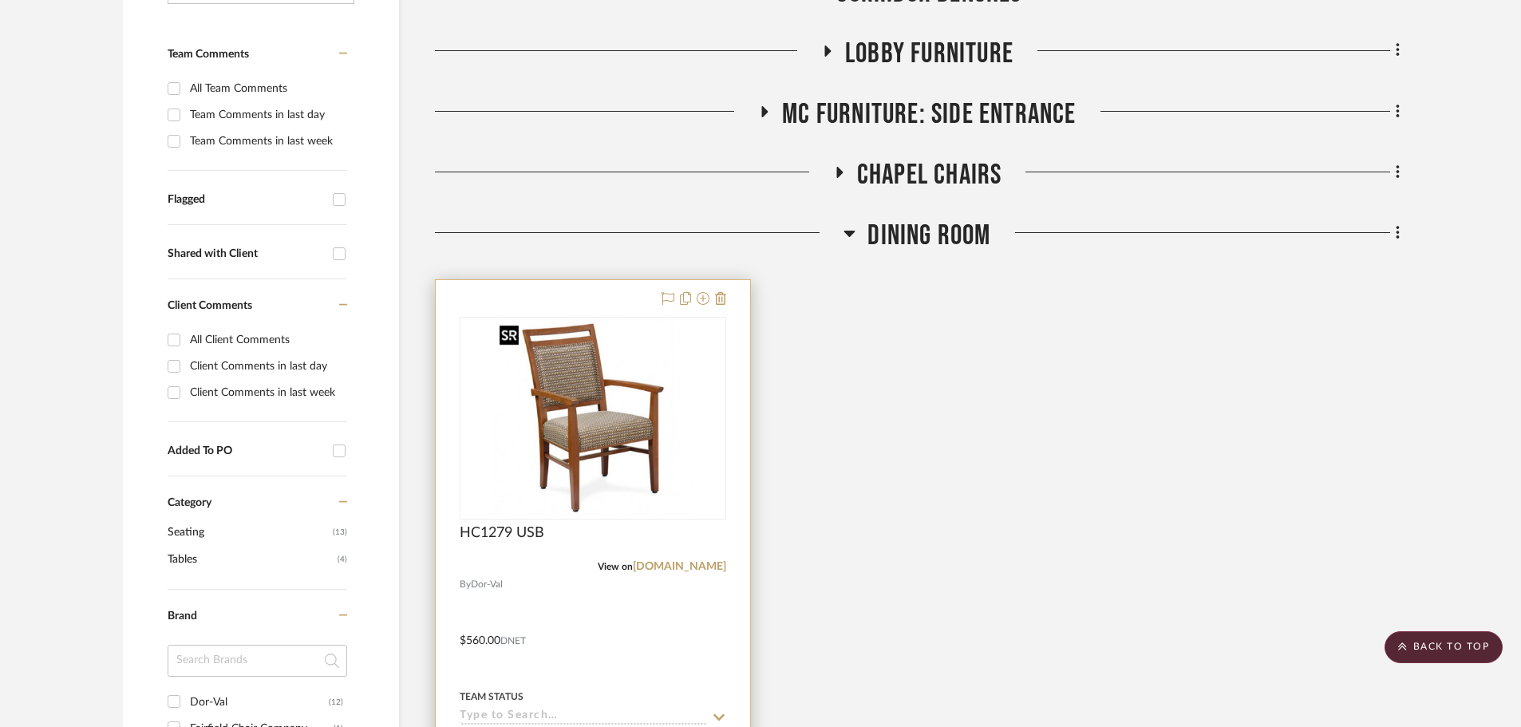
click at [584, 437] on img "0" at bounding box center [593, 418] width 200 height 200
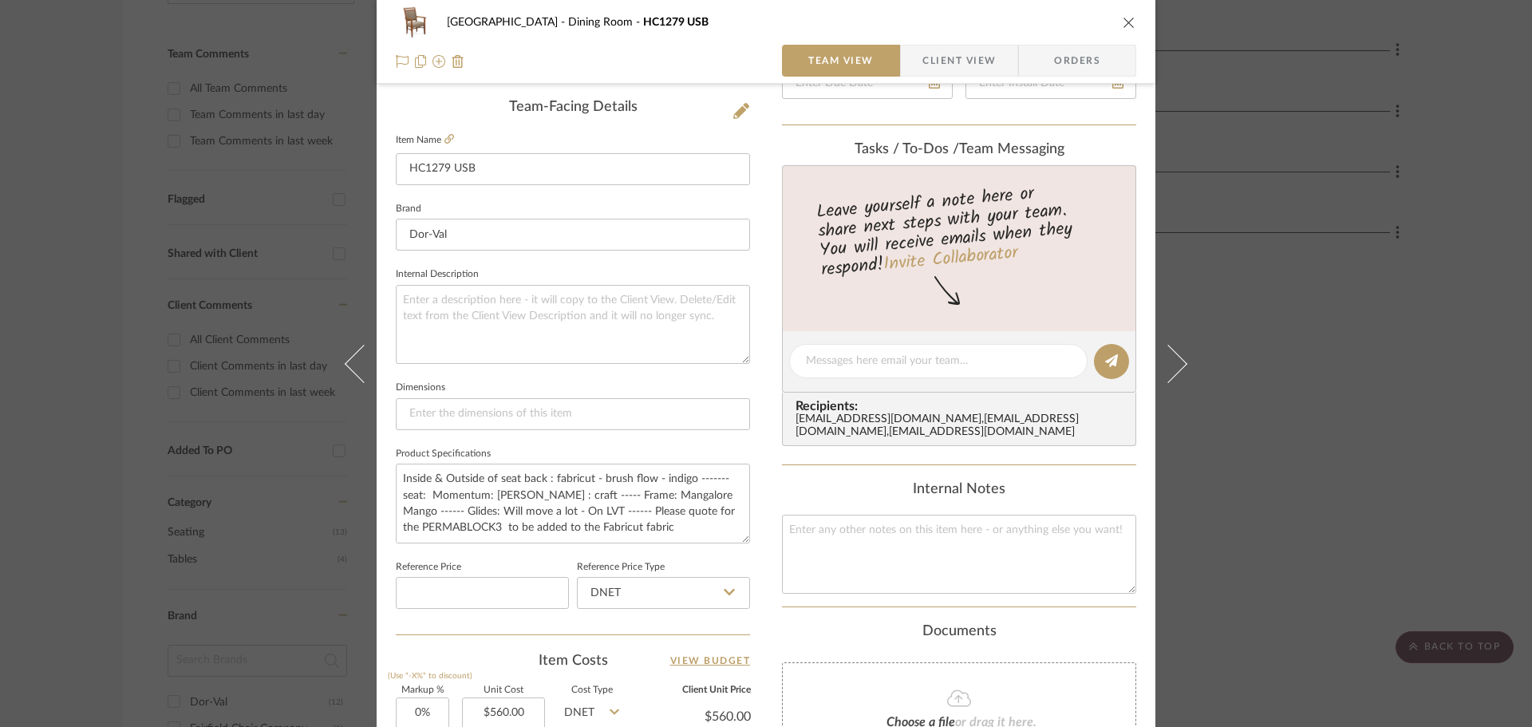
click at [1123, 20] on icon "close" at bounding box center [1129, 22] width 13 height 13
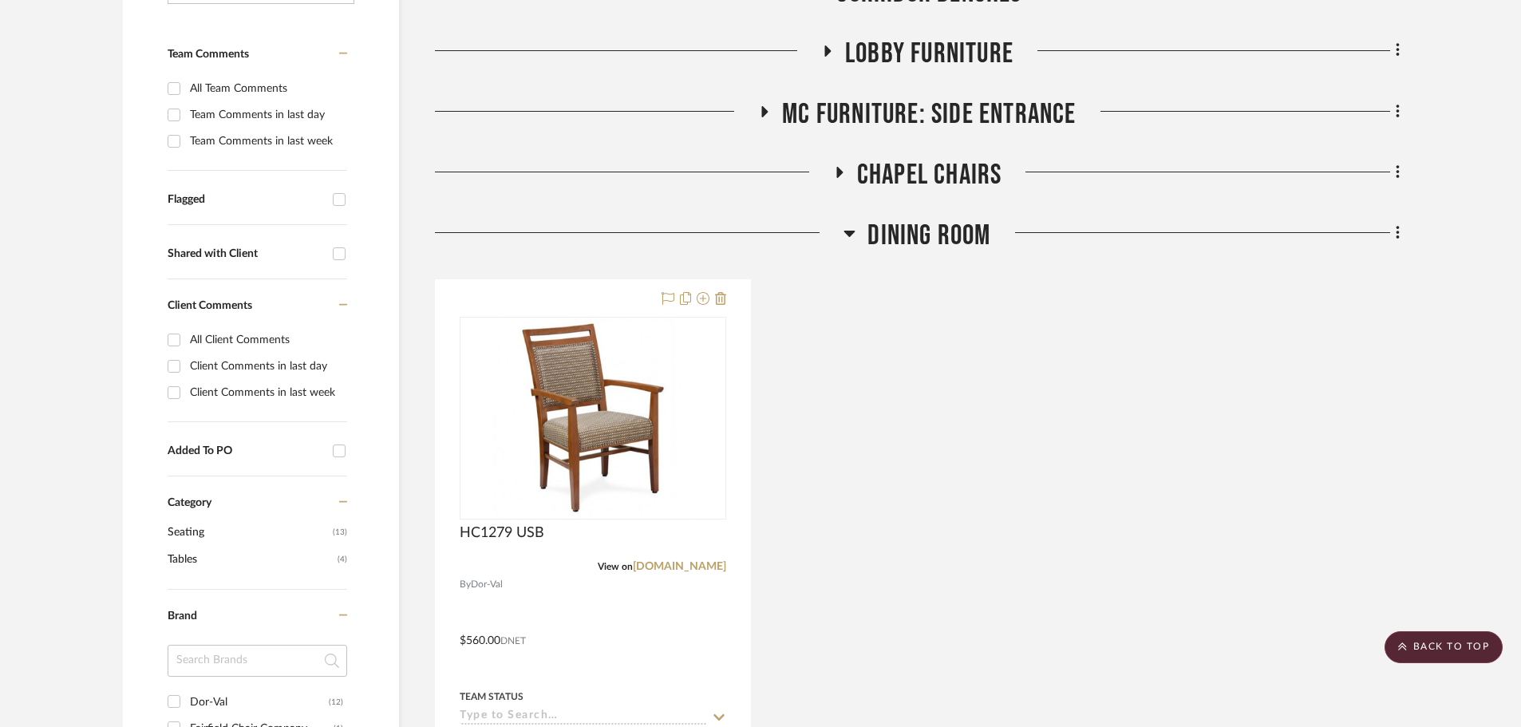
click at [845, 224] on icon at bounding box center [850, 232] width 12 height 19
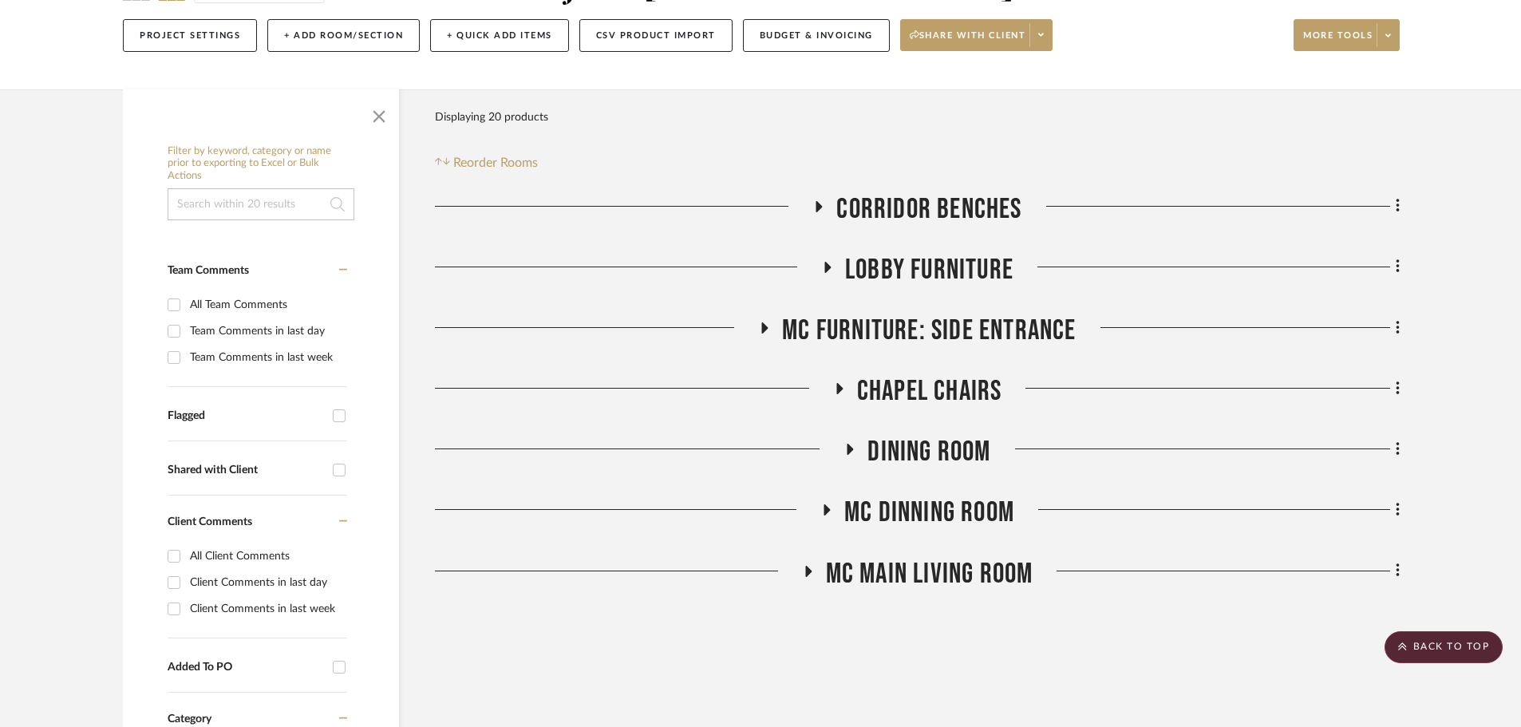
scroll to position [160, 0]
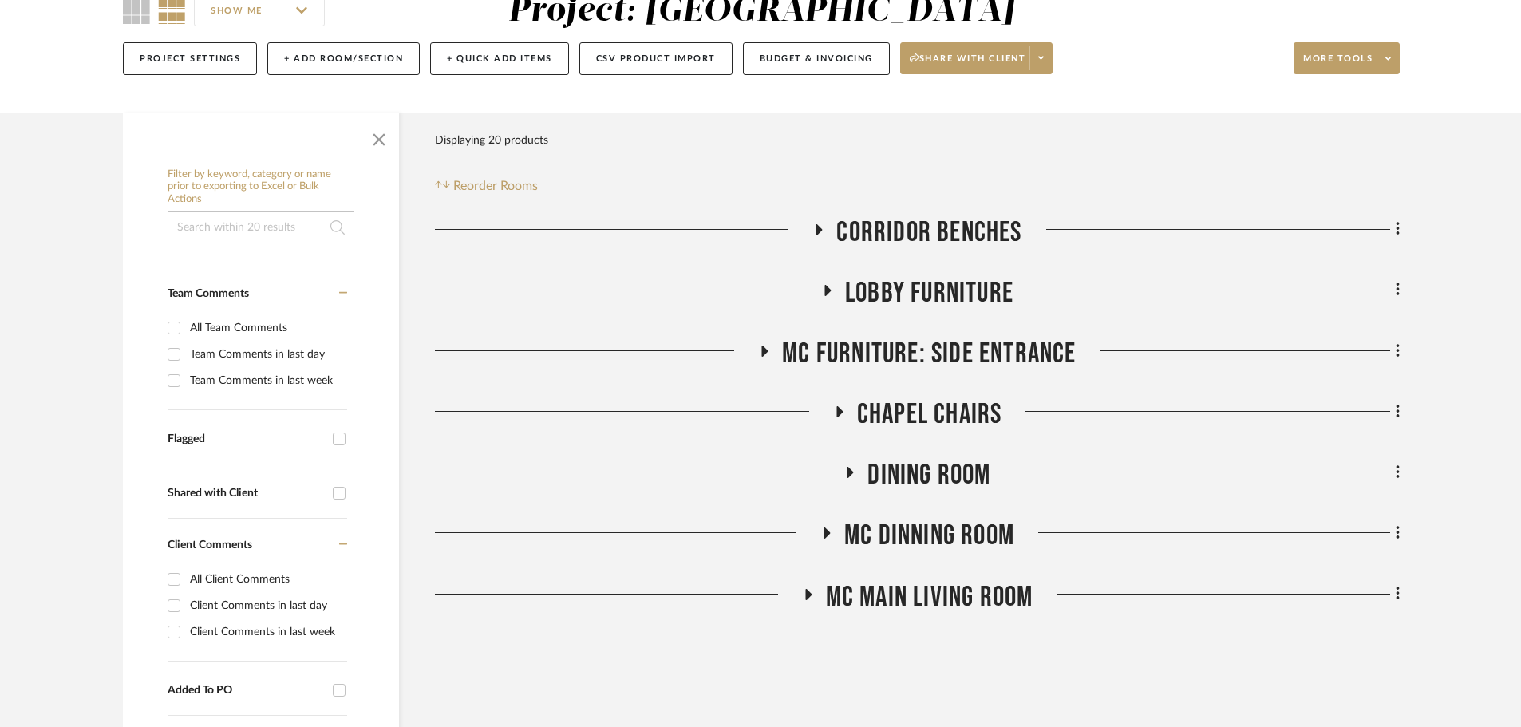
click at [827, 535] on icon at bounding box center [828, 533] width 6 height 11
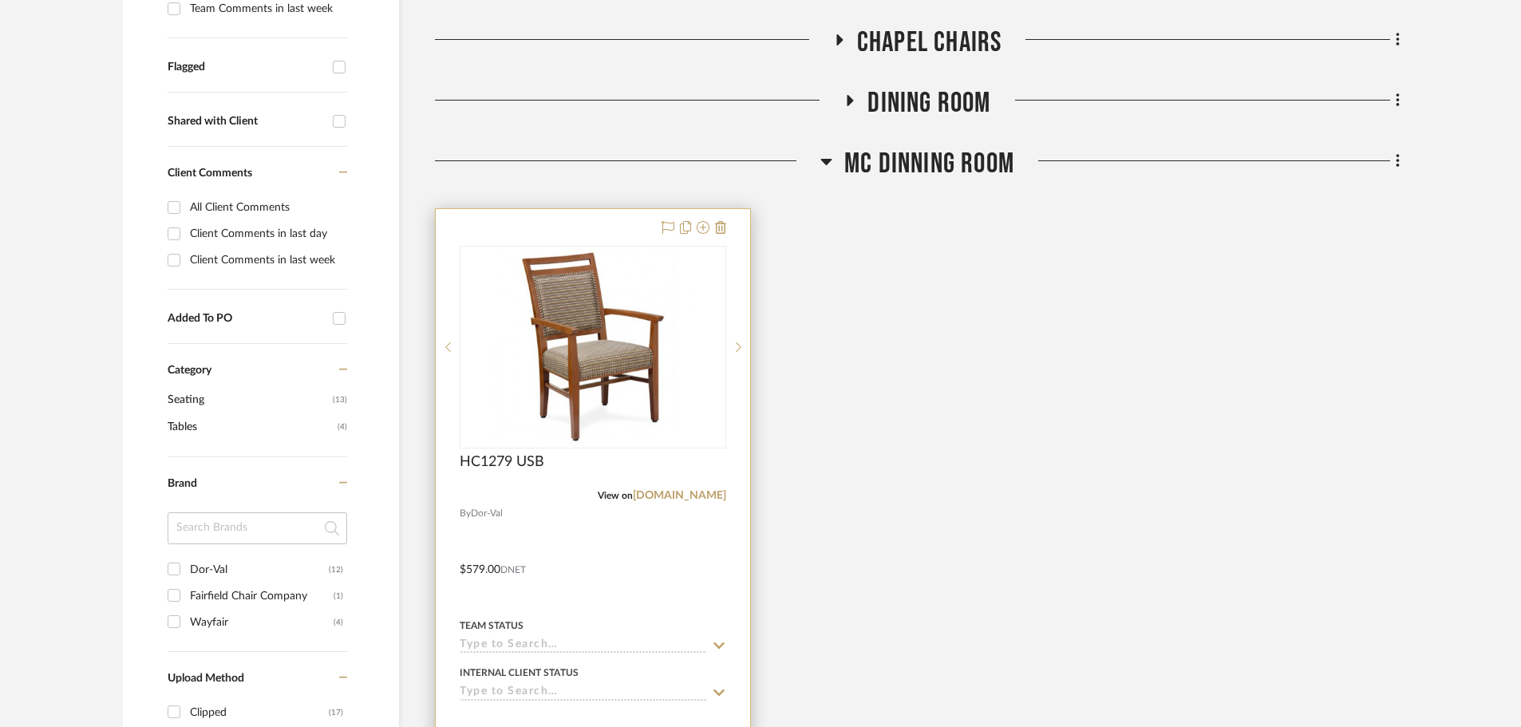
scroll to position [559, 0]
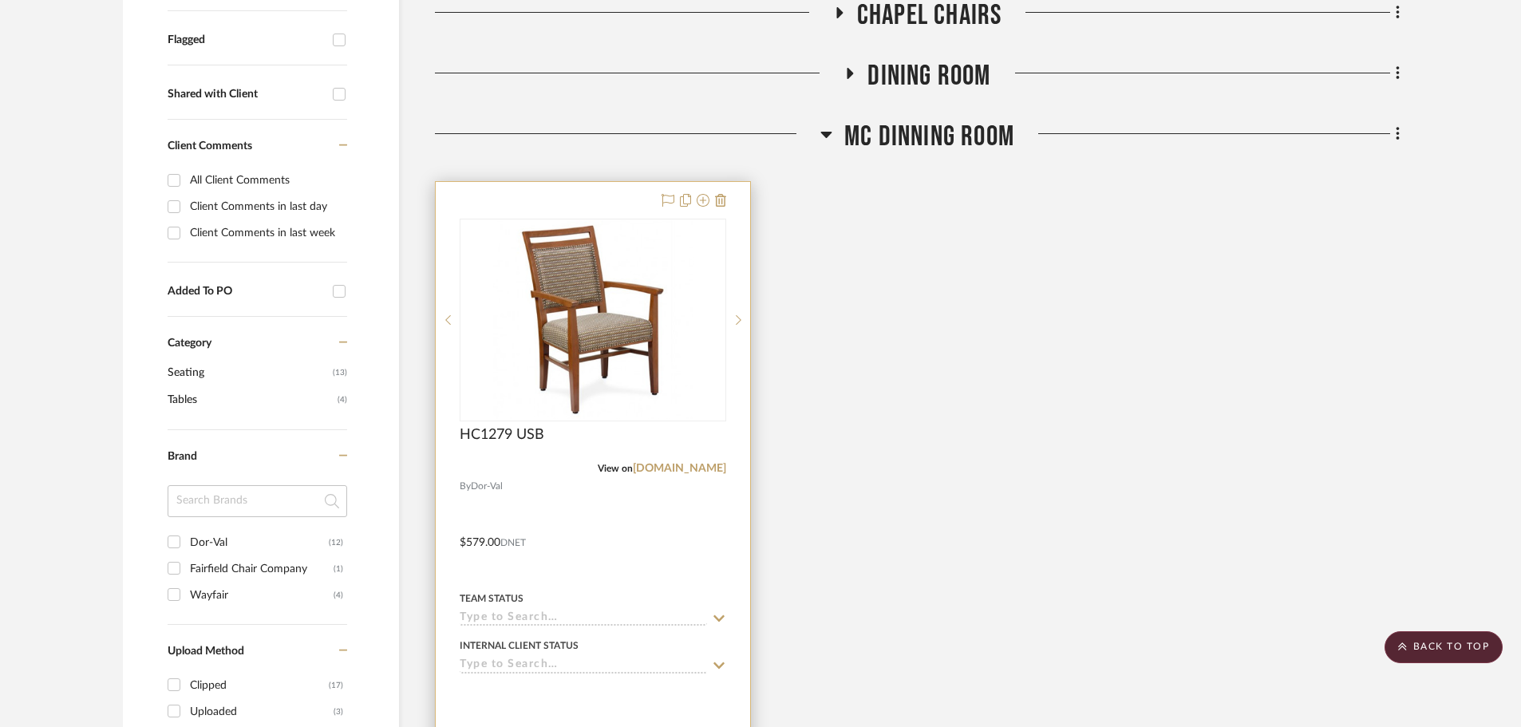
click at [0, 0] on img at bounding box center [0, 0] width 0 height 0
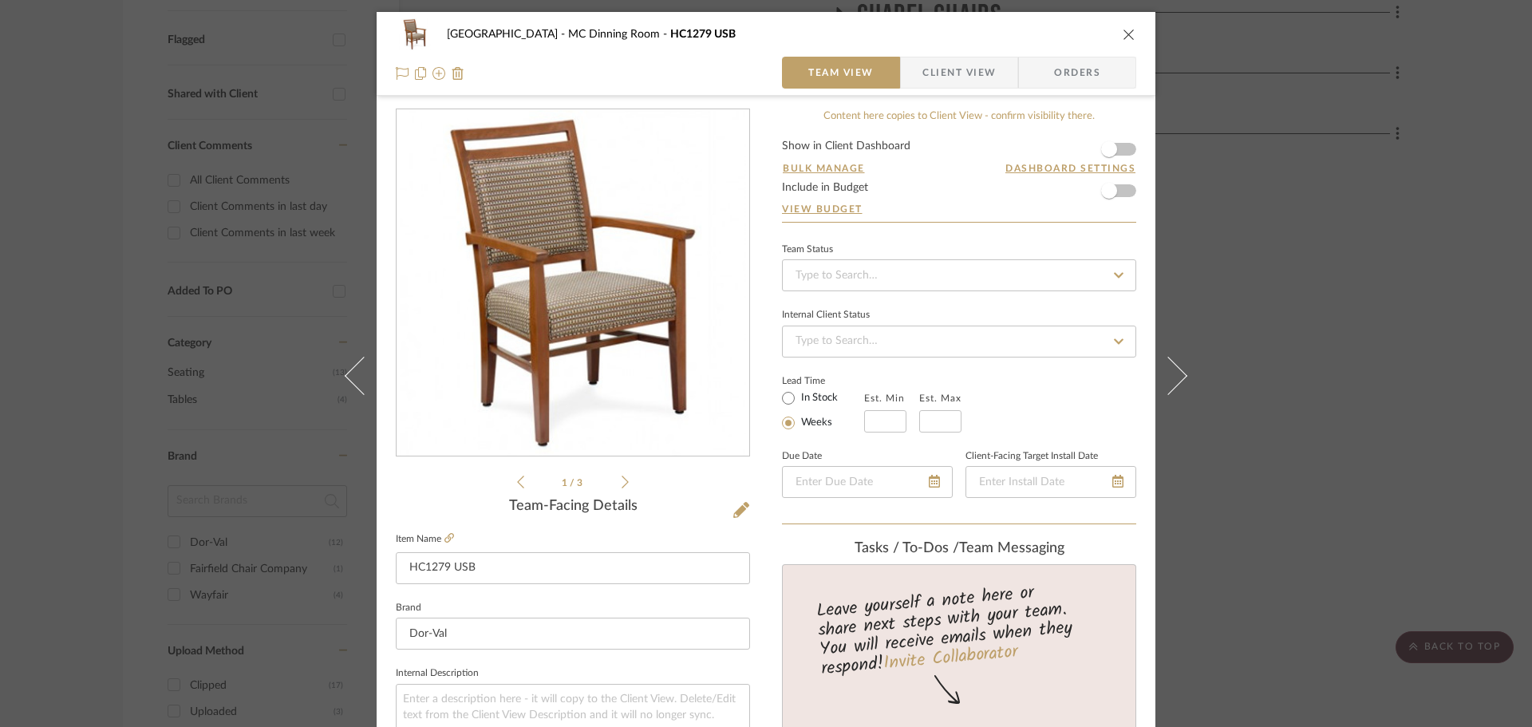
scroll to position [319, 0]
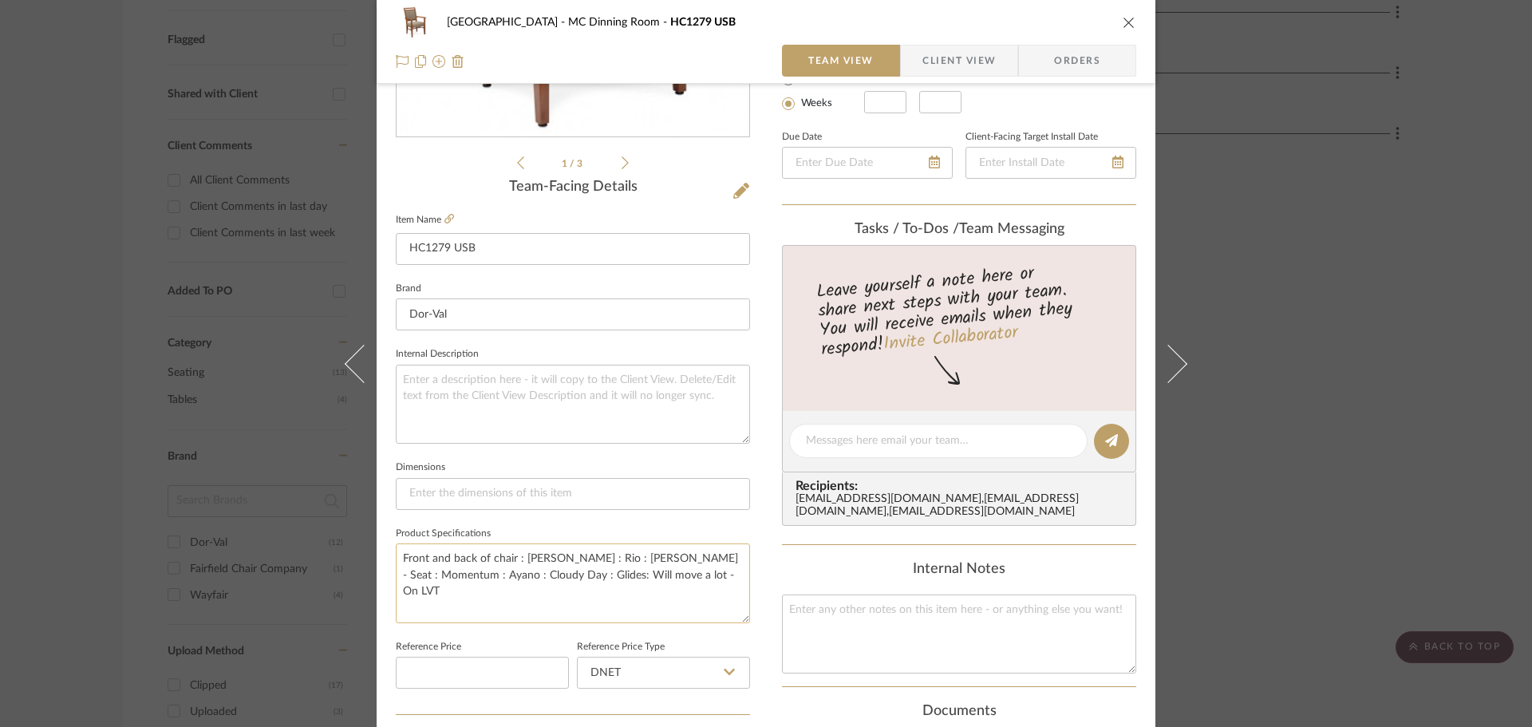
click at [623, 599] on textarea "Front and back of chair : [PERSON_NAME] : Rio : [PERSON_NAME] - Seat : Momentum…" at bounding box center [573, 583] width 354 height 79
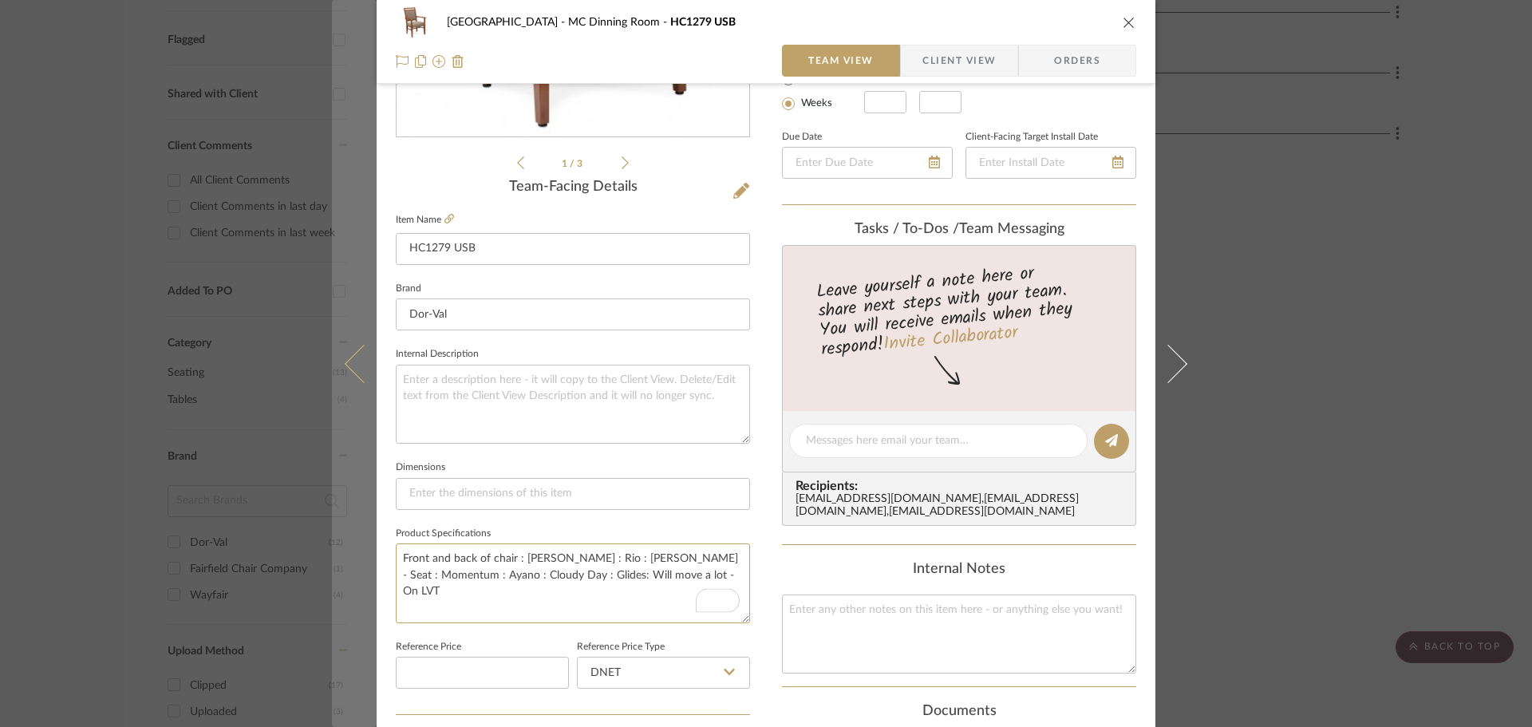
drag, startPoint x: 677, startPoint y: 574, endPoint x: 330, endPoint y: 524, distance: 350.7
click at [332, 524] on mat-dialog-content "Lake Shore MC Dinning Room HC1279 USB Team View Client View Orders 1 / 3 Team-F…" at bounding box center [766, 430] width 868 height 1474
paste textarea "seat Momentum [PERSON_NAME], back [PERSON_NAME] Halo Sapphire Crypton fabric, w…"
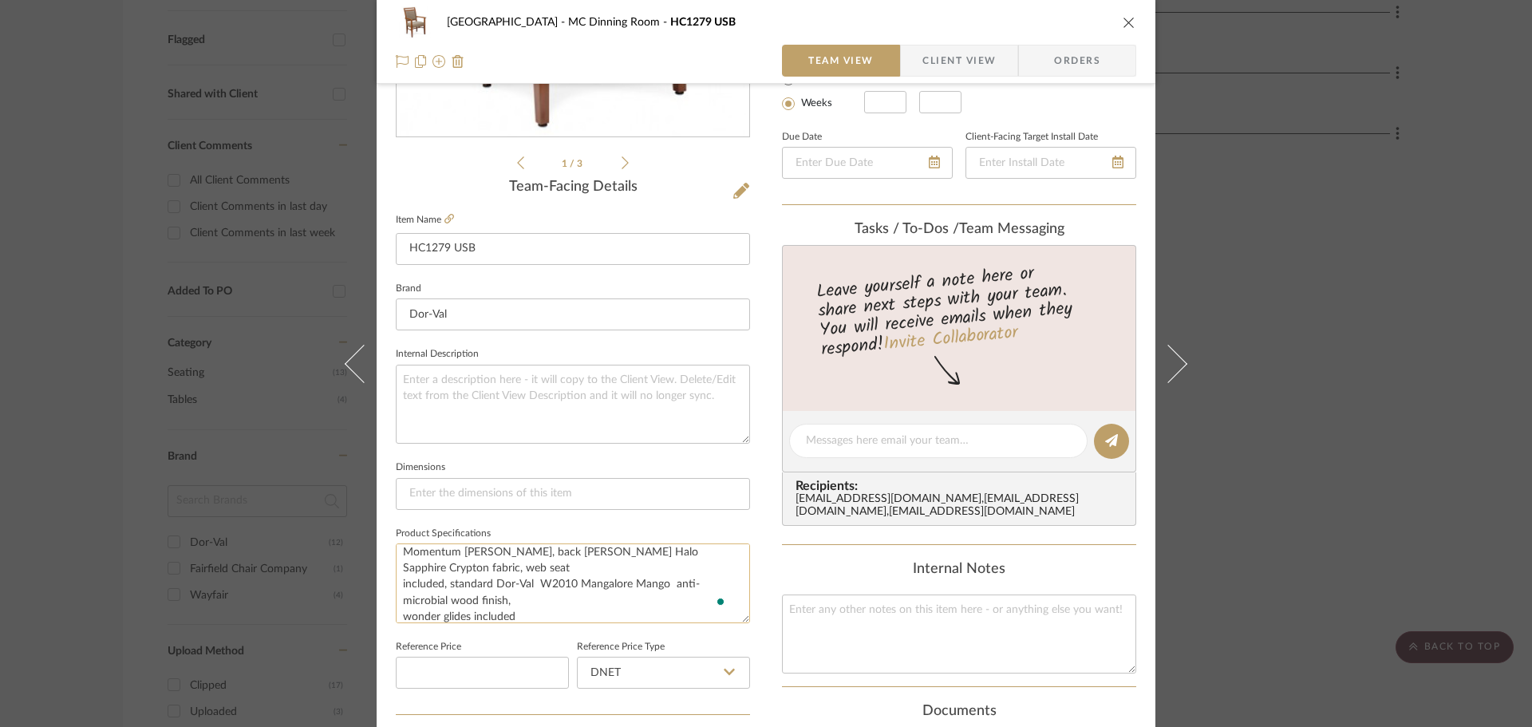
scroll to position [32, 0]
type textarea "seat Momentum [PERSON_NAME], back [PERSON_NAME] Halo Sapphire Crypton fabric, w…"
click at [762, 577] on div "Lake Shore MC Dinning Room HC1279 USB Team View Client View Orders 1 / 3 Team-F…" at bounding box center [766, 430] width 779 height 1474
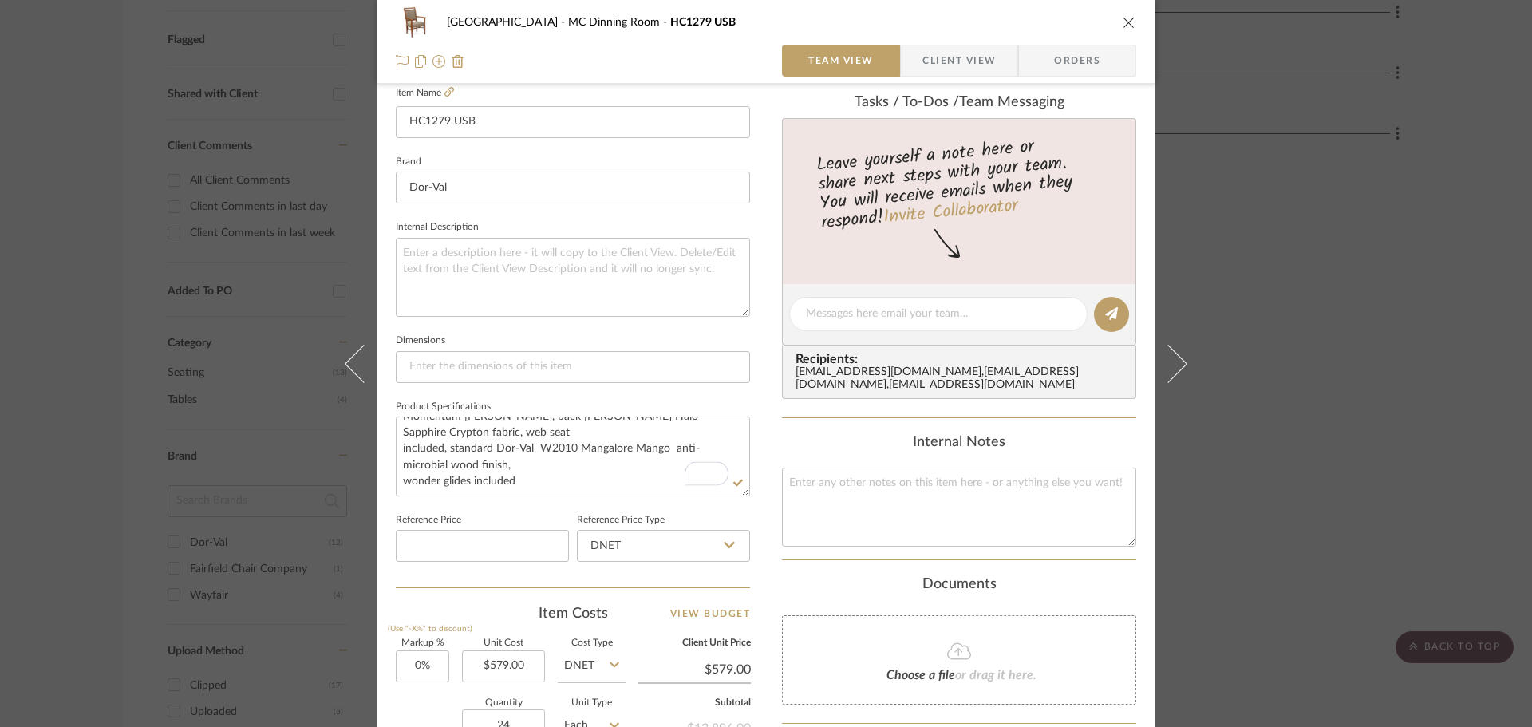
scroll to position [639, 0]
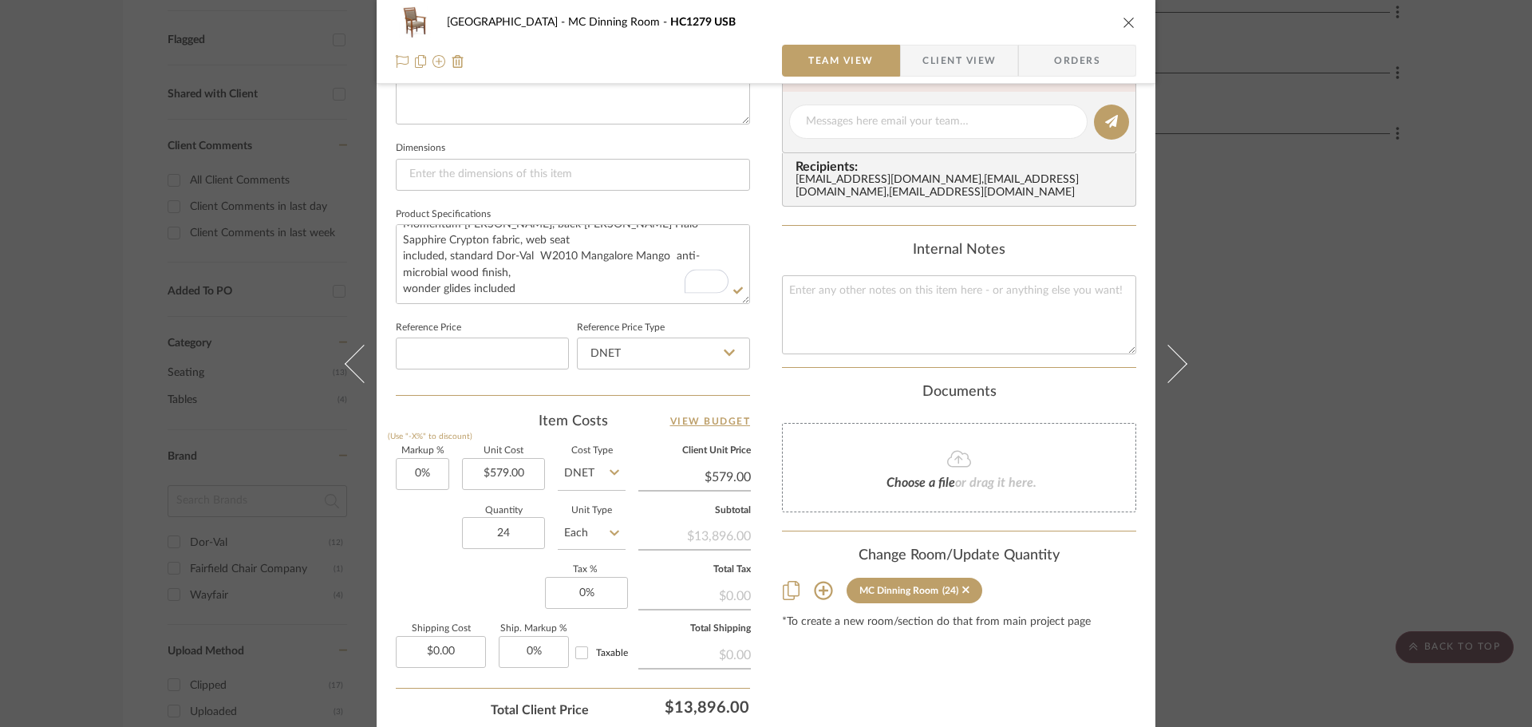
click at [1125, 19] on icon "close" at bounding box center [1129, 22] width 13 height 13
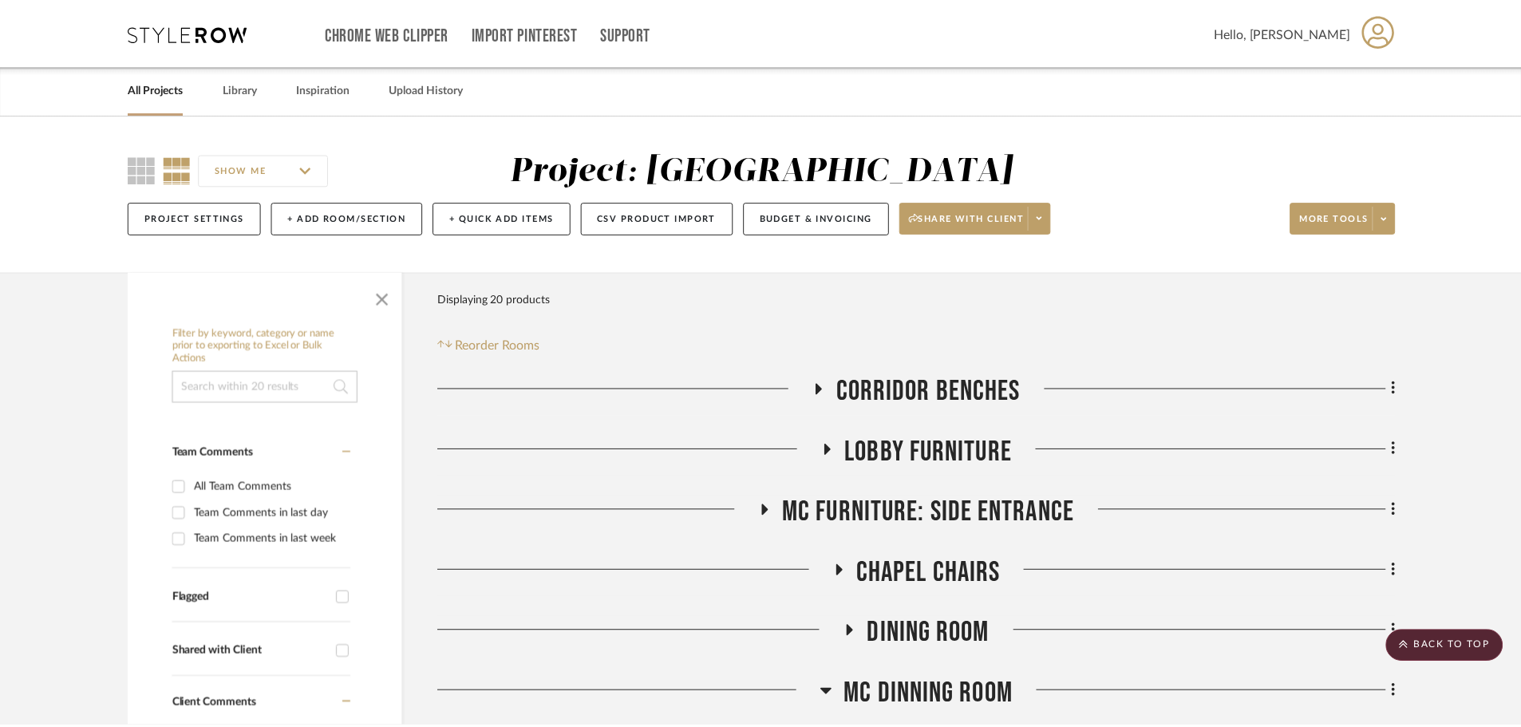
scroll to position [559, 0]
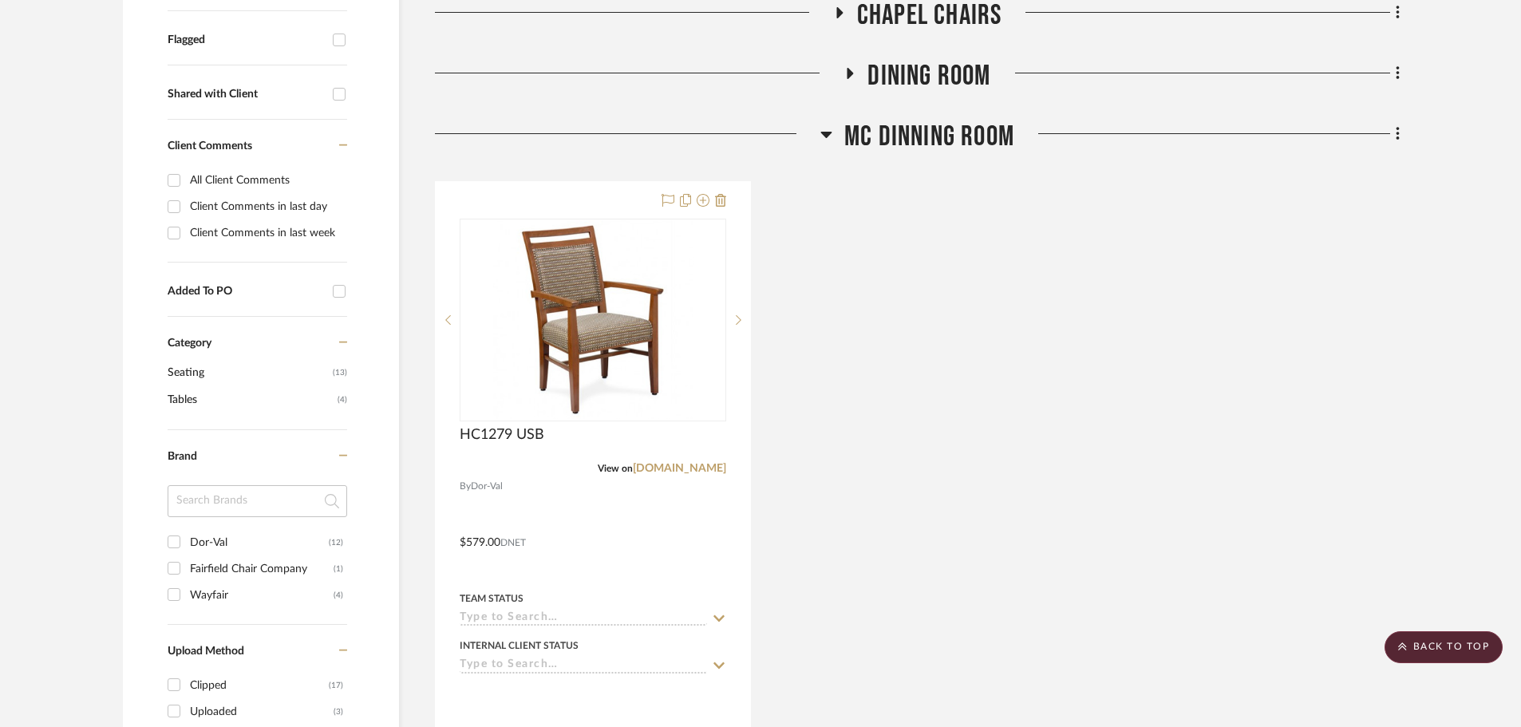
click at [825, 136] on icon at bounding box center [826, 135] width 11 height 6
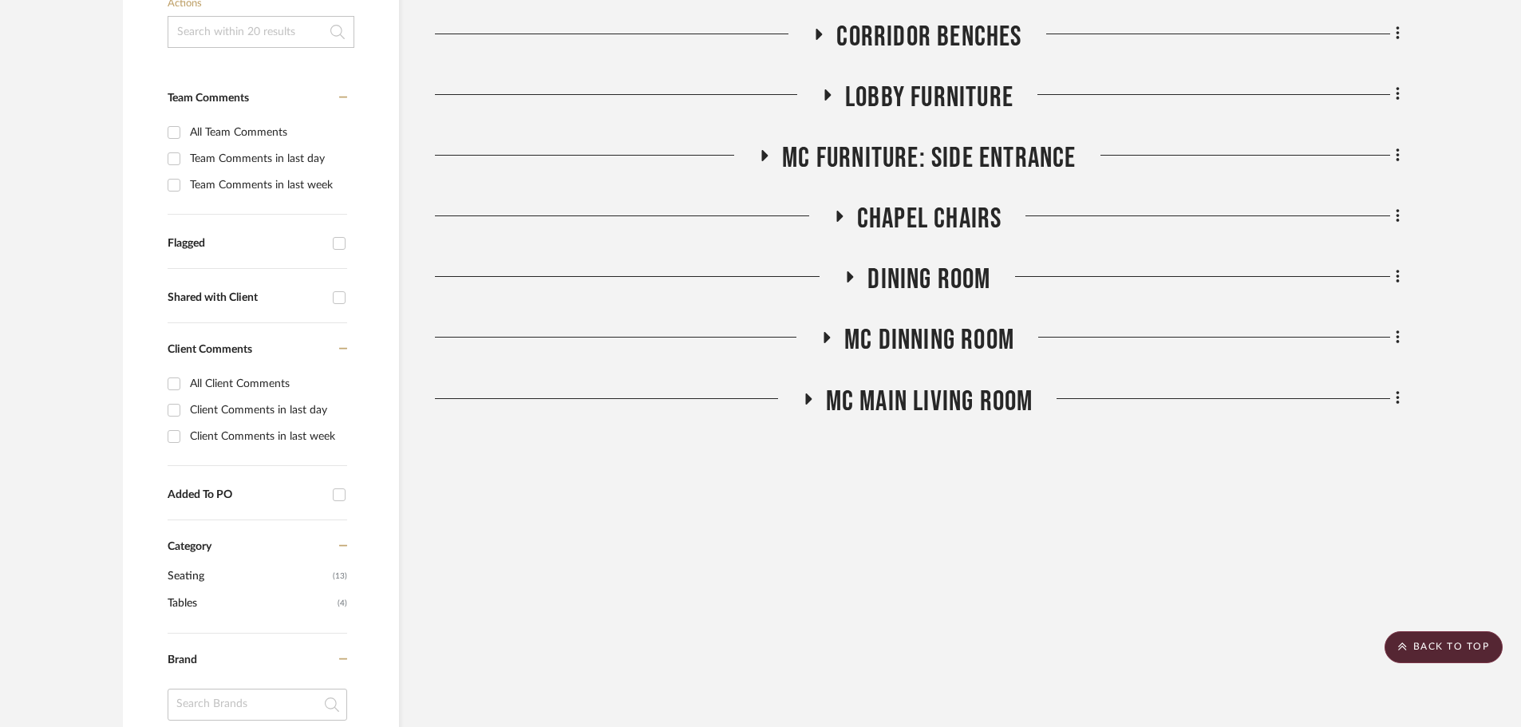
scroll to position [319, 0]
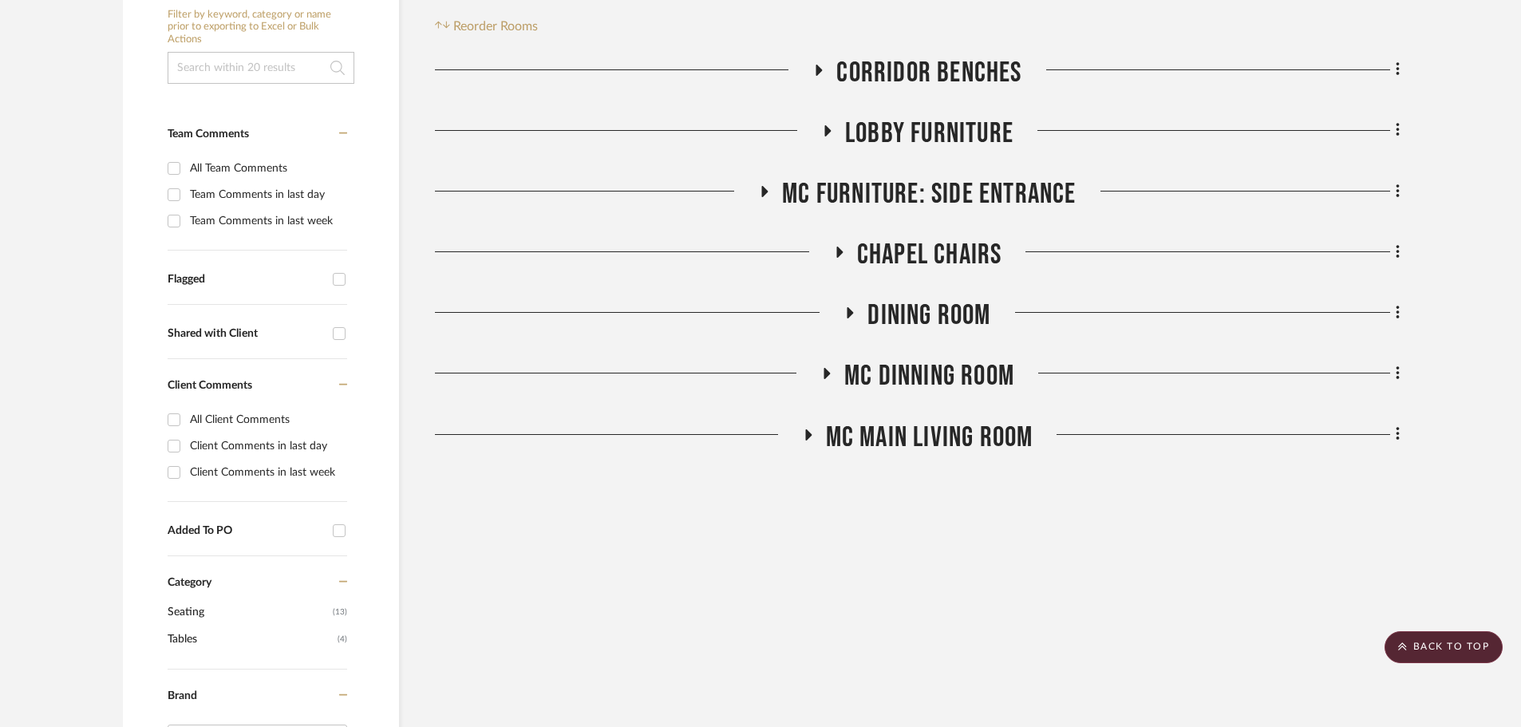
click at [761, 188] on icon at bounding box center [764, 191] width 19 height 12
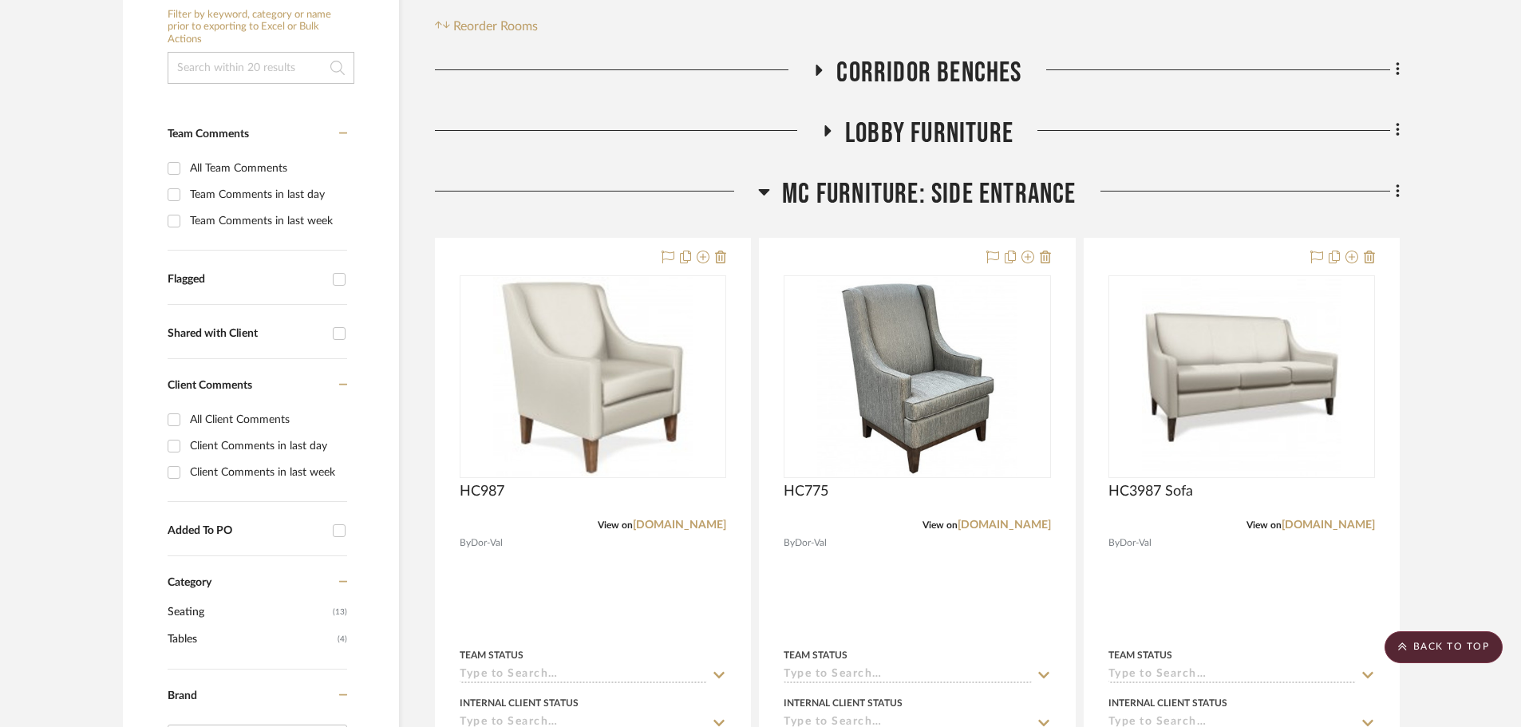
click at [761, 188] on icon at bounding box center [764, 191] width 12 height 19
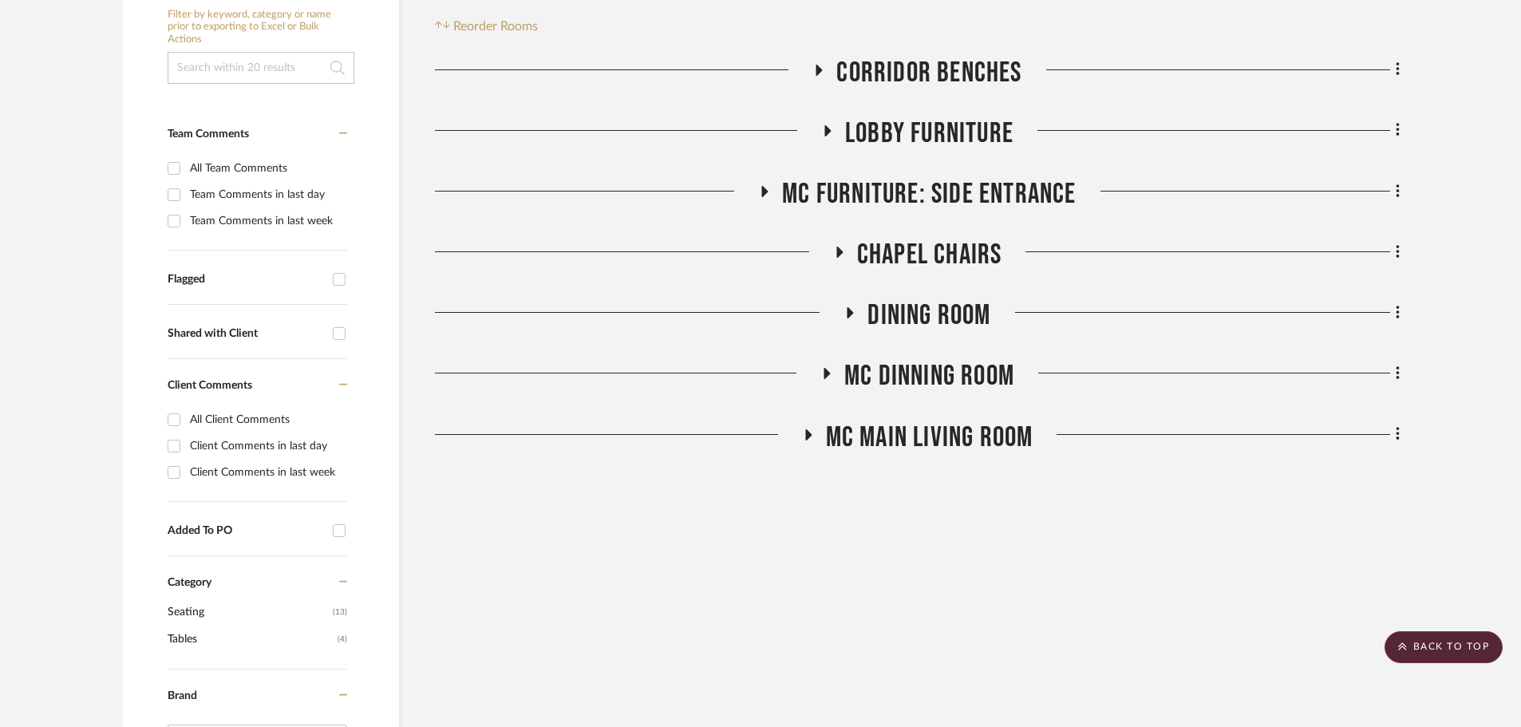
click at [804, 433] on icon at bounding box center [807, 435] width 19 height 12
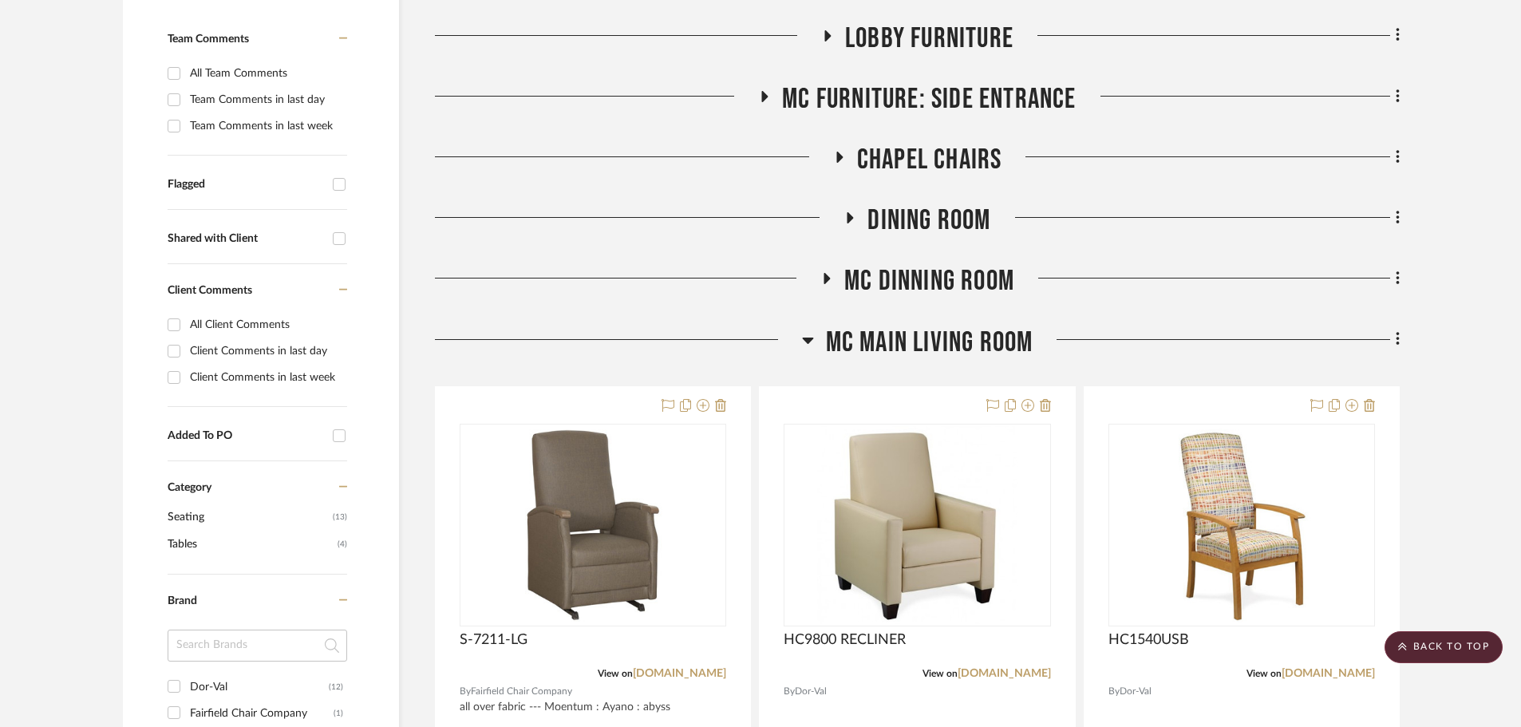
scroll to position [559, 0]
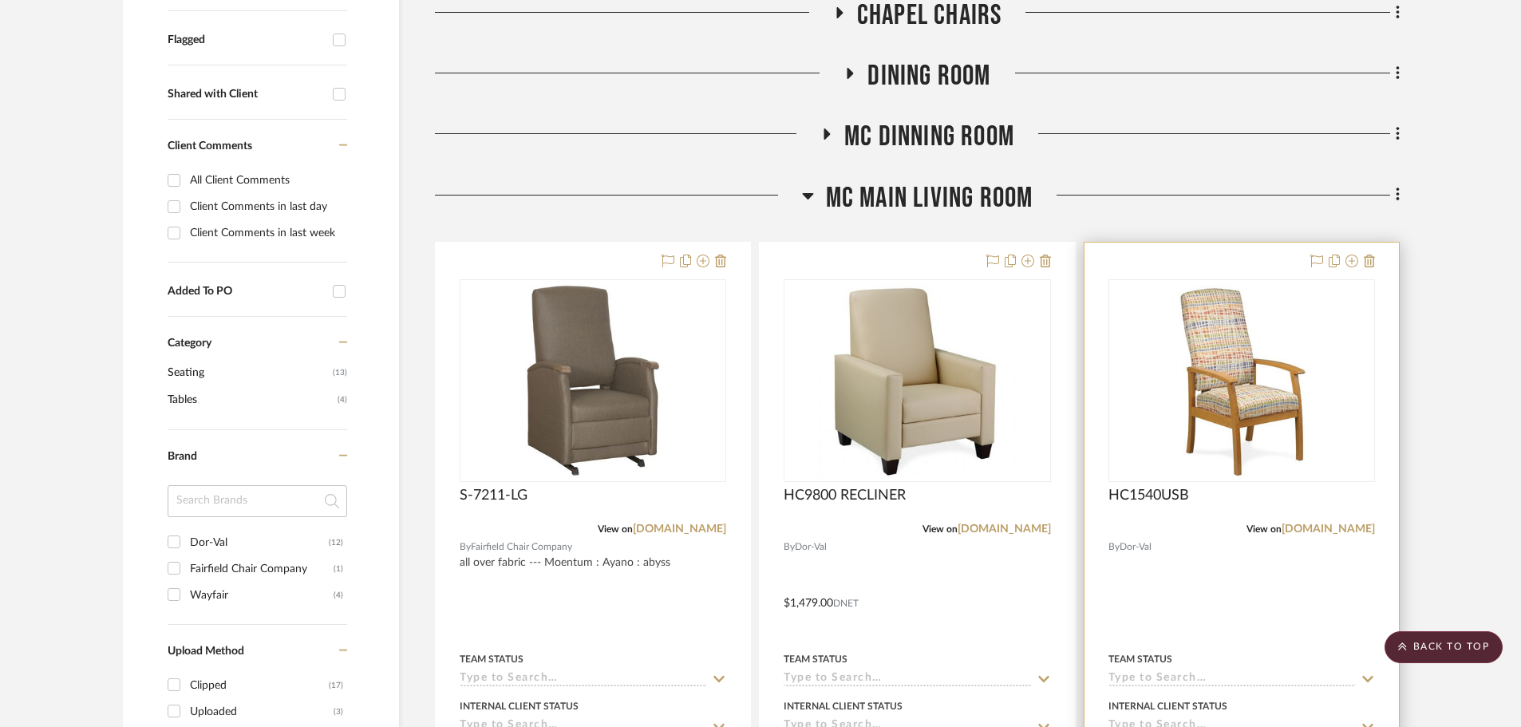
click at [1224, 362] on img "0" at bounding box center [1242, 381] width 200 height 200
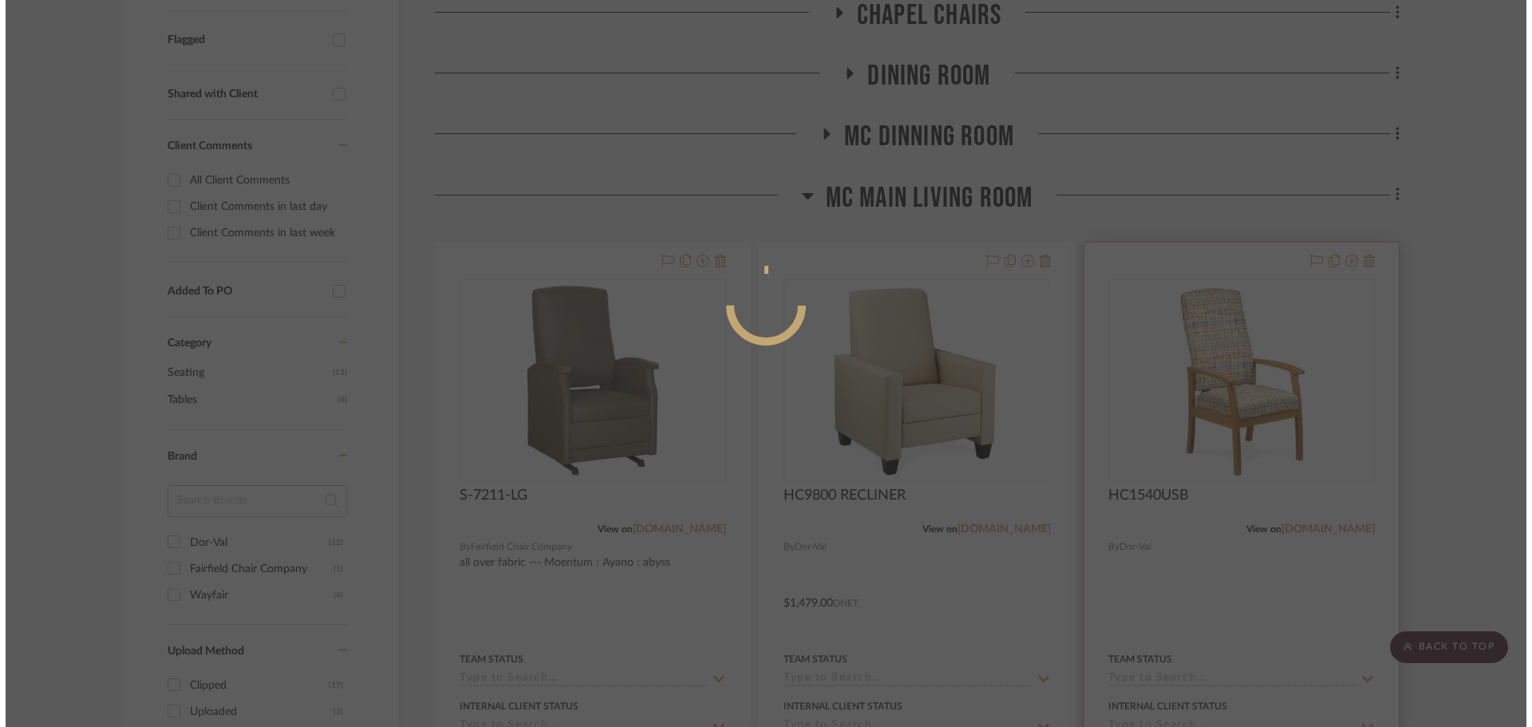
scroll to position [0, 0]
